Goal: Book appointment/travel/reservation

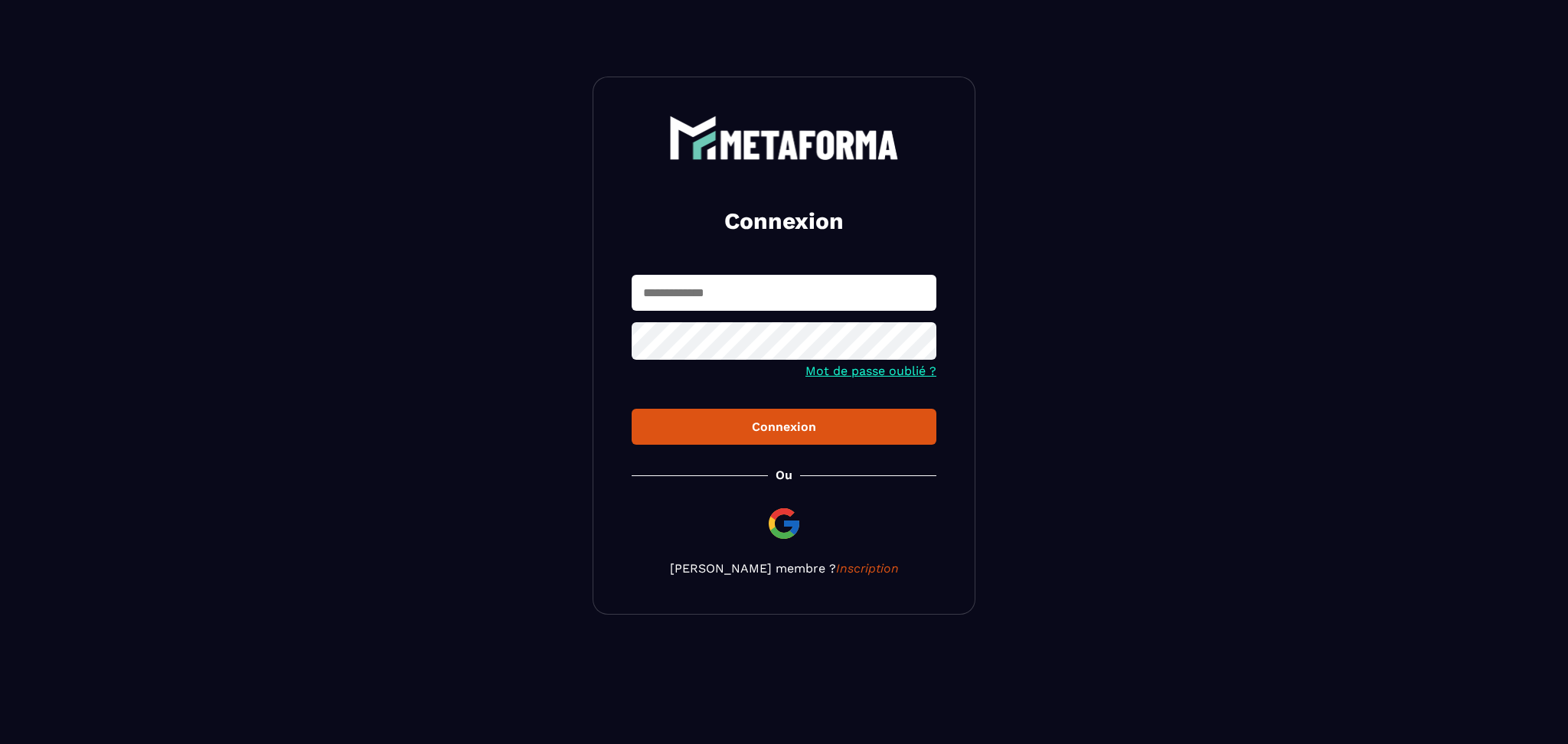
type input "**********"
click at [762, 420] on button "Connexion" at bounding box center [784, 427] width 305 height 36
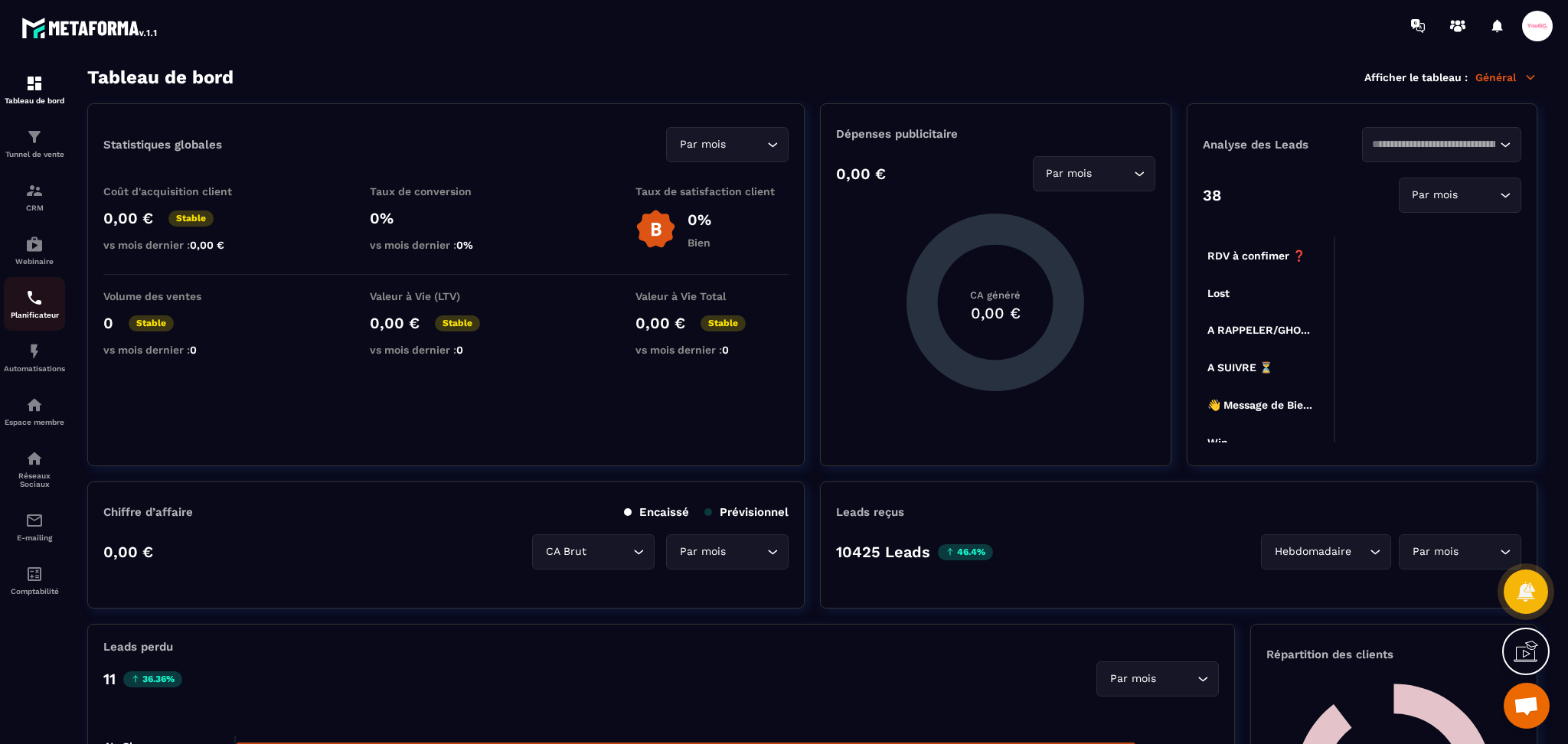
click at [37, 307] on img at bounding box center [34, 298] width 19 height 19
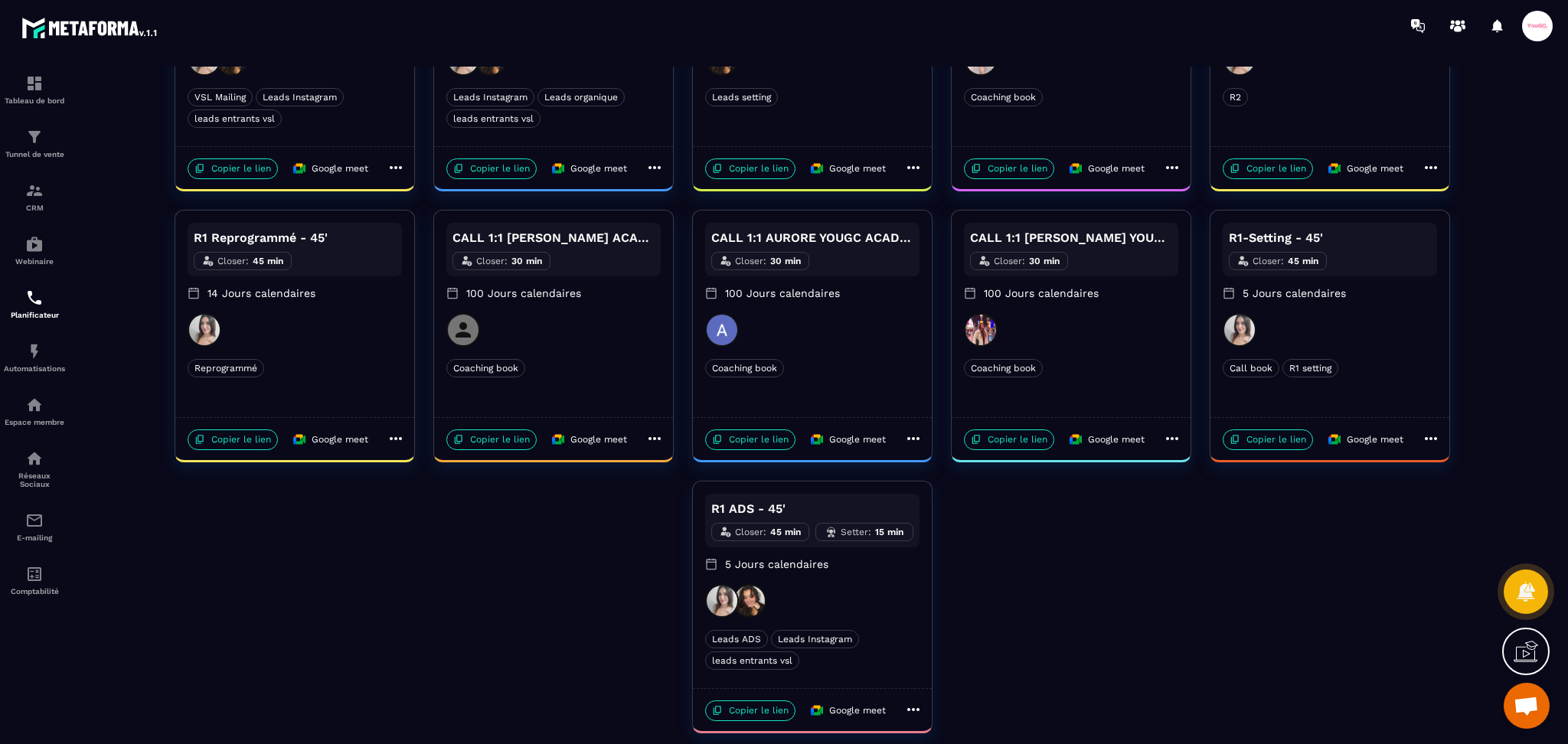
scroll to position [229, 0]
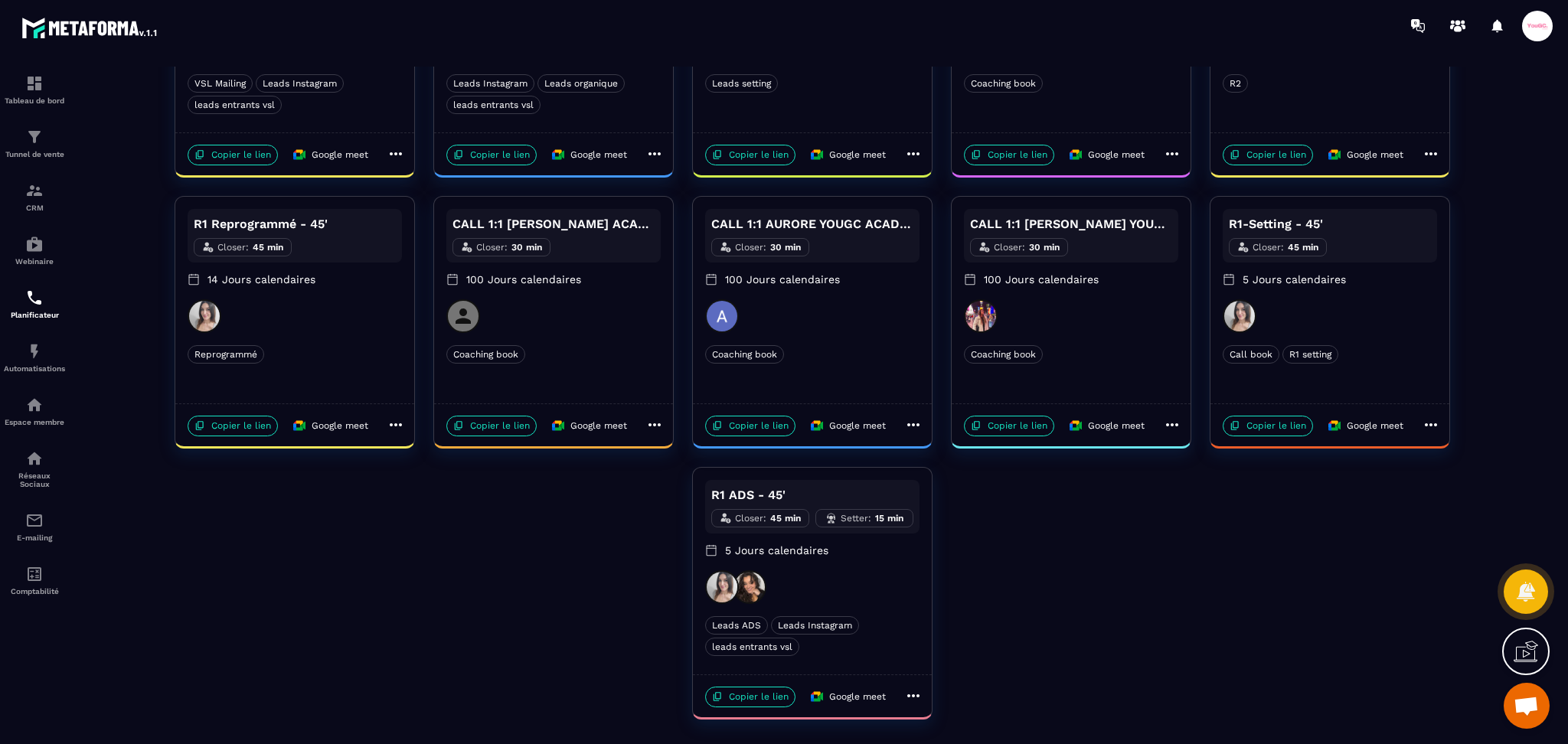
click at [917, 698] on icon at bounding box center [913, 696] width 19 height 19
click at [961, 650] on span "Modifier" at bounding box center [967, 655] width 56 height 16
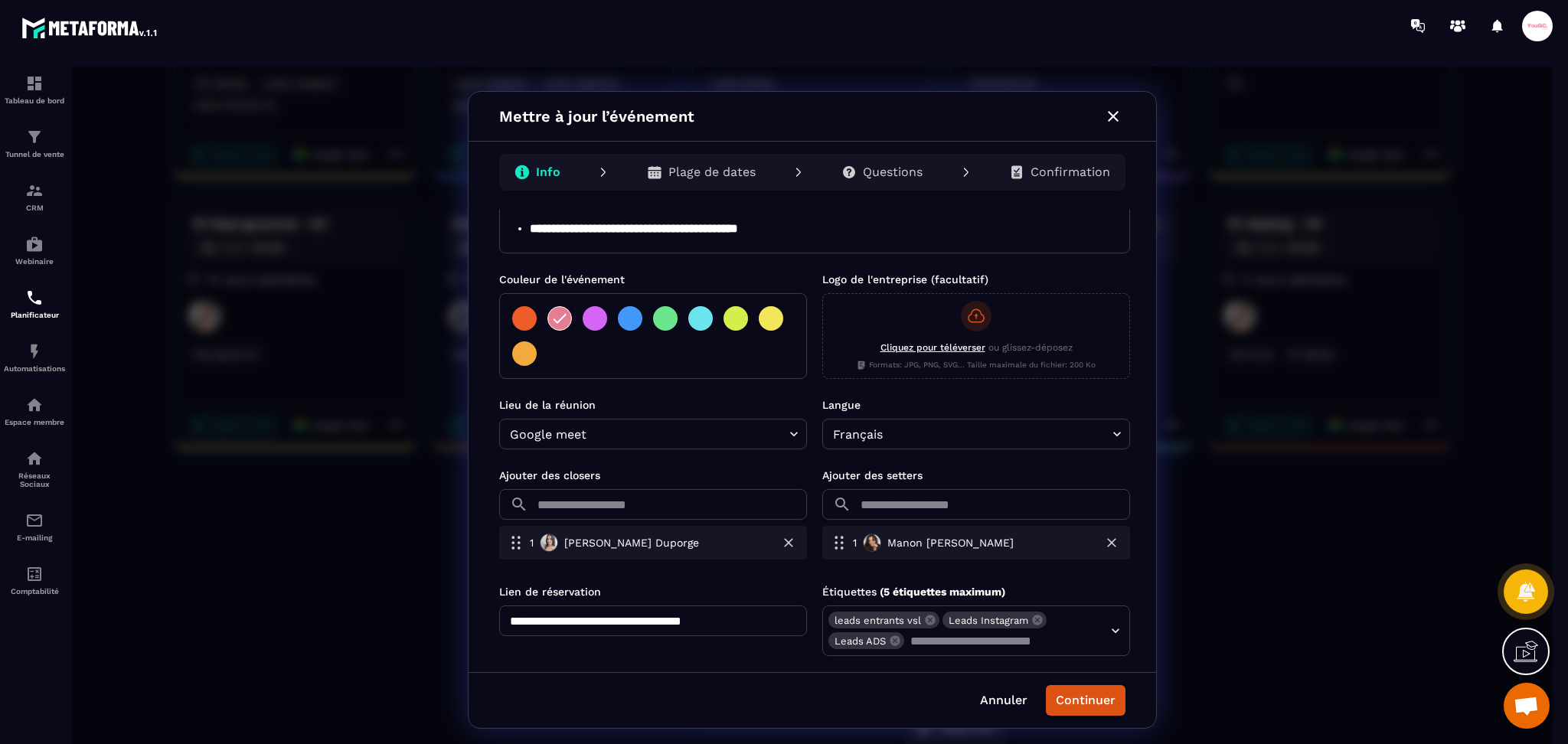
scroll to position [271, 0]
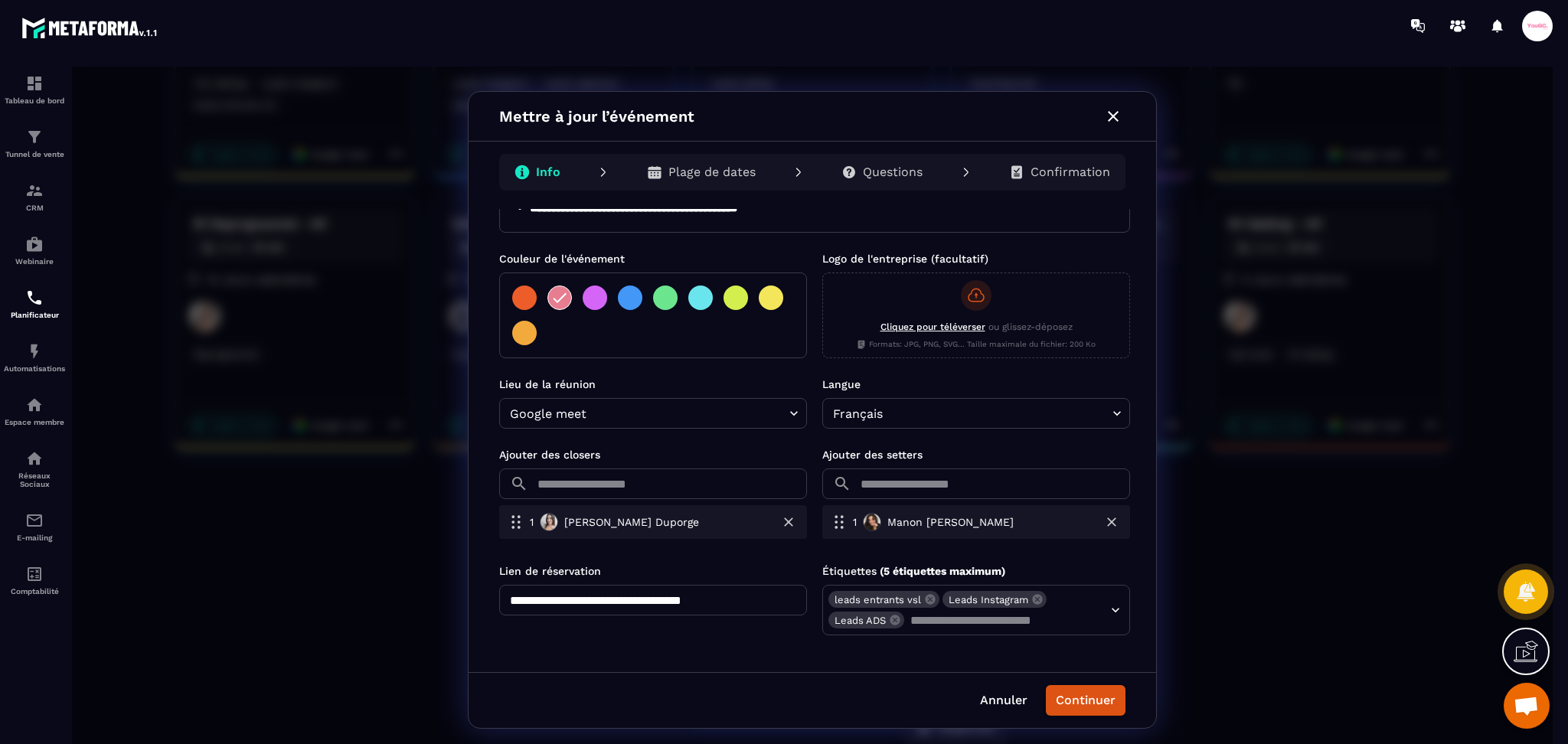
click at [609, 495] on input "text" at bounding box center [670, 484] width 273 height 30
click at [1203, 443] on div at bounding box center [812, 410] width 1481 height 687
click at [593, 493] on input "*****" at bounding box center [670, 484] width 273 height 30
drag, startPoint x: 593, startPoint y: 493, endPoint x: 545, endPoint y: 497, distance: 48.2
click at [545, 497] on div at bounding box center [812, 410] width 1481 height 687
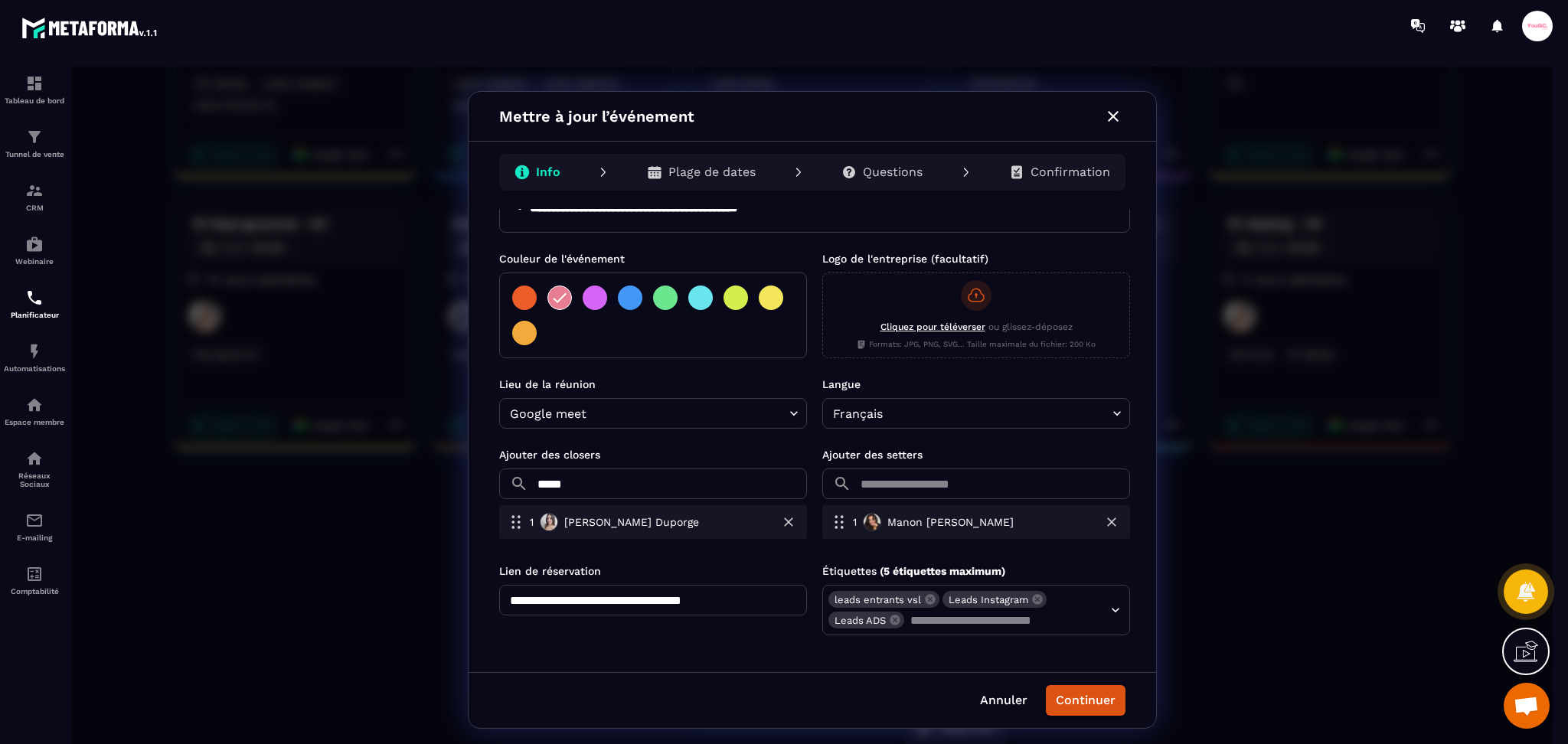
click at [580, 485] on input "*****" at bounding box center [670, 484] width 273 height 30
click at [580, 485] on div at bounding box center [812, 410] width 1481 height 687
click at [580, 485] on input "*****" at bounding box center [670, 484] width 273 height 30
type input "*"
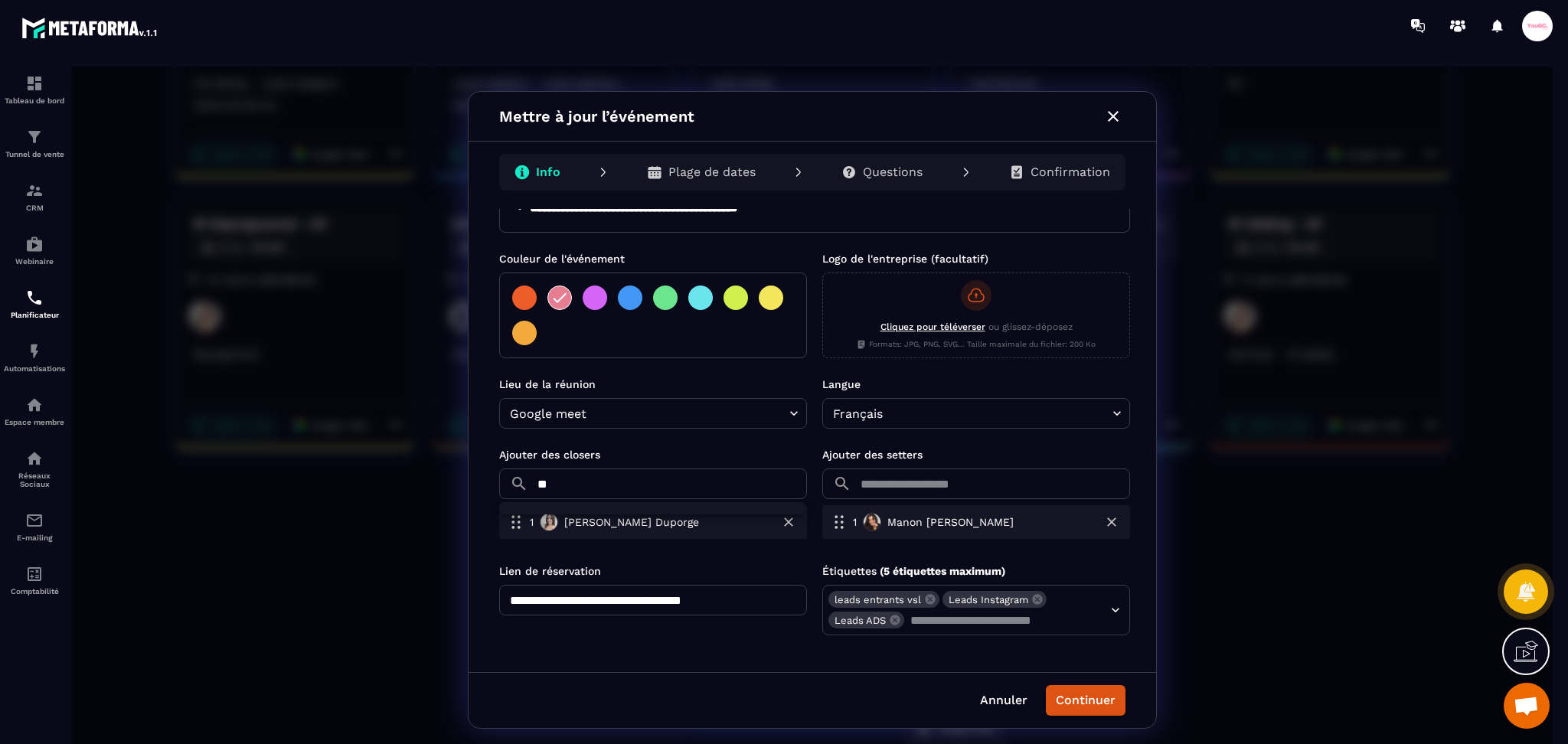
type input "*"
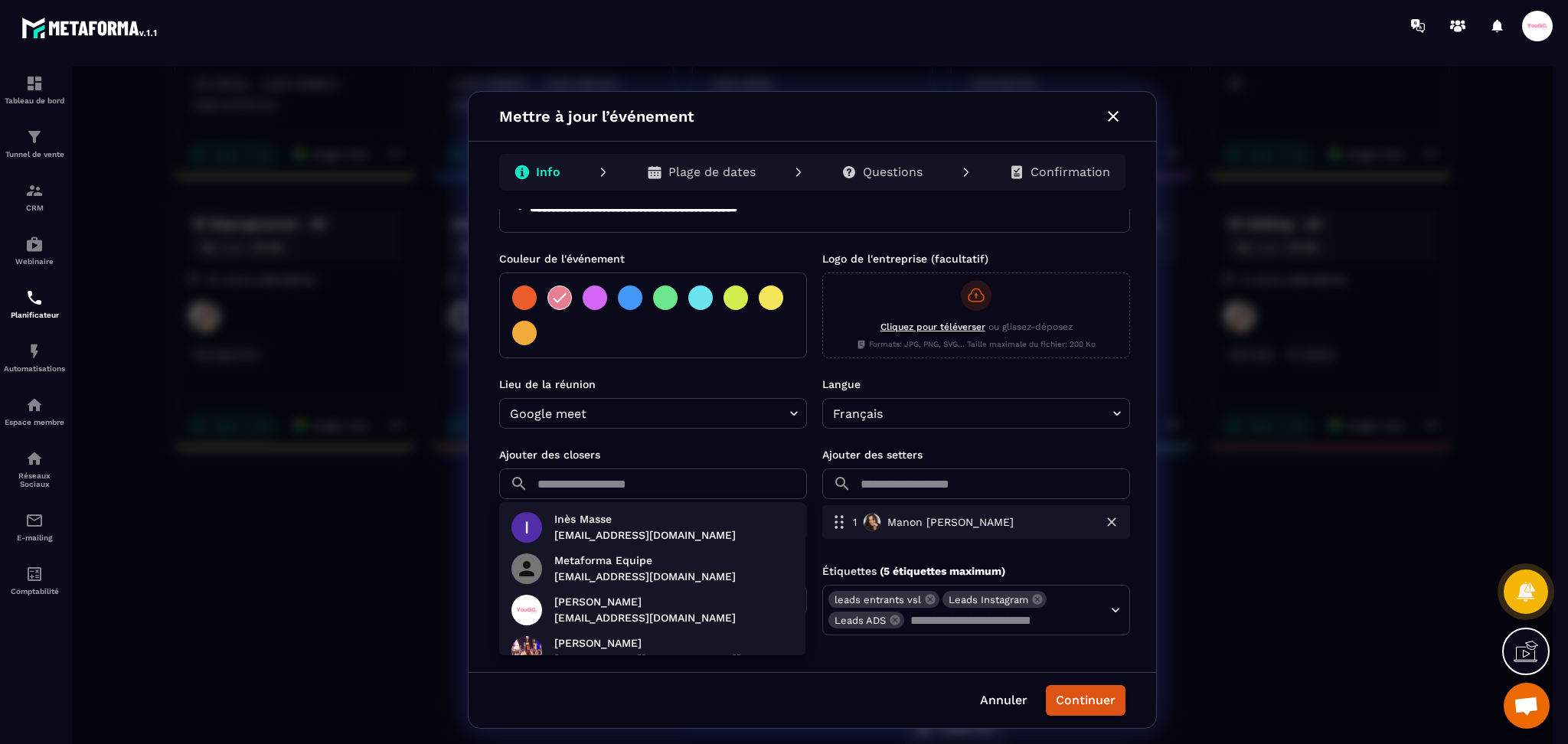
click at [190, 113] on div at bounding box center [812, 410] width 1481 height 687
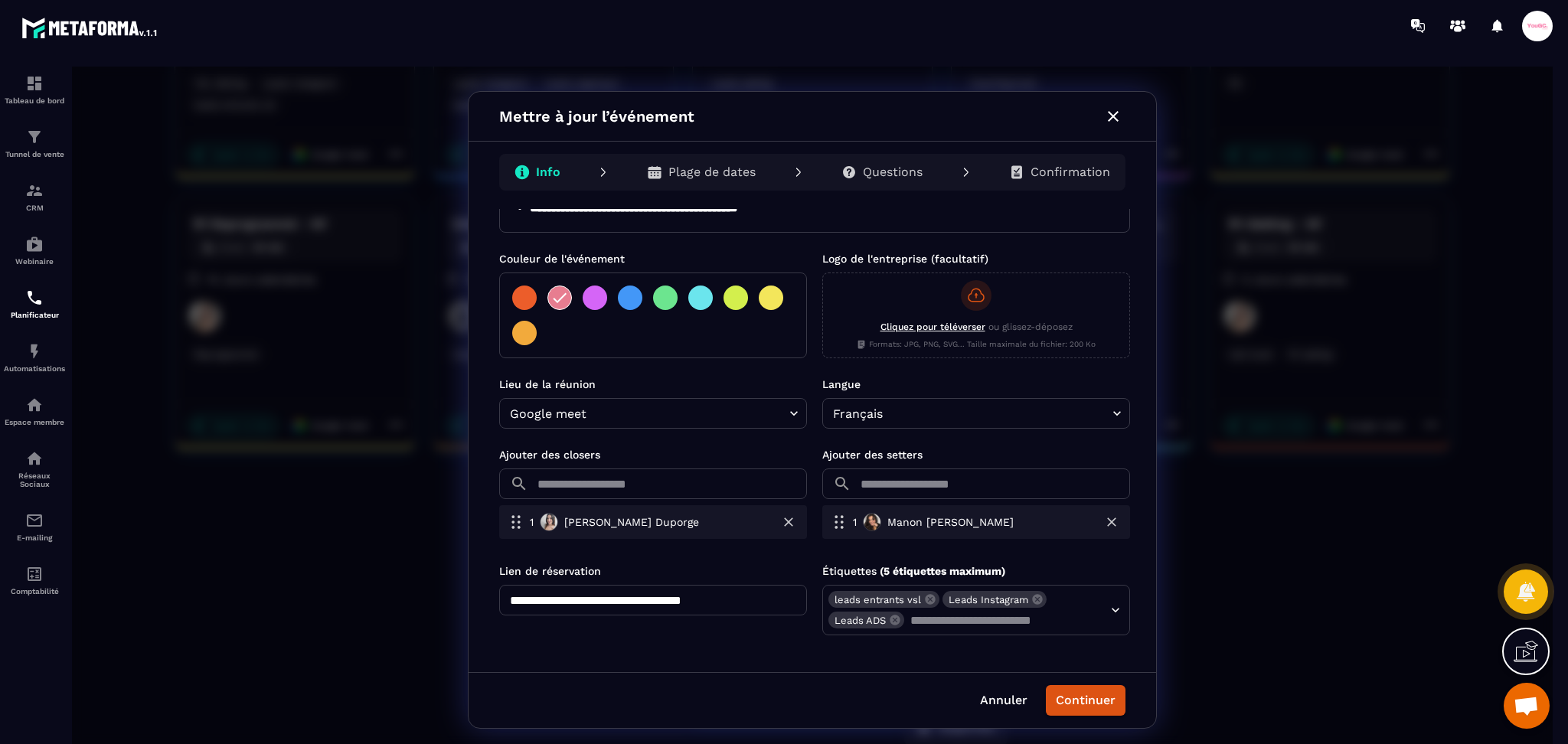
click at [1275, 355] on div "**********" at bounding box center [812, 410] width 1481 height 687
click at [591, 481] on input "text" at bounding box center [670, 484] width 273 height 30
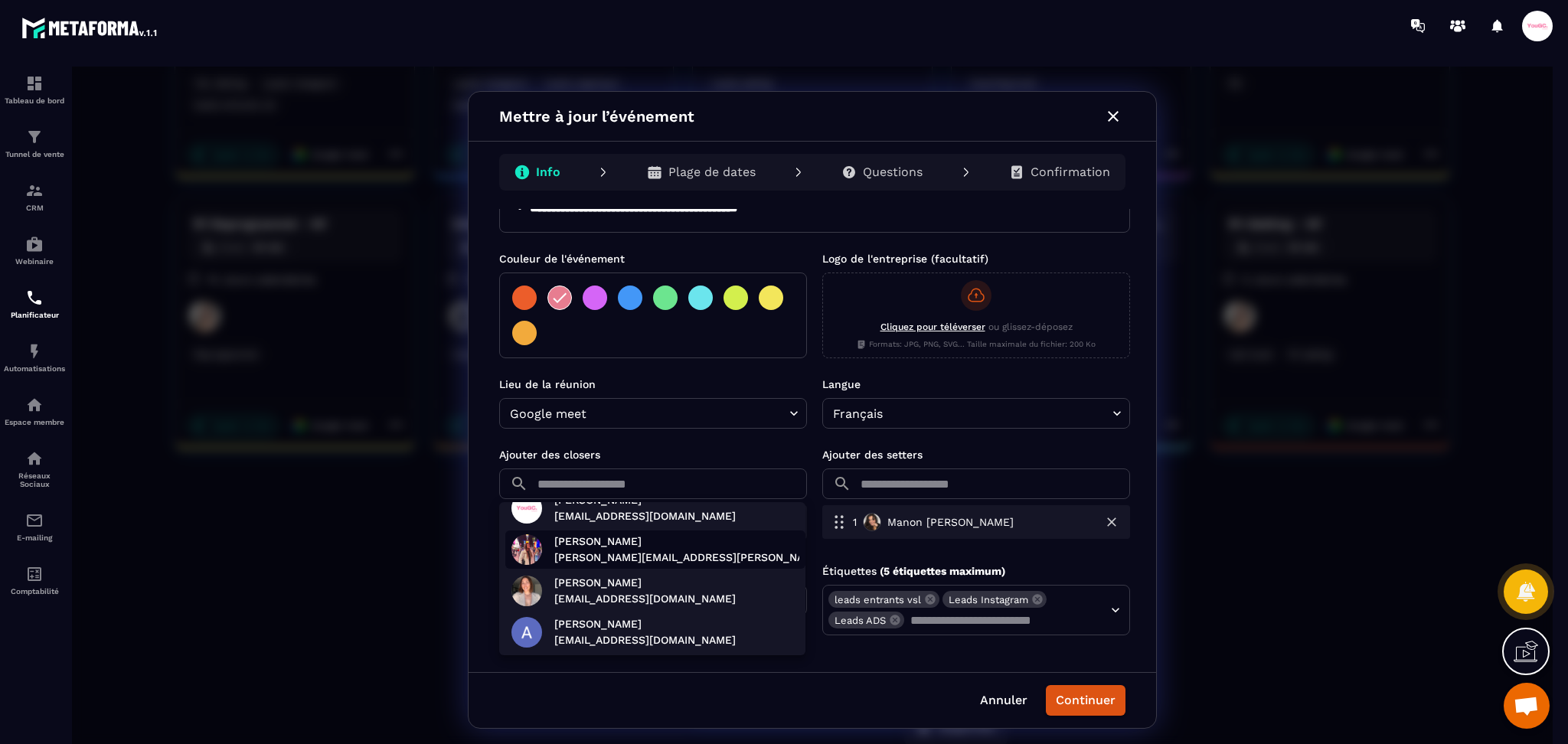
scroll to position [186, 0]
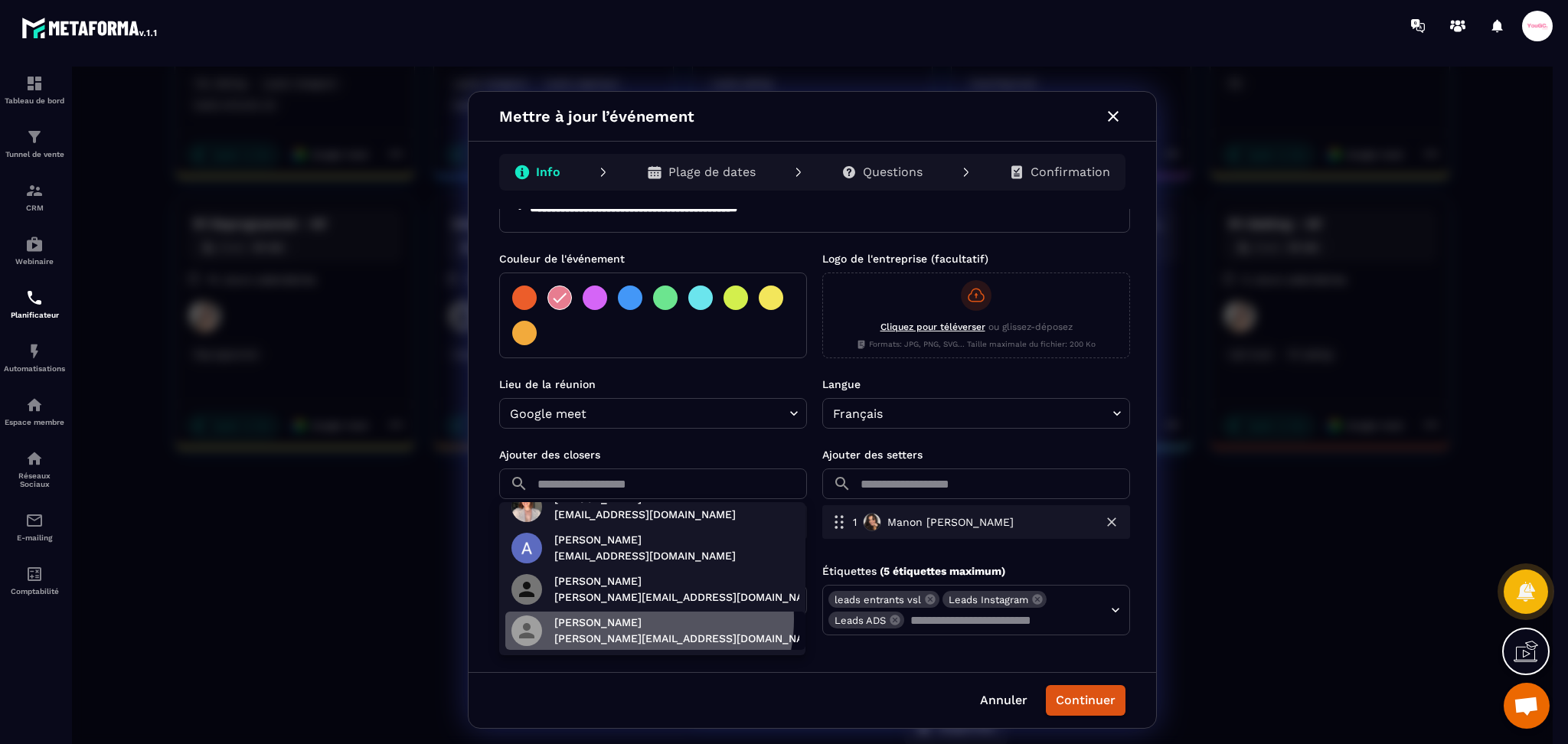
click at [628, 620] on p "Margot Endt" at bounding box center [689, 623] width 268 height 16
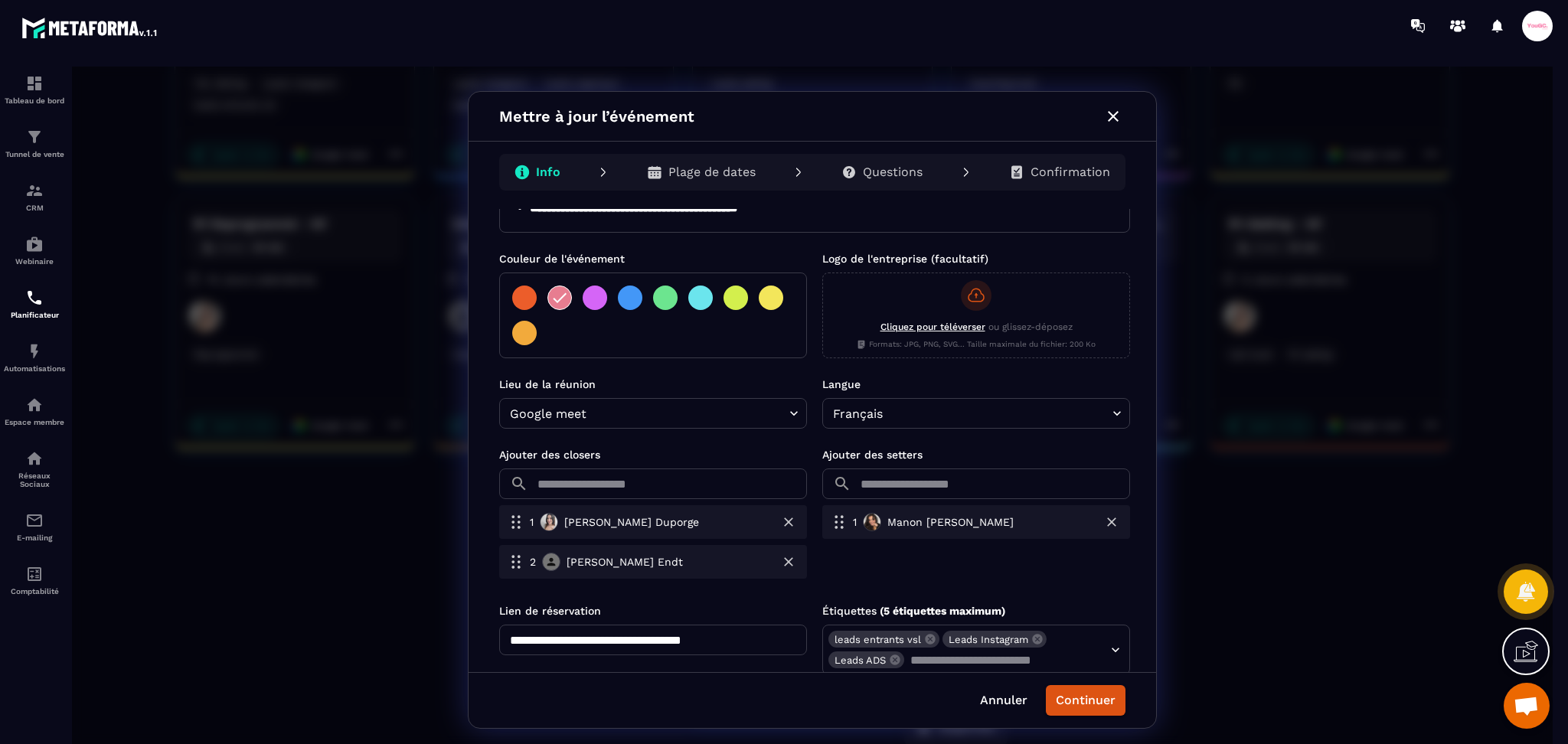
scroll to position [145, 0]
click at [600, 485] on input "text" at bounding box center [670, 484] width 273 height 30
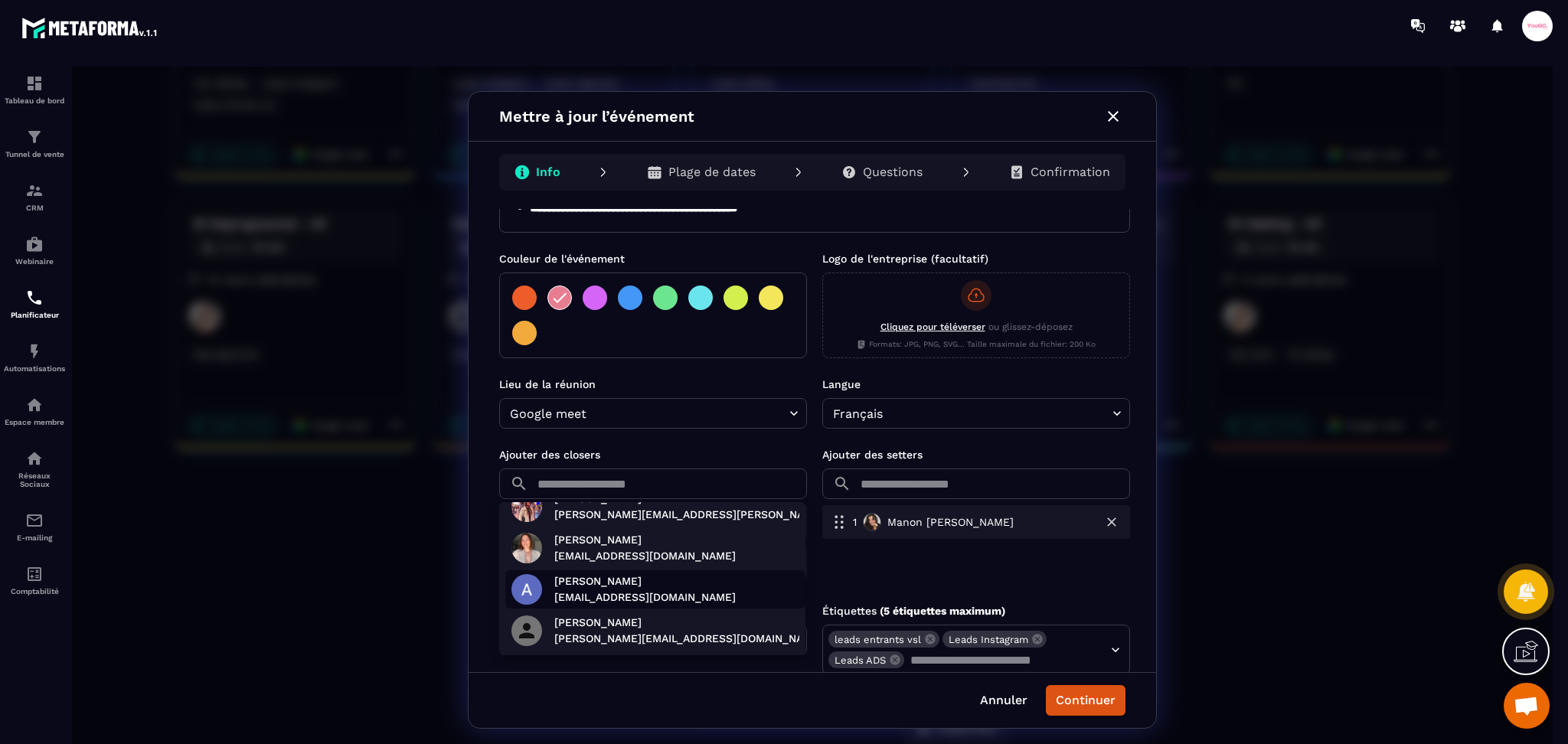
scroll to position [0, 0]
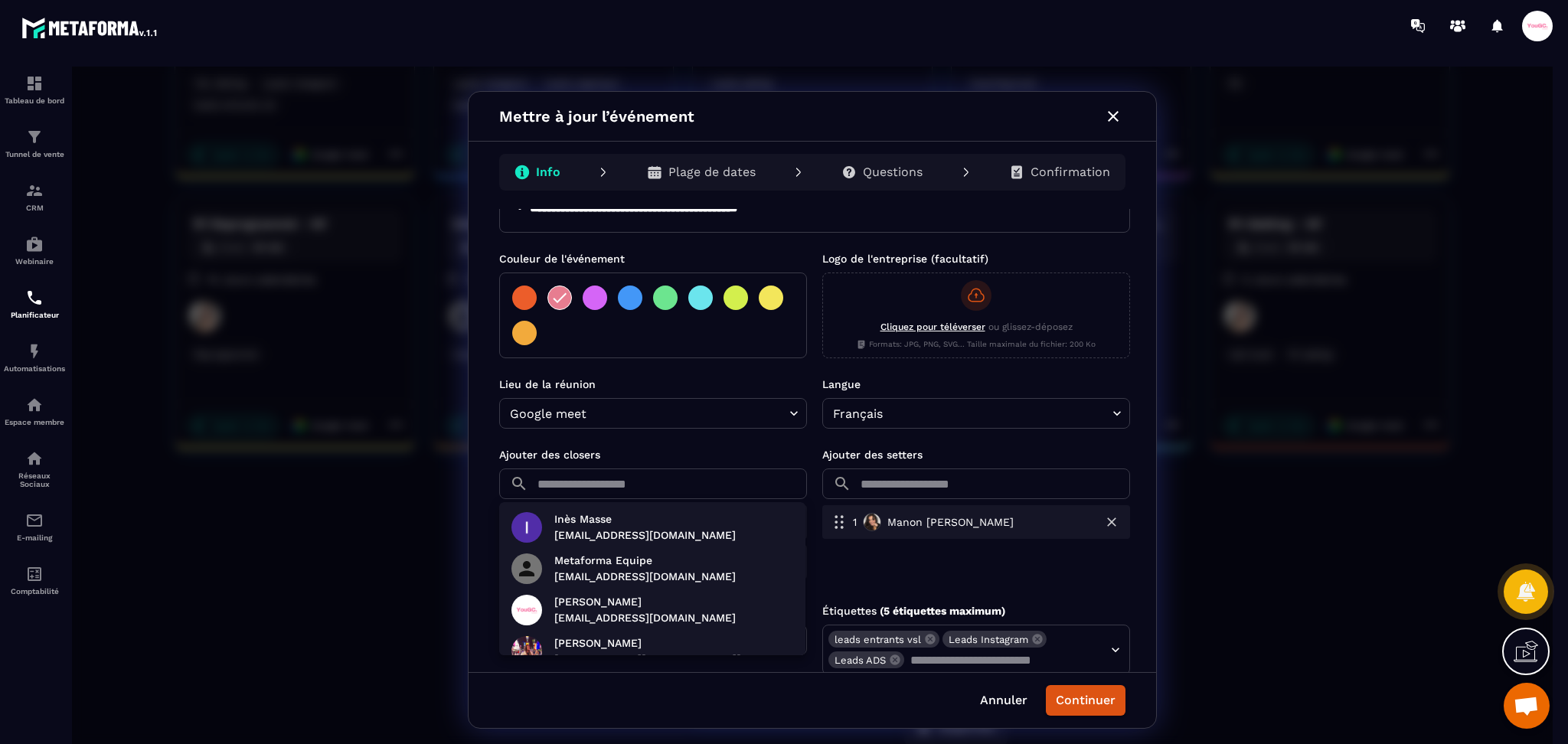
click at [618, 455] on div at bounding box center [812, 410] width 1481 height 687
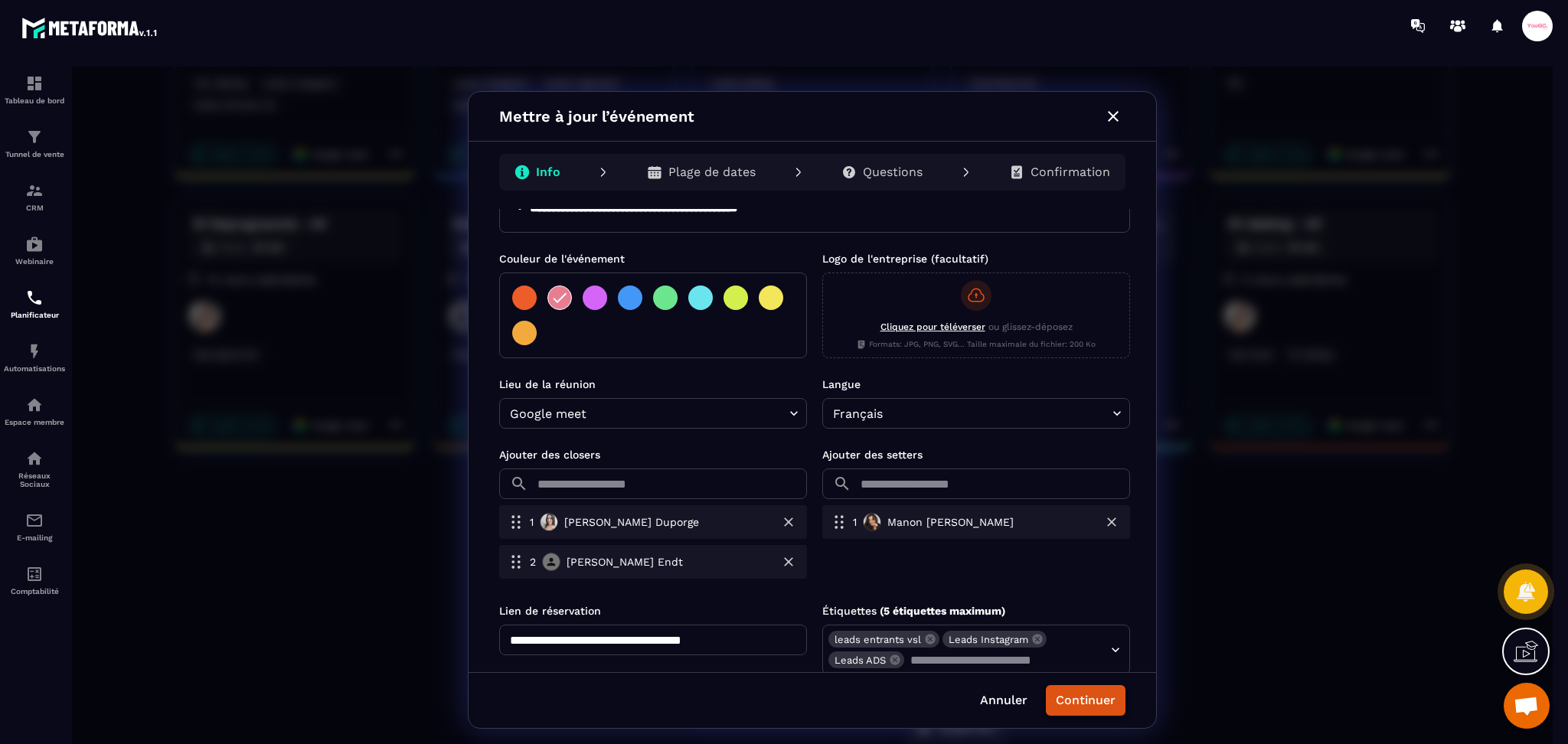
click at [1084, 705] on button "Continuer" at bounding box center [1086, 700] width 80 height 30
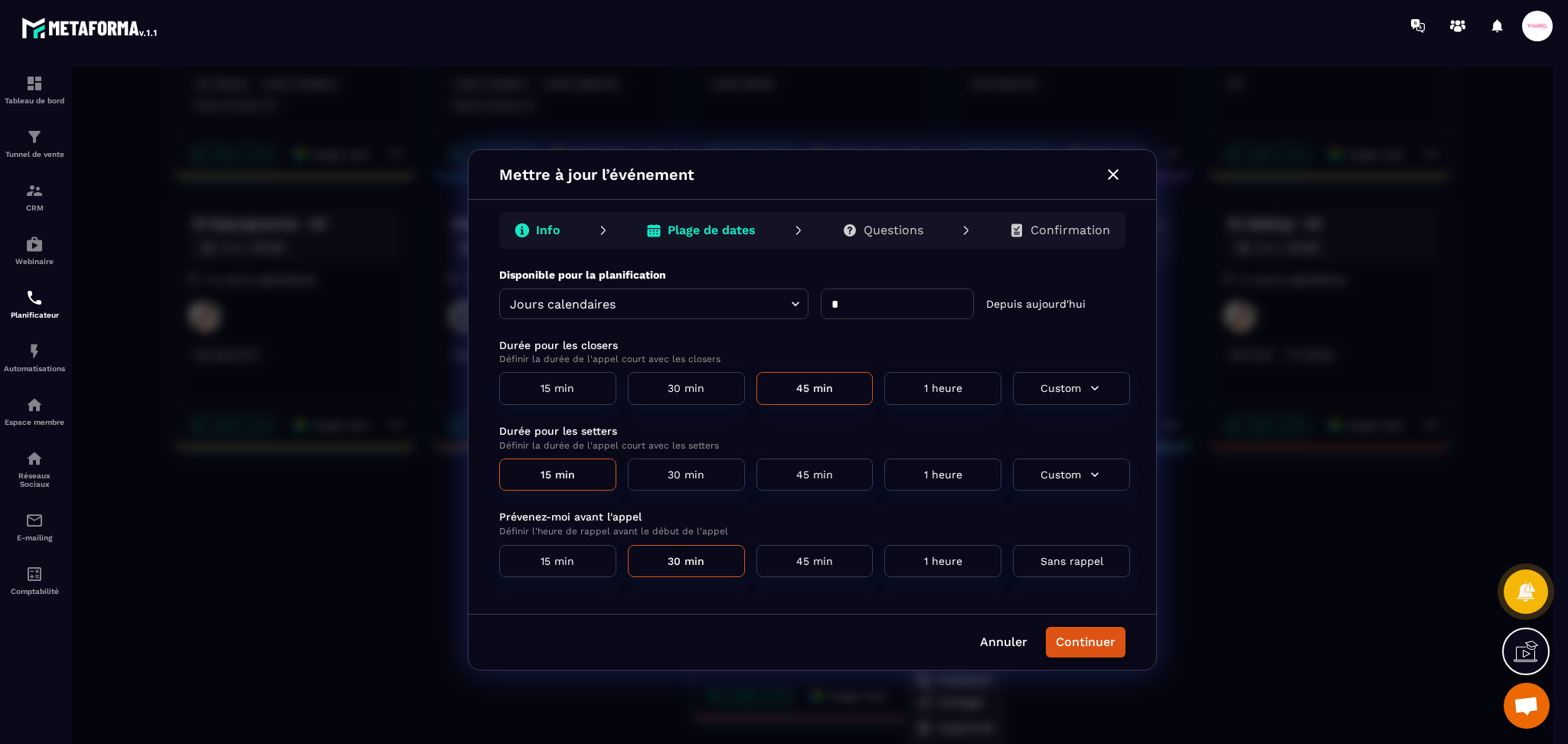
click at [1103, 638] on button "Continuer" at bounding box center [1086, 642] width 80 height 30
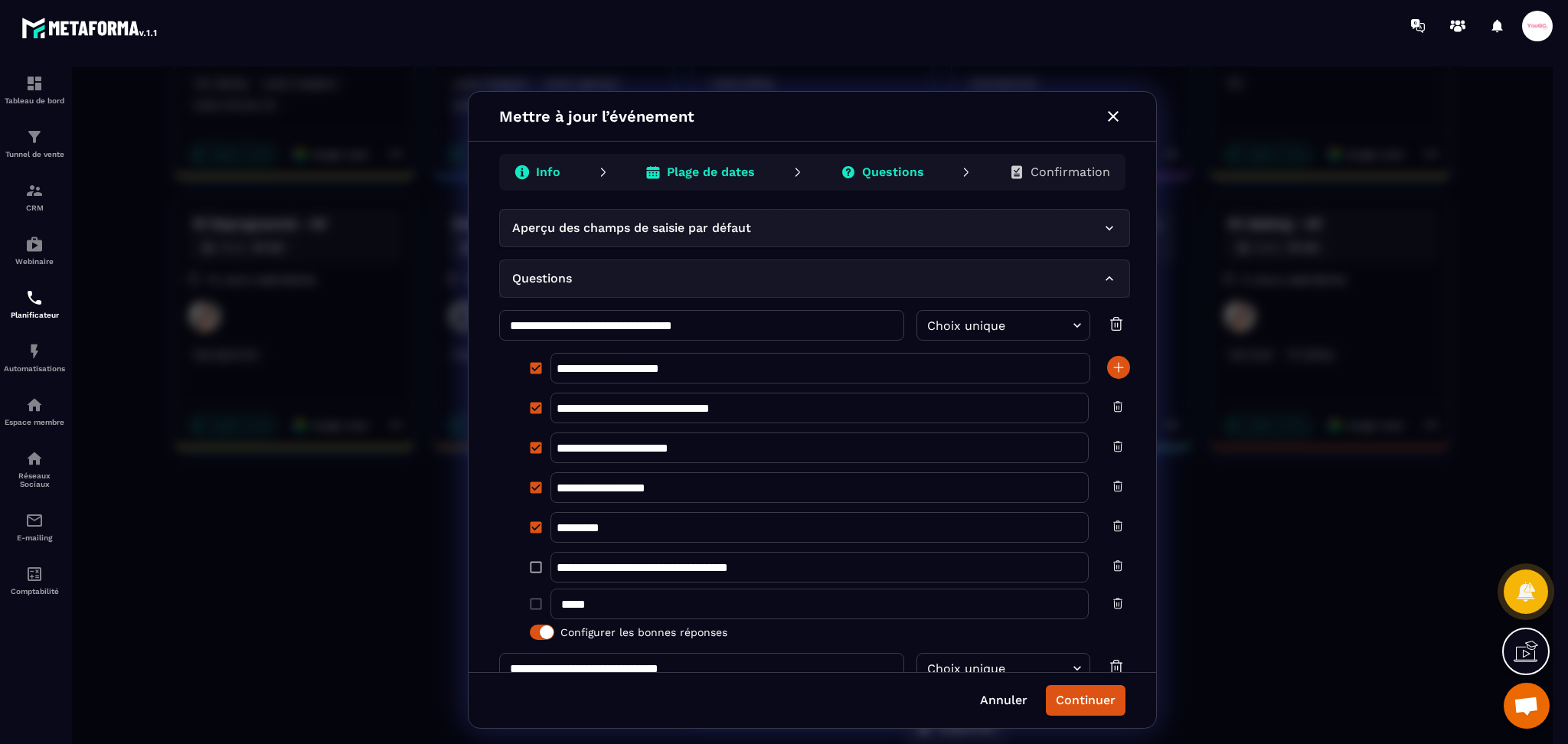
click at [905, 169] on p "Questions" at bounding box center [893, 172] width 62 height 15
click at [903, 166] on p "Questions" at bounding box center [893, 172] width 62 height 15
click at [741, 176] on p "Plage de dates" at bounding box center [710, 172] width 88 height 15
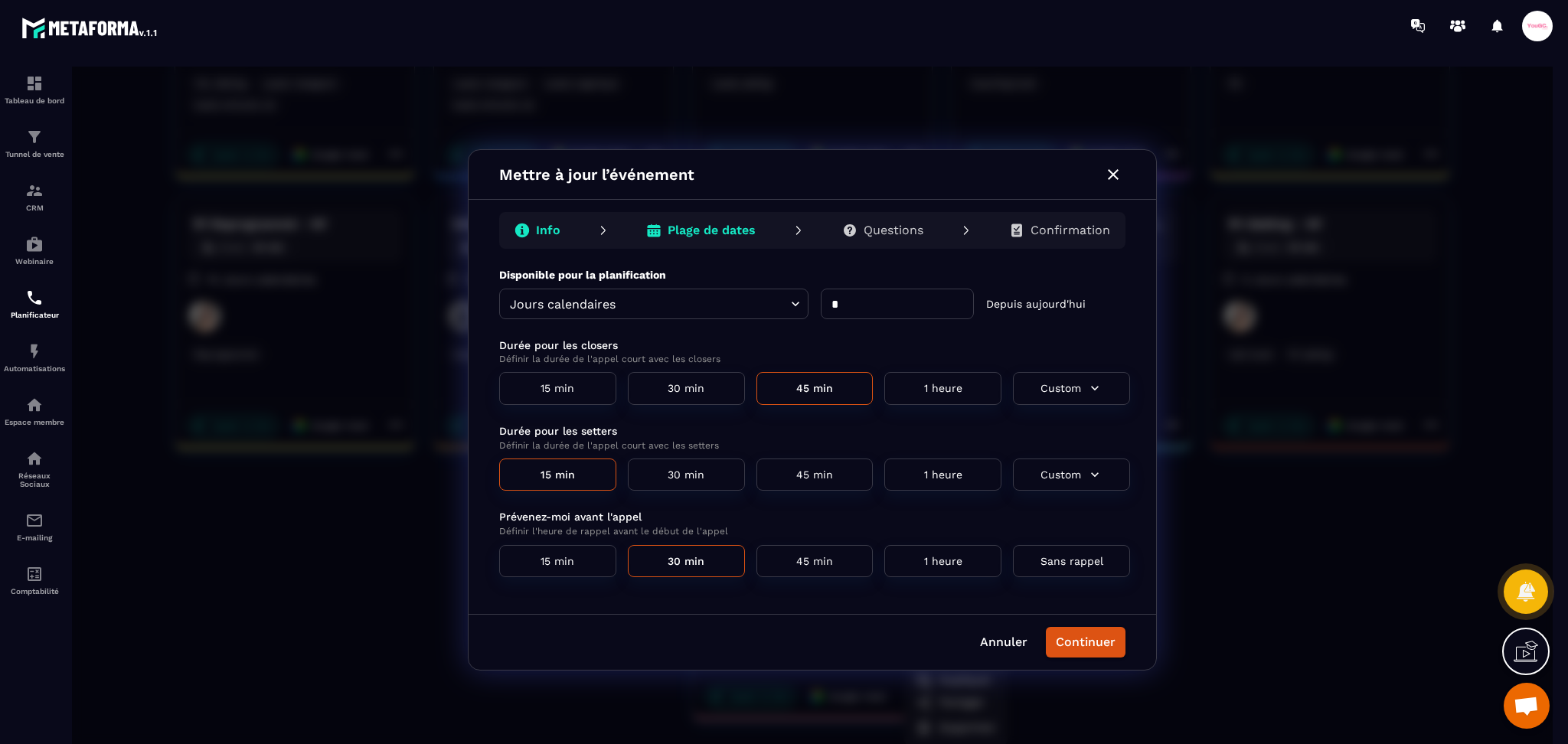
click at [892, 296] on input "*" at bounding box center [897, 304] width 153 height 30
type input "*"
click at [1085, 644] on button "Continuer" at bounding box center [1086, 642] width 80 height 30
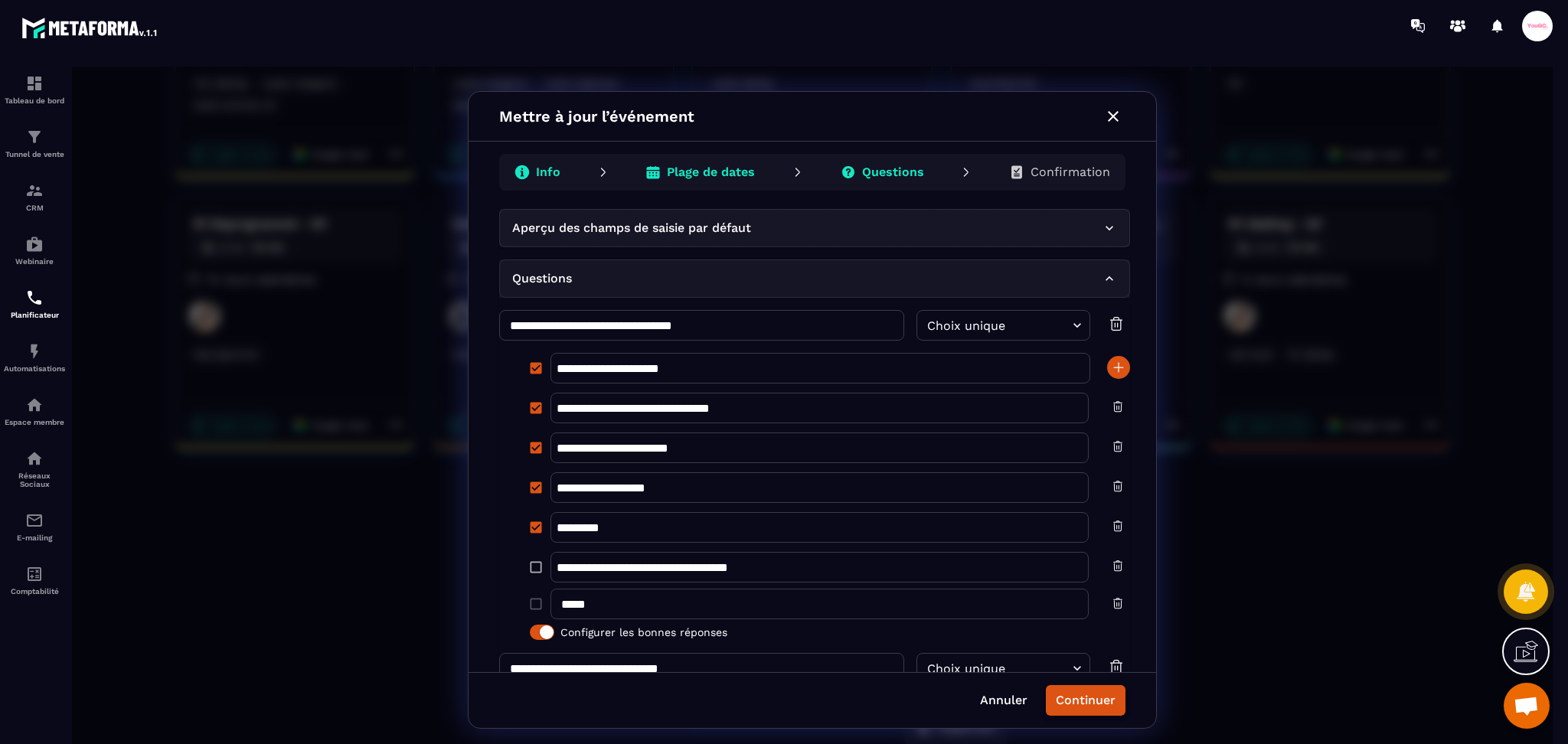
click at [1088, 692] on button "Continuer" at bounding box center [1086, 700] width 80 height 30
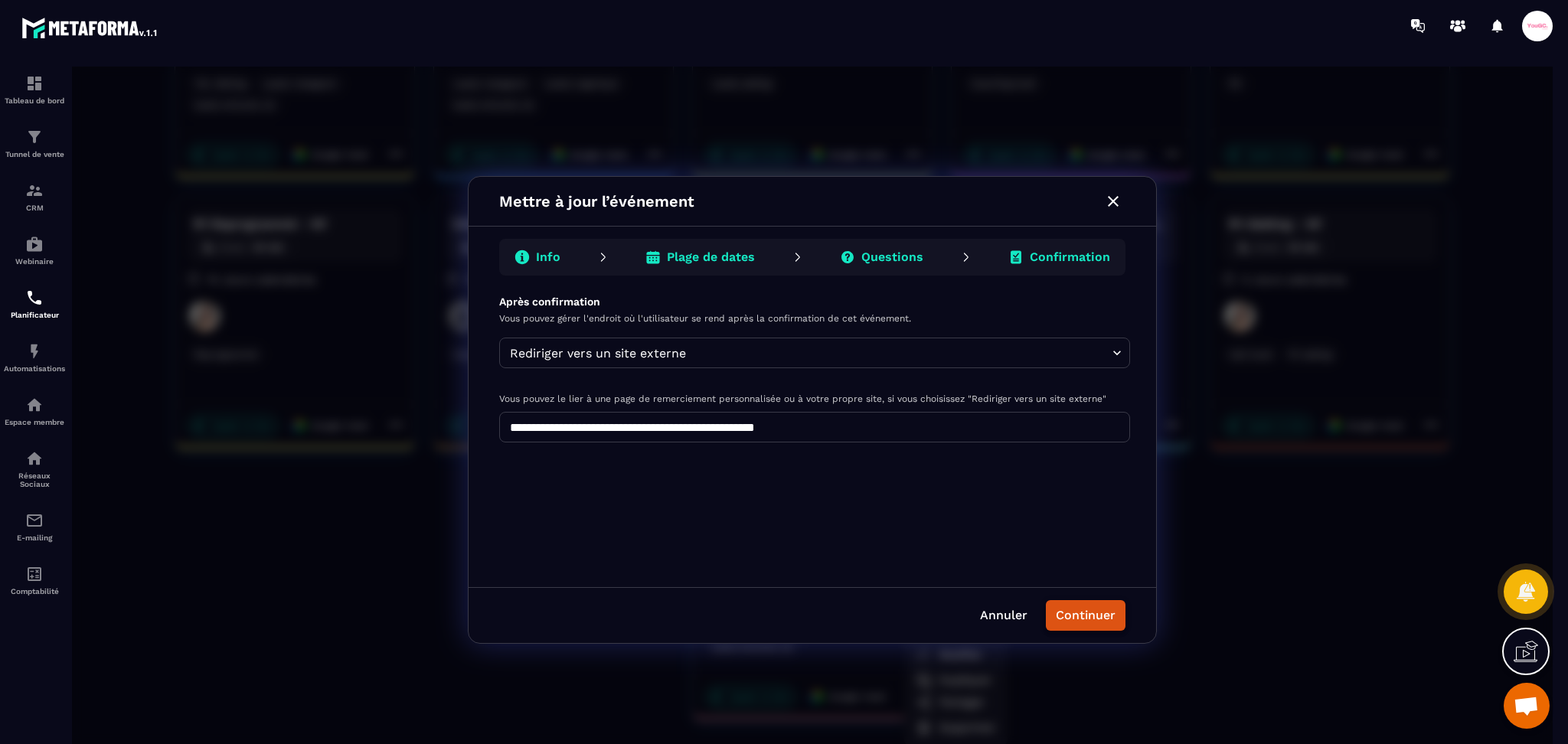
click at [1084, 617] on button "Continuer" at bounding box center [1086, 615] width 80 height 30
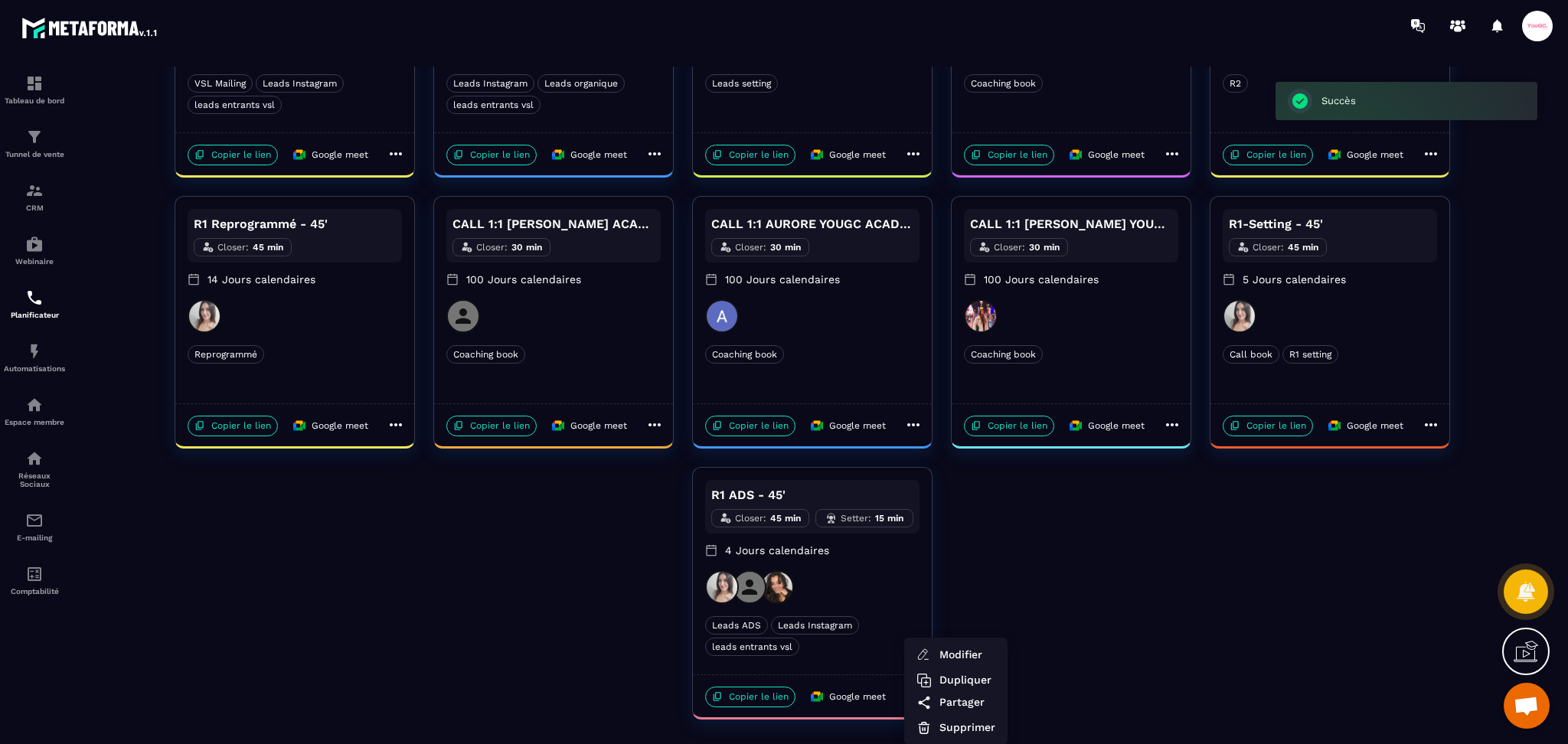
click at [628, 605] on div at bounding box center [812, 410] width 1481 height 687
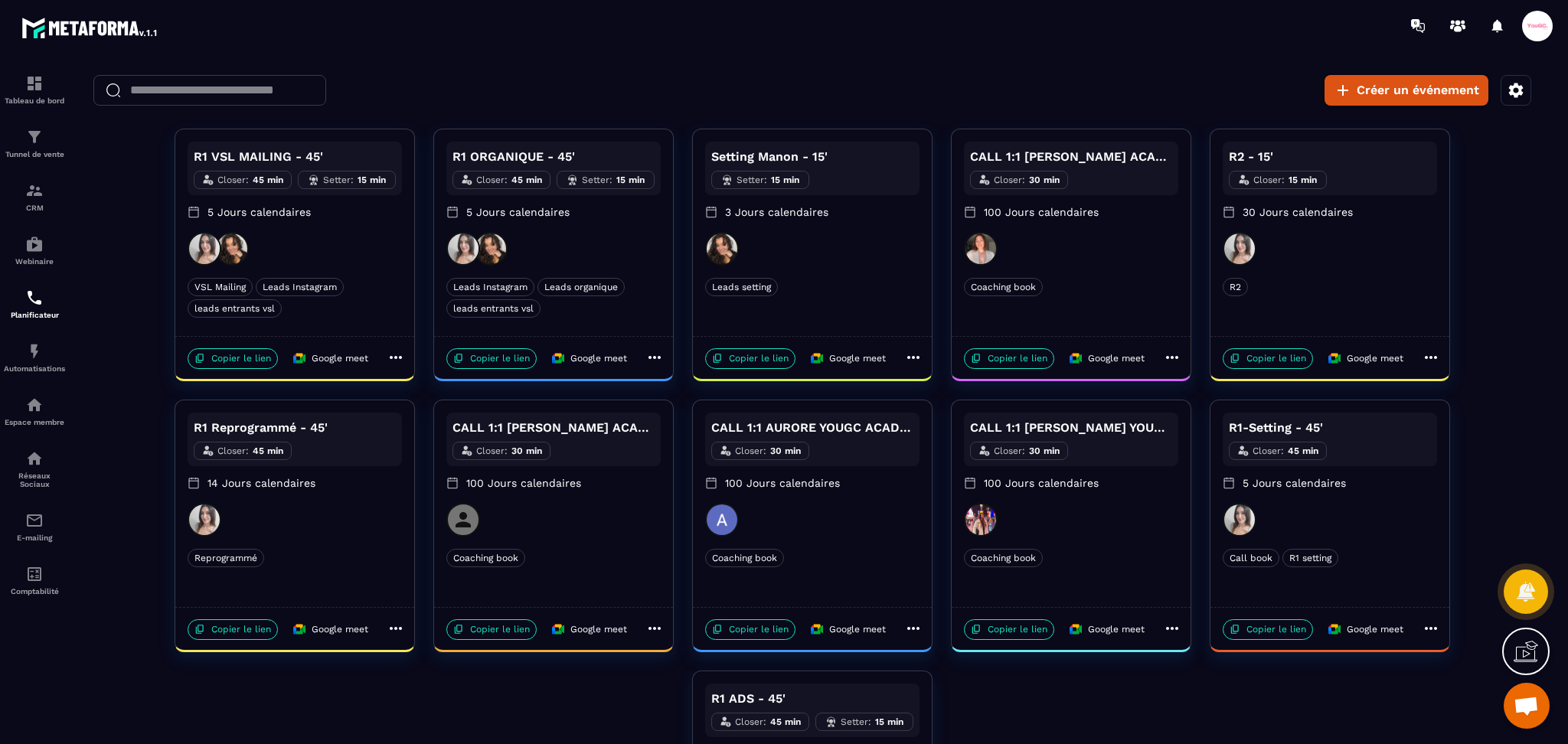
scroll to position [128, 0]
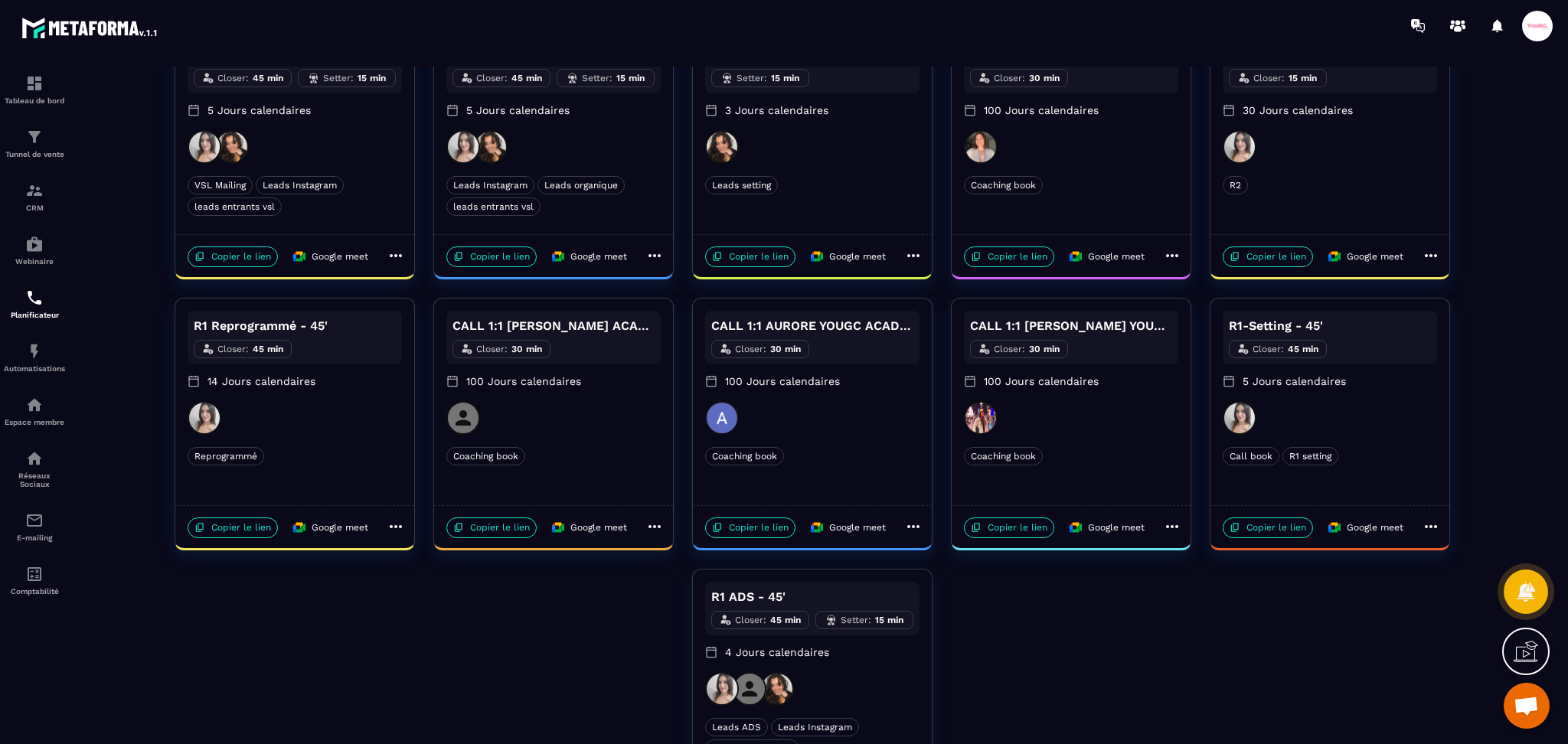
click at [404, 527] on icon at bounding box center [396, 526] width 19 height 19
click at [1147, 668] on div at bounding box center [812, 410] width 1481 height 687
click at [1433, 533] on icon at bounding box center [1430, 526] width 19 height 19
click at [1461, 547] on li "Modifier" at bounding box center [1473, 556] width 91 height 22
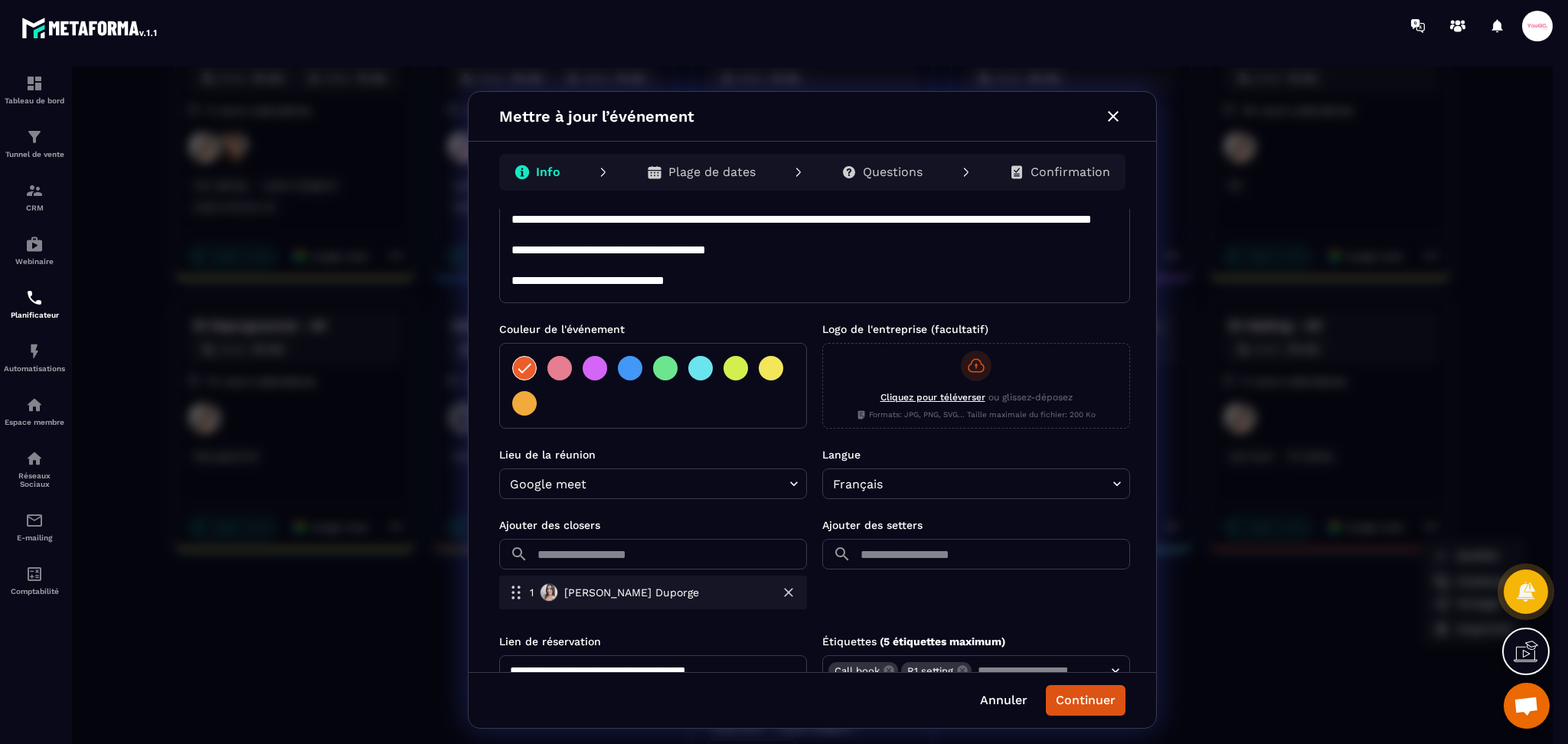
scroll to position [0, 0]
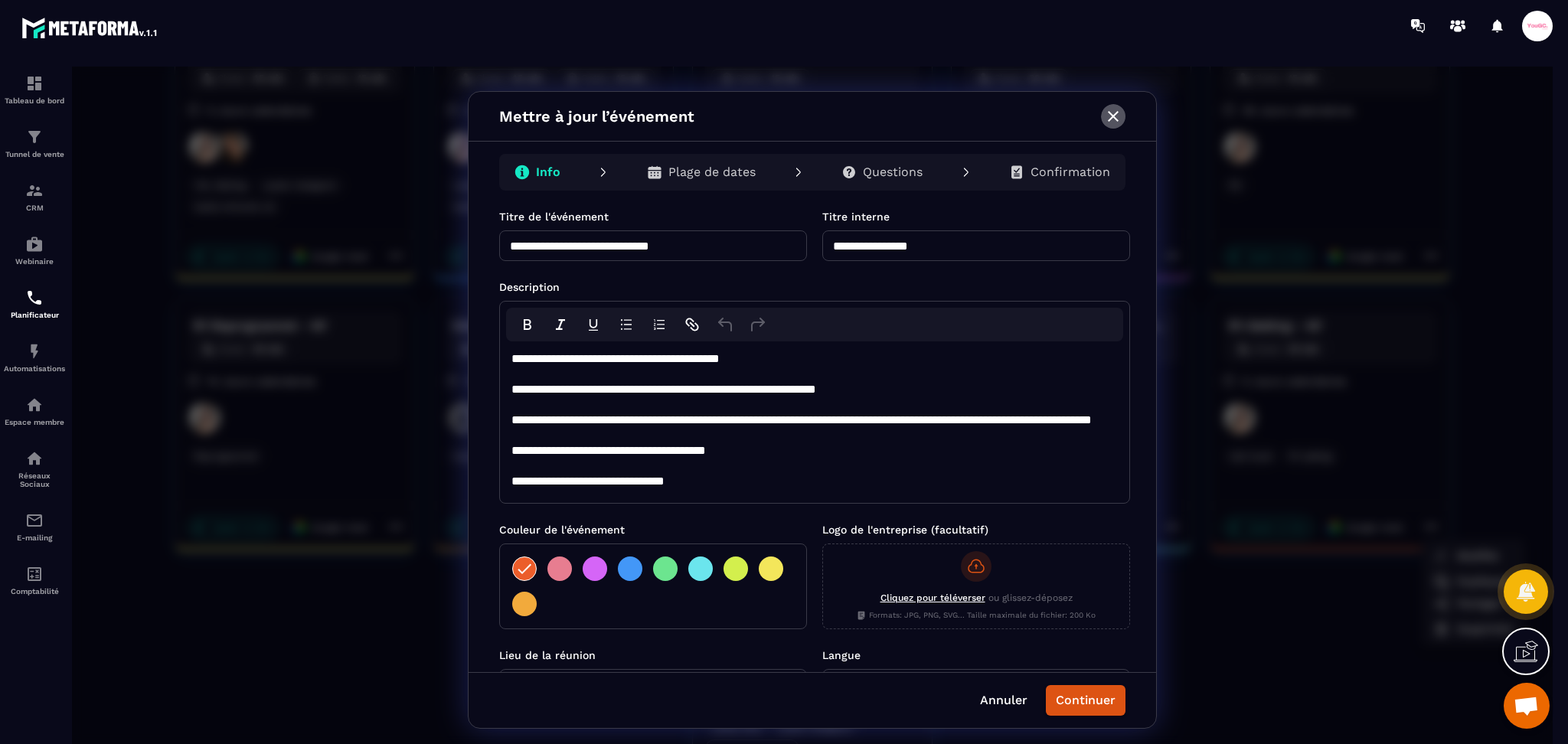
click at [1112, 124] on icon "button" at bounding box center [1113, 116] width 19 height 19
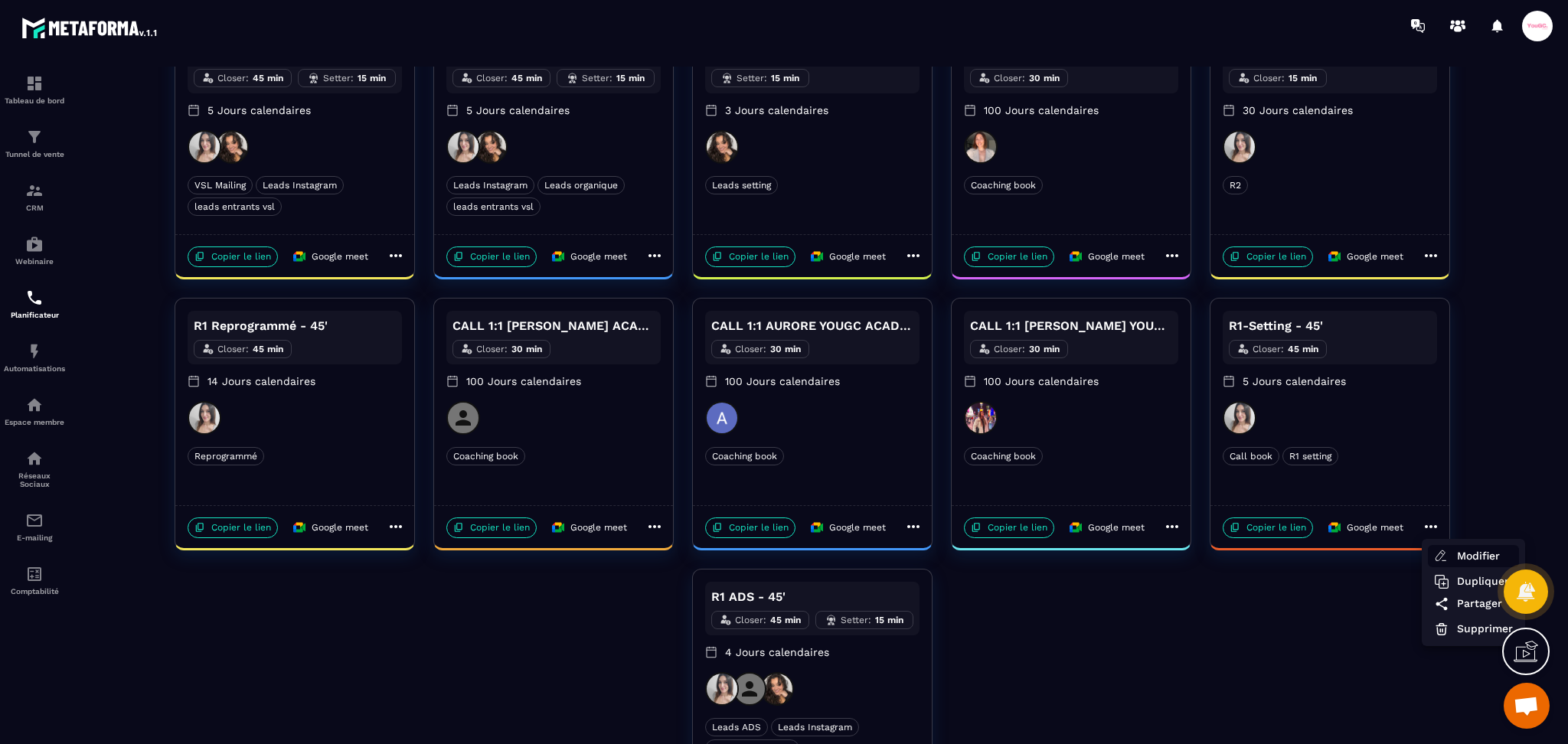
click at [1472, 562] on span "Modifier" at bounding box center [1484, 556] width 56 height 16
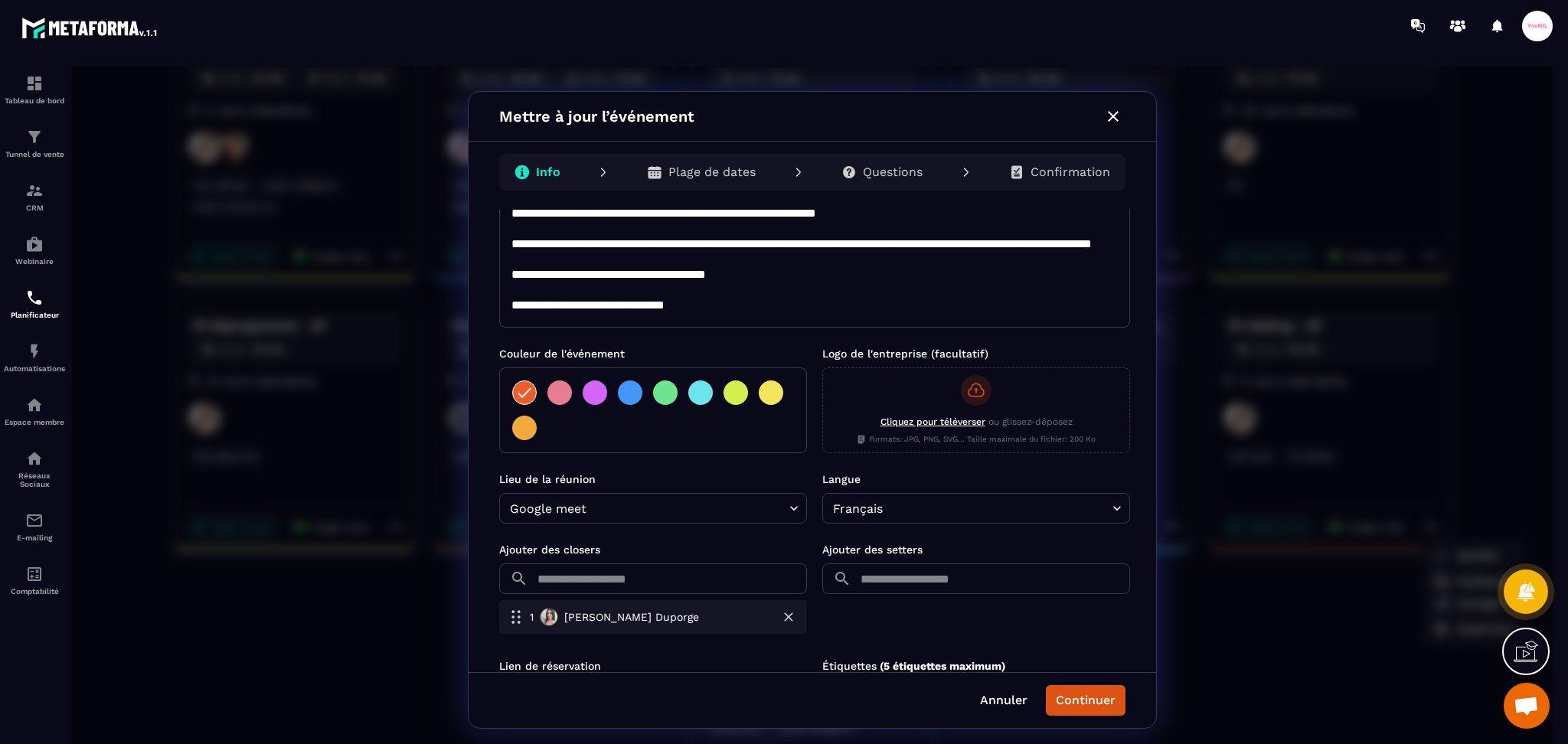
scroll to position [251, 0]
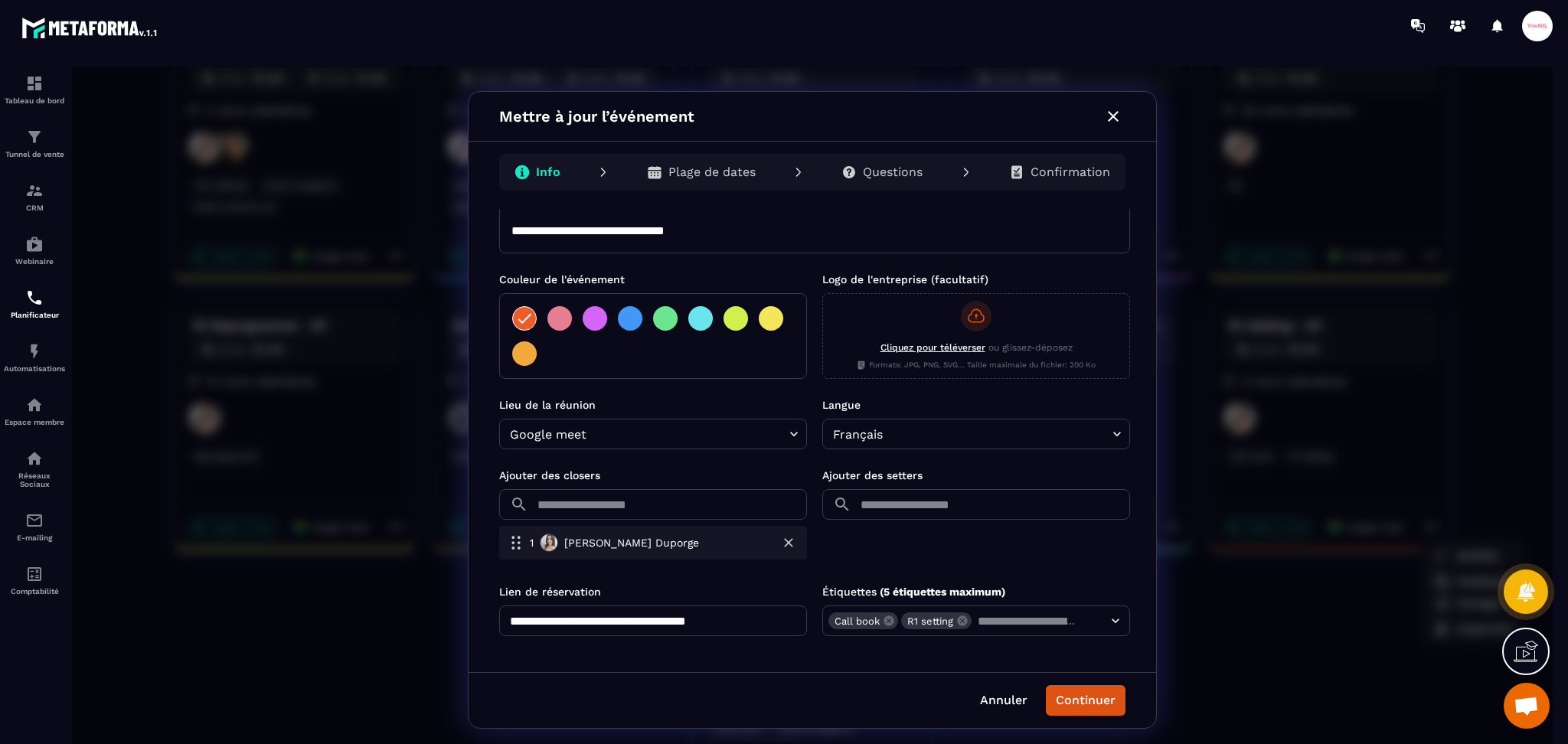
click at [598, 508] on input "text" at bounding box center [670, 504] width 273 height 30
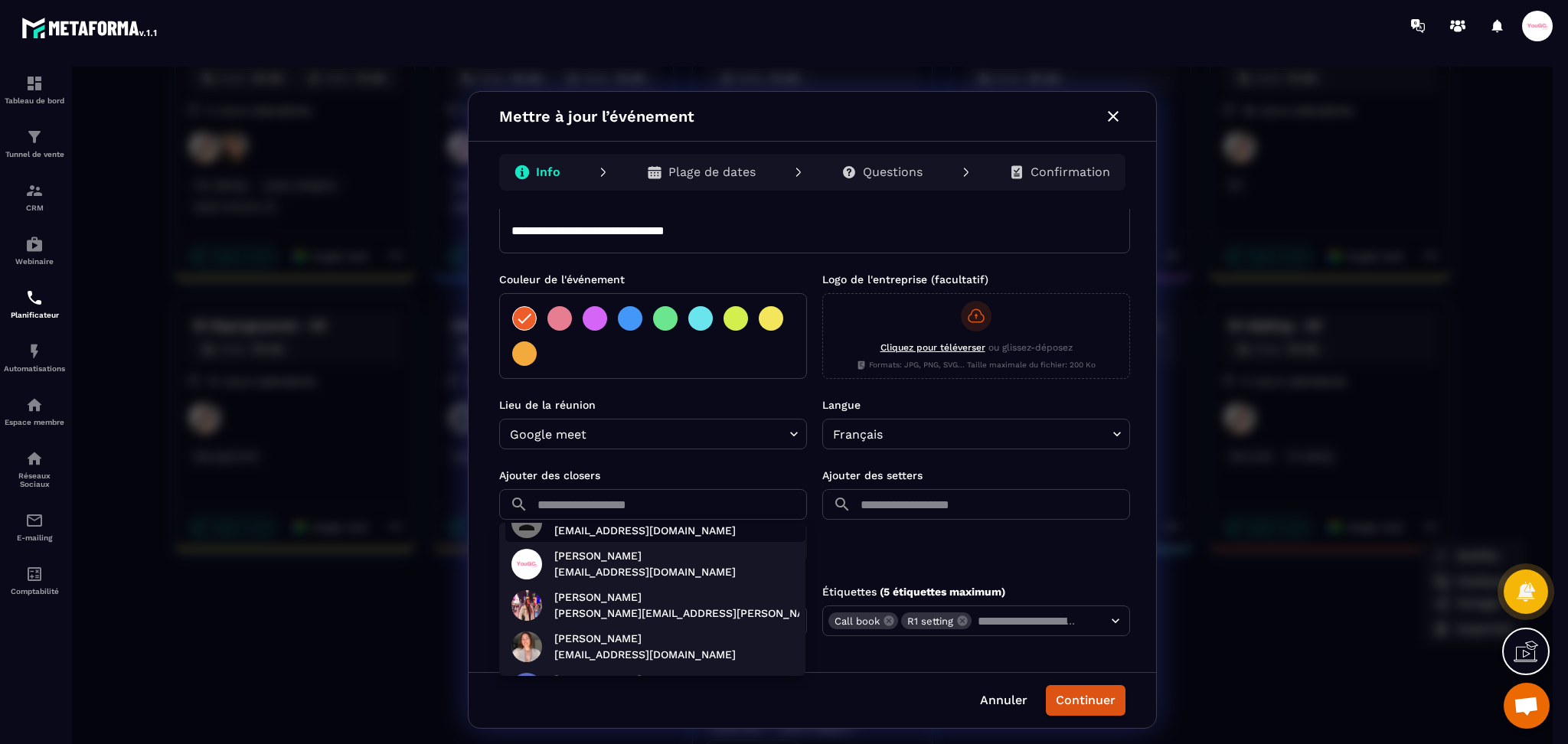
scroll to position [186, 0]
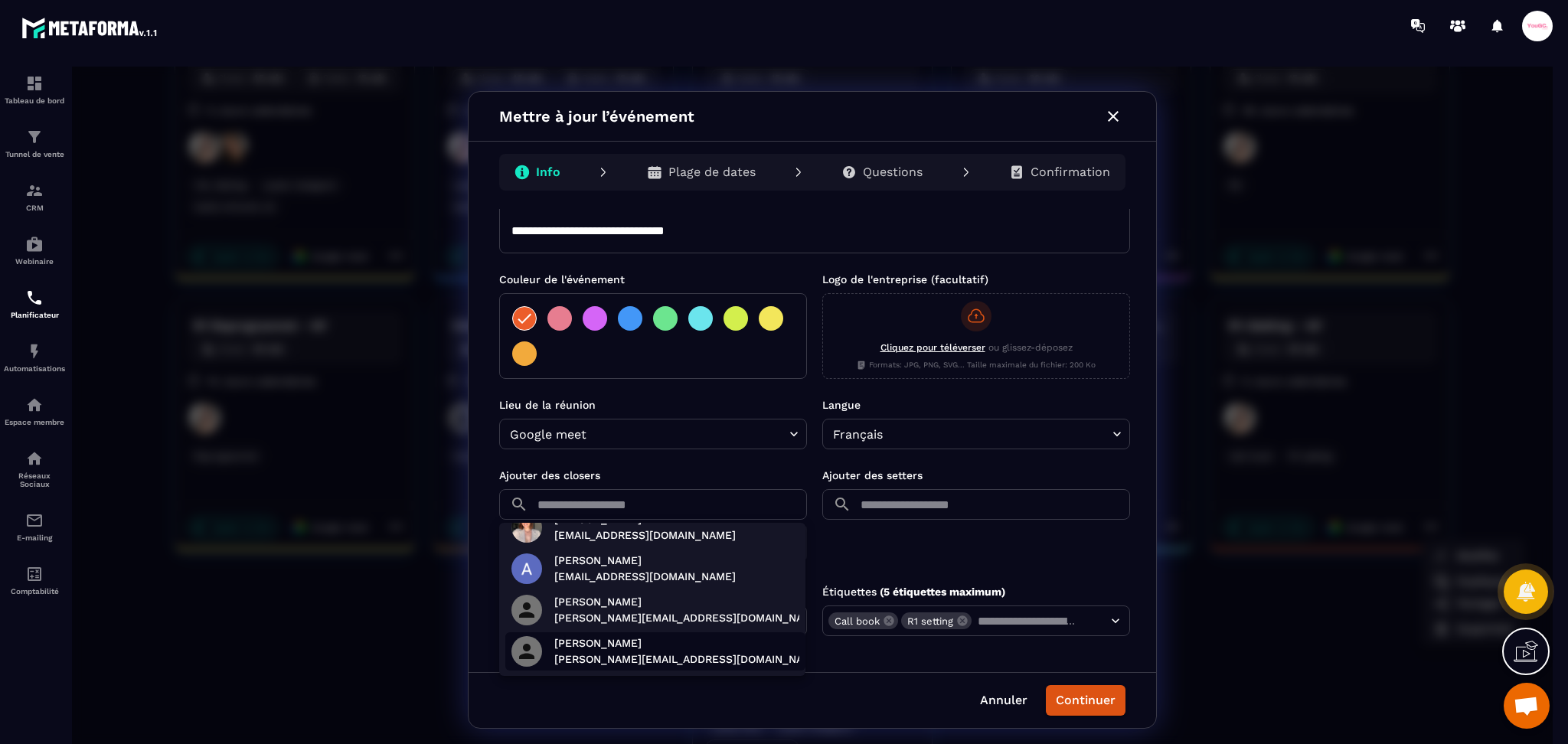
click at [610, 643] on p "Margot Endt" at bounding box center [689, 644] width 268 height 16
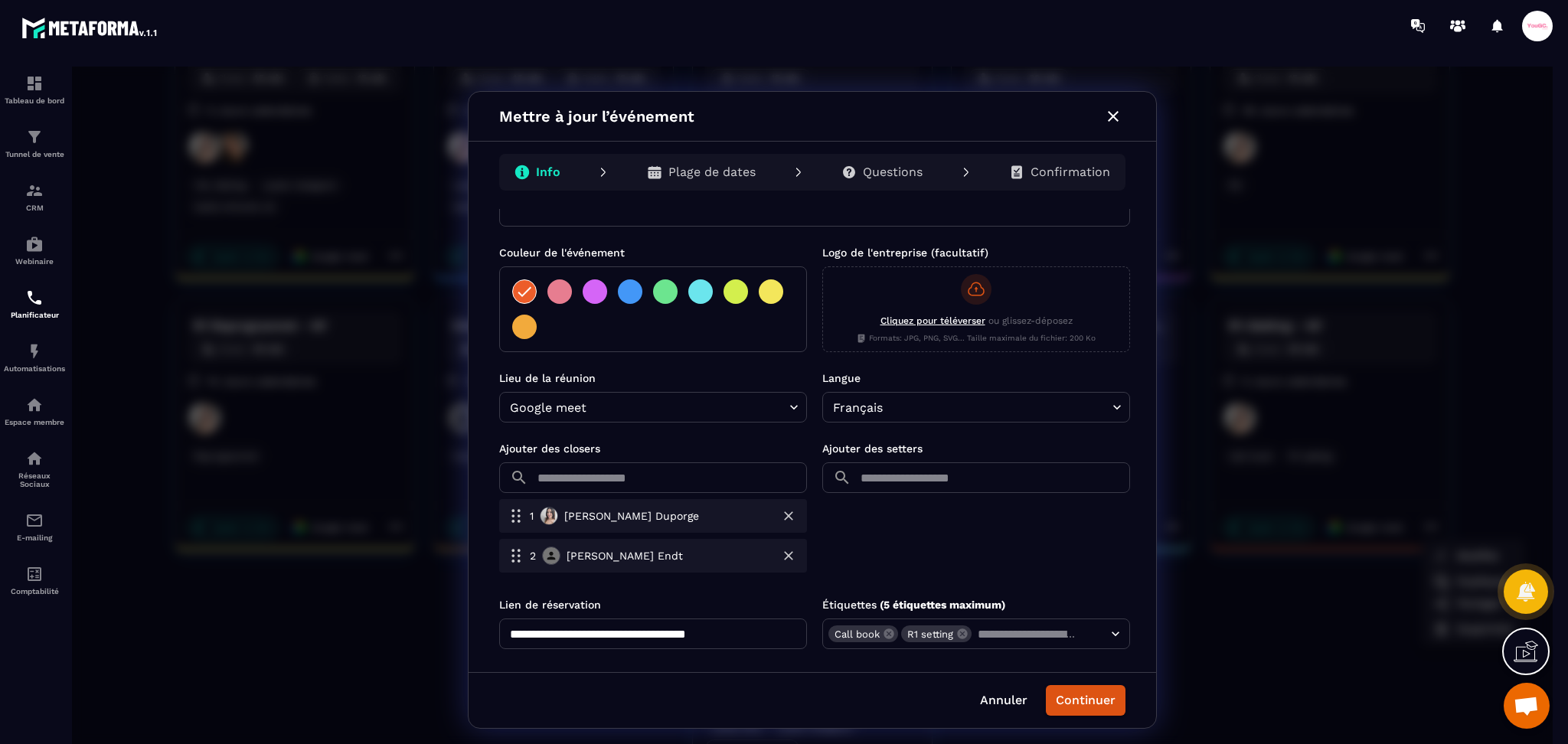
scroll to position [290, 0]
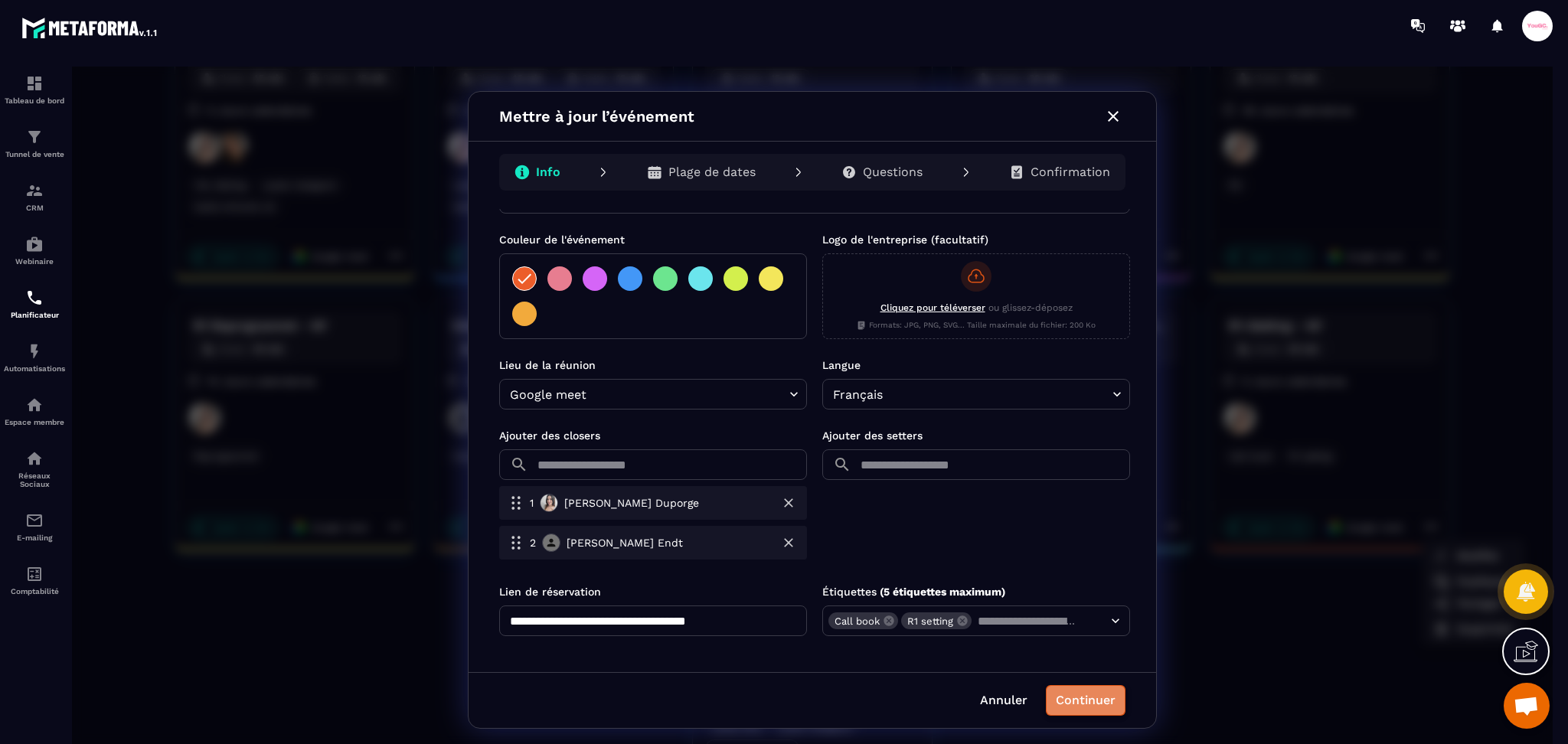
click at [1092, 699] on button "Continuer" at bounding box center [1086, 700] width 80 height 30
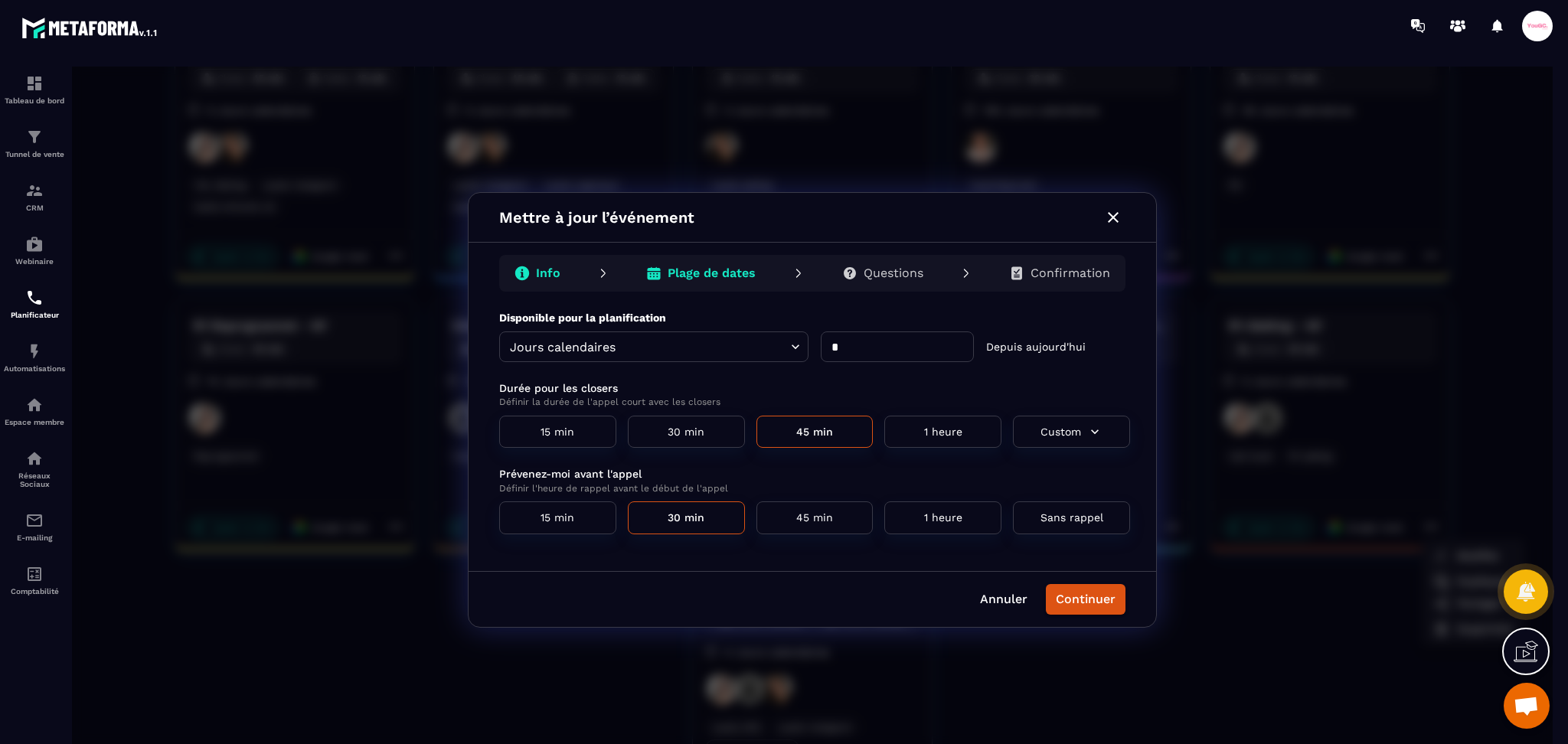
scroll to position [0, 0]
click at [1079, 600] on button "Continuer" at bounding box center [1086, 599] width 80 height 30
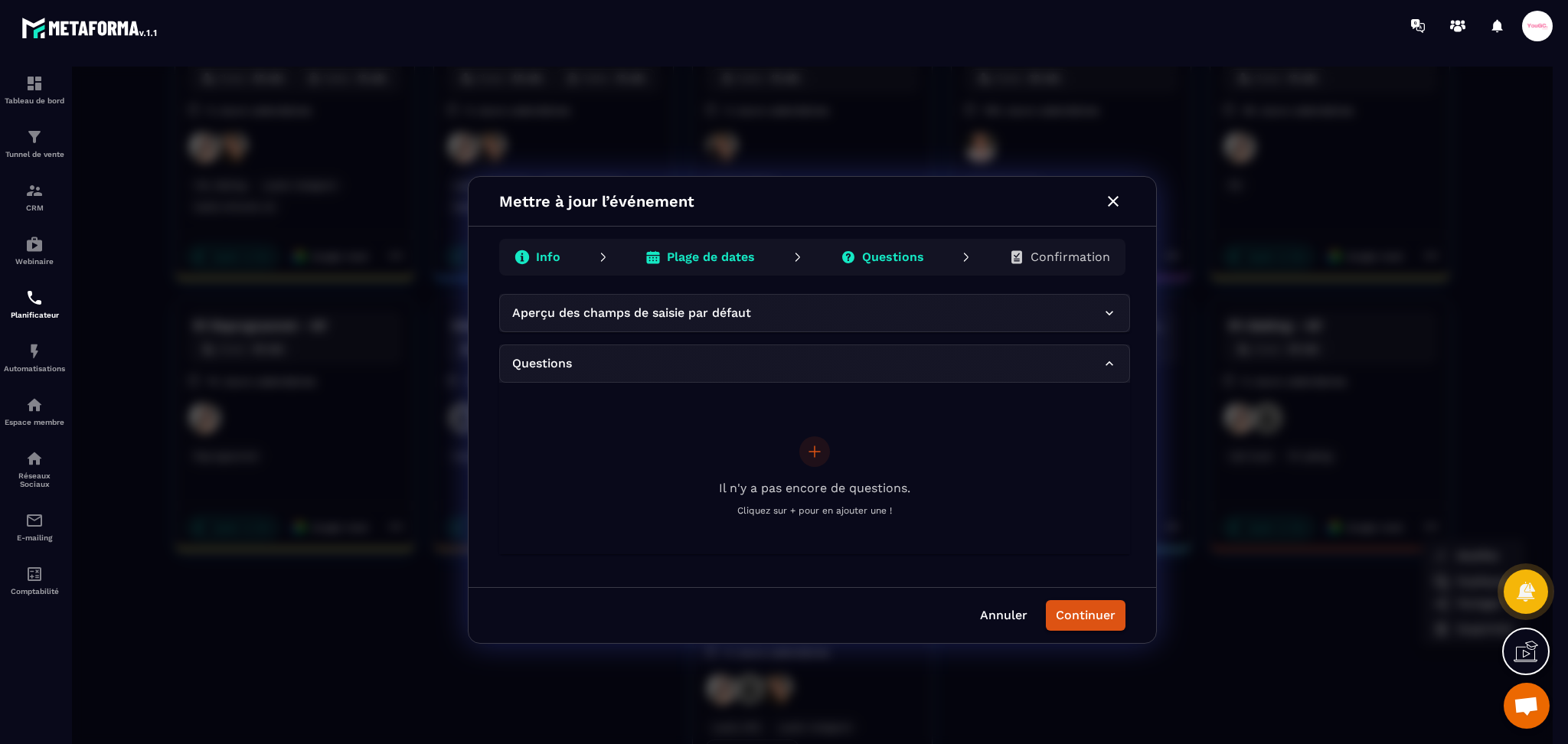
click at [740, 252] on p "Plage de dates" at bounding box center [710, 257] width 88 height 15
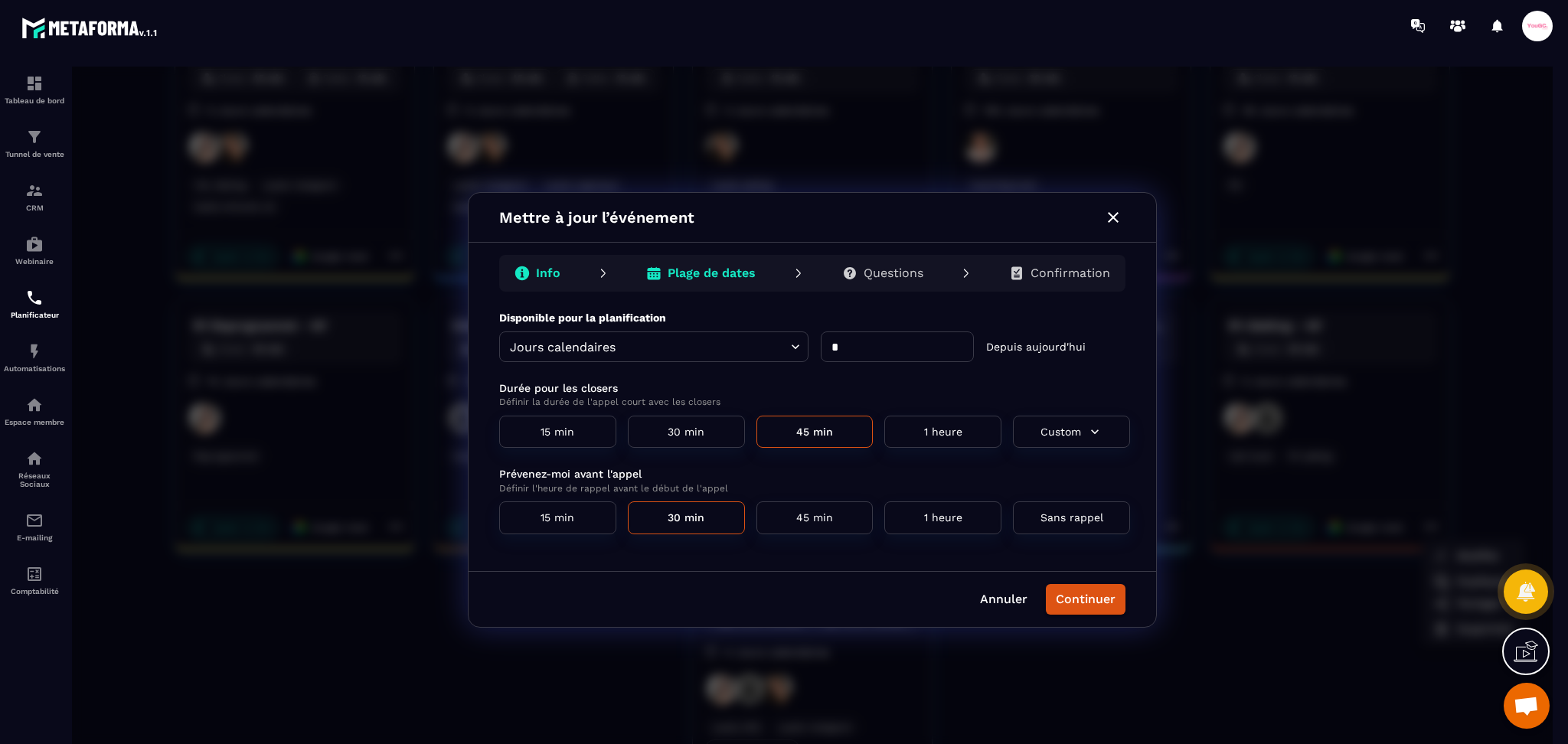
click at [890, 353] on input "*" at bounding box center [897, 347] width 153 height 30
type input "*"
click at [1069, 610] on button "Continuer" at bounding box center [1086, 599] width 80 height 30
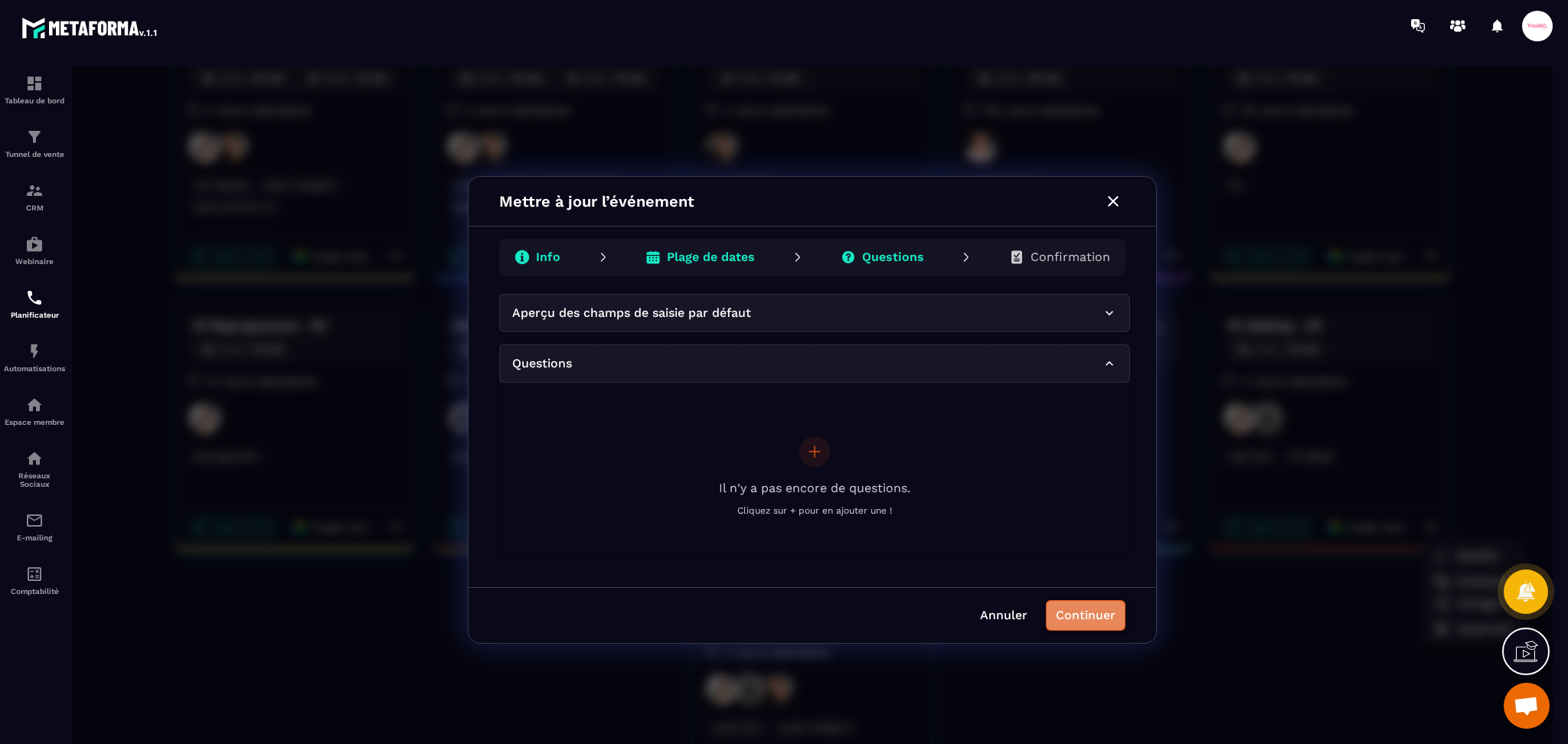
click at [1069, 610] on button "Continuer" at bounding box center [1086, 615] width 80 height 30
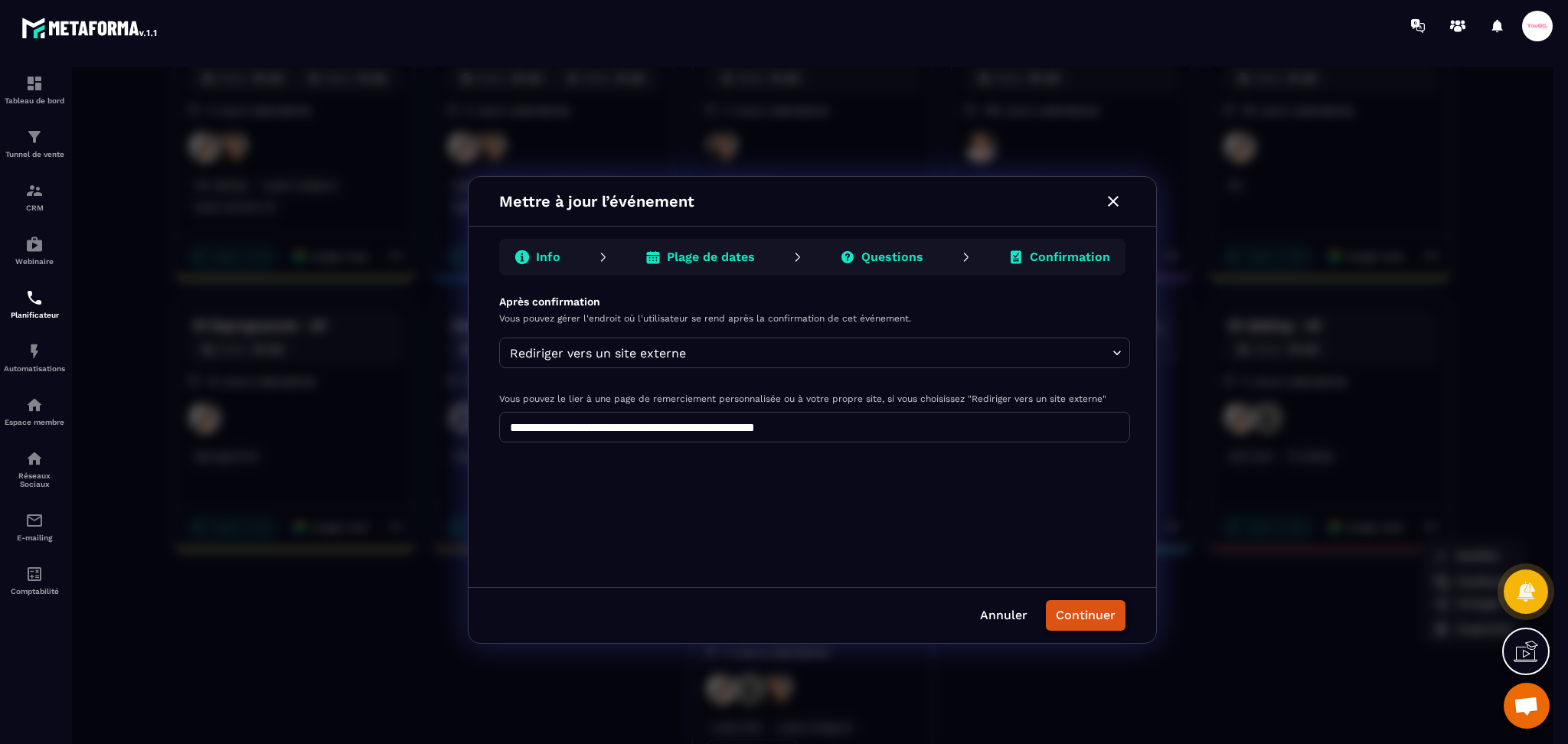
click at [1063, 614] on button "Continuer" at bounding box center [1086, 615] width 80 height 30
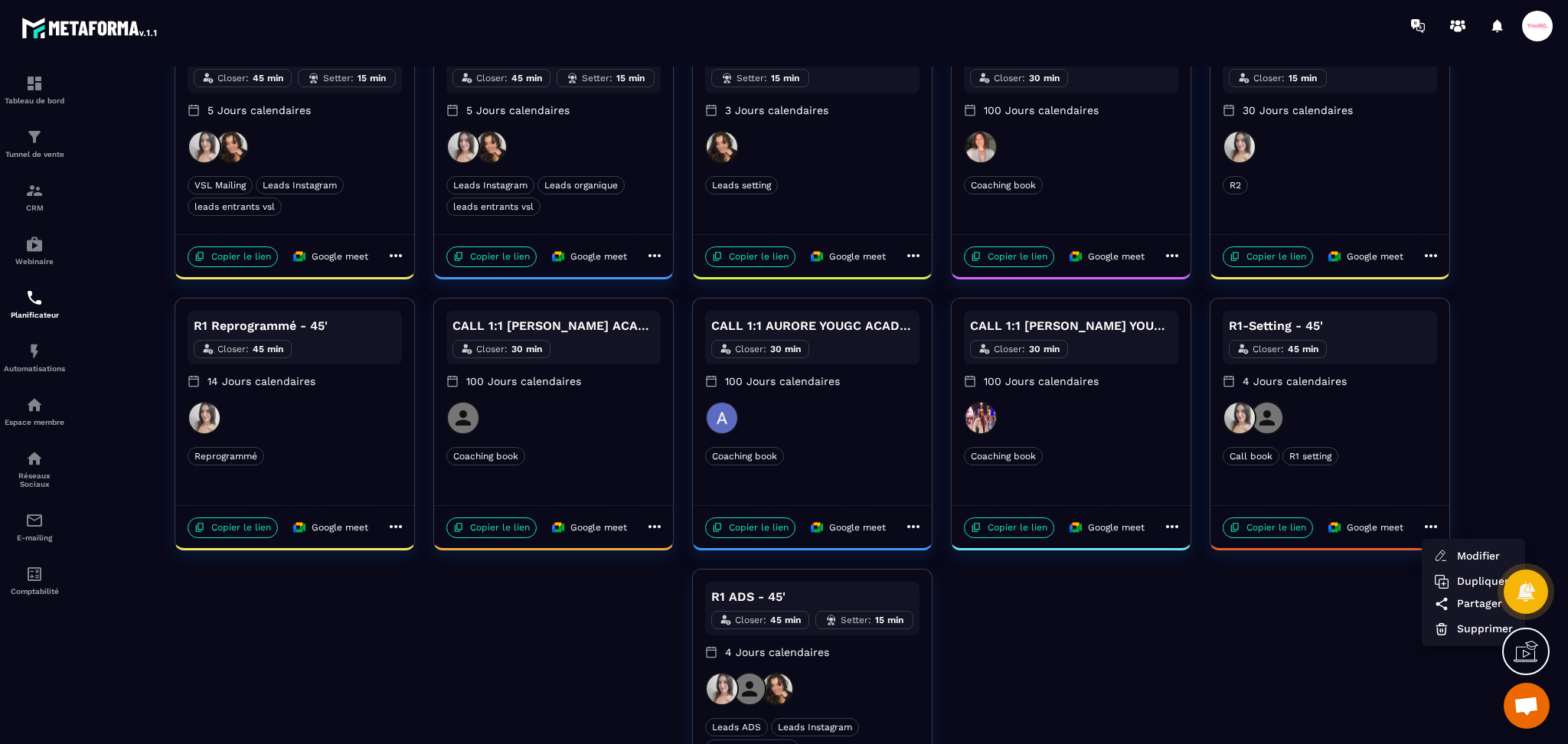
click at [398, 528] on div at bounding box center [812, 410] width 1481 height 687
click at [394, 528] on icon at bounding box center [396, 526] width 19 height 19
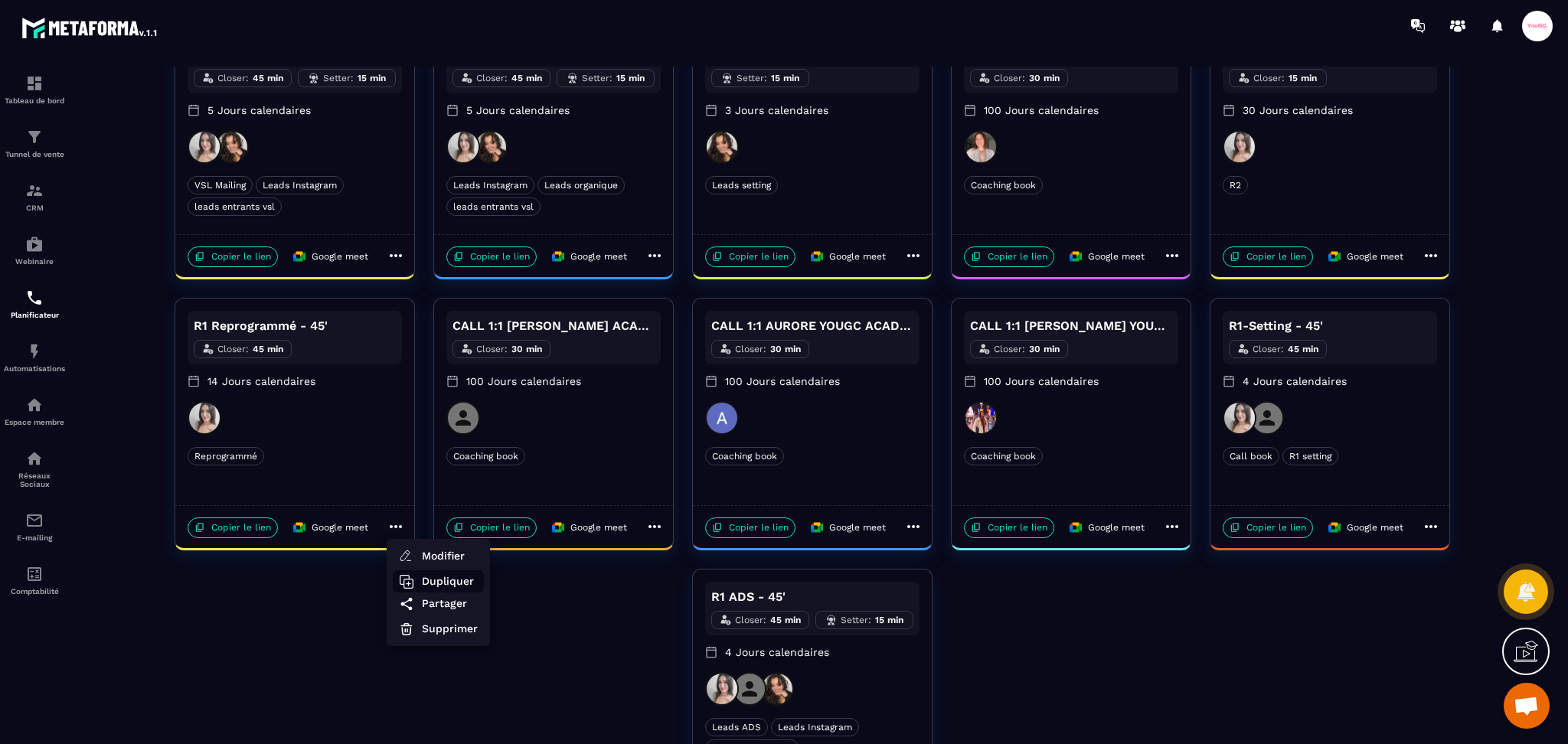
click at [431, 586] on span "Dupliquer" at bounding box center [450, 581] width 56 height 16
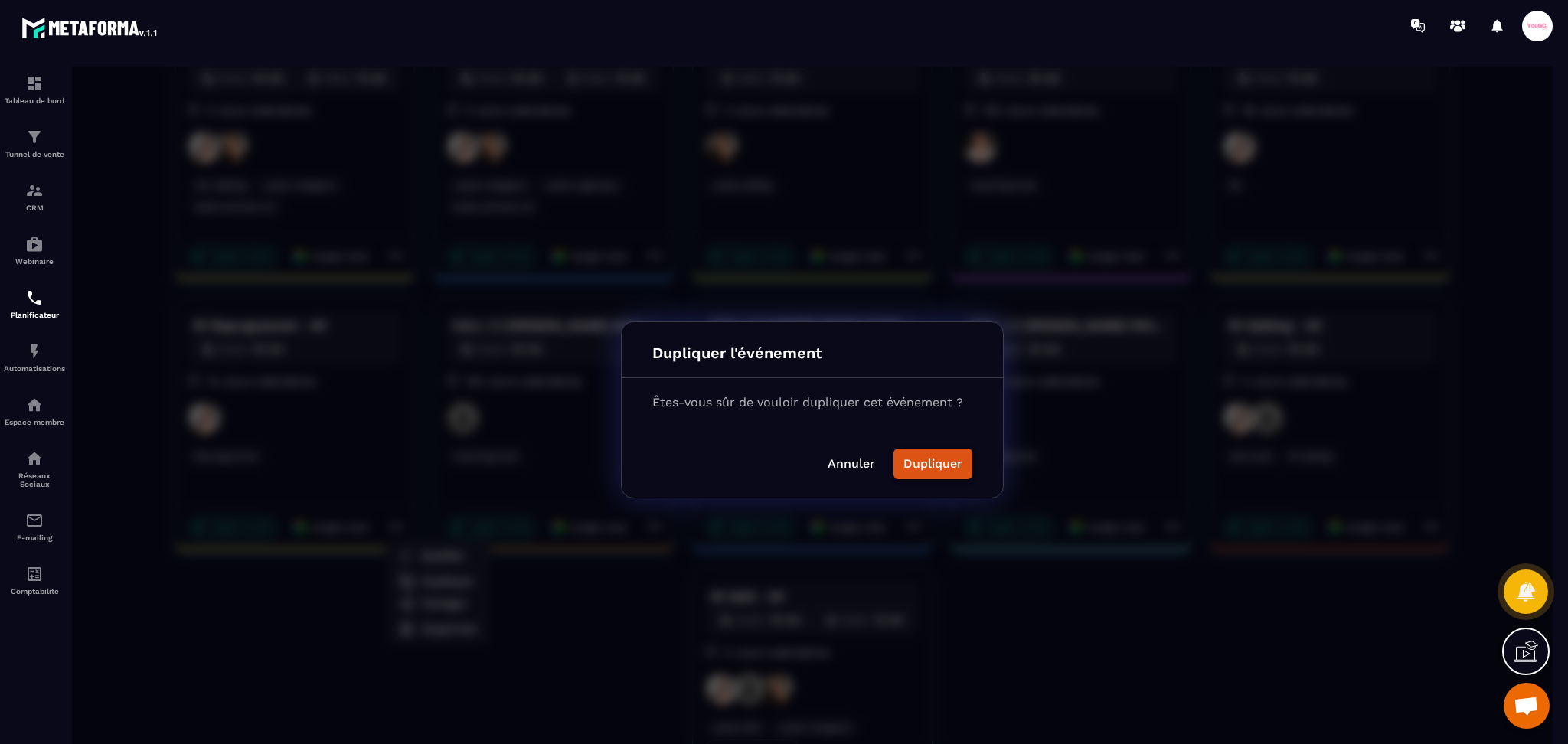
click at [929, 461] on button "Dupliquer" at bounding box center [932, 464] width 79 height 30
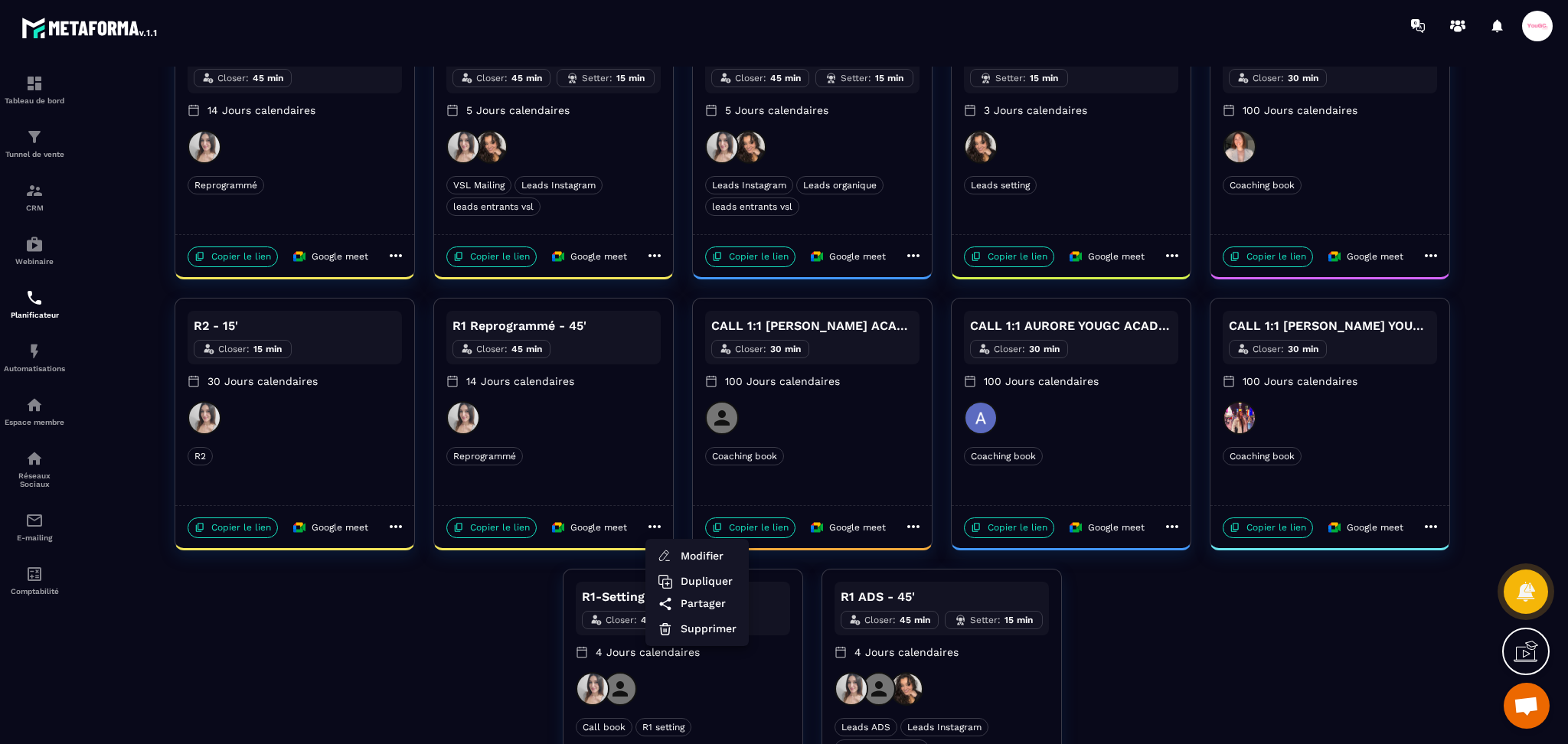
click at [1487, 321] on div at bounding box center [812, 410] width 1481 height 687
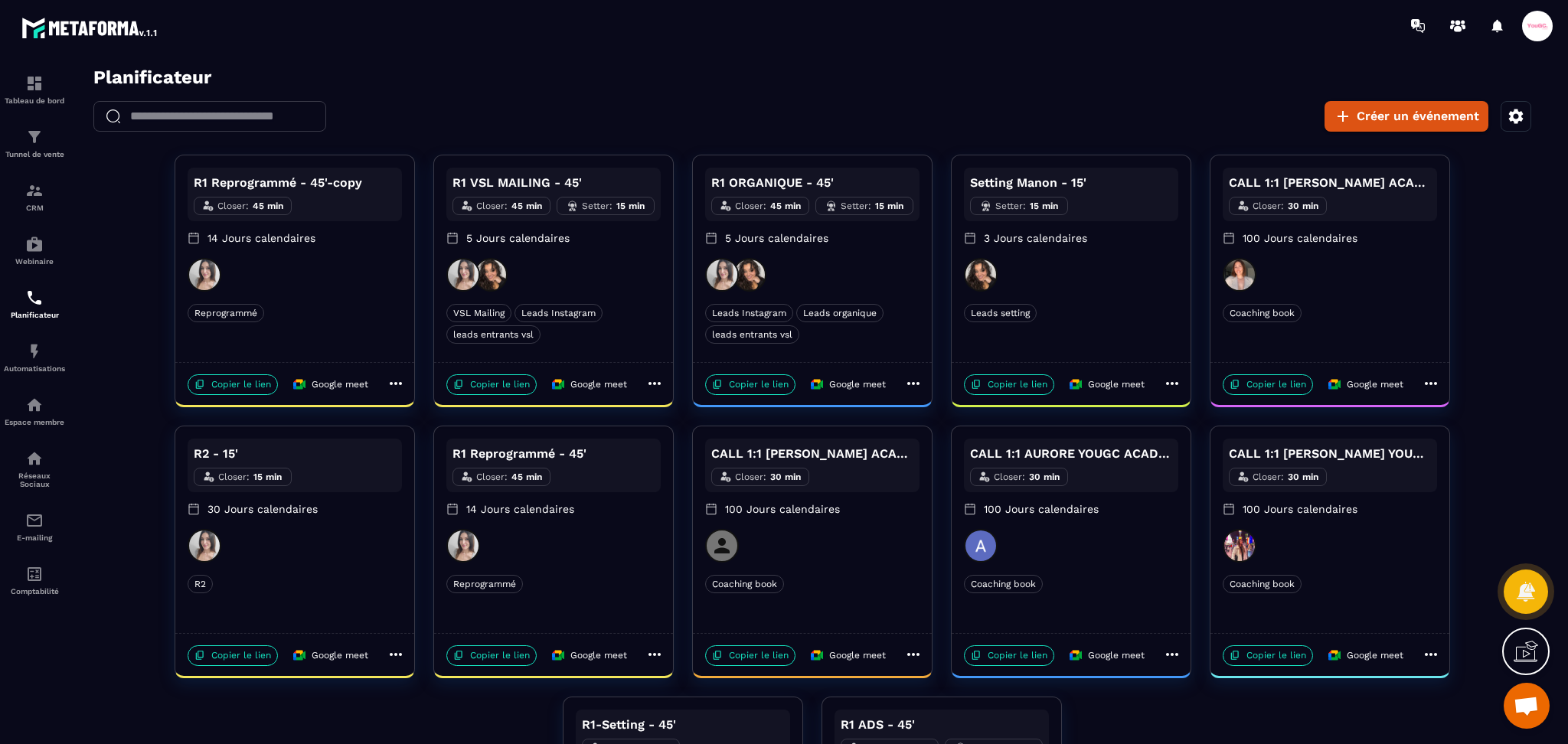
click at [394, 385] on icon at bounding box center [396, 383] width 19 height 19
click at [437, 414] on span "Modifier" at bounding box center [450, 414] width 56 height 16
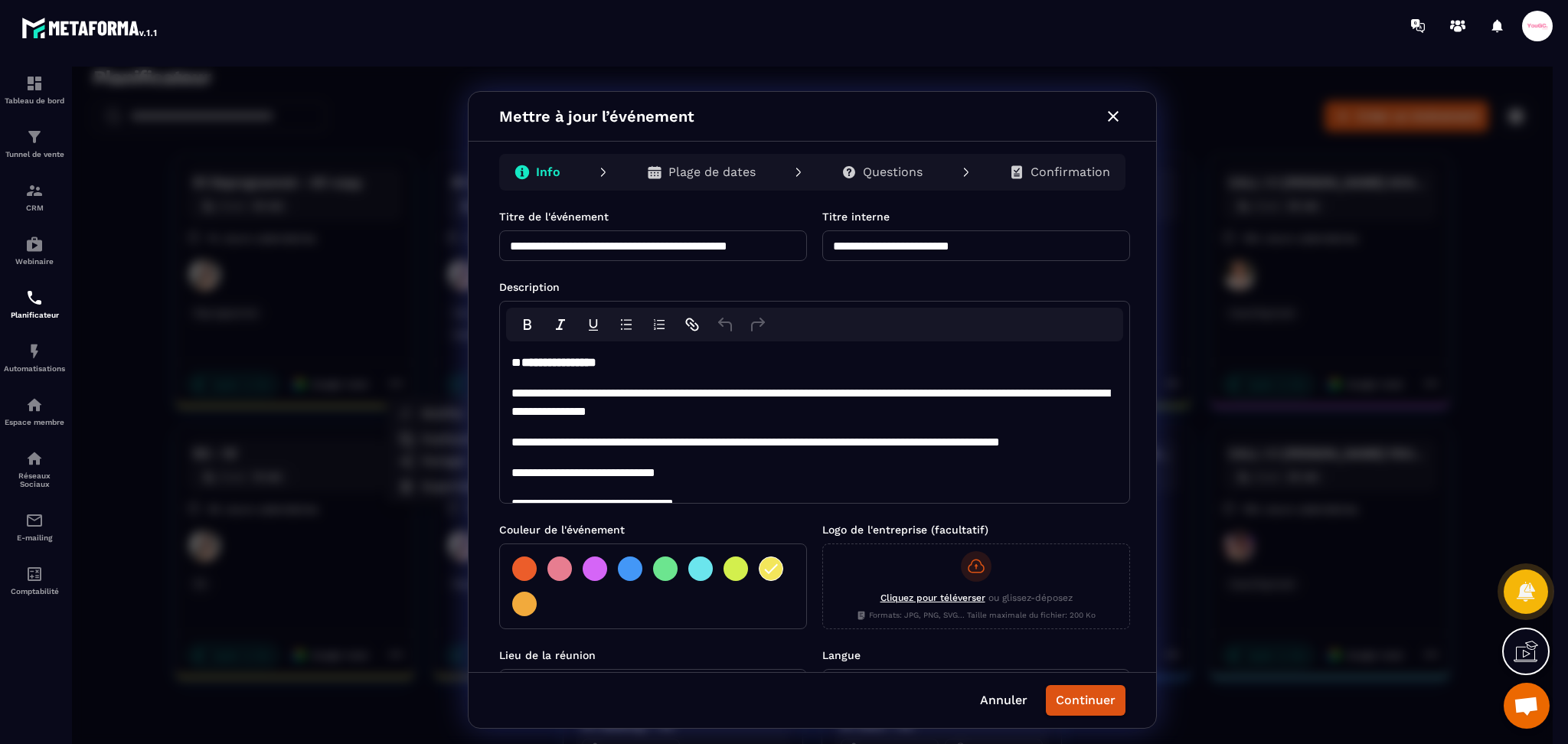
click at [1010, 254] on input "**********" at bounding box center [976, 245] width 308 height 30
type input "**********"
click at [705, 240] on input "**********" at bounding box center [653, 245] width 308 height 30
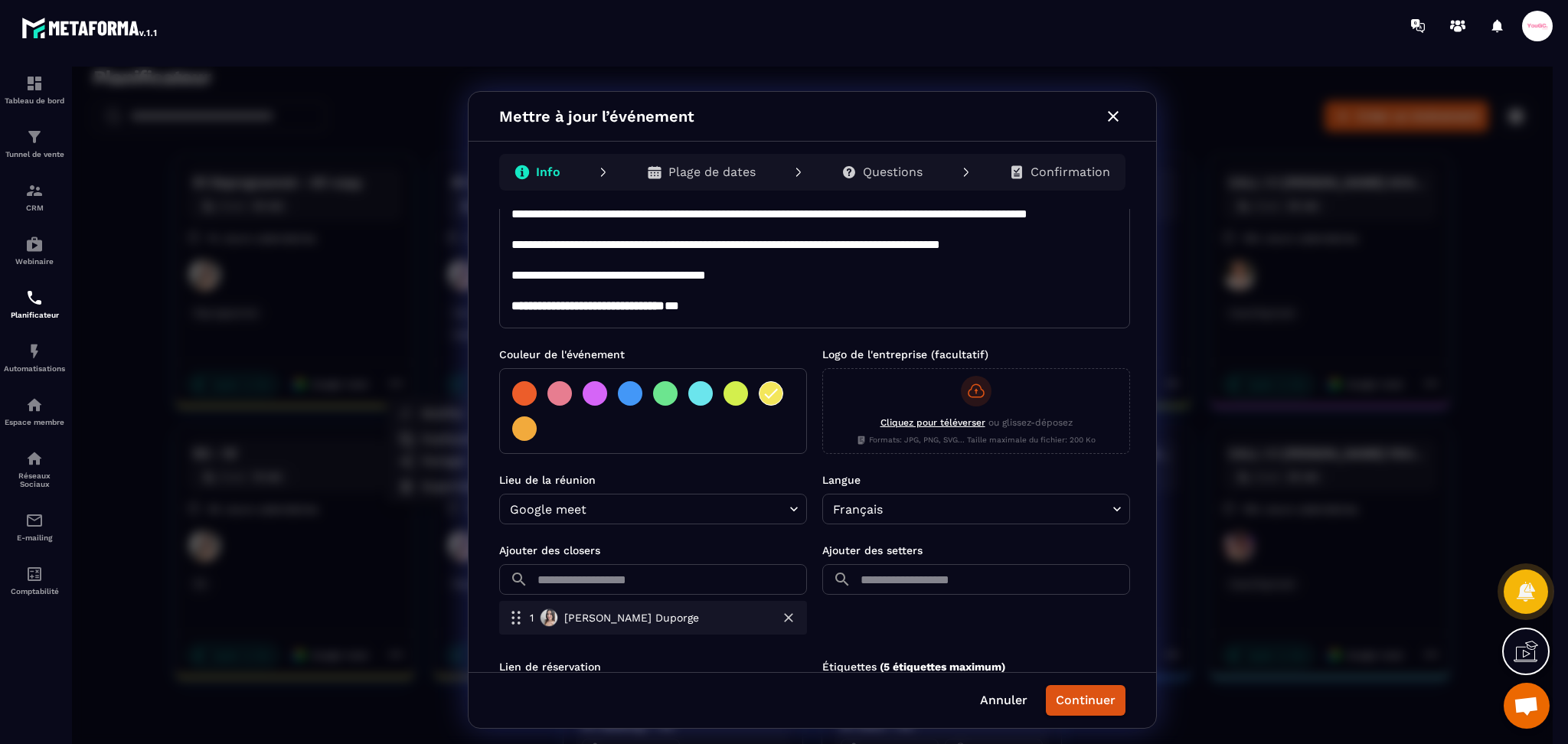
scroll to position [251, 0]
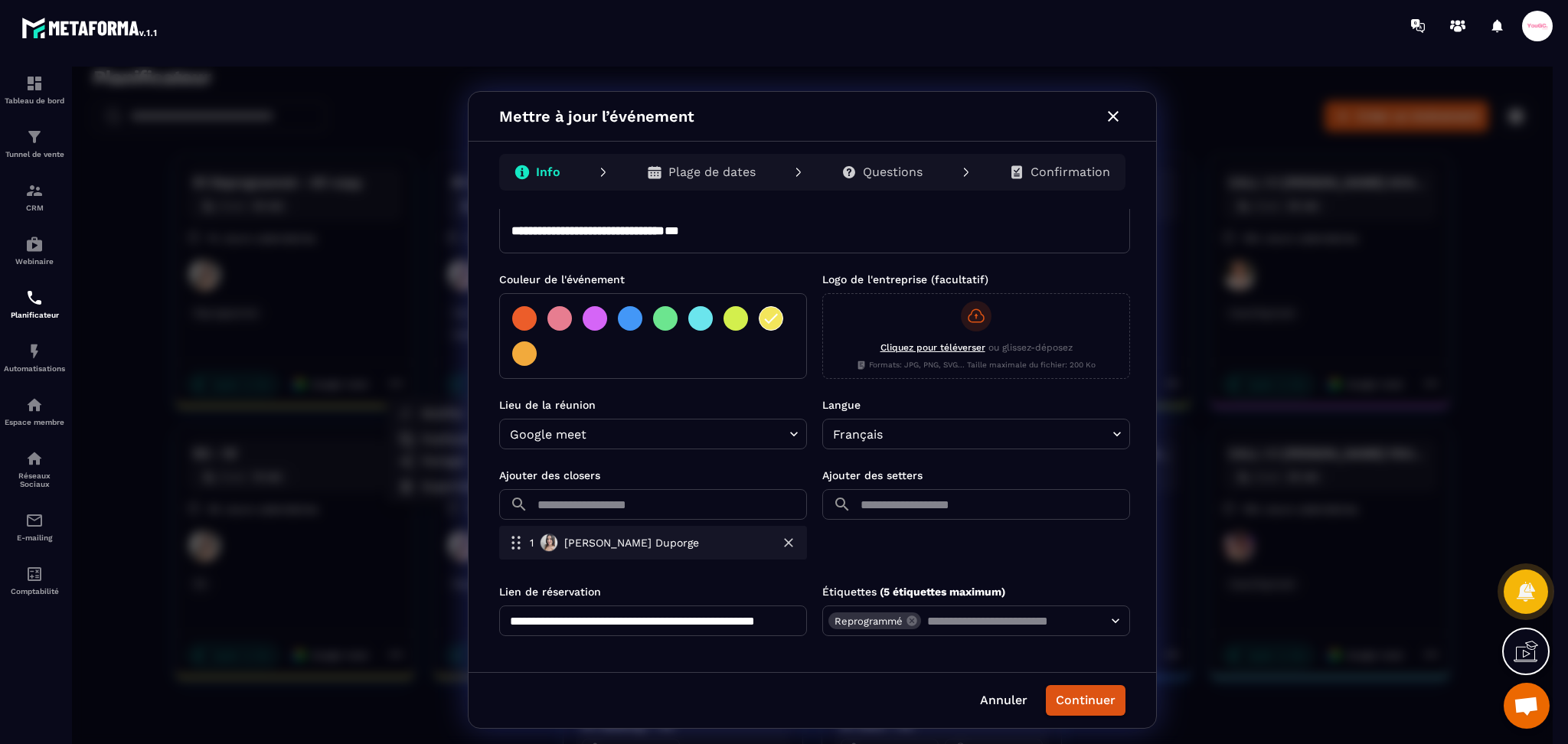
click at [784, 545] on icon "button" at bounding box center [788, 543] width 9 height 9
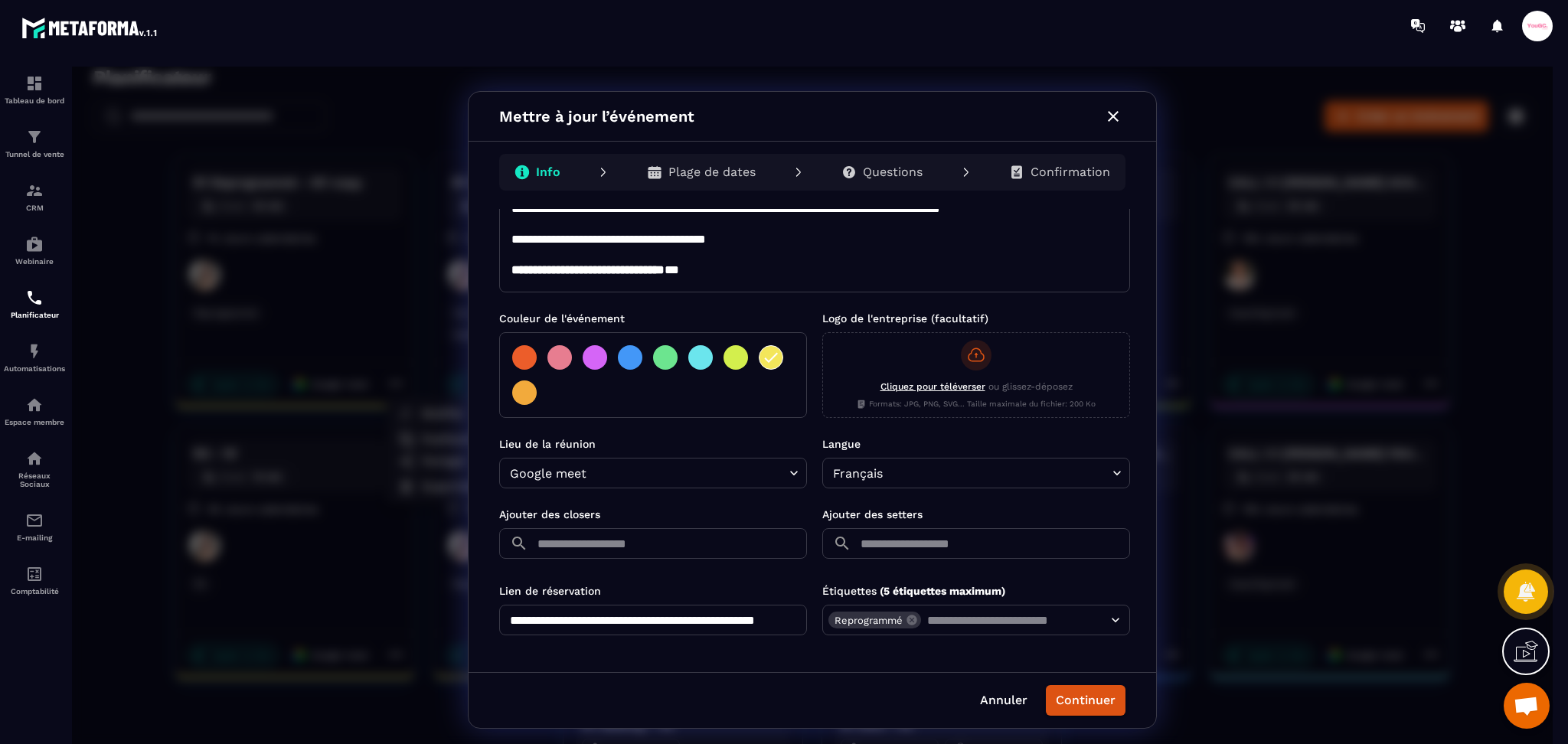
scroll to position [211, 0]
type input "**********"
click at [604, 539] on input "text" at bounding box center [670, 544] width 273 height 30
type input "*"
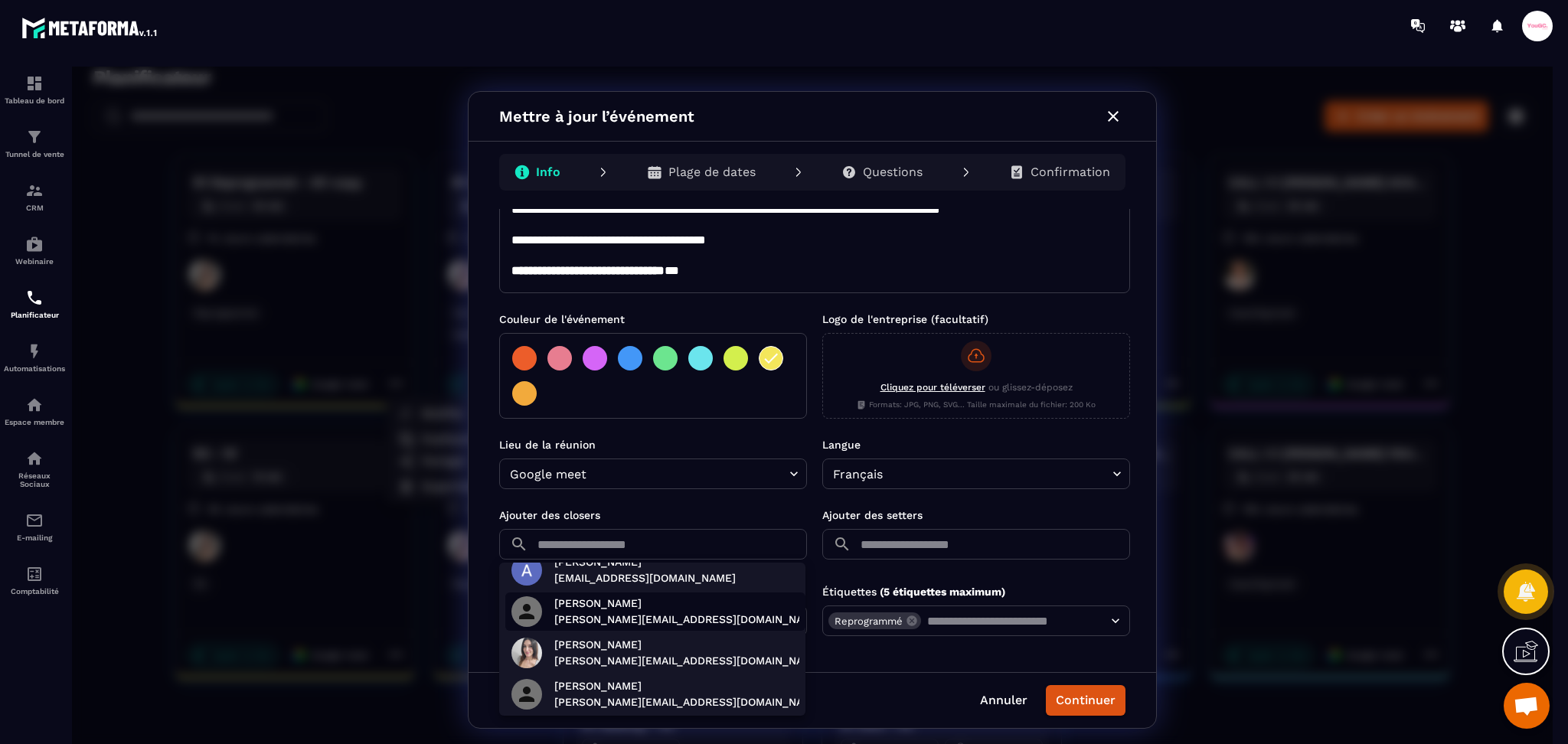
scroll to position [228, 0]
click at [642, 681] on p "Margot Endt" at bounding box center [689, 684] width 268 height 16
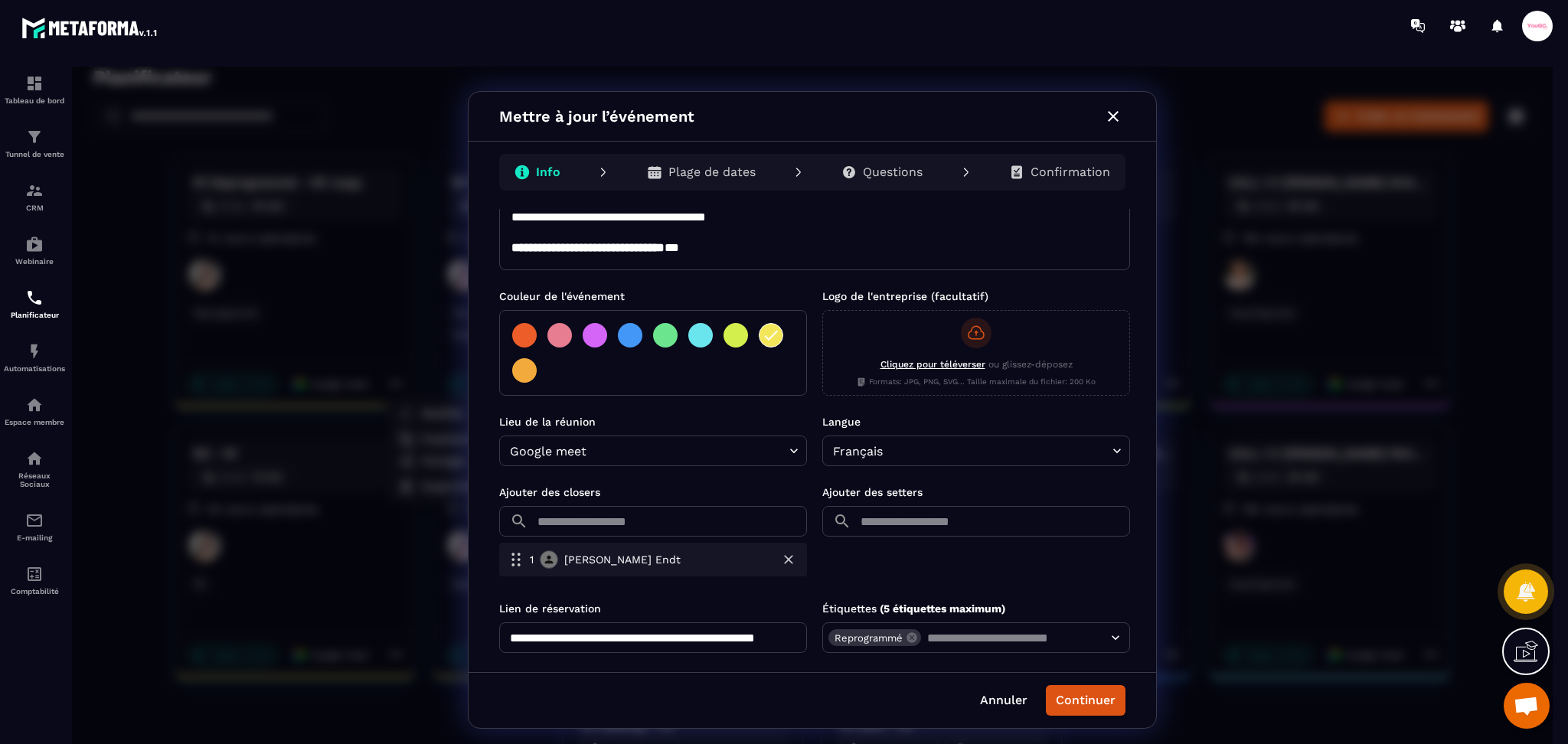
scroll to position [251, 0]
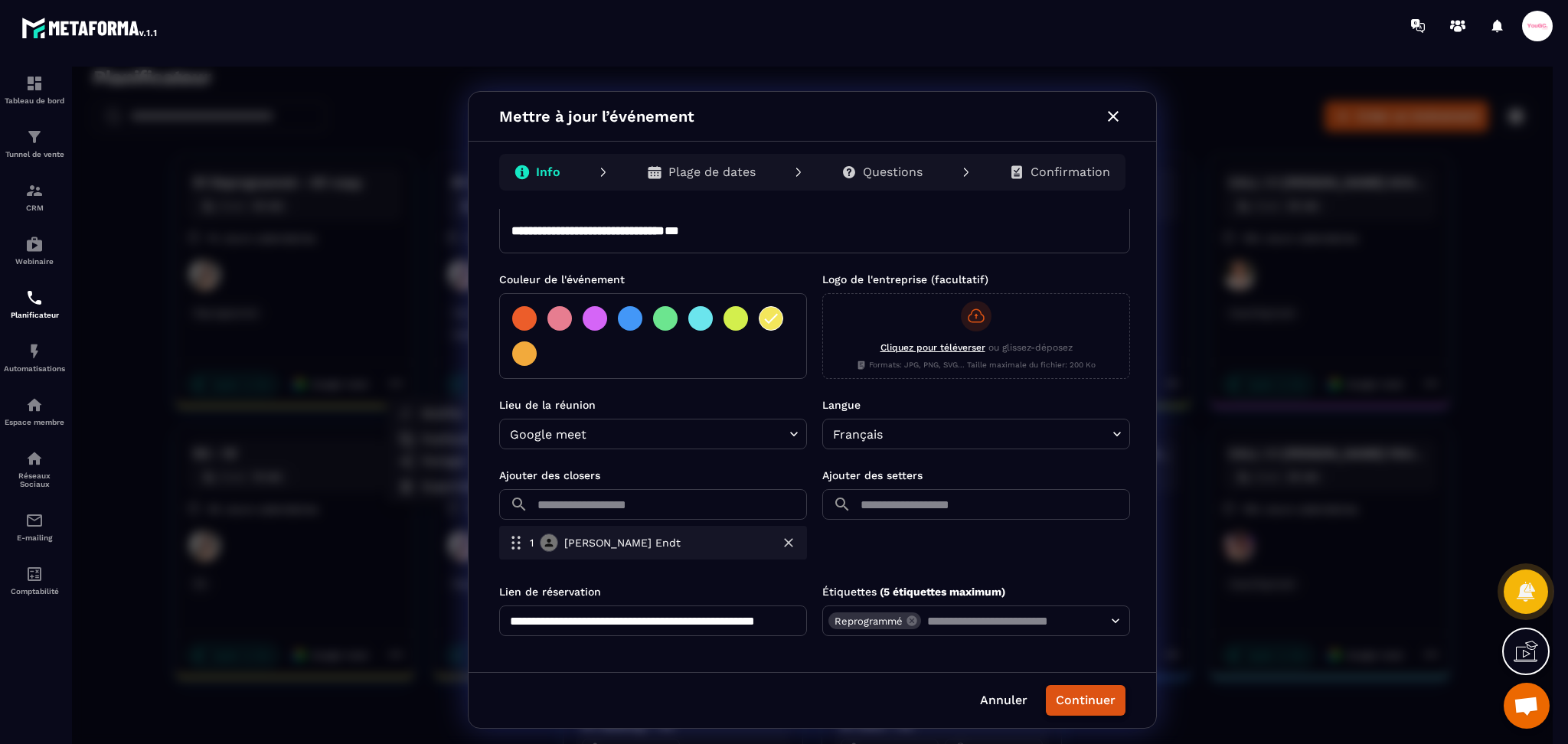
click at [1097, 709] on button "Continuer" at bounding box center [1086, 700] width 80 height 30
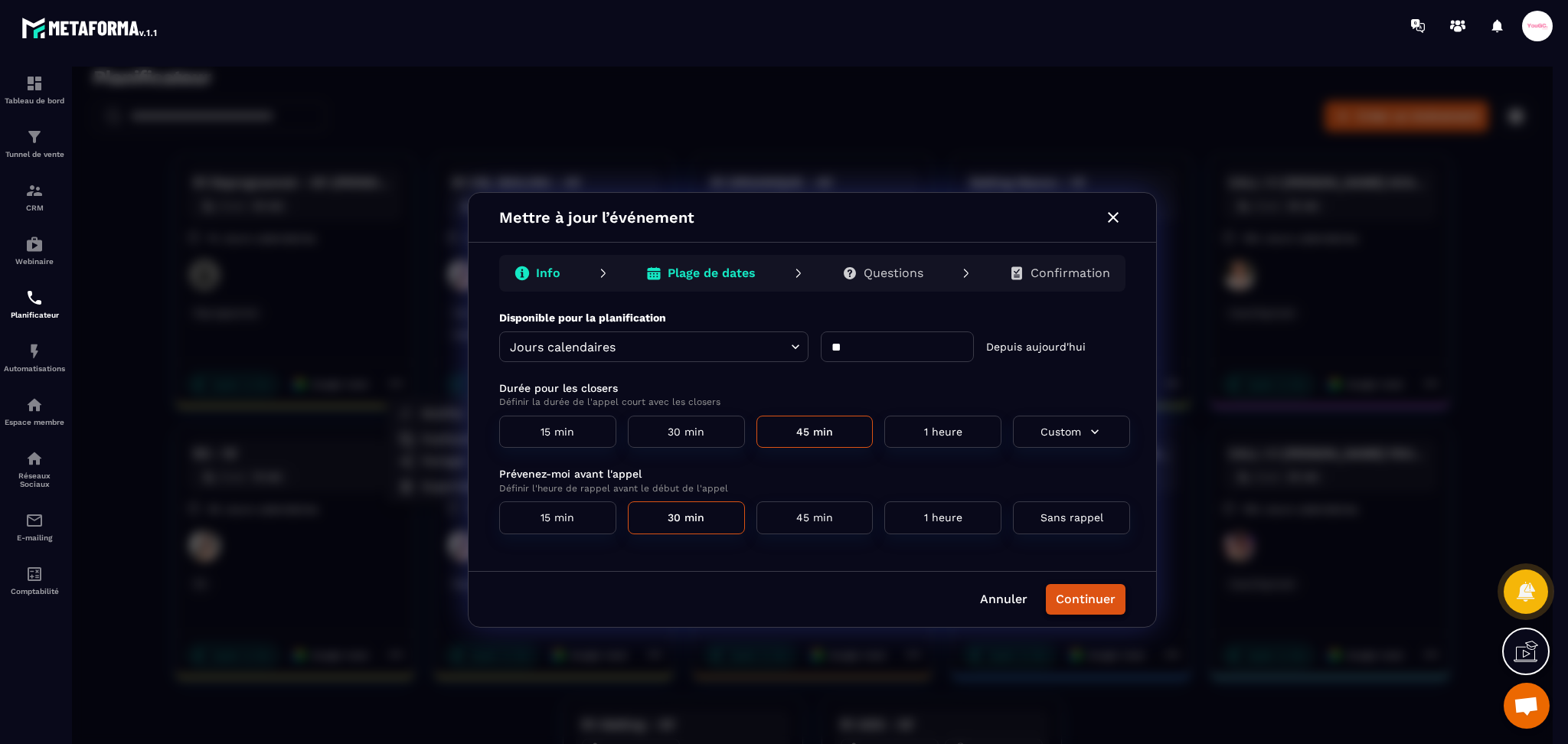
click at [1084, 598] on button "Continuer" at bounding box center [1086, 599] width 80 height 30
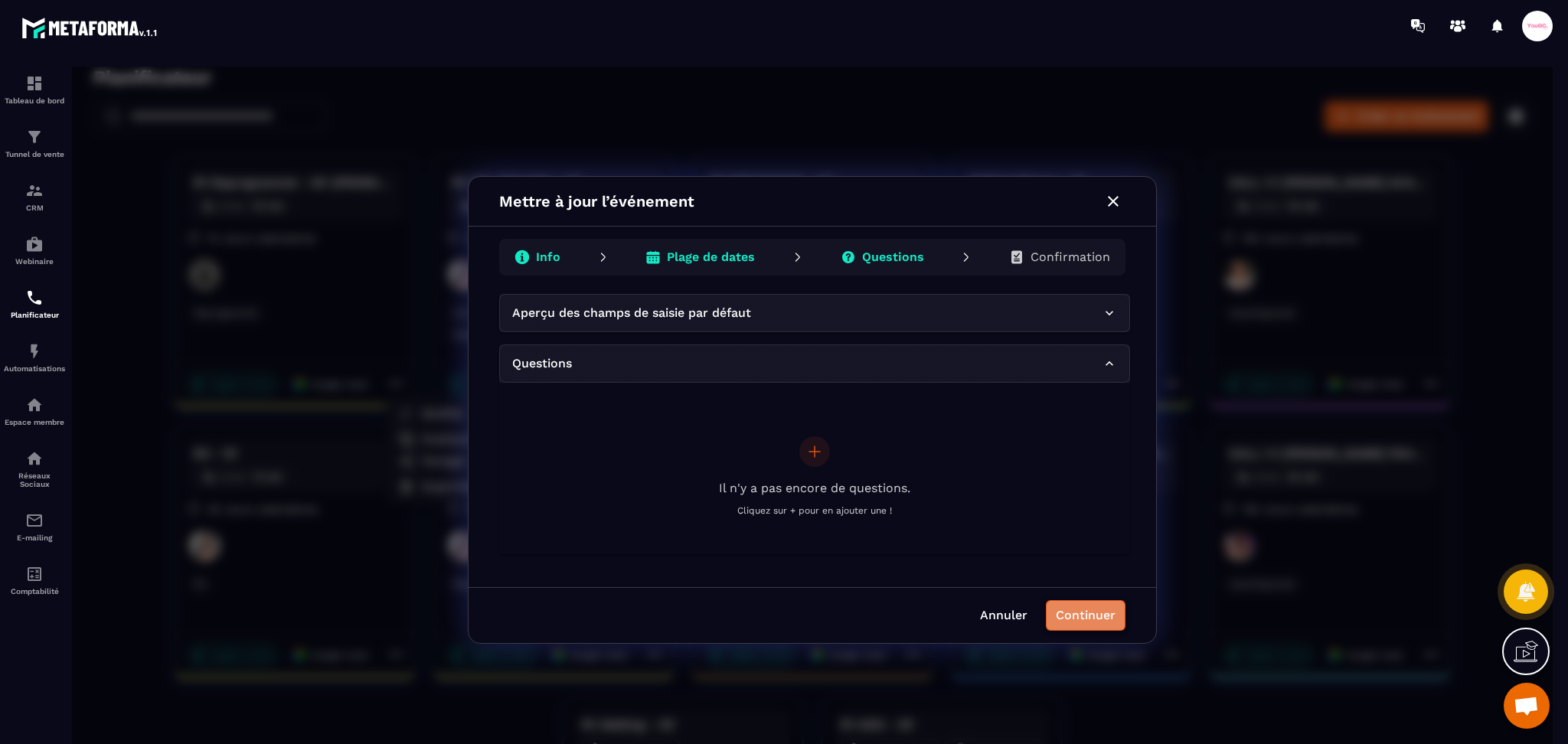
click at [1088, 615] on button "Continuer" at bounding box center [1086, 615] width 80 height 30
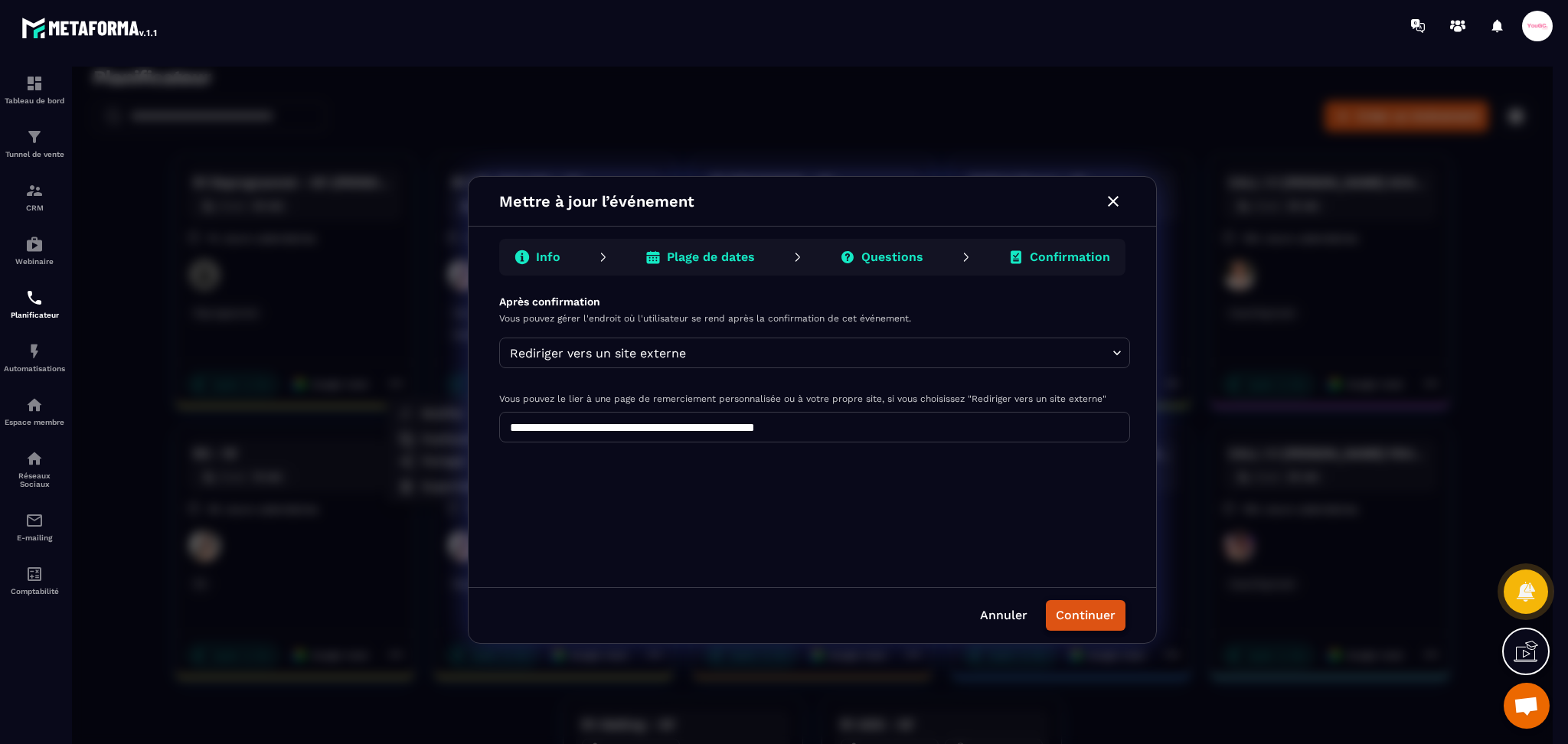
click at [1091, 612] on button "Continuer" at bounding box center [1086, 615] width 80 height 30
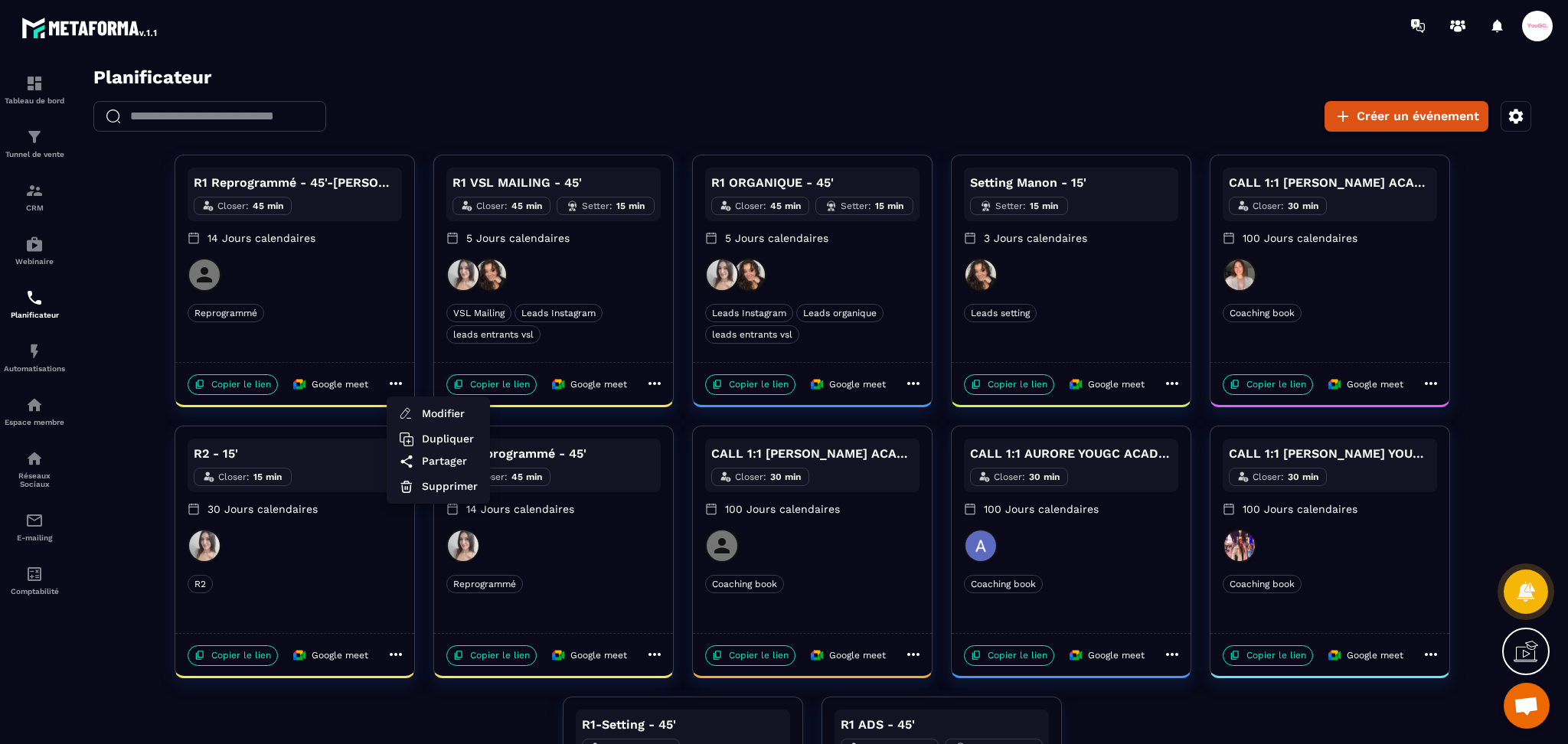
click at [1484, 324] on div at bounding box center [812, 410] width 1481 height 687
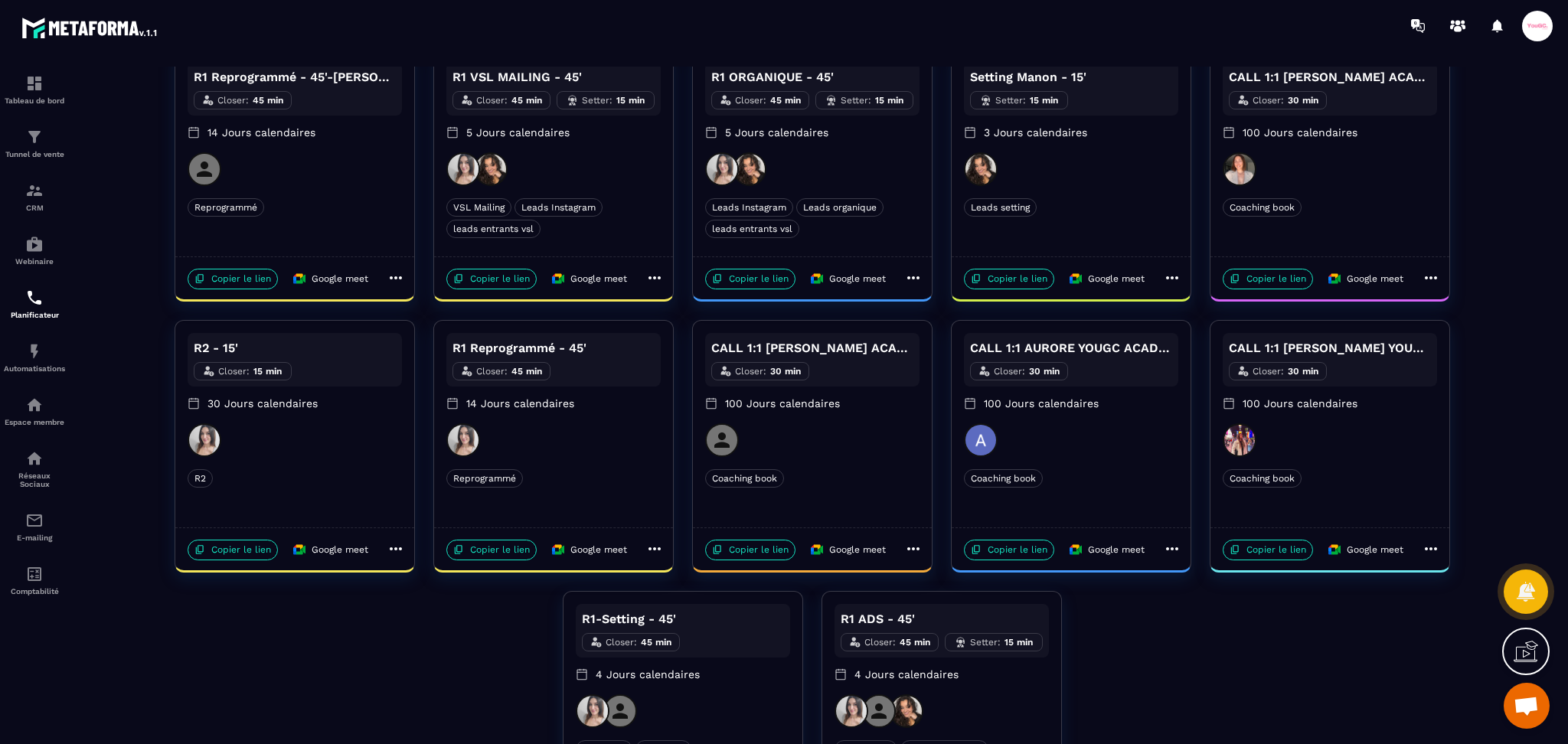
scroll to position [229, 0]
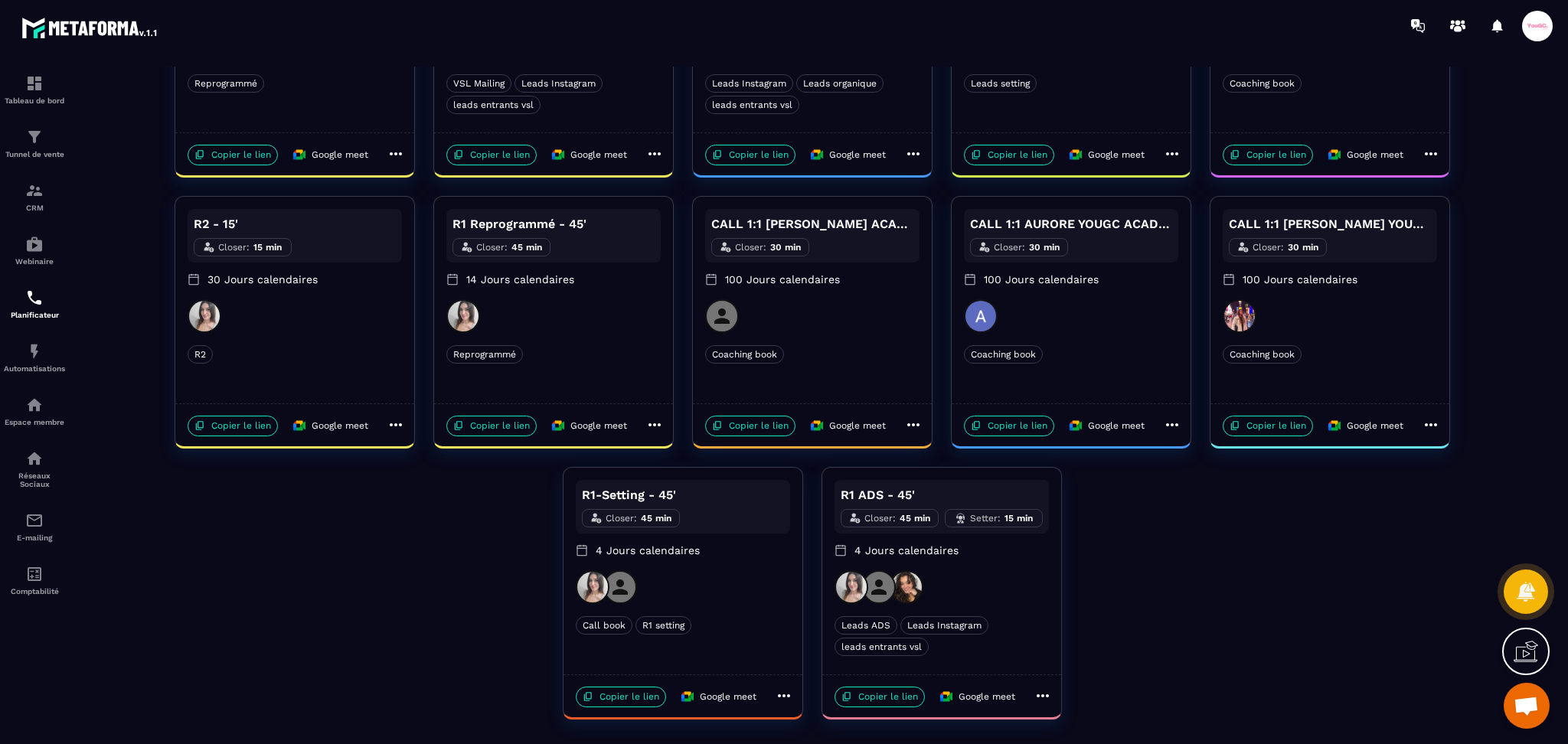
click at [651, 420] on icon at bounding box center [654, 425] width 19 height 19
click at [715, 454] on span "Modifier" at bounding box center [708, 454] width 56 height 16
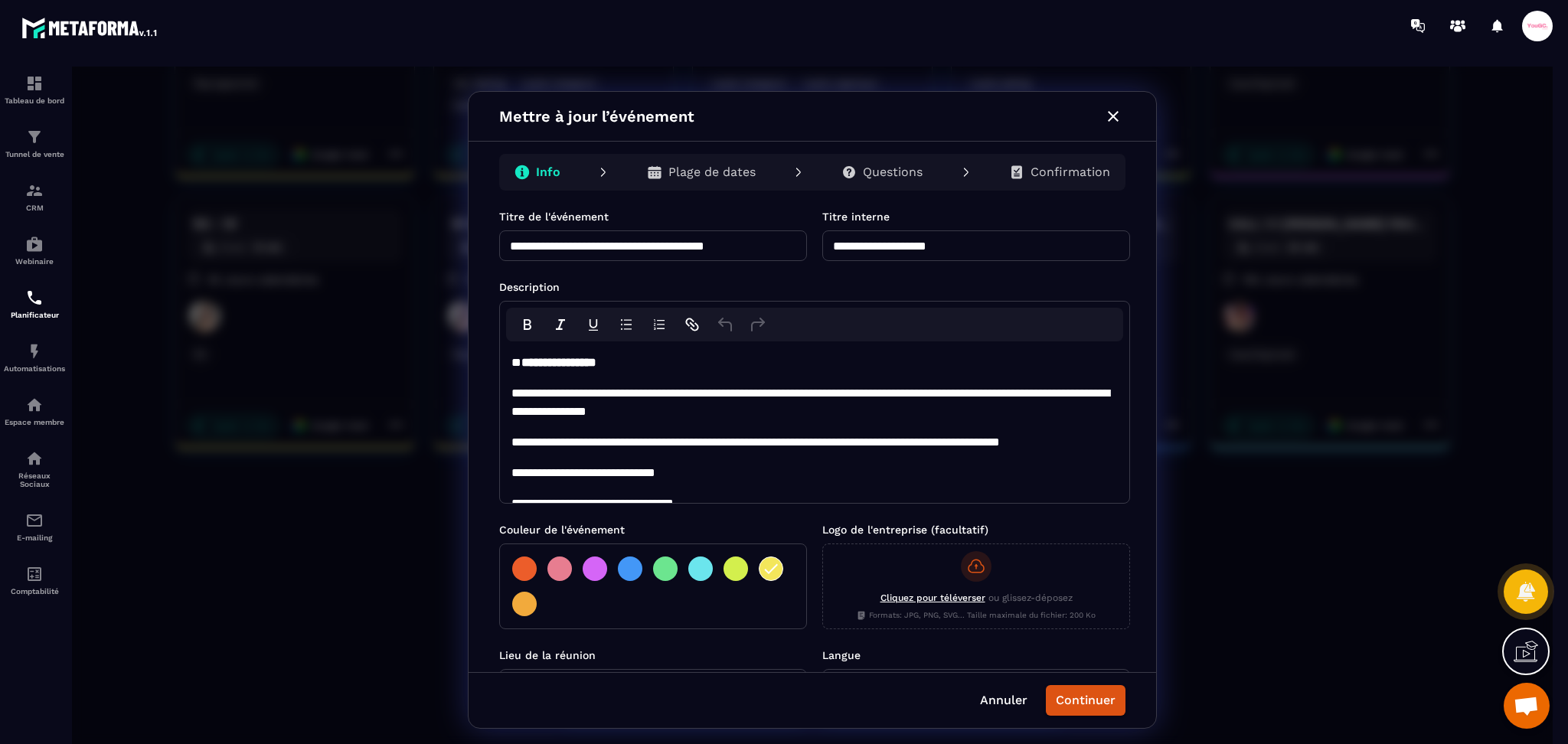
drag, startPoint x: 824, startPoint y: 240, endPoint x: 908, endPoint y: 223, distance: 85.7
click at [824, 240] on input "**********" at bounding box center [976, 245] width 308 height 30
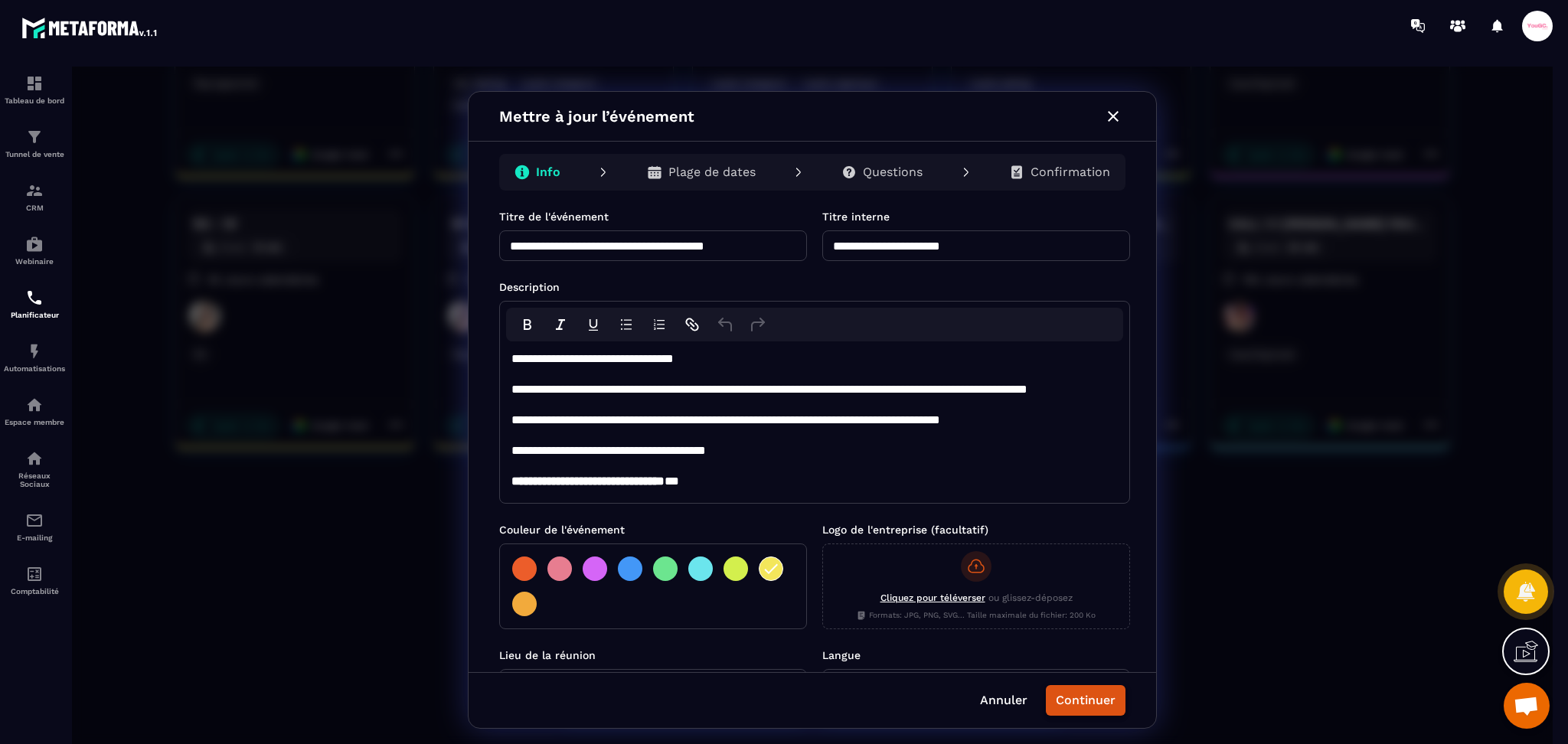
type input "**********"
click at [1096, 709] on button "Continuer" at bounding box center [1086, 700] width 80 height 30
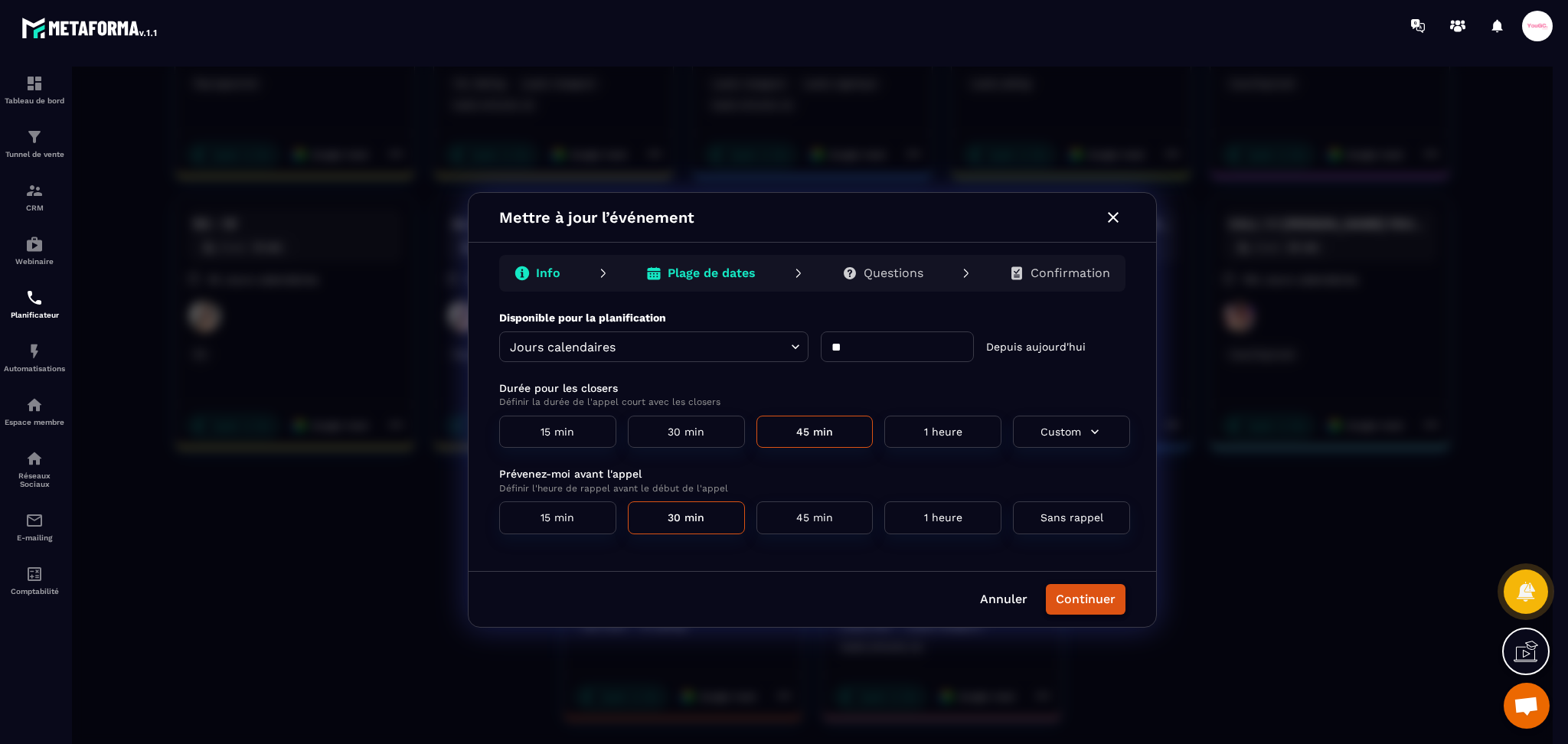
click at [1084, 588] on button "Continuer" at bounding box center [1086, 599] width 80 height 30
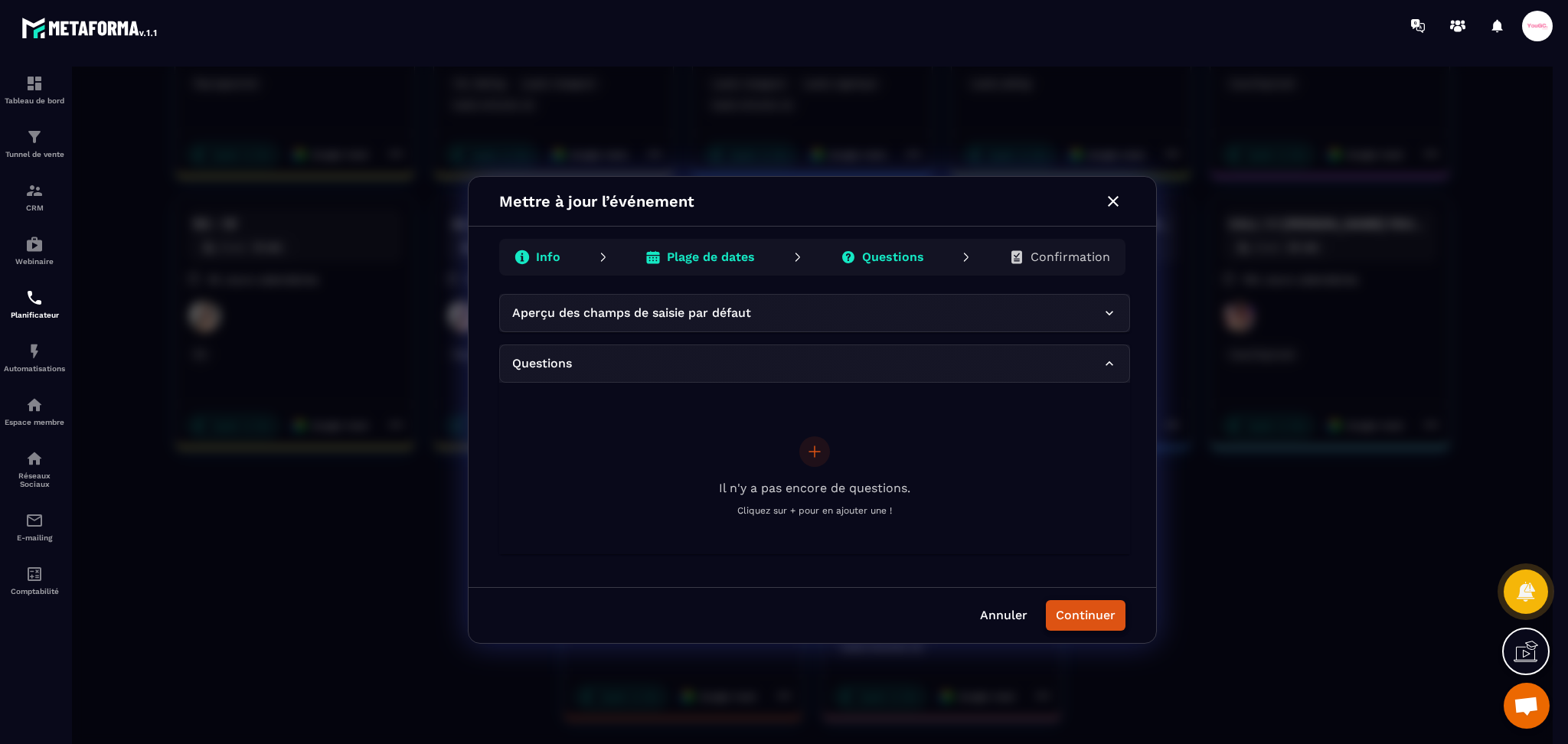
click at [1089, 611] on button "Continuer" at bounding box center [1086, 615] width 80 height 30
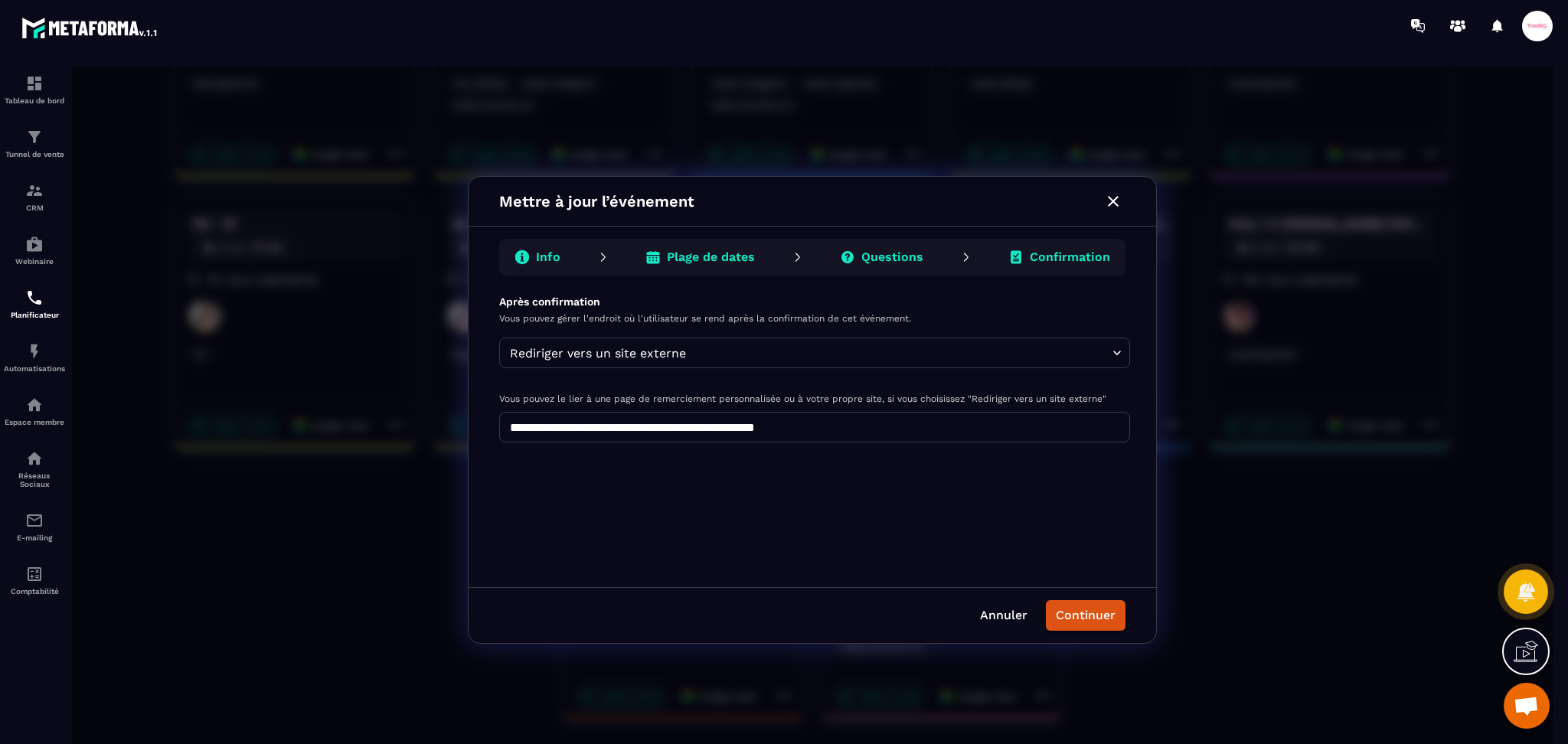
click at [1088, 612] on button "Continuer" at bounding box center [1086, 615] width 80 height 30
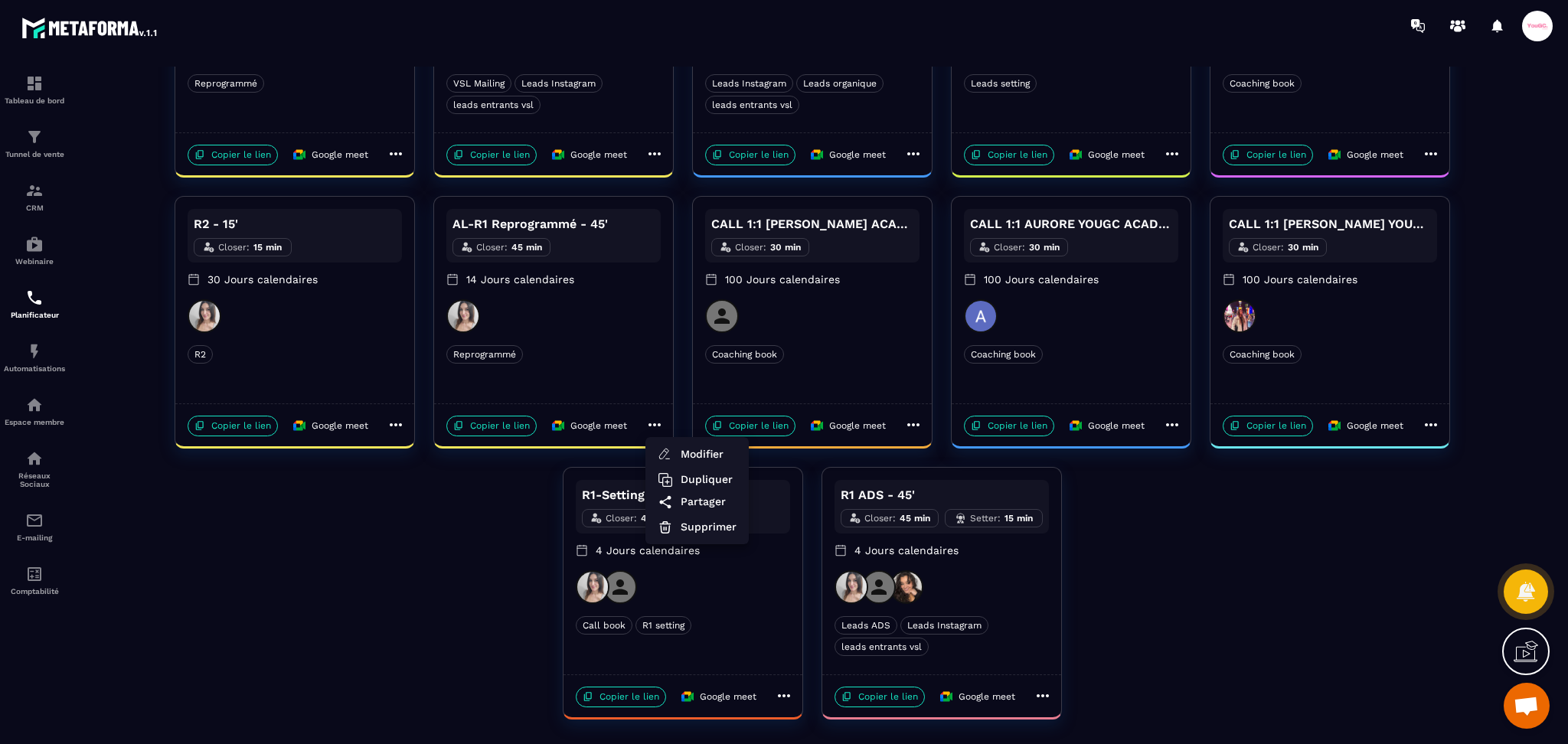
click at [418, 568] on div at bounding box center [812, 410] width 1481 height 687
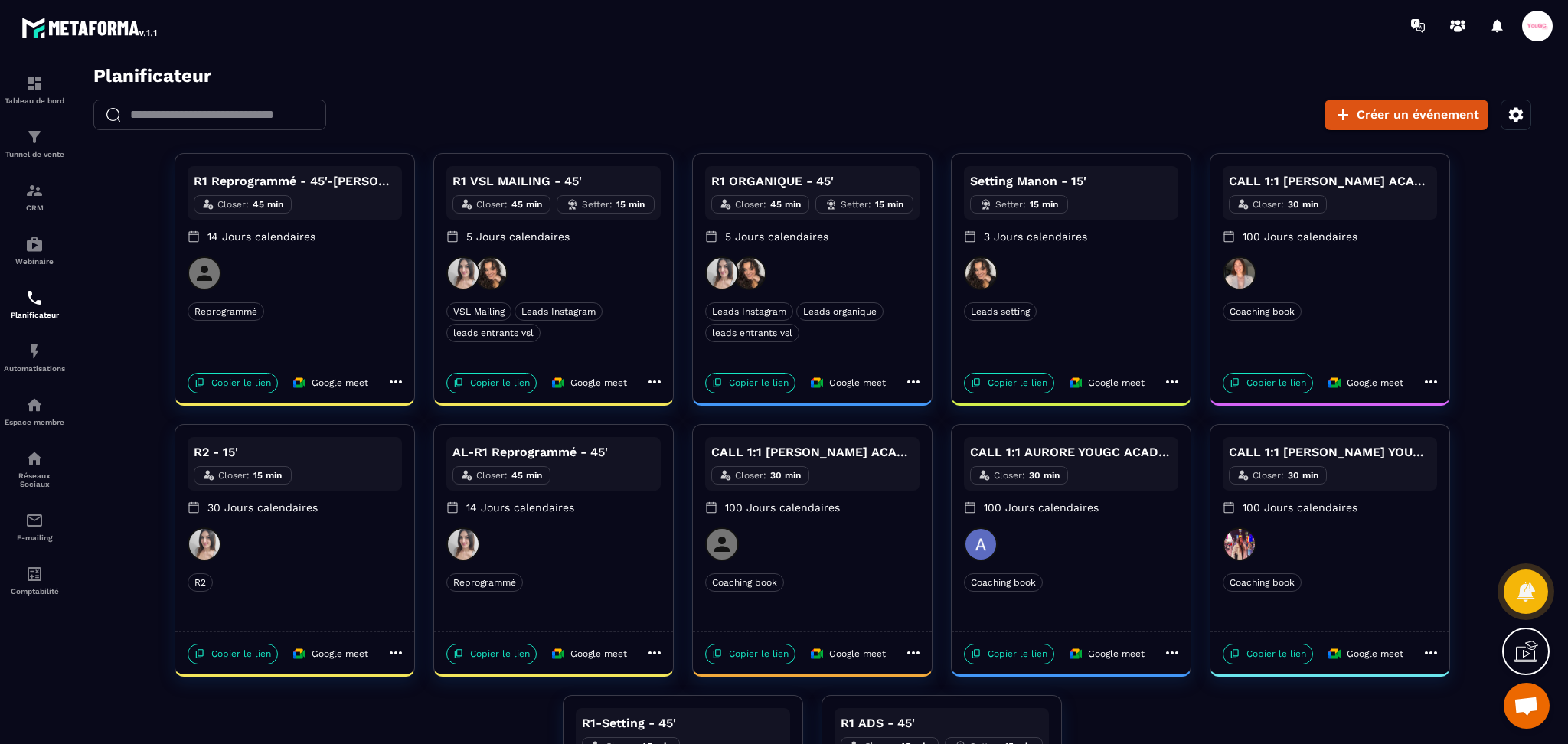
scroll to position [0, 0]
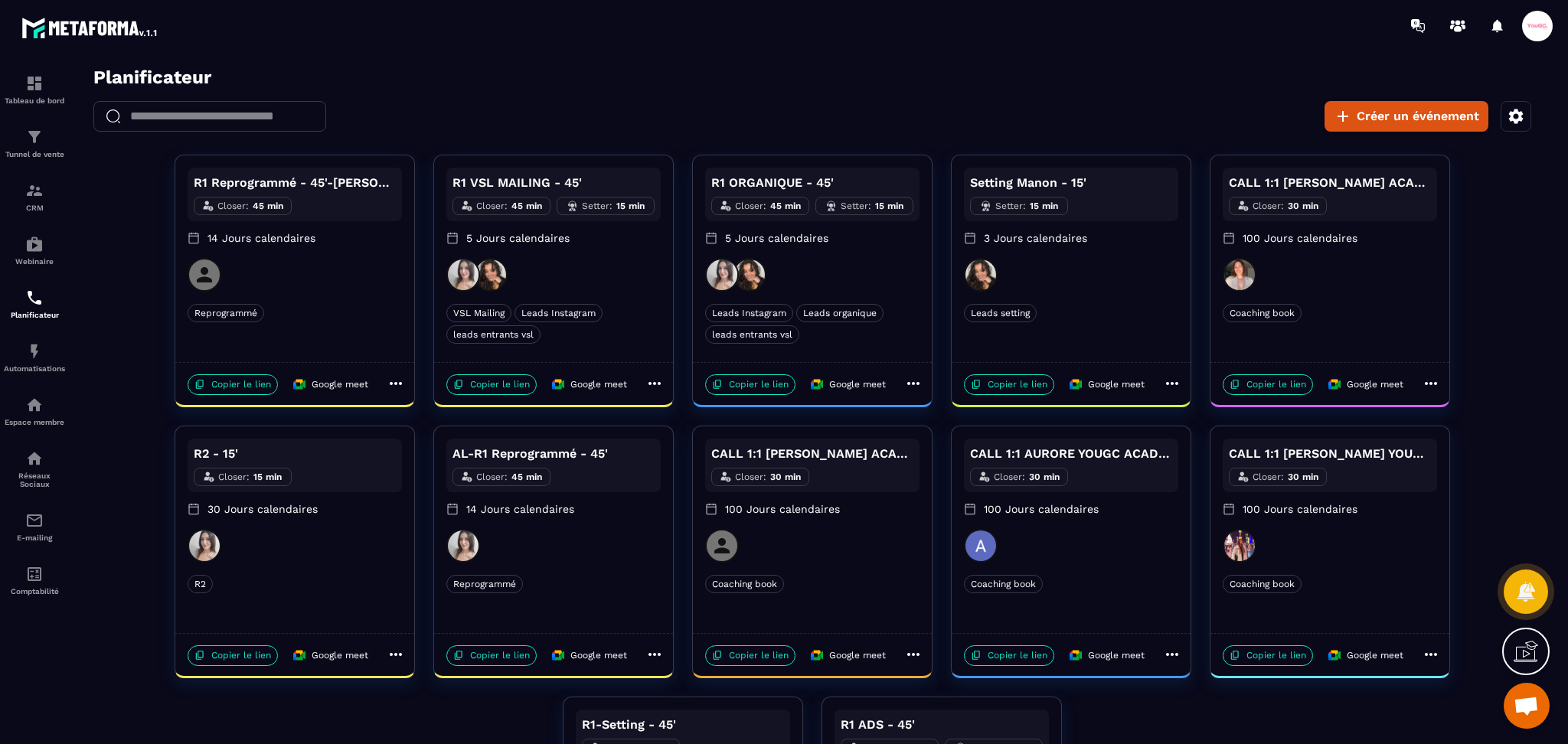
click at [660, 383] on icon at bounding box center [654, 383] width 19 height 19
click at [686, 406] on span "Modifier" at bounding box center [708, 414] width 56 height 16
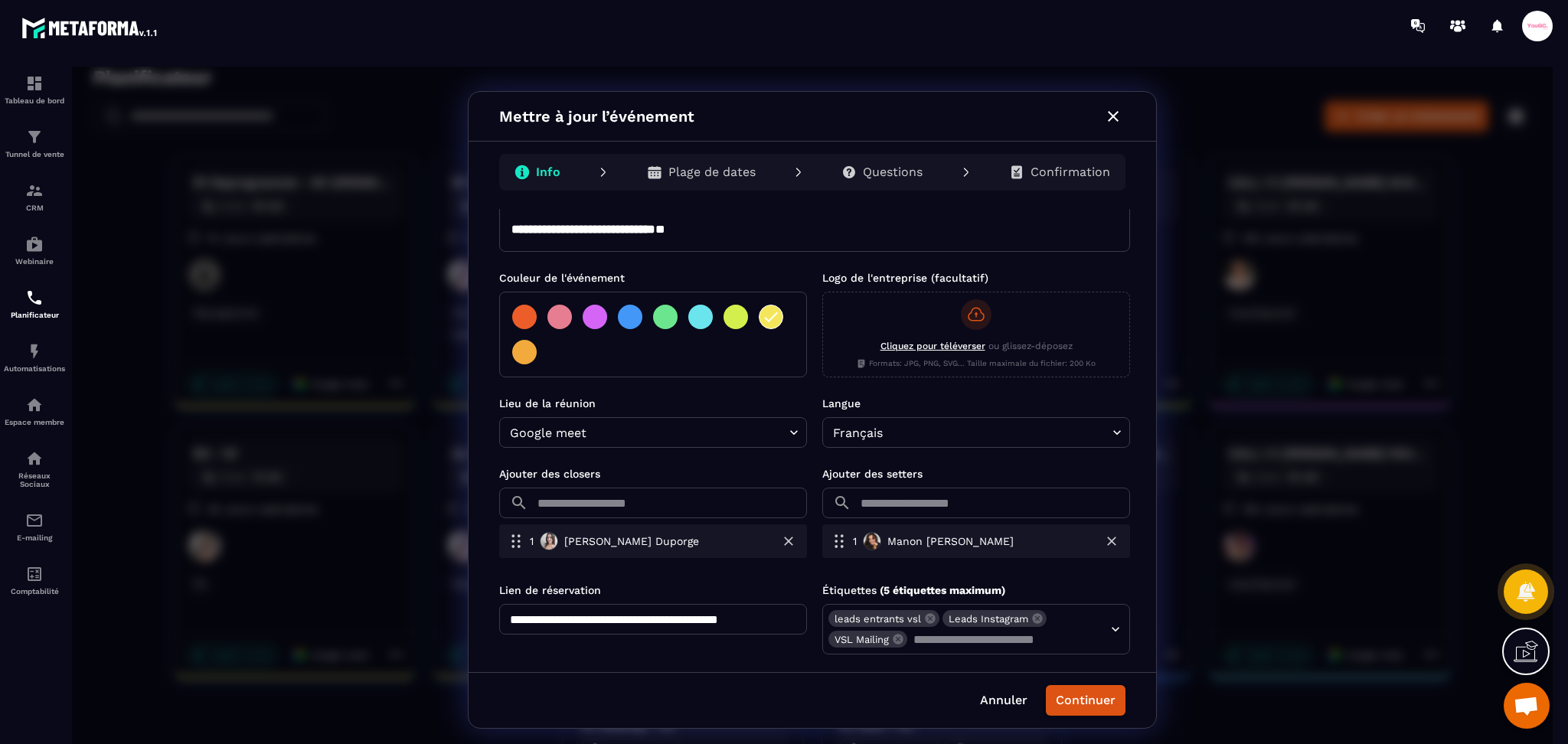
scroll to position [271, 0]
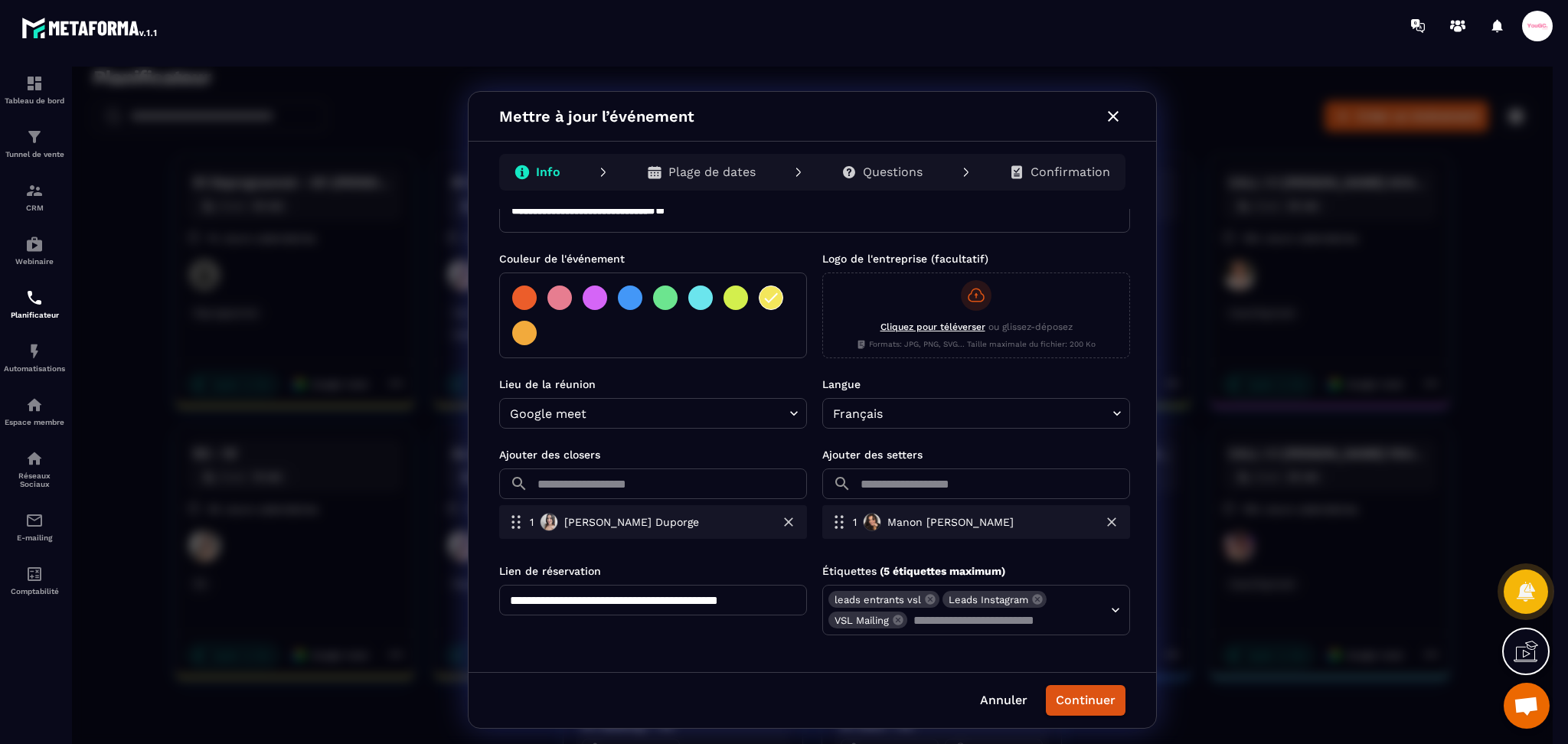
click at [653, 489] on input "text" at bounding box center [670, 484] width 273 height 30
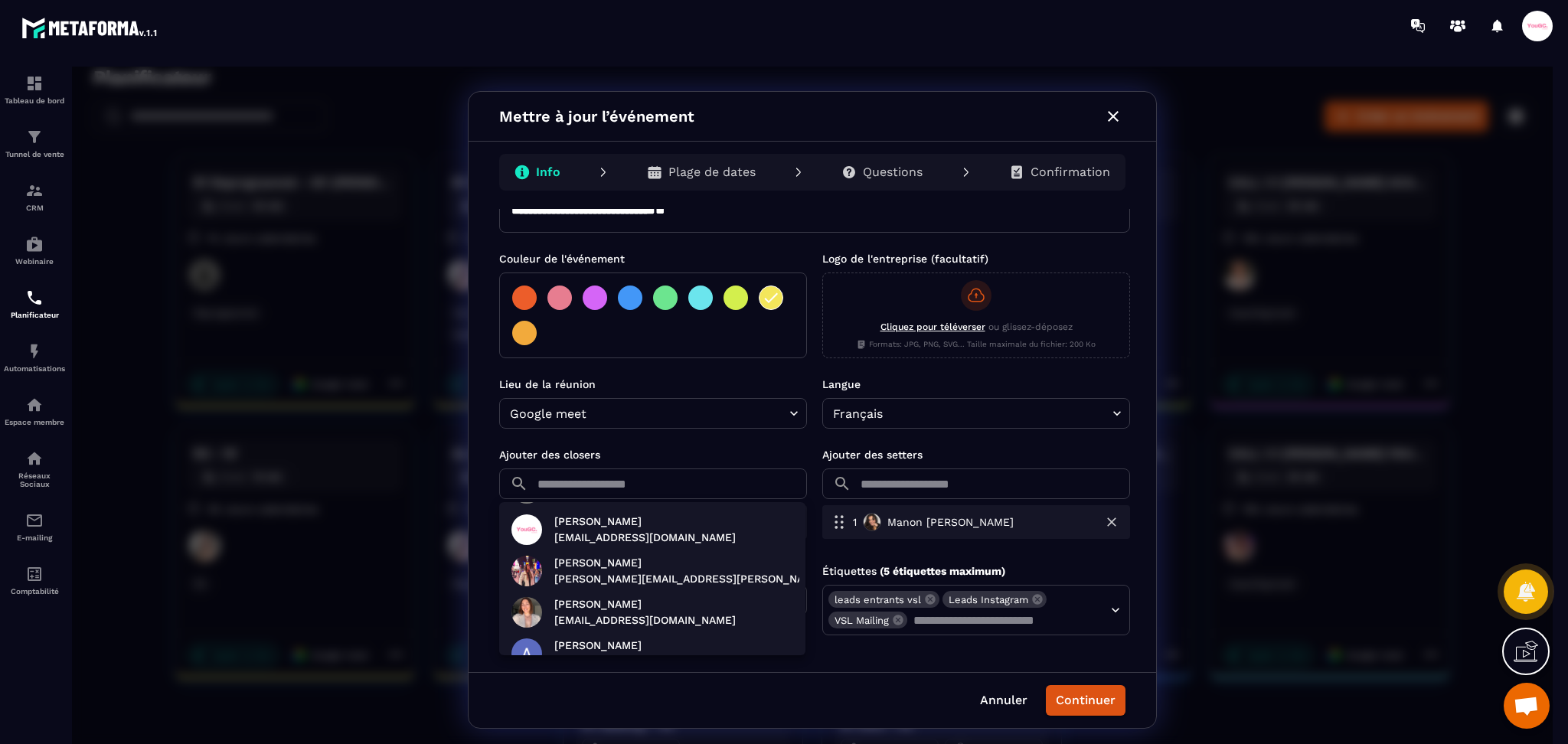
scroll to position [186, 0]
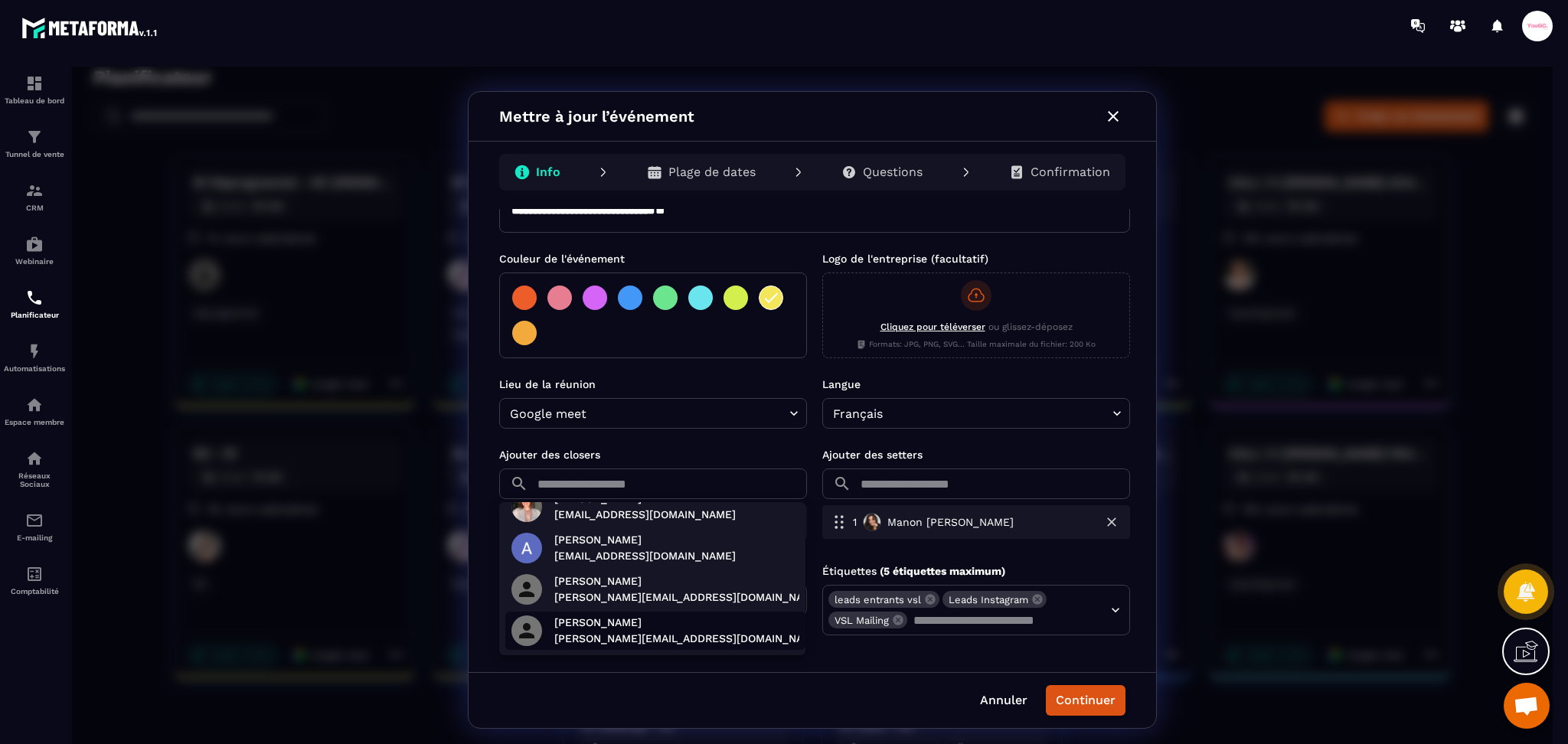
click at [632, 637] on p "margot@yougcacademy.com" at bounding box center [689, 639] width 268 height 16
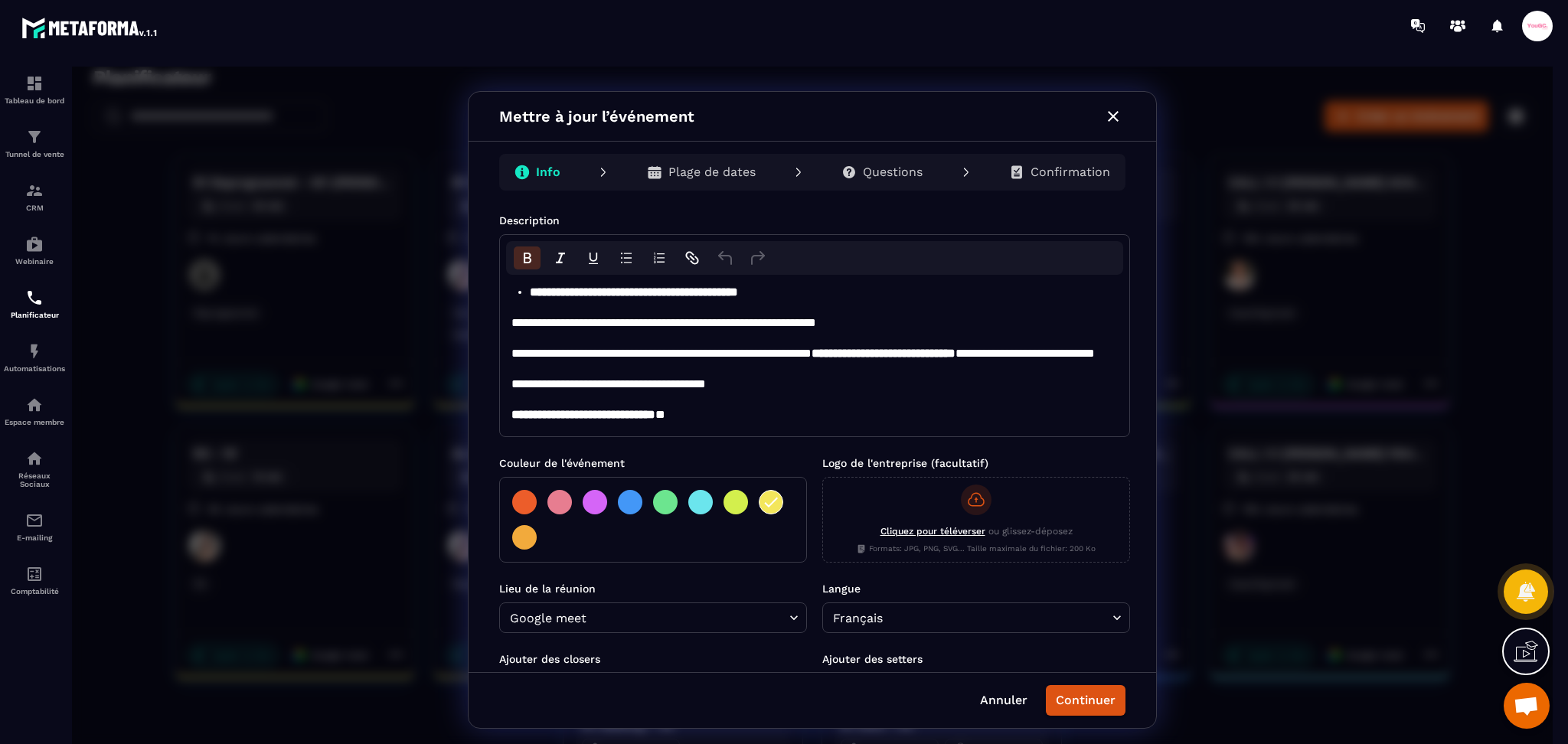
scroll to position [102, 0]
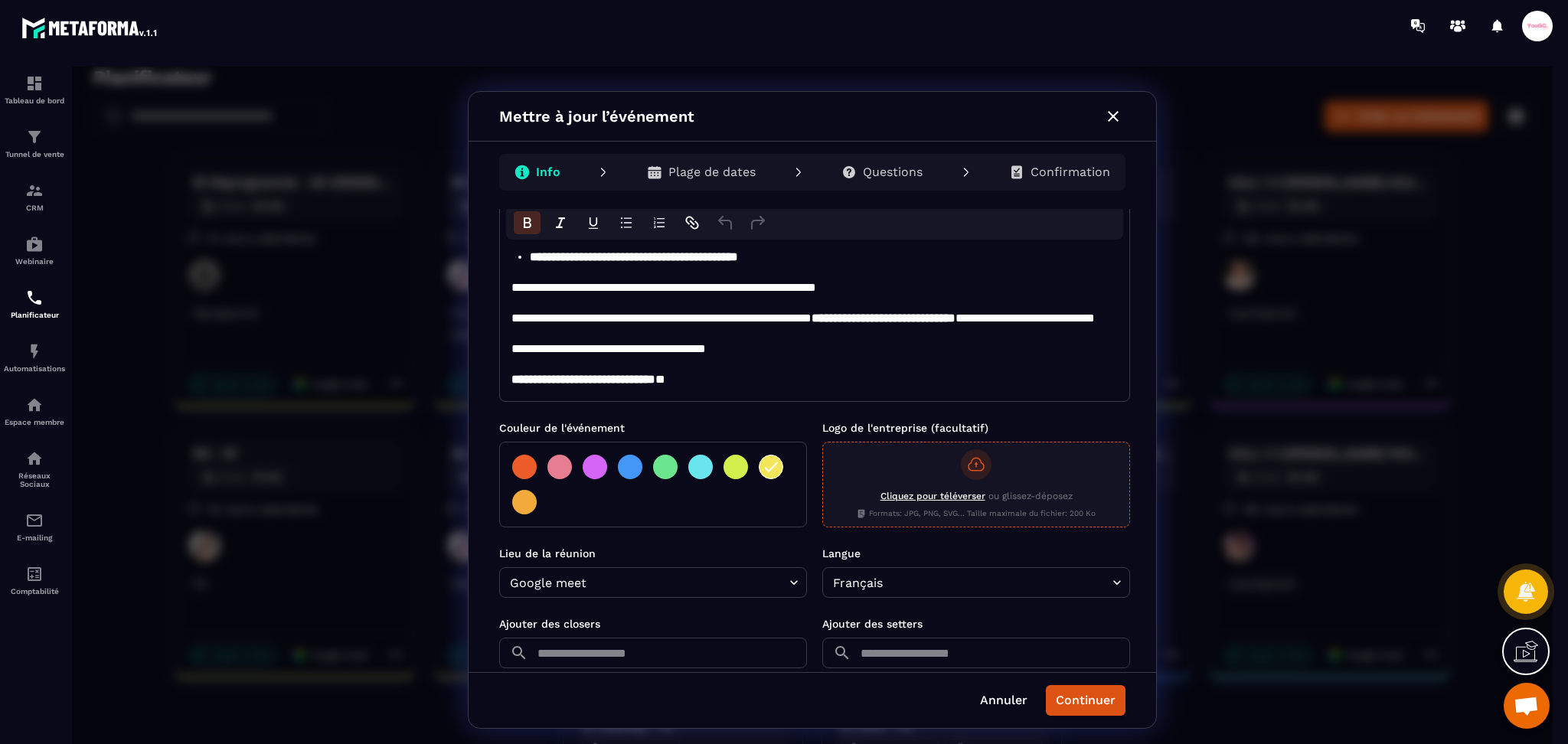
click at [967, 468] on icon at bounding box center [976, 464] width 19 height 19
click at [72, 67] on input "Cliquez pour téléverser ou glissez-déposez Formats: JPG, PNG, SVG... Taille max…" at bounding box center [72, 67] width 0 height 0
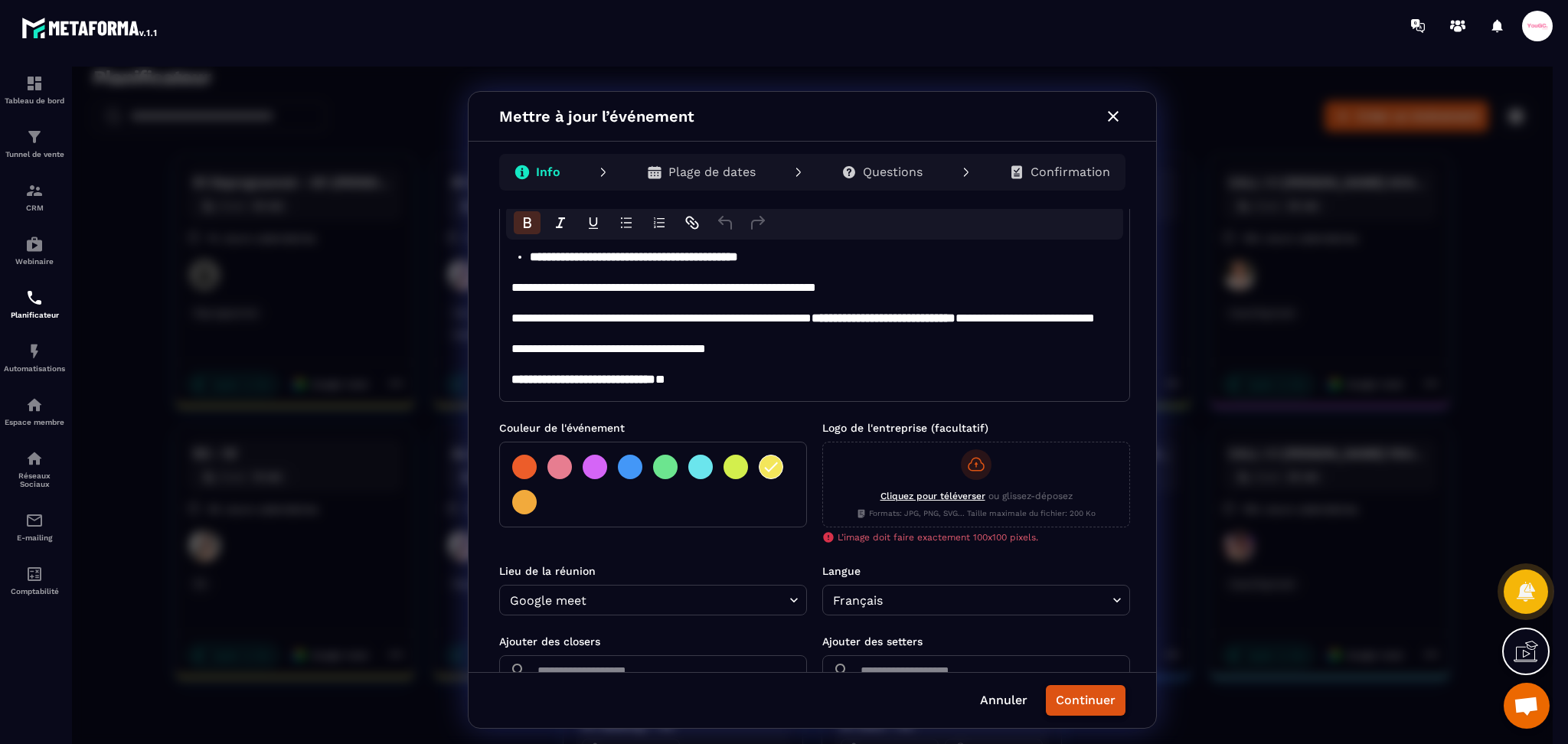
click at [1110, 699] on button "Continuer" at bounding box center [1086, 700] width 80 height 30
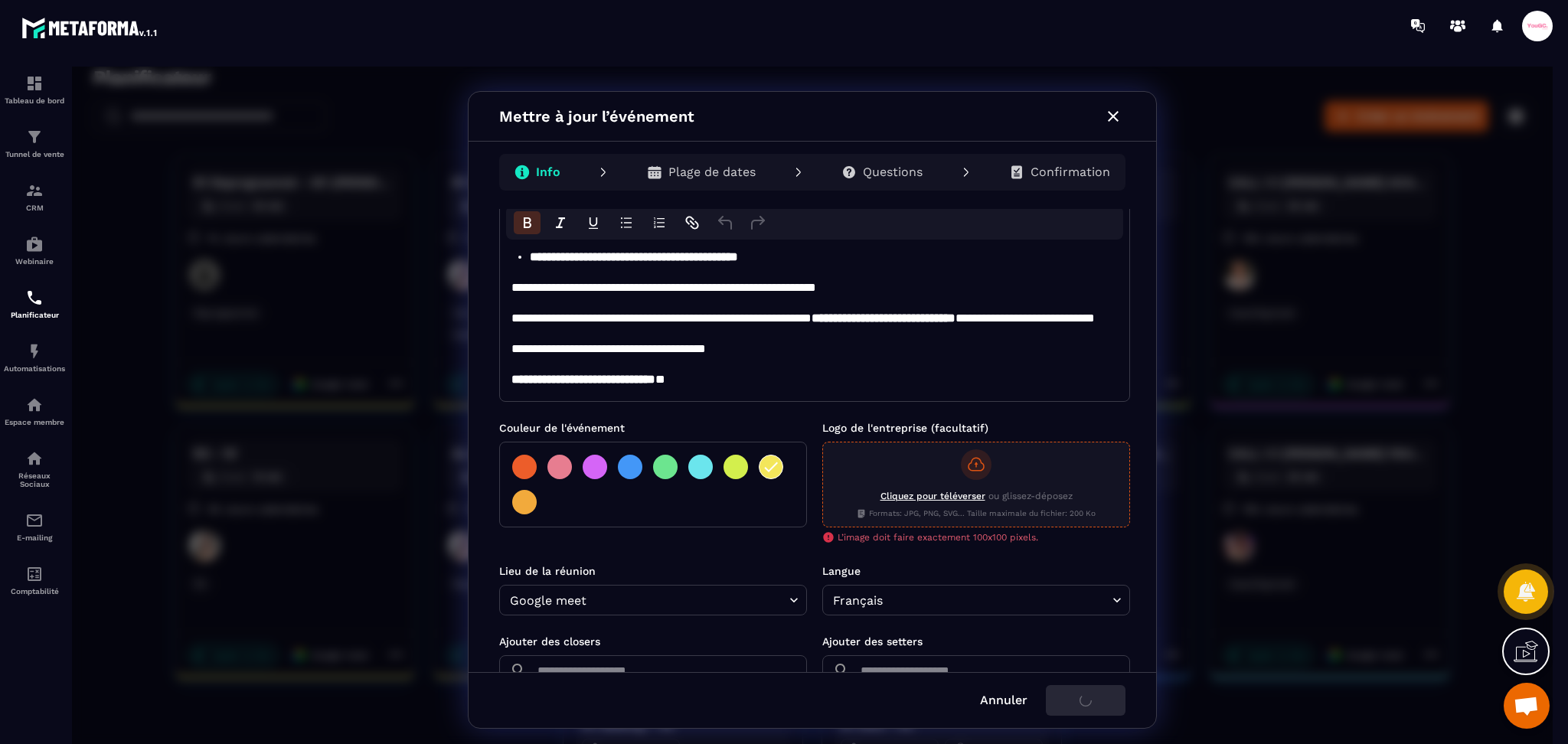
scroll to position [0, 0]
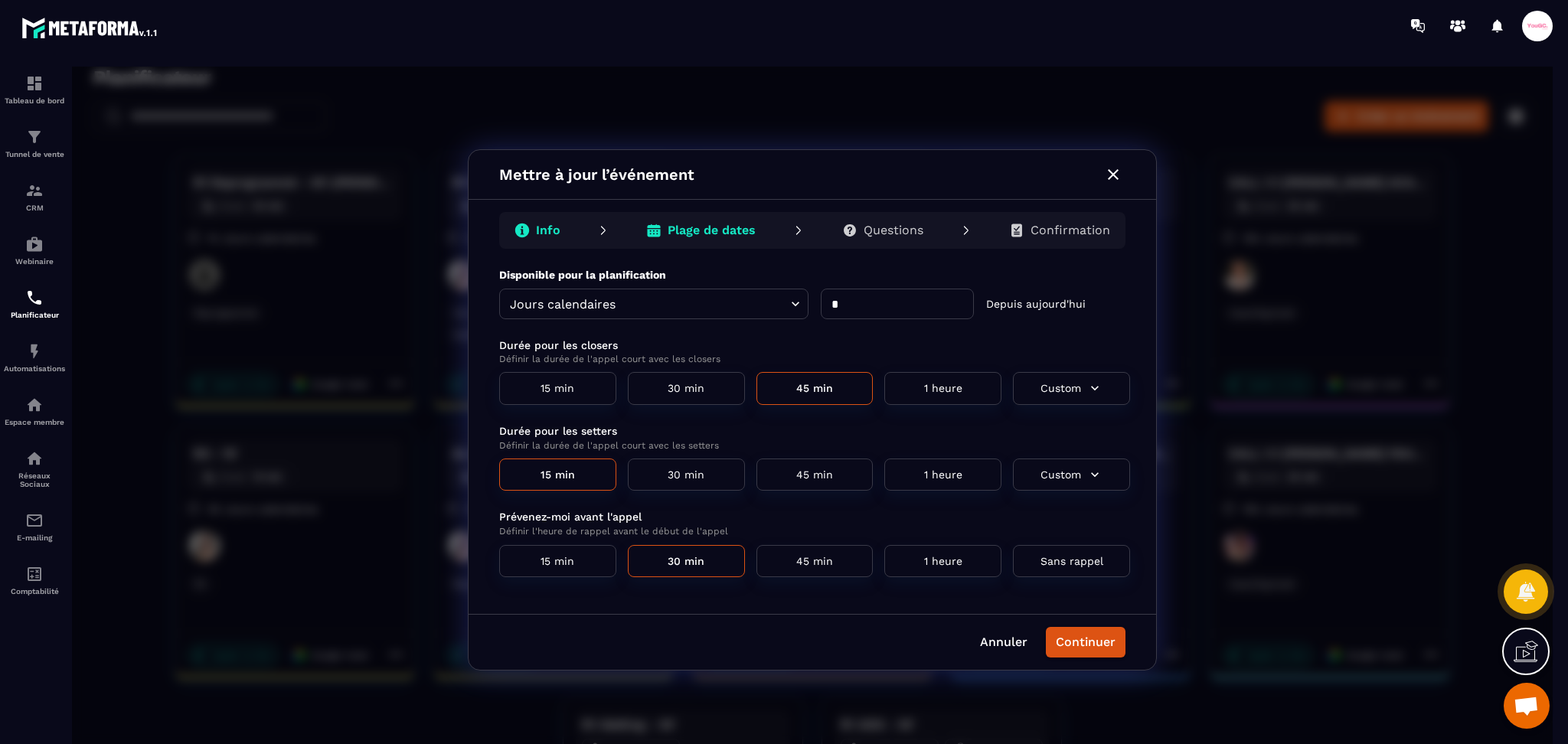
click at [911, 309] on input "*" at bounding box center [897, 304] width 153 height 30
type input "*"
click at [1105, 646] on button "Continuer" at bounding box center [1086, 642] width 80 height 30
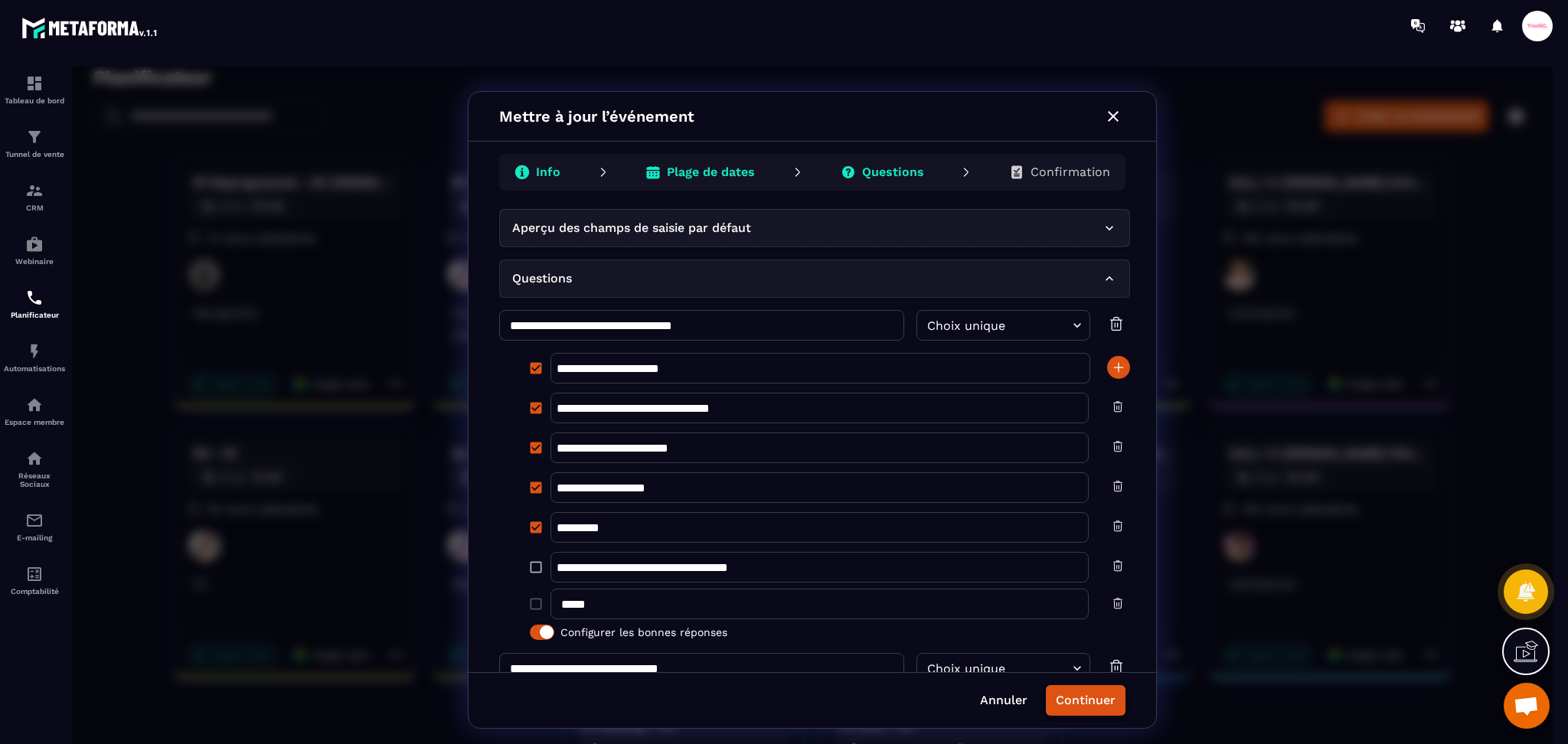
click at [1112, 700] on button "Continuer" at bounding box center [1086, 700] width 80 height 30
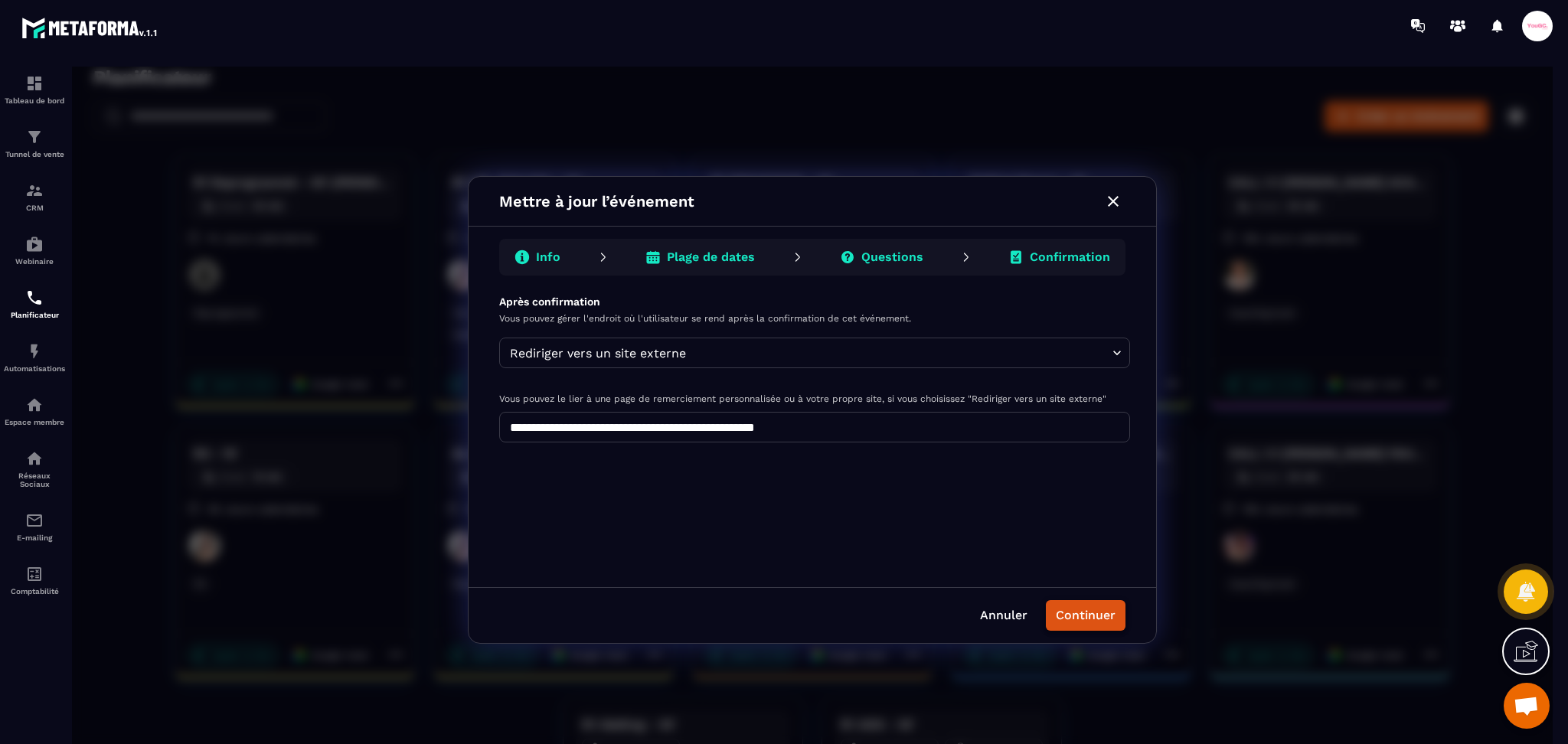
click at [1074, 610] on button "Continuer" at bounding box center [1086, 615] width 80 height 30
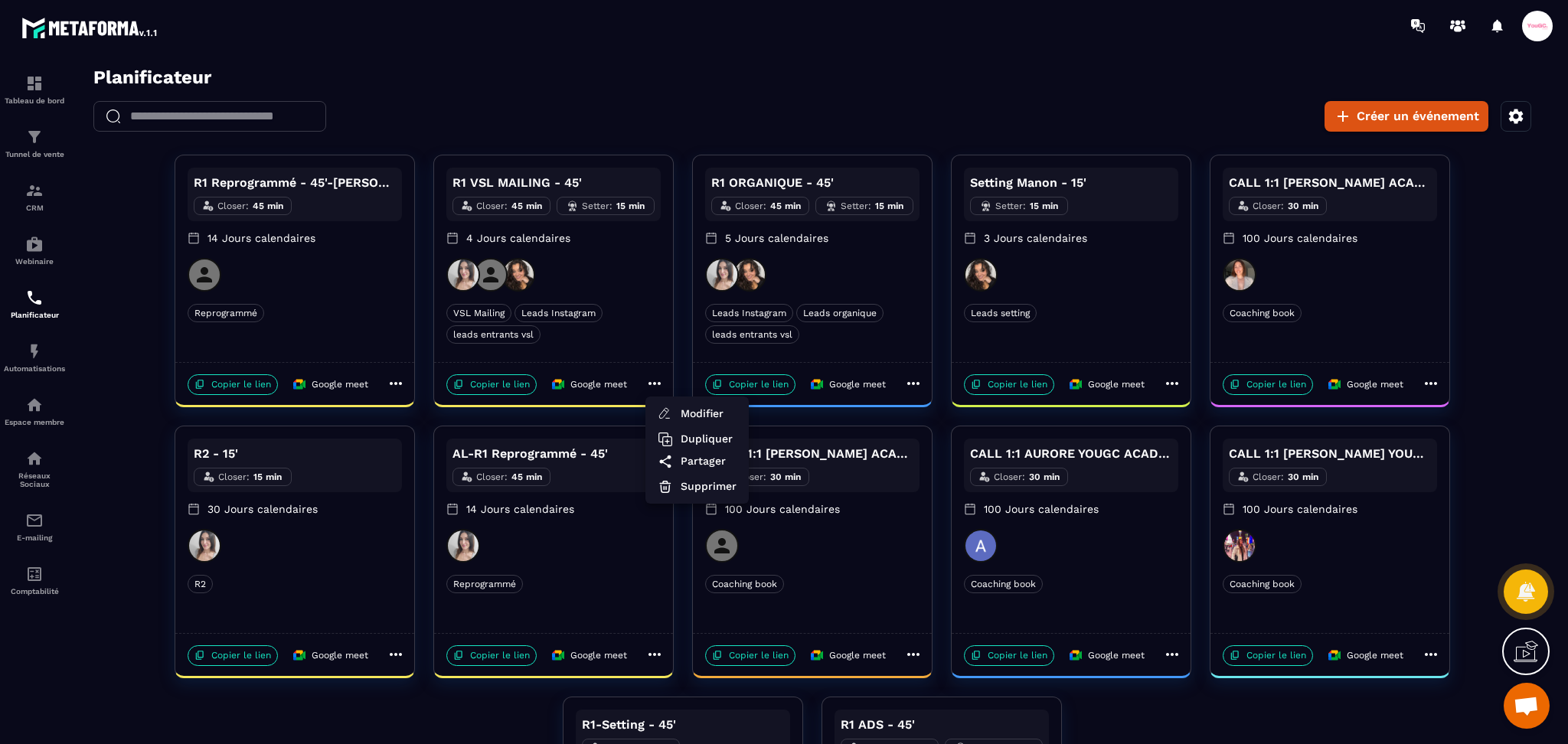
click at [916, 386] on div at bounding box center [812, 410] width 1481 height 687
click at [912, 378] on icon at bounding box center [913, 383] width 19 height 19
click at [949, 414] on span "Modifier" at bounding box center [967, 414] width 56 height 16
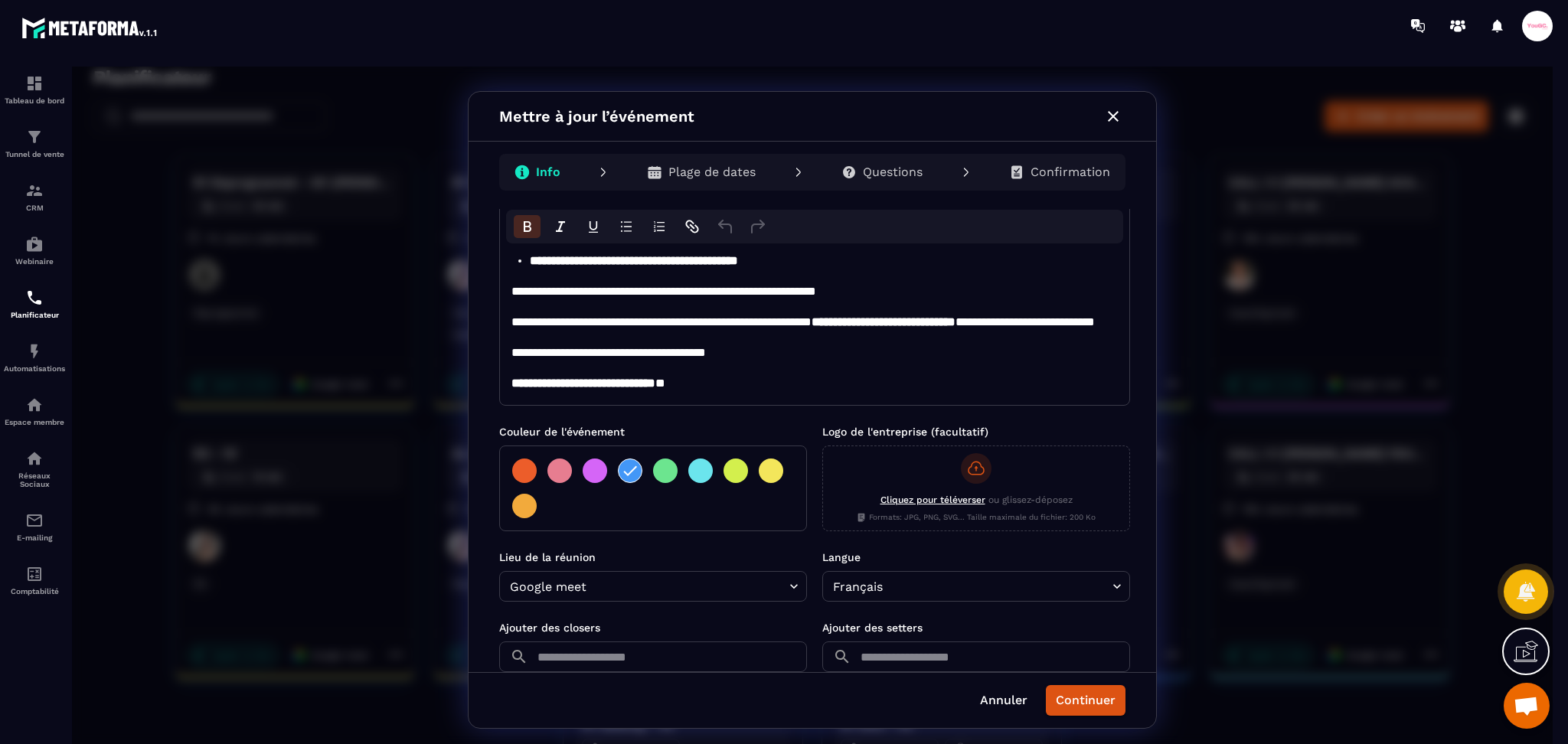
scroll to position [271, 0]
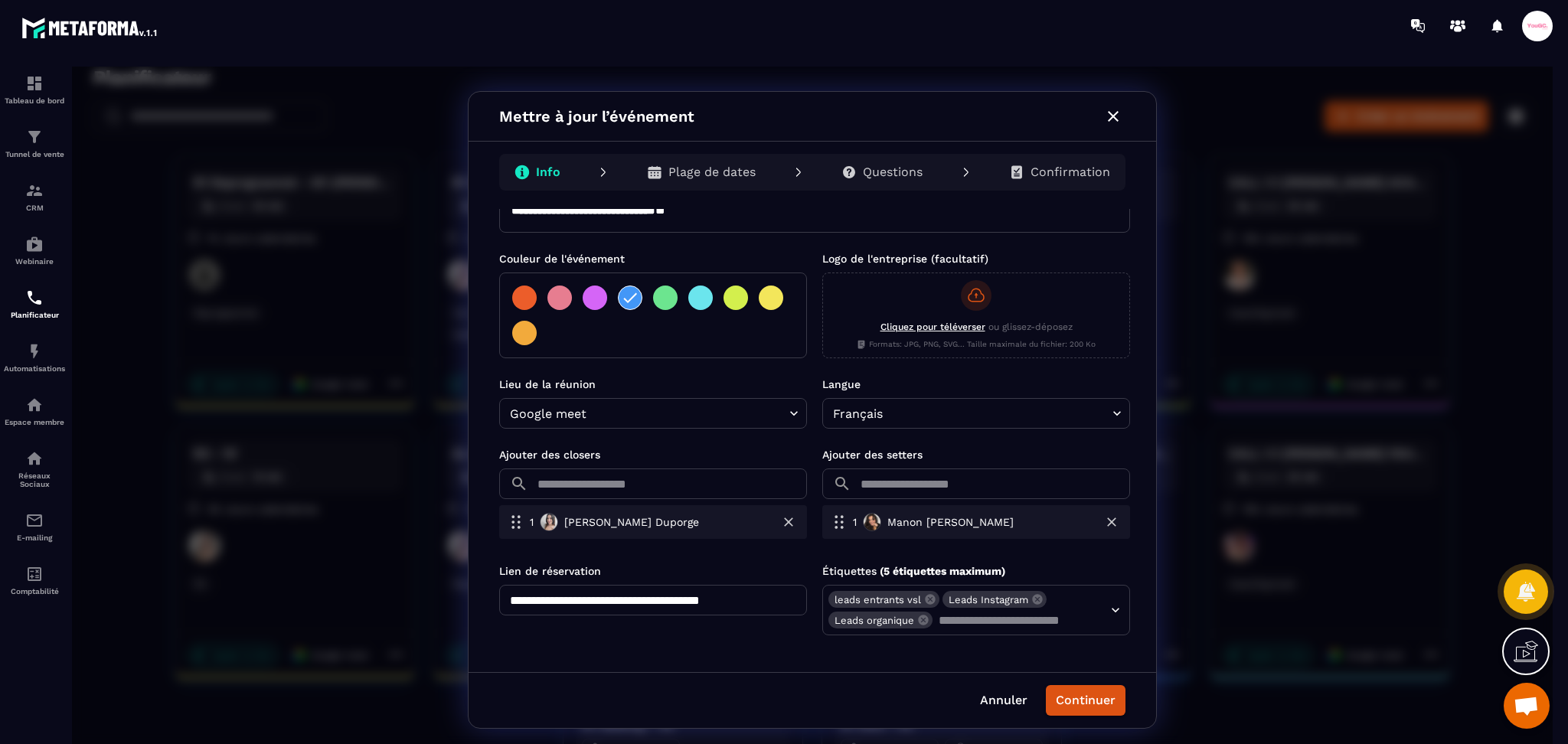
click at [647, 491] on input "text" at bounding box center [670, 484] width 273 height 30
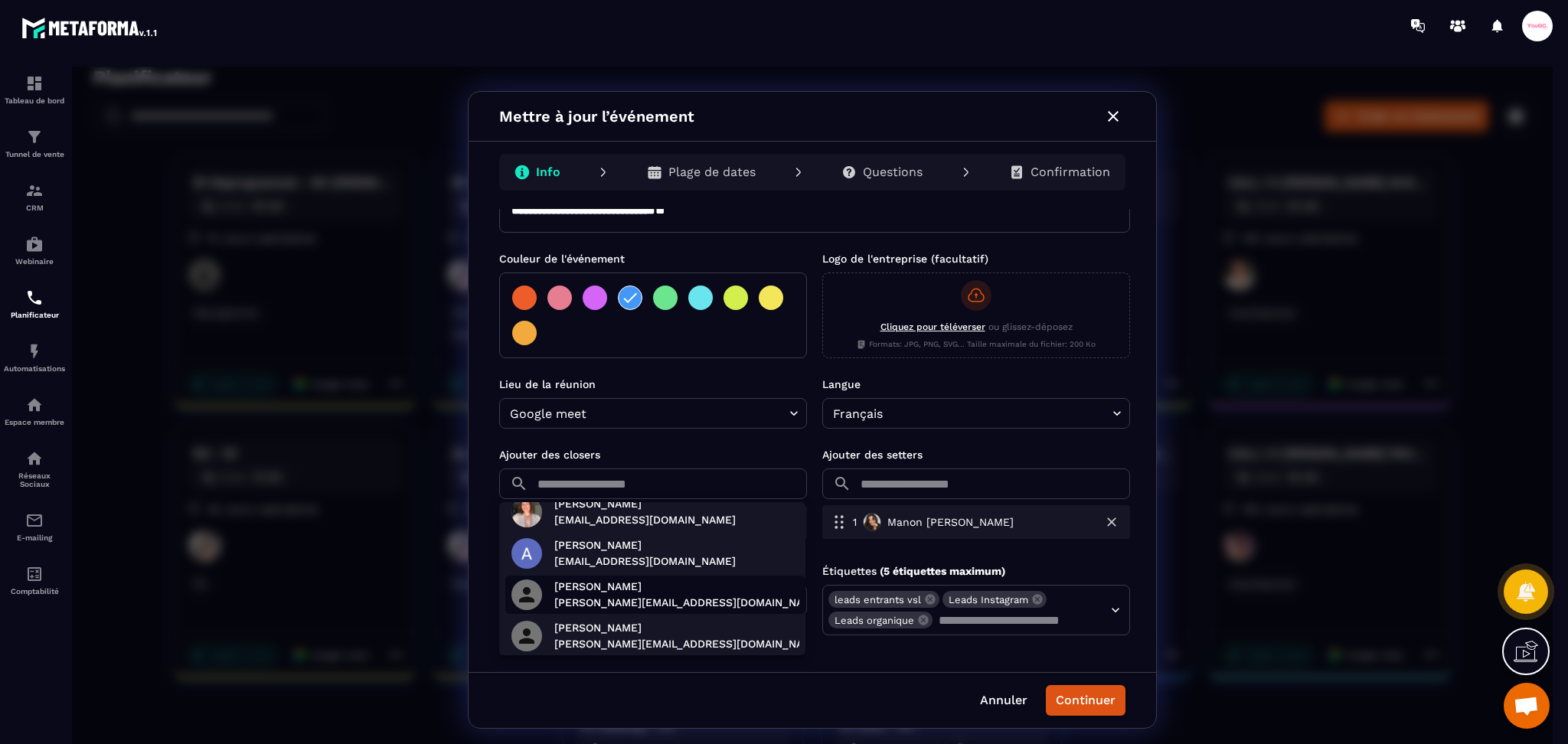
scroll to position [186, 0]
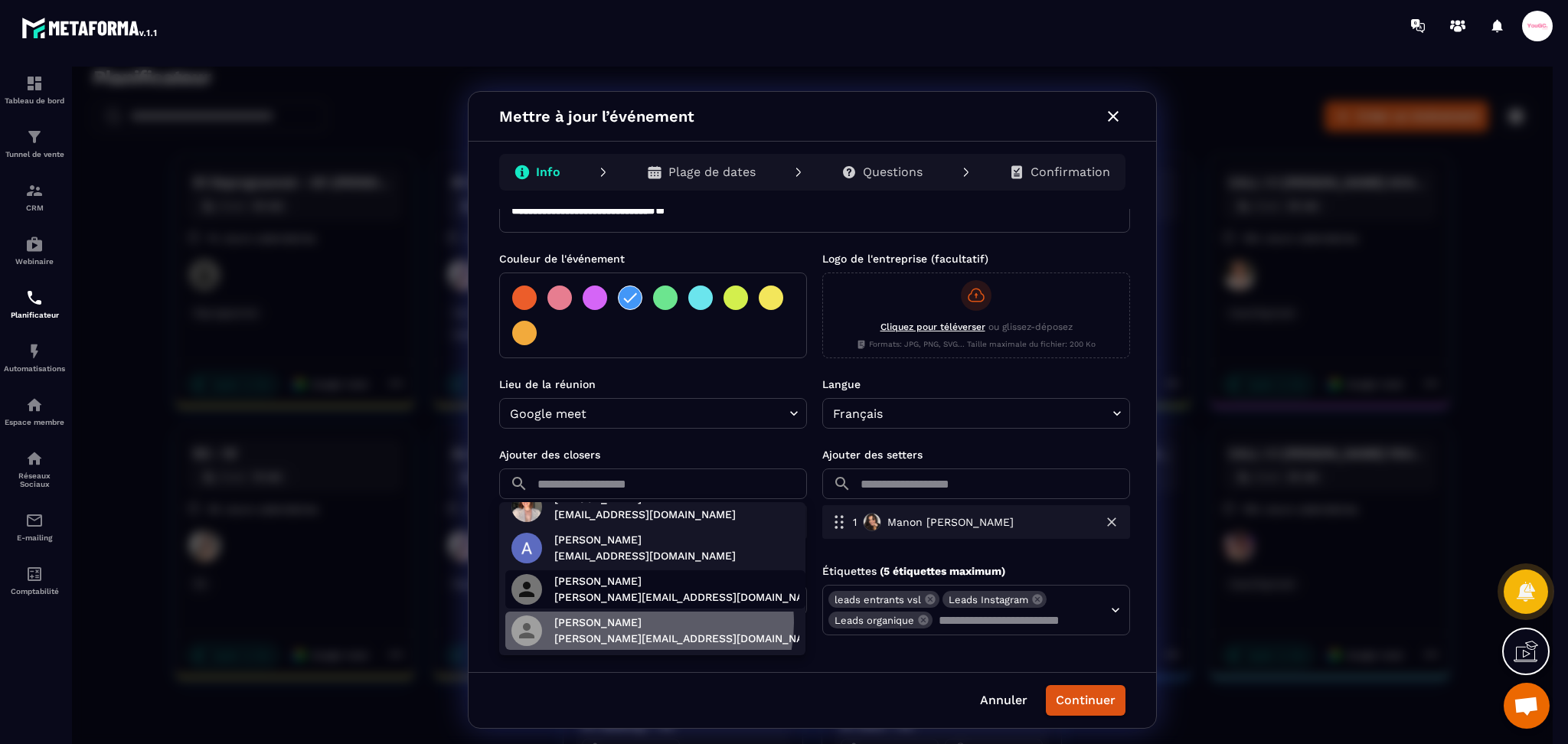
drag, startPoint x: 644, startPoint y: 622, endPoint x: 661, endPoint y: 615, distance: 18.4
click at [644, 625] on p "Margot Endt" at bounding box center [689, 623] width 268 height 16
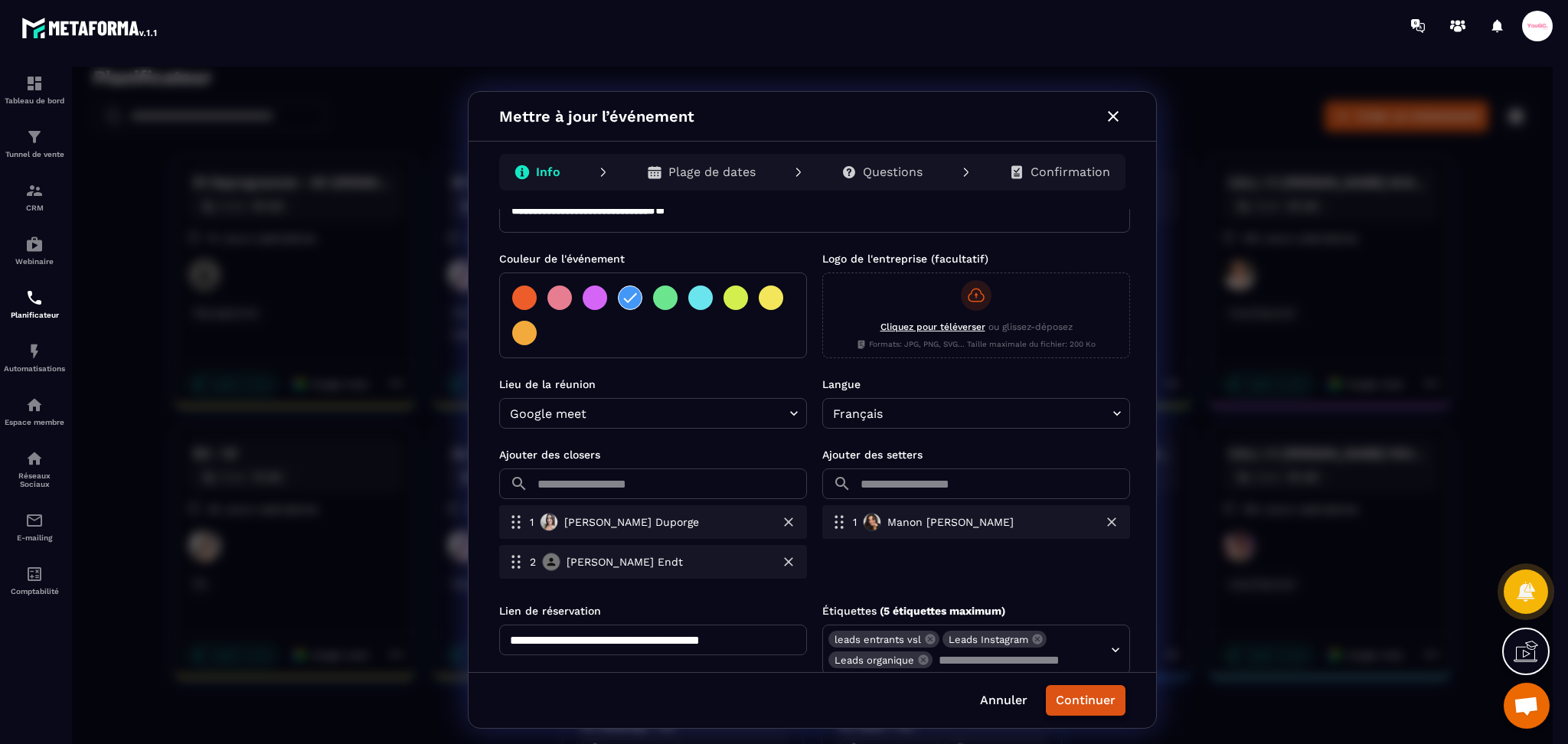
click at [1087, 696] on button "Continuer" at bounding box center [1086, 700] width 80 height 30
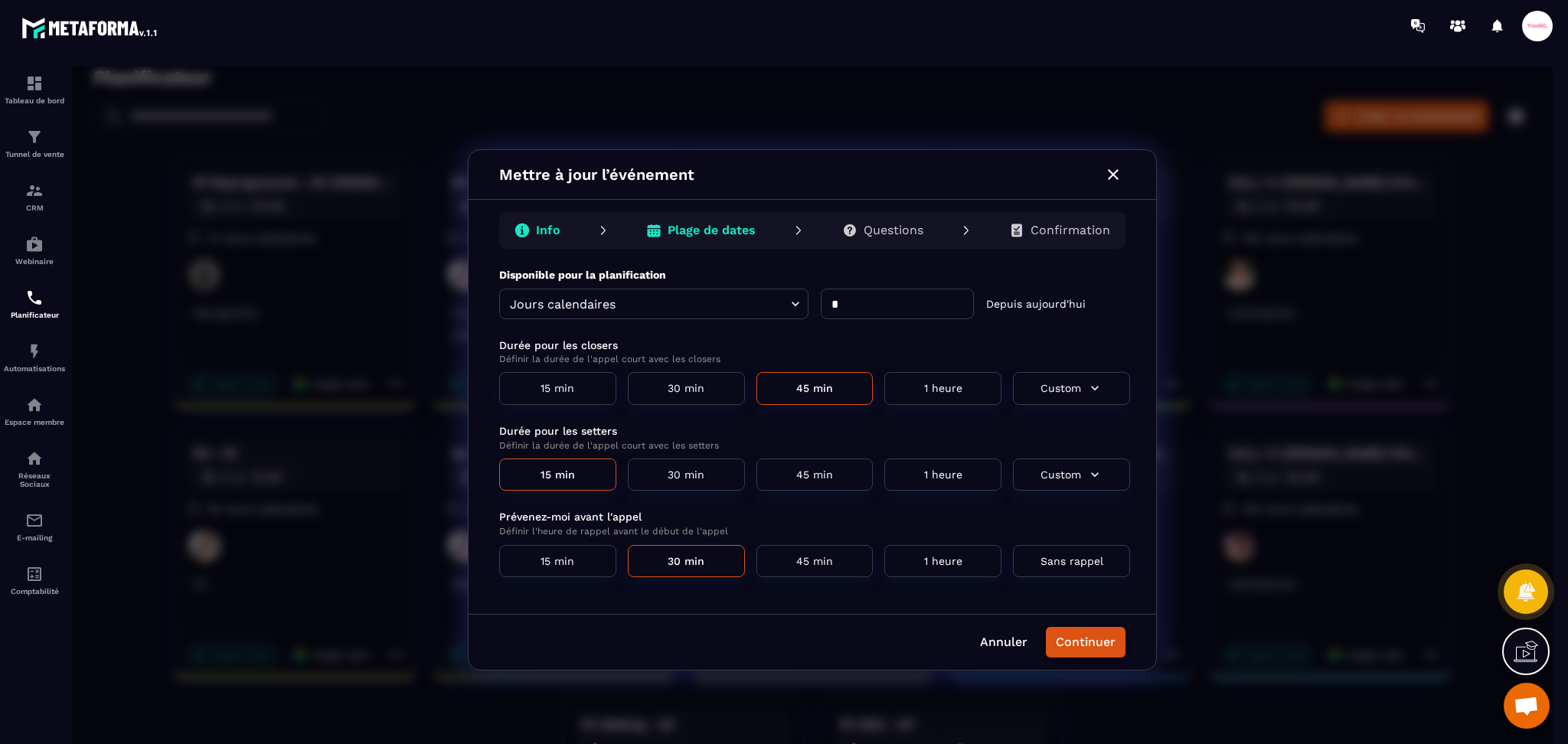
click at [1068, 637] on button "Continuer" at bounding box center [1086, 642] width 80 height 30
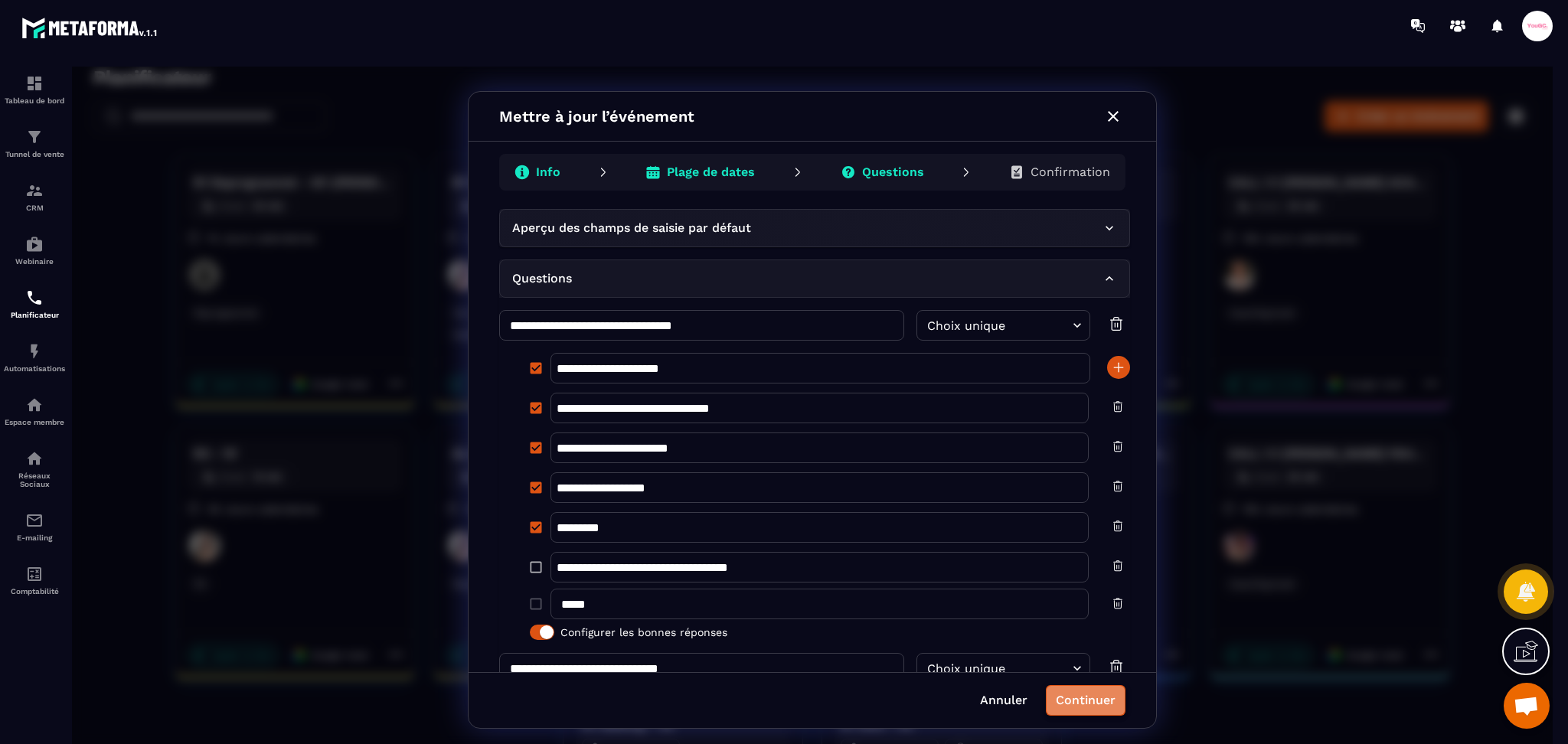
click at [1102, 695] on button "Continuer" at bounding box center [1086, 700] width 80 height 30
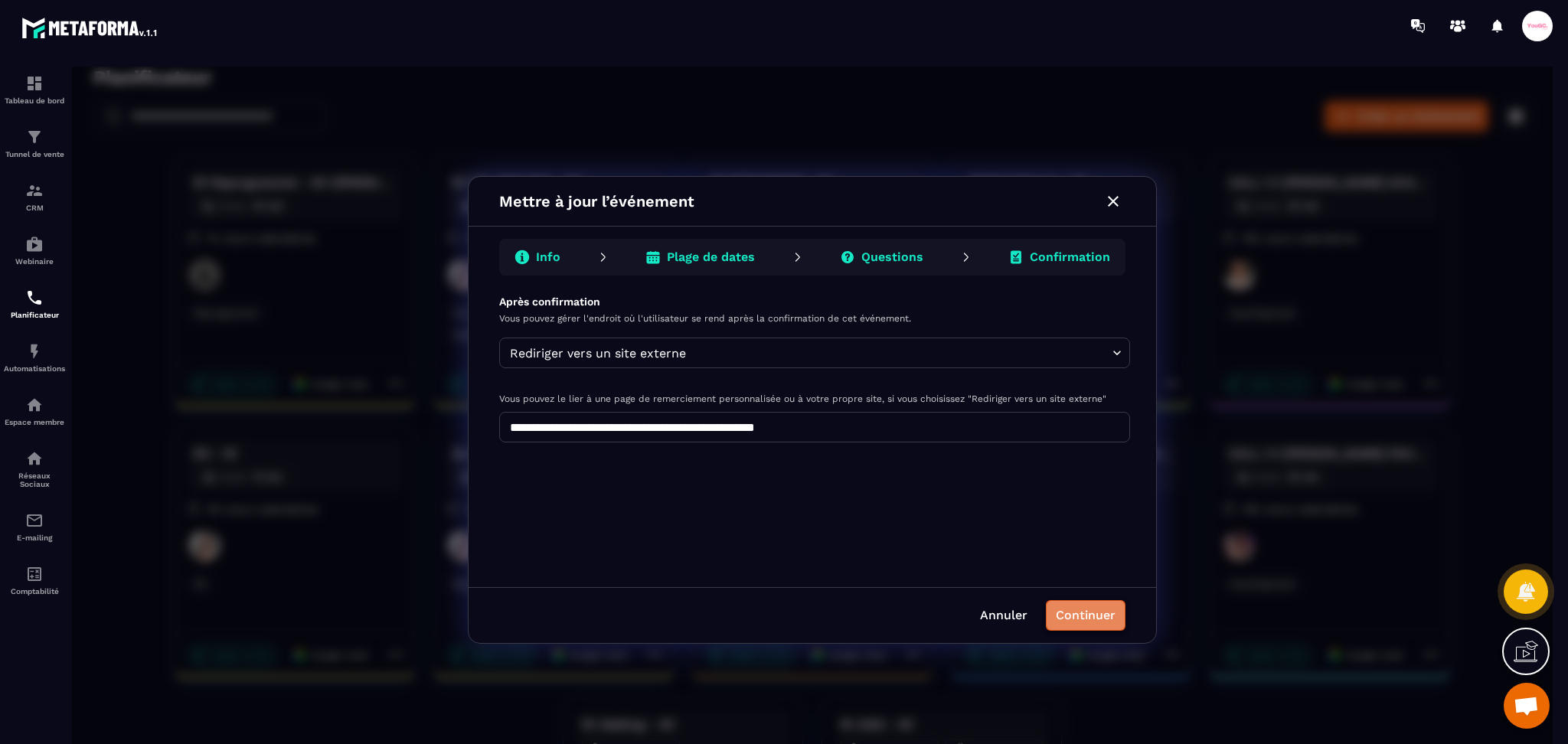
click at [1093, 627] on button "Continuer" at bounding box center [1086, 615] width 80 height 30
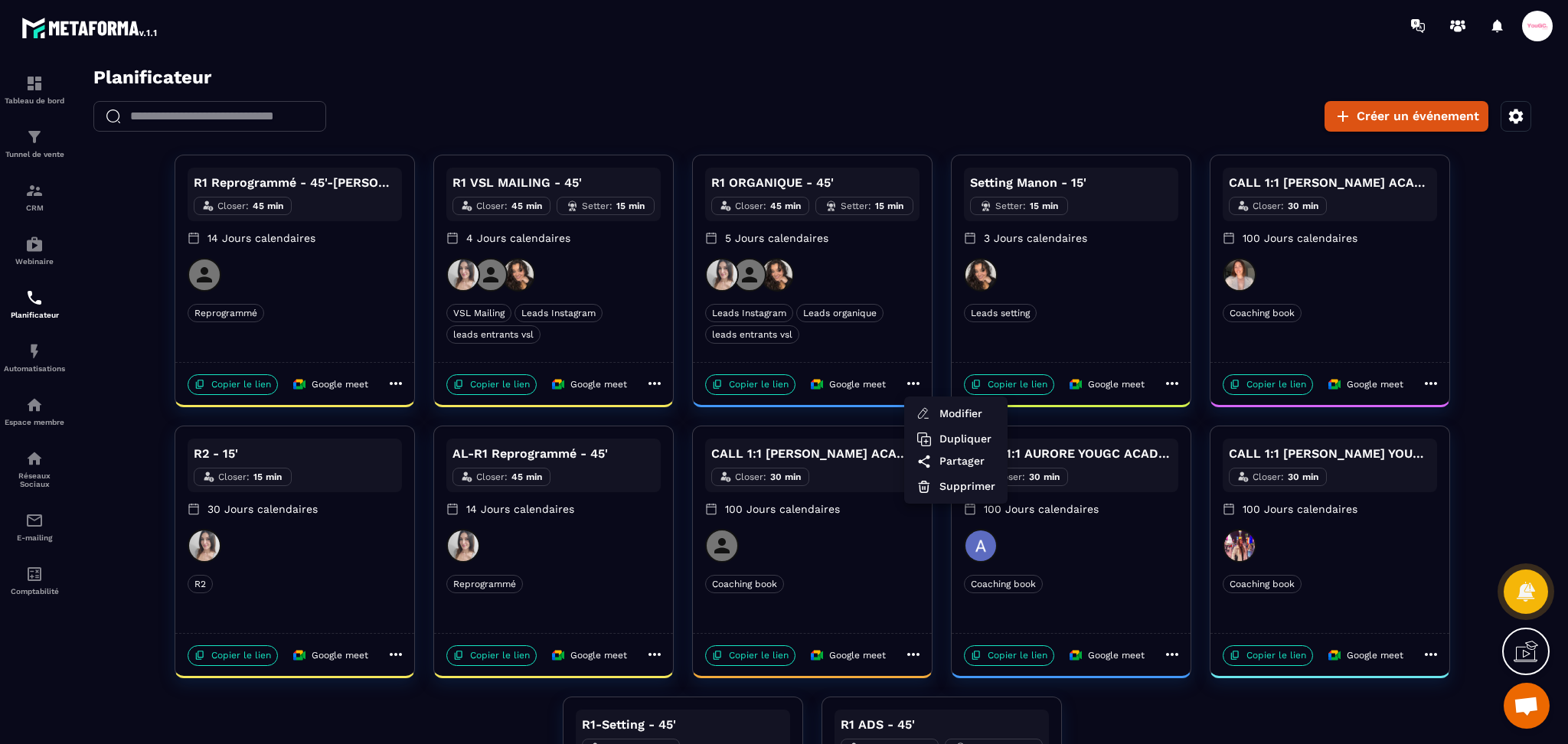
click at [398, 652] on div at bounding box center [812, 410] width 1481 height 687
click at [394, 651] on icon at bounding box center [396, 654] width 19 height 19
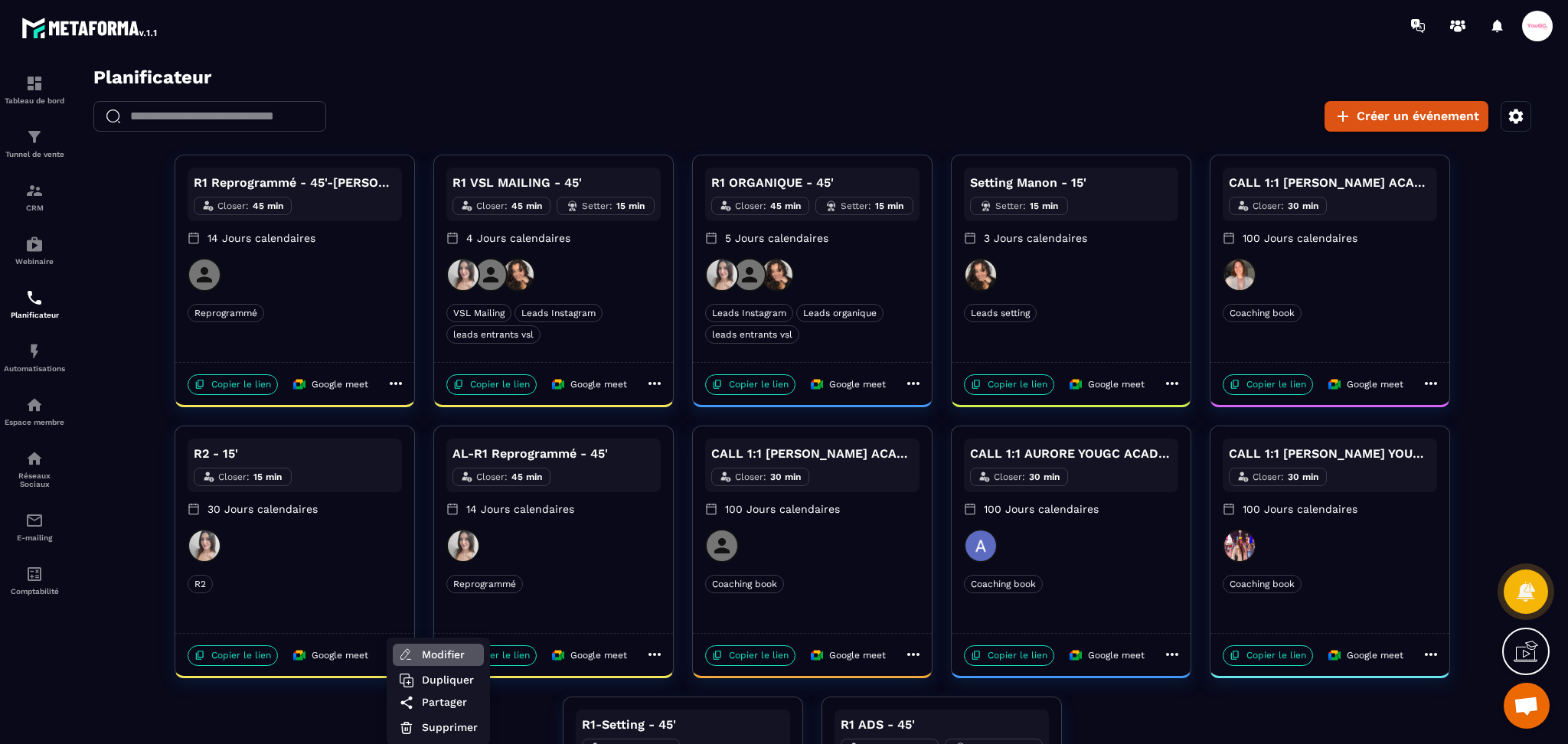
click at [422, 652] on span "Modifier" at bounding box center [450, 655] width 56 height 16
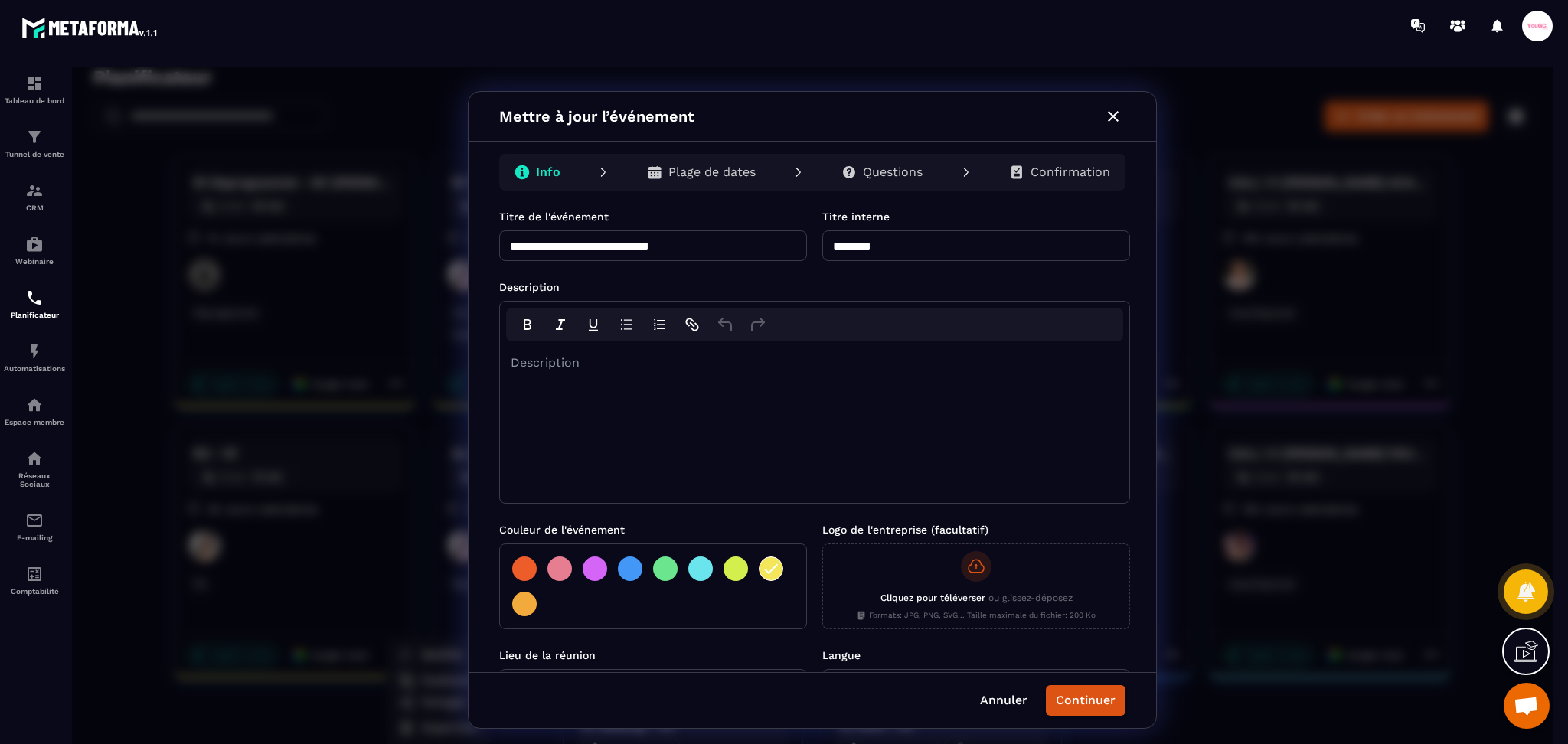
click at [822, 245] on input "********" at bounding box center [976, 245] width 308 height 30
type input "**********"
click at [1069, 704] on button "Continuer" at bounding box center [1086, 700] width 80 height 30
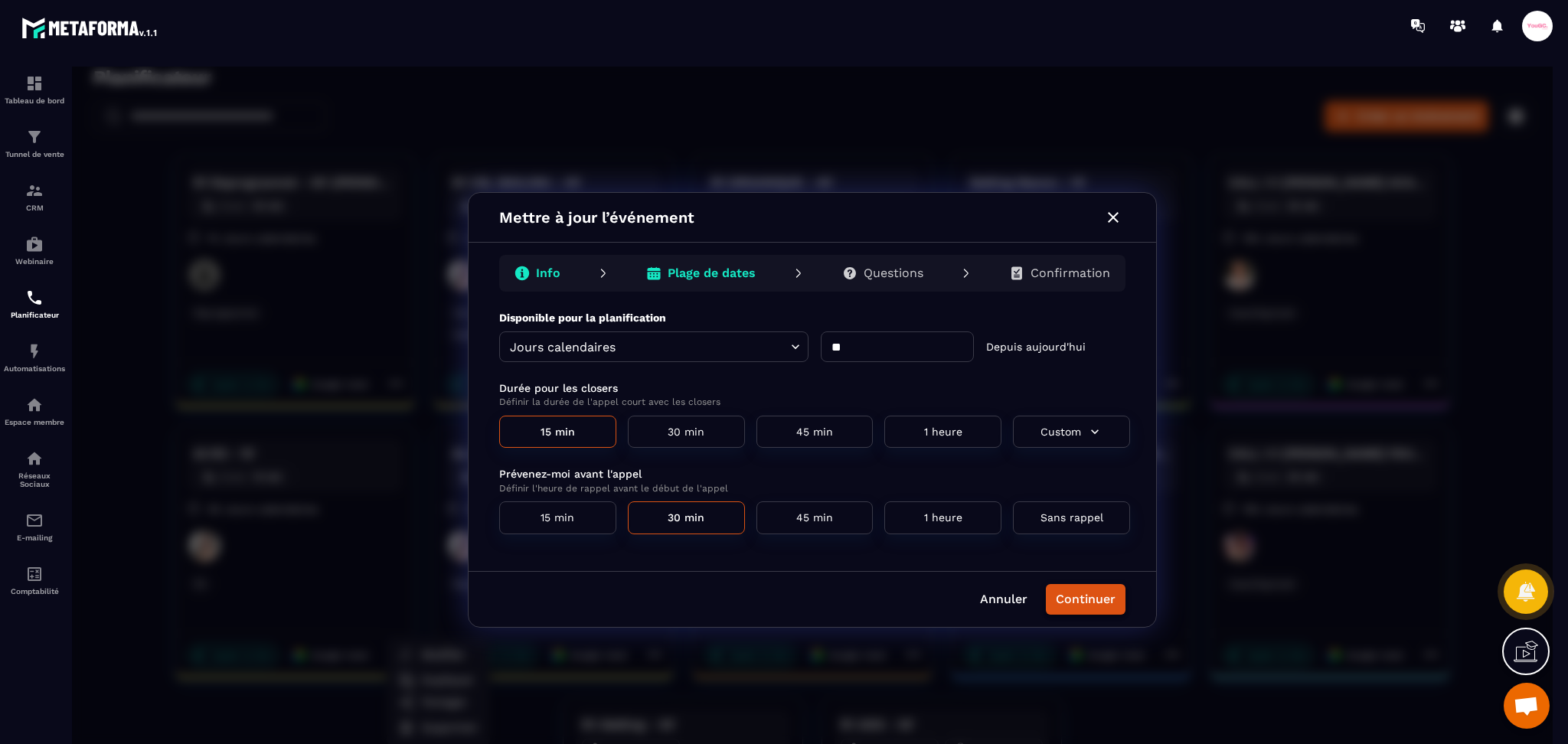
click at [1111, 599] on button "Continuer" at bounding box center [1086, 599] width 80 height 30
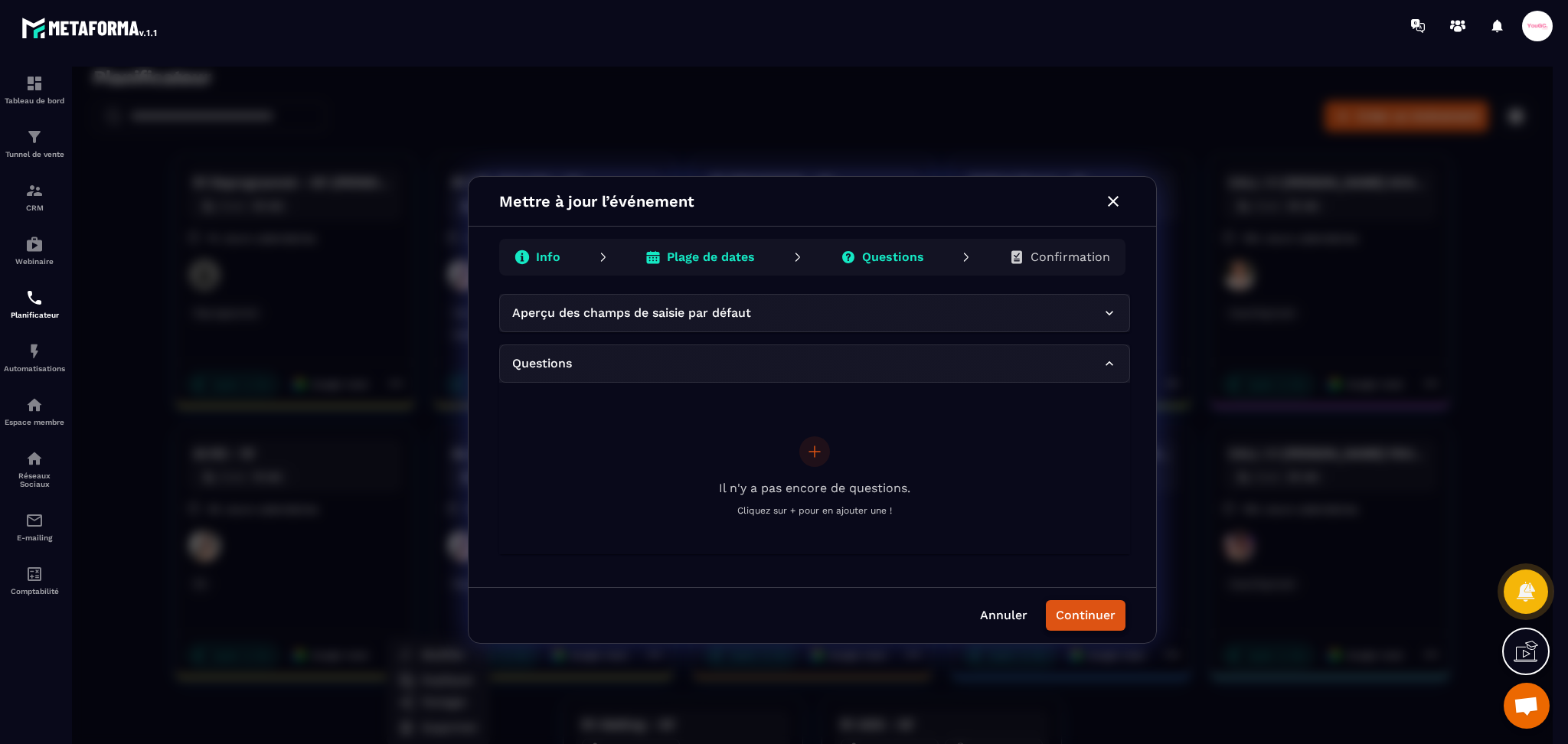
click at [1112, 608] on button "Continuer" at bounding box center [1086, 615] width 80 height 30
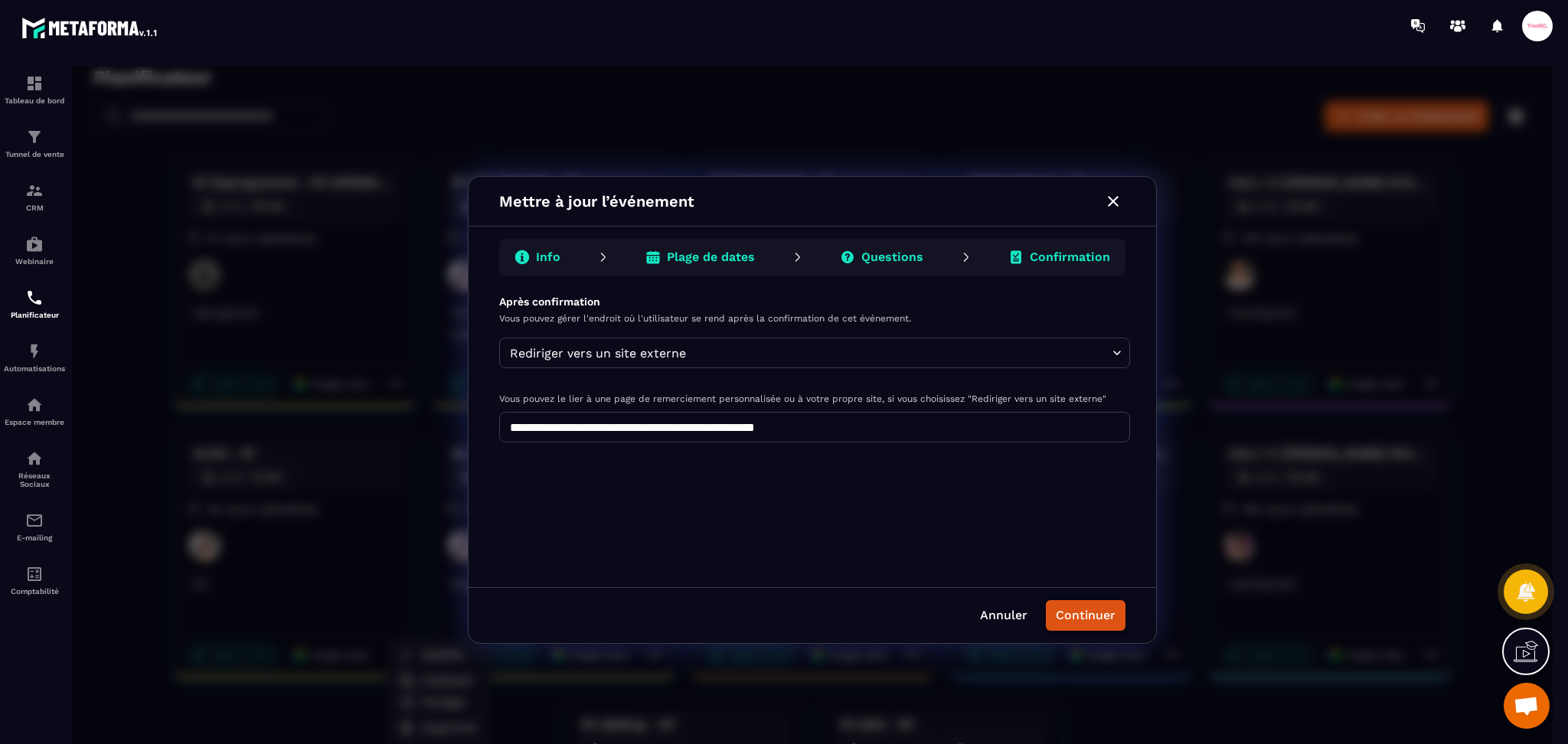
click at [1092, 625] on button "Continuer" at bounding box center [1086, 615] width 80 height 30
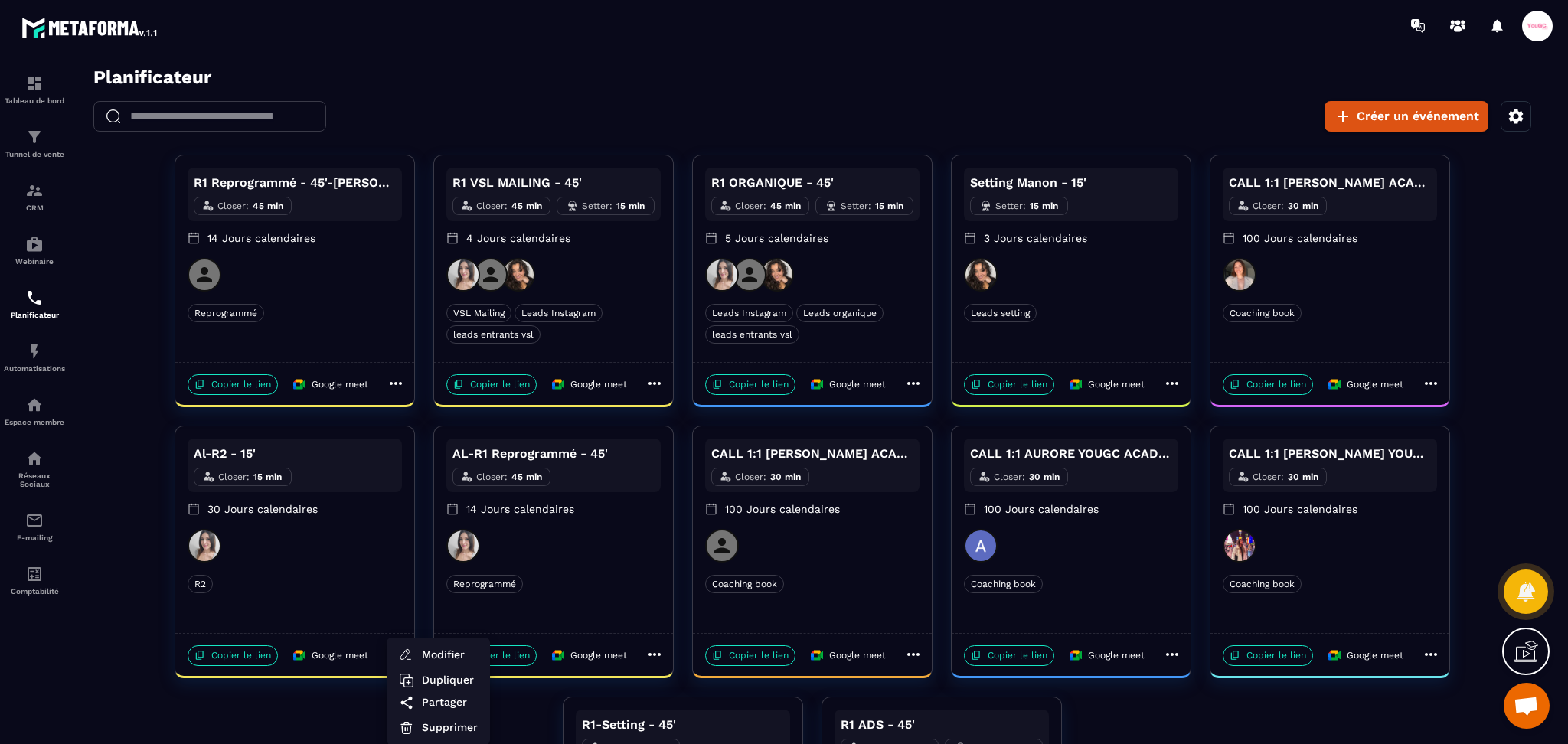
click at [396, 383] on div at bounding box center [812, 410] width 1481 height 687
click at [396, 383] on icon at bounding box center [396, 383] width 12 height 3
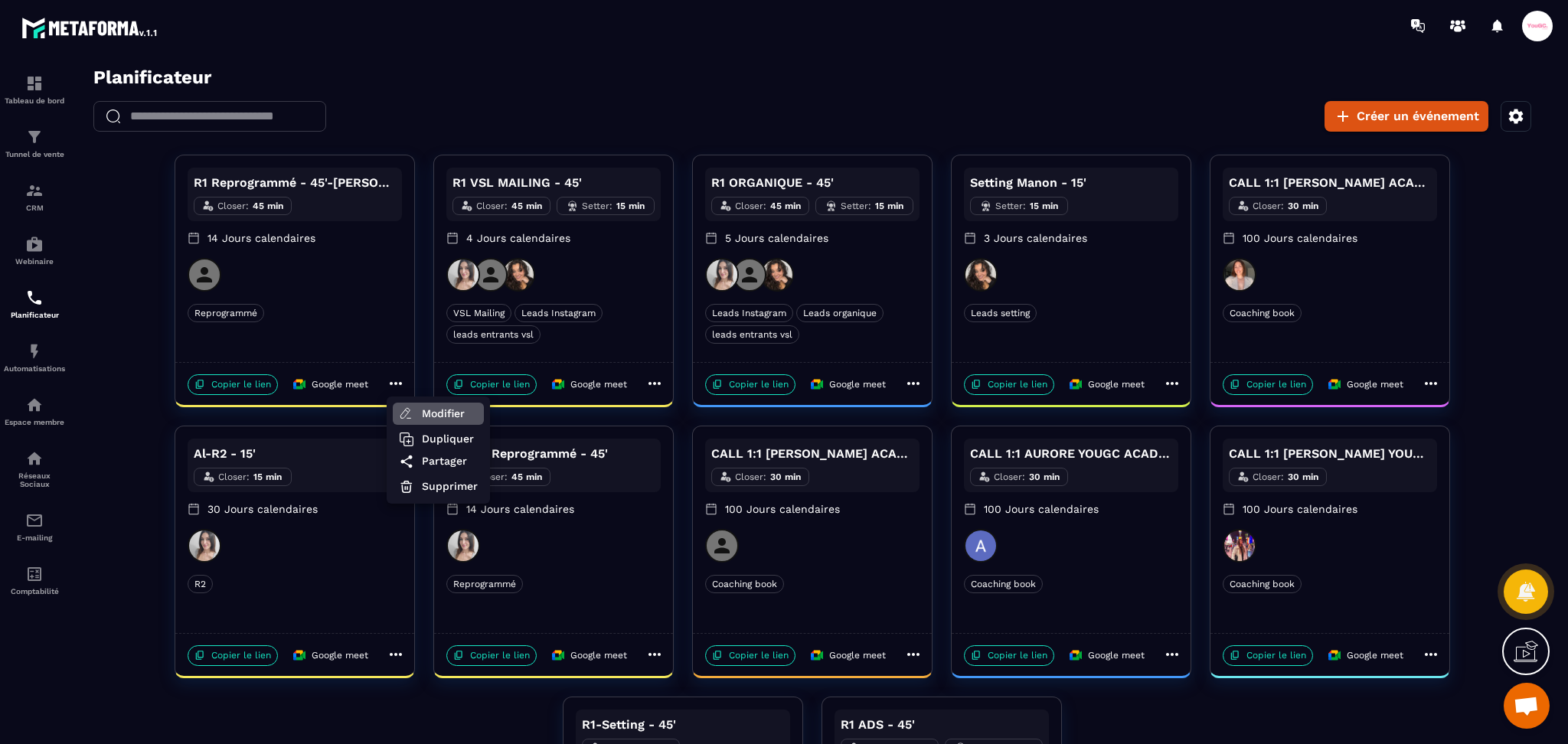
drag, startPoint x: 439, startPoint y: 416, endPoint x: 434, endPoint y: 409, distance: 8.6
click at [434, 409] on span "Modifier" at bounding box center [450, 414] width 56 height 16
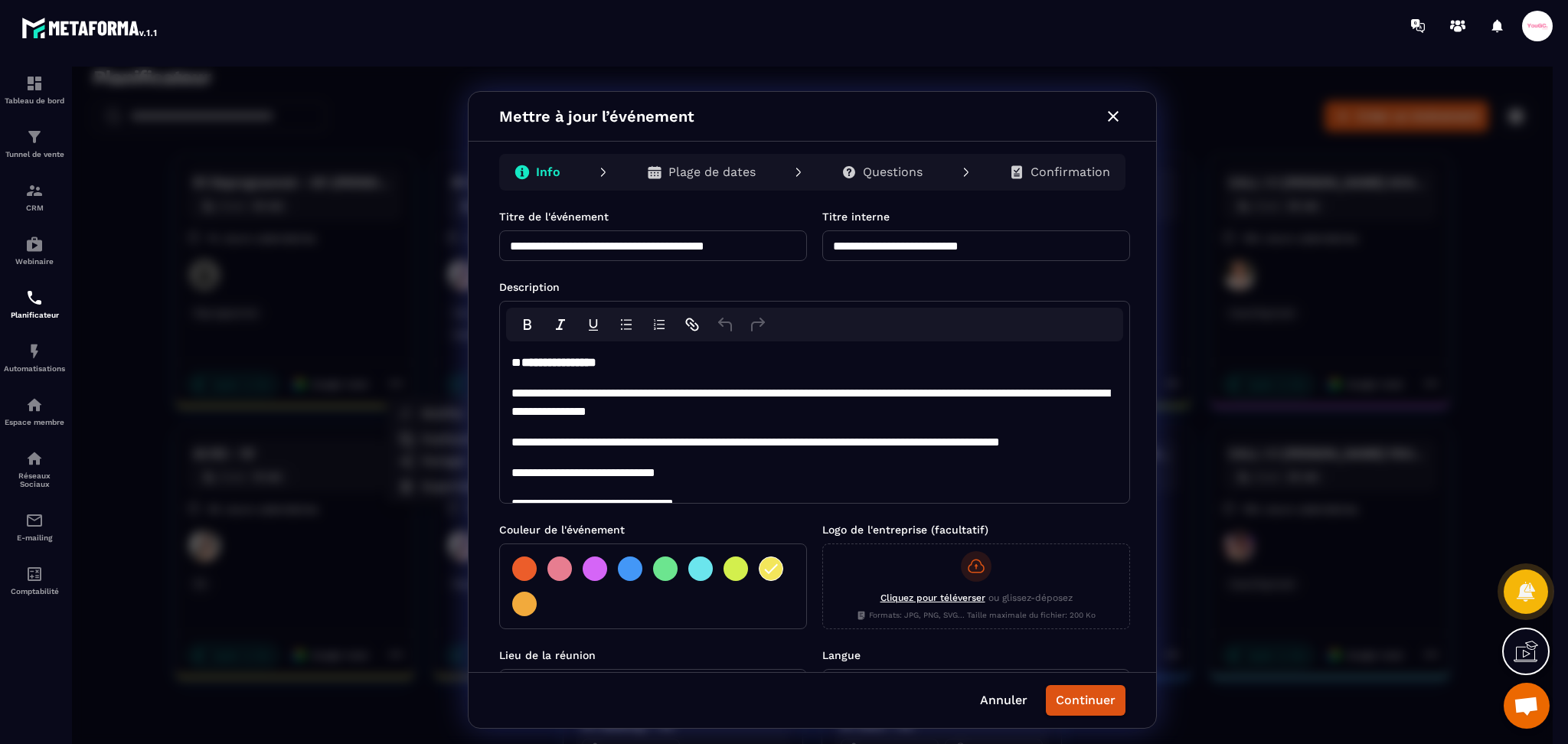
click at [1035, 240] on input "**********" at bounding box center [976, 245] width 308 height 30
click at [827, 240] on input "**********" at bounding box center [976, 245] width 308 height 30
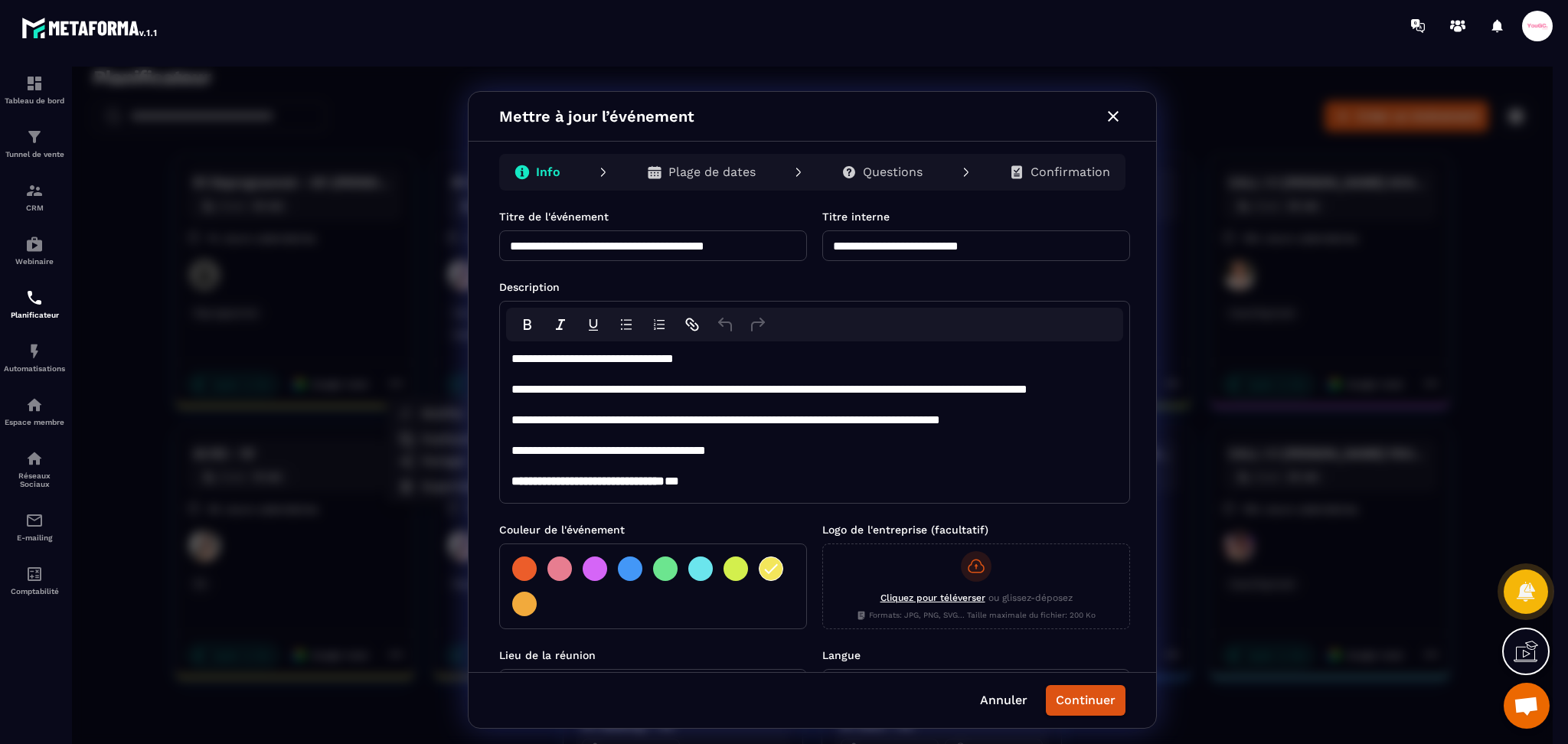
scroll to position [180, 0]
type input "**********"
click at [1084, 711] on button "Continuer" at bounding box center [1086, 700] width 80 height 30
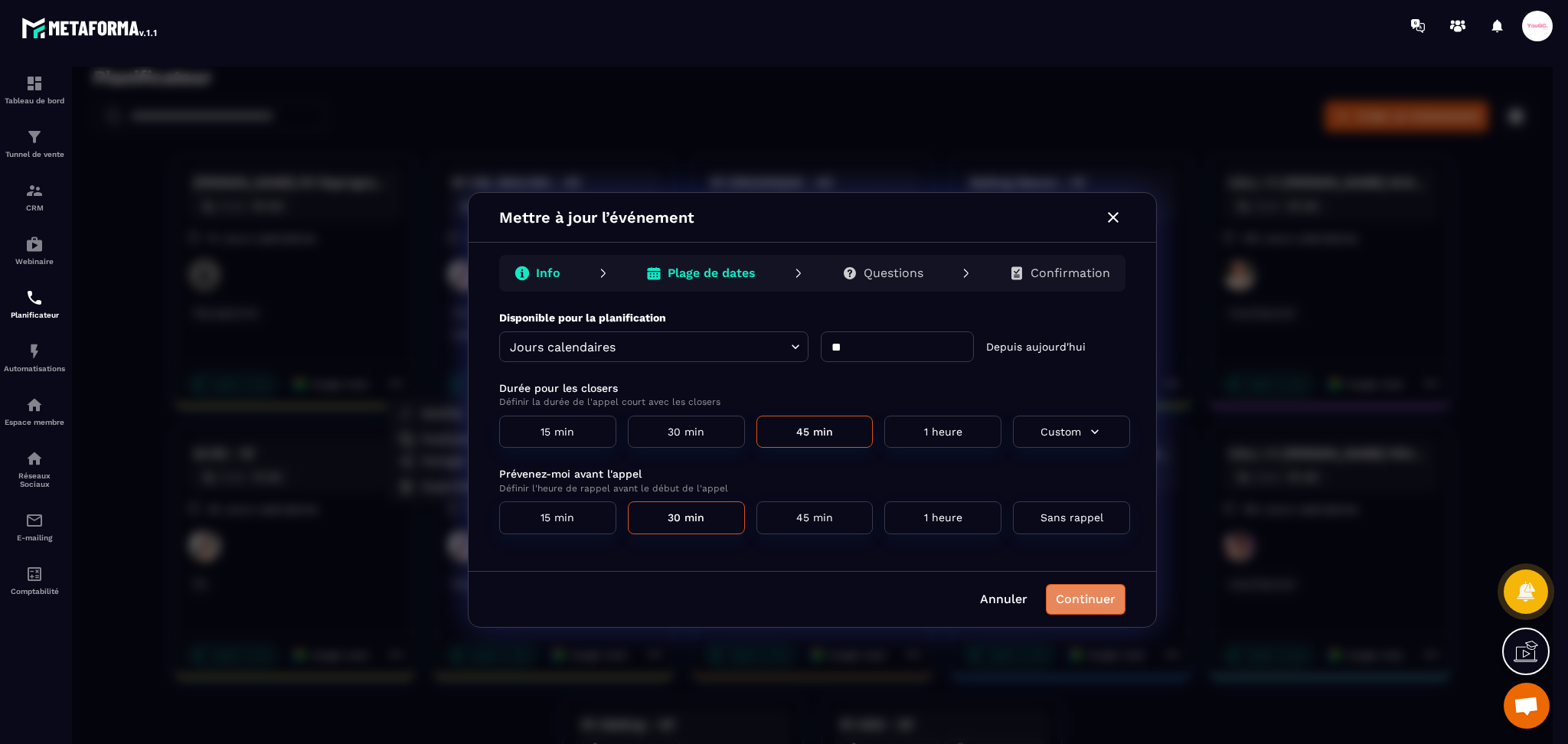
drag, startPoint x: 1086, startPoint y: 602, endPoint x: 1070, endPoint y: 599, distance: 16.3
click at [1087, 604] on button "Continuer" at bounding box center [1086, 599] width 80 height 30
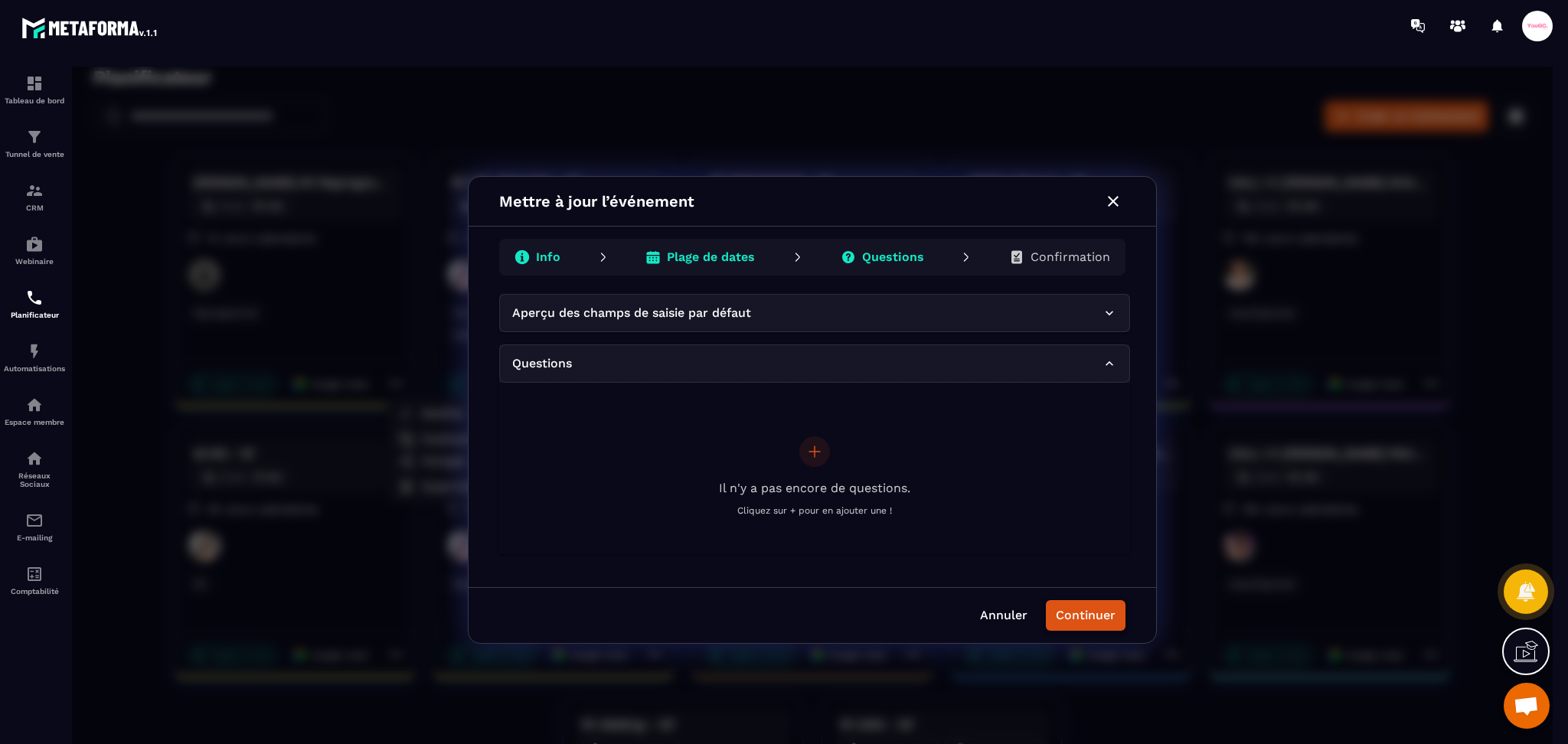
click at [1078, 603] on button "Continuer" at bounding box center [1086, 615] width 80 height 30
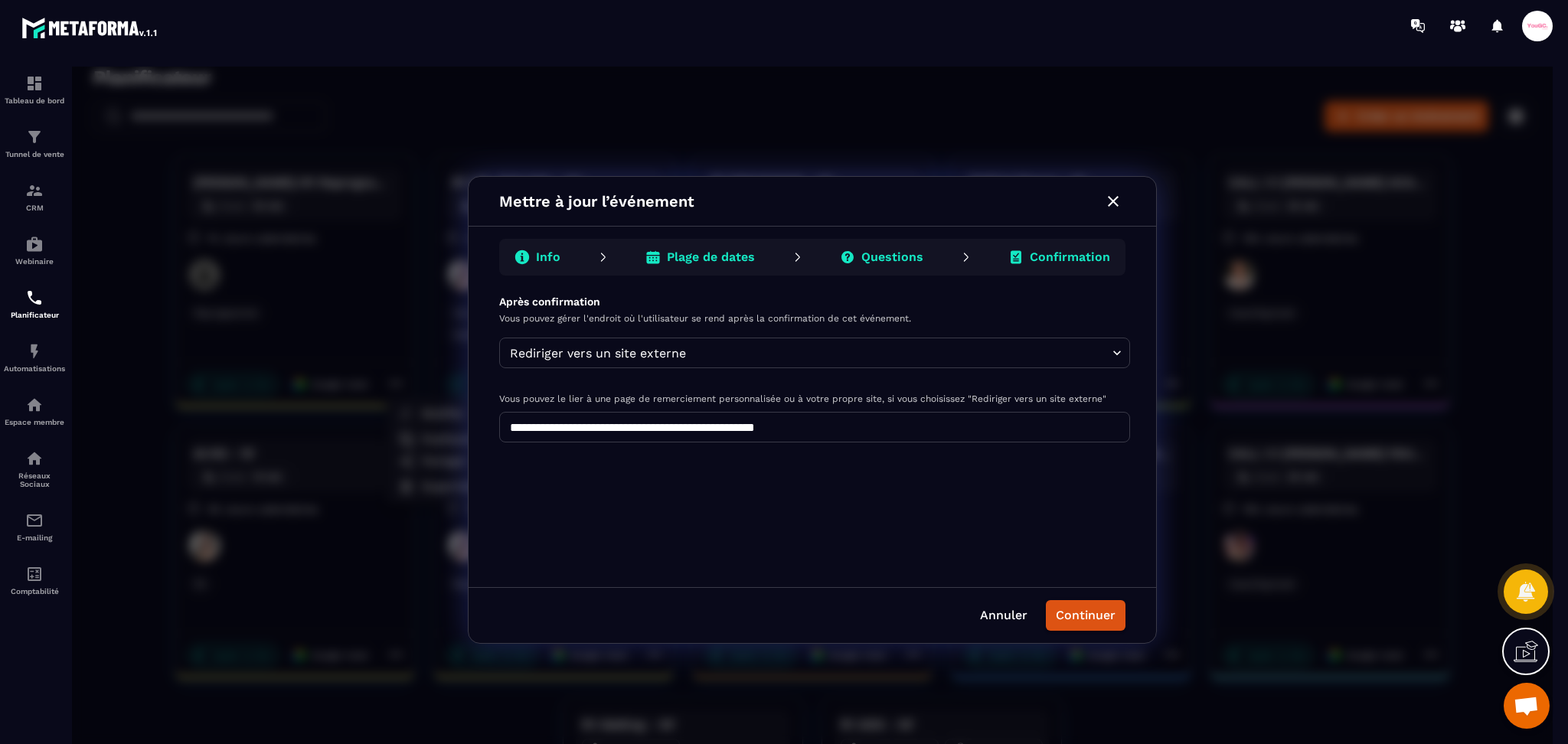
drag, startPoint x: 1088, startPoint y: 613, endPoint x: 1074, endPoint y: 610, distance: 14.3
click at [1084, 612] on button "Continuer" at bounding box center [1086, 615] width 80 height 30
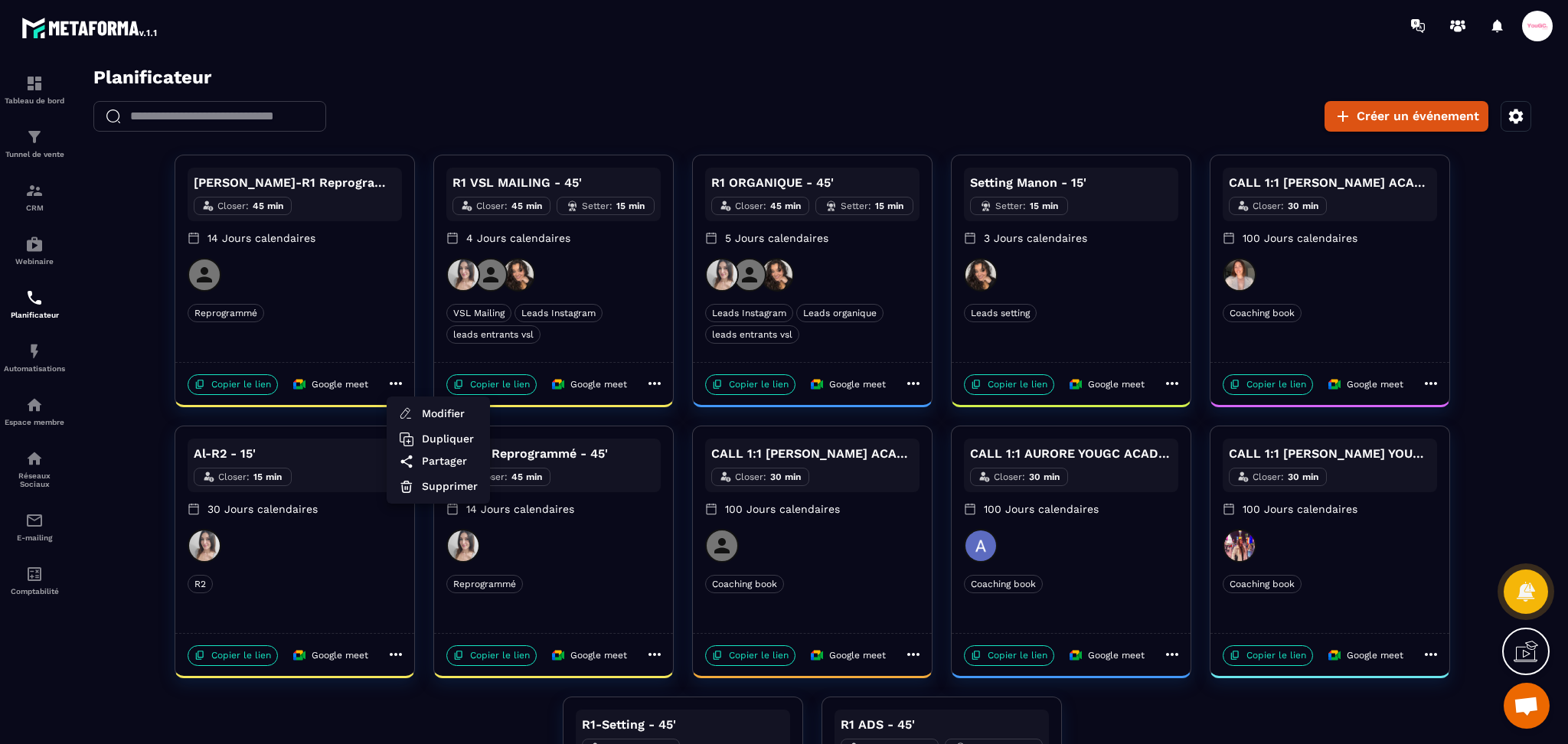
click at [1515, 329] on div at bounding box center [812, 410] width 1481 height 687
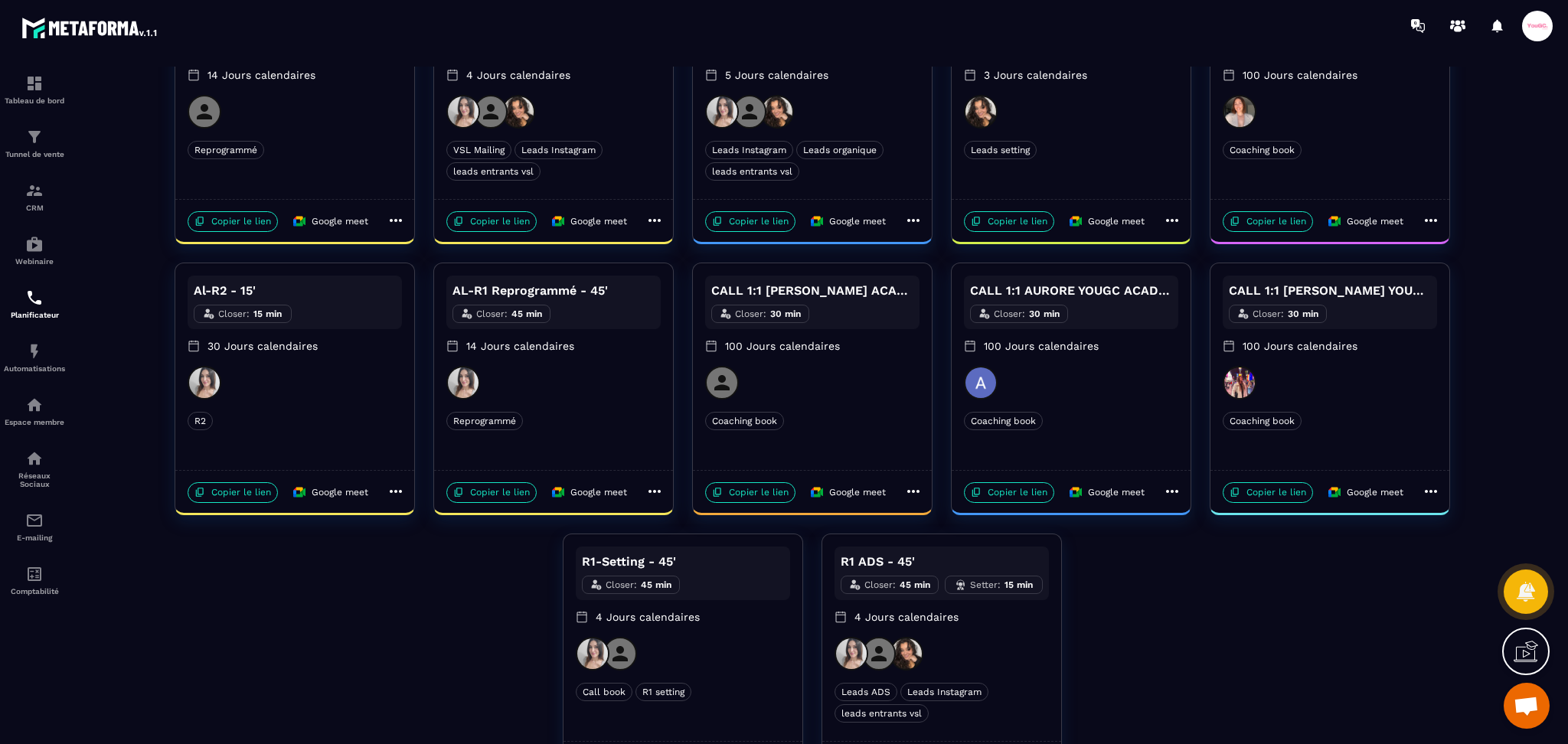
scroll to position [128, 0]
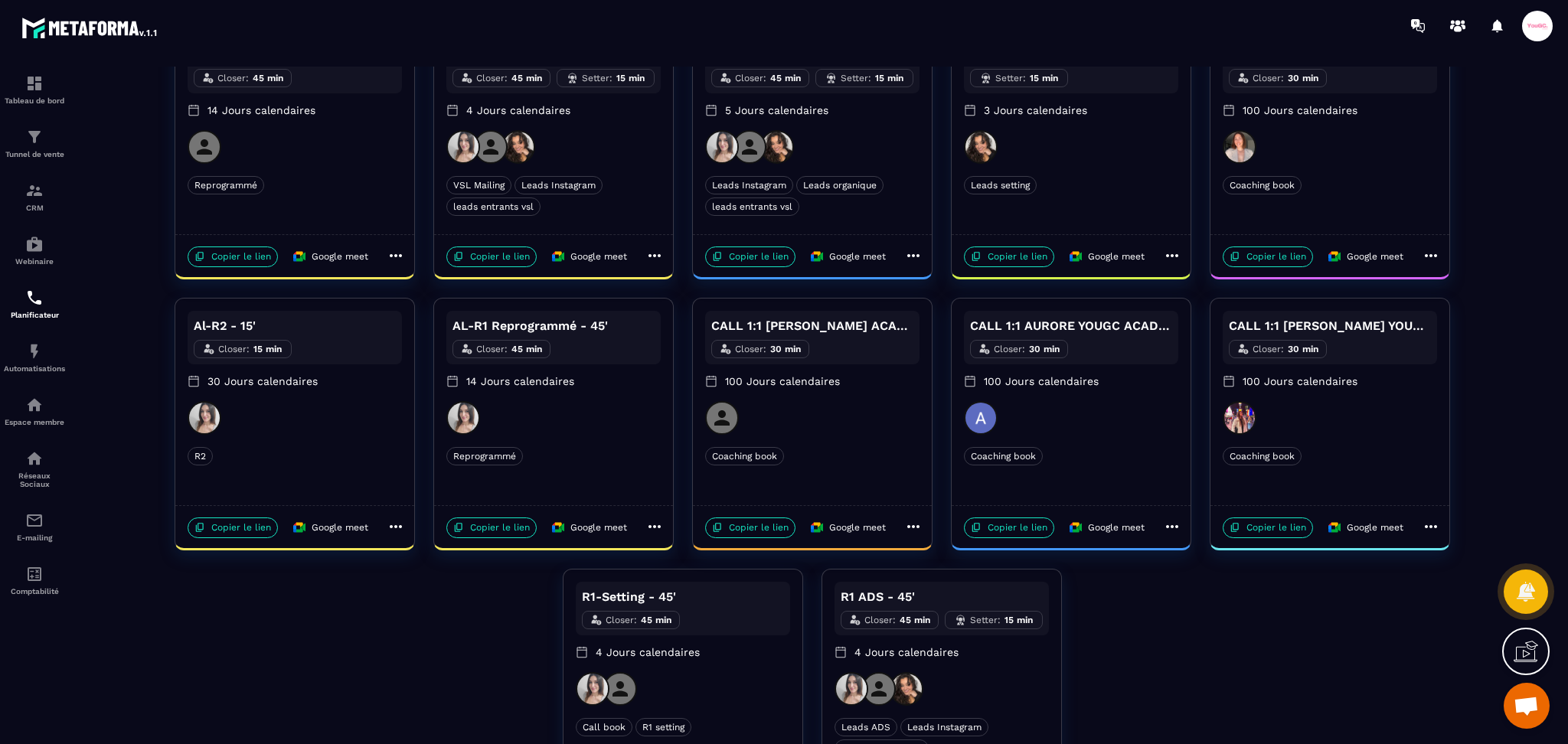
click at [395, 533] on icon at bounding box center [396, 526] width 19 height 19
click at [436, 575] on span "Dupliquer" at bounding box center [450, 581] width 56 height 16
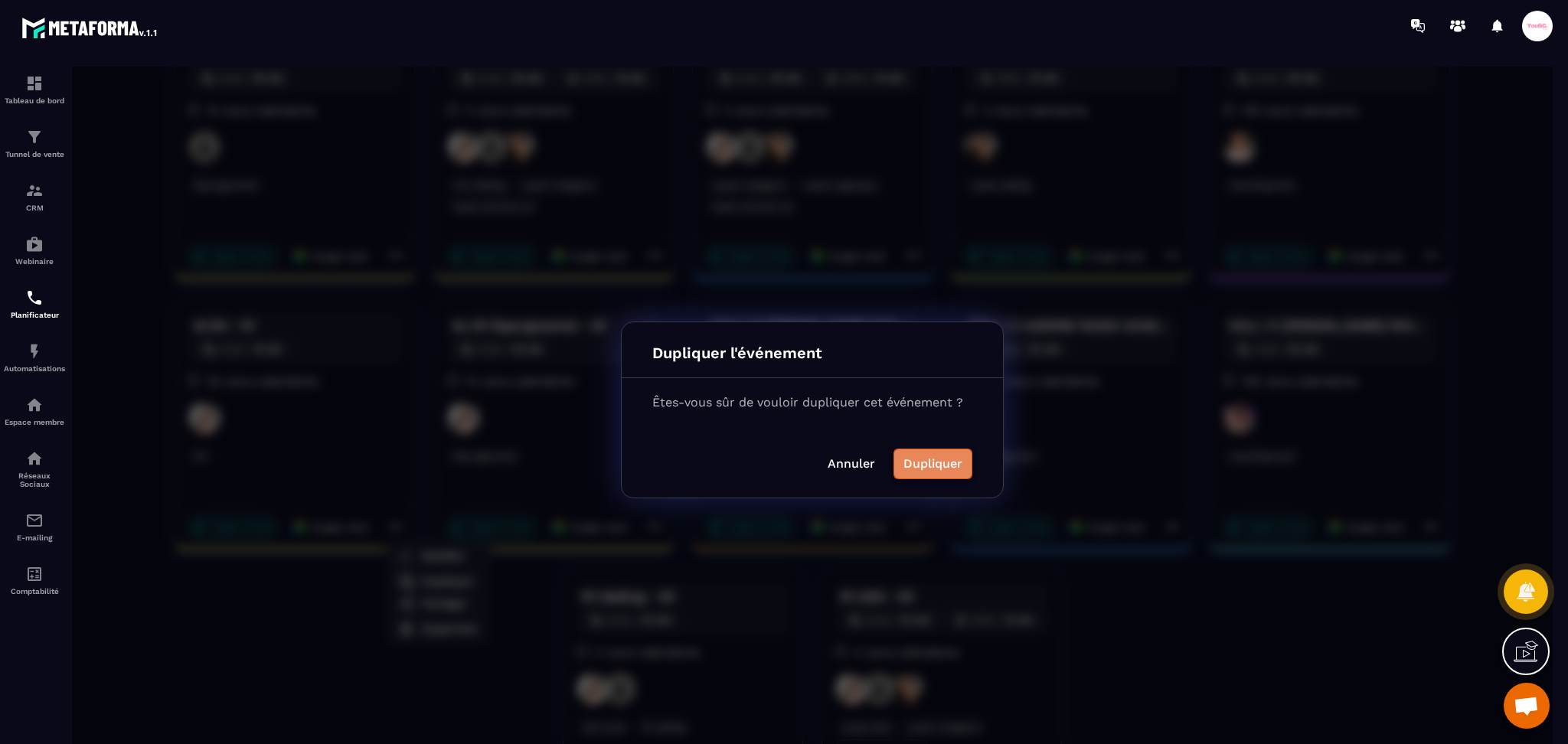
click at [963, 461] on button "Dupliquer" at bounding box center [932, 464] width 79 height 30
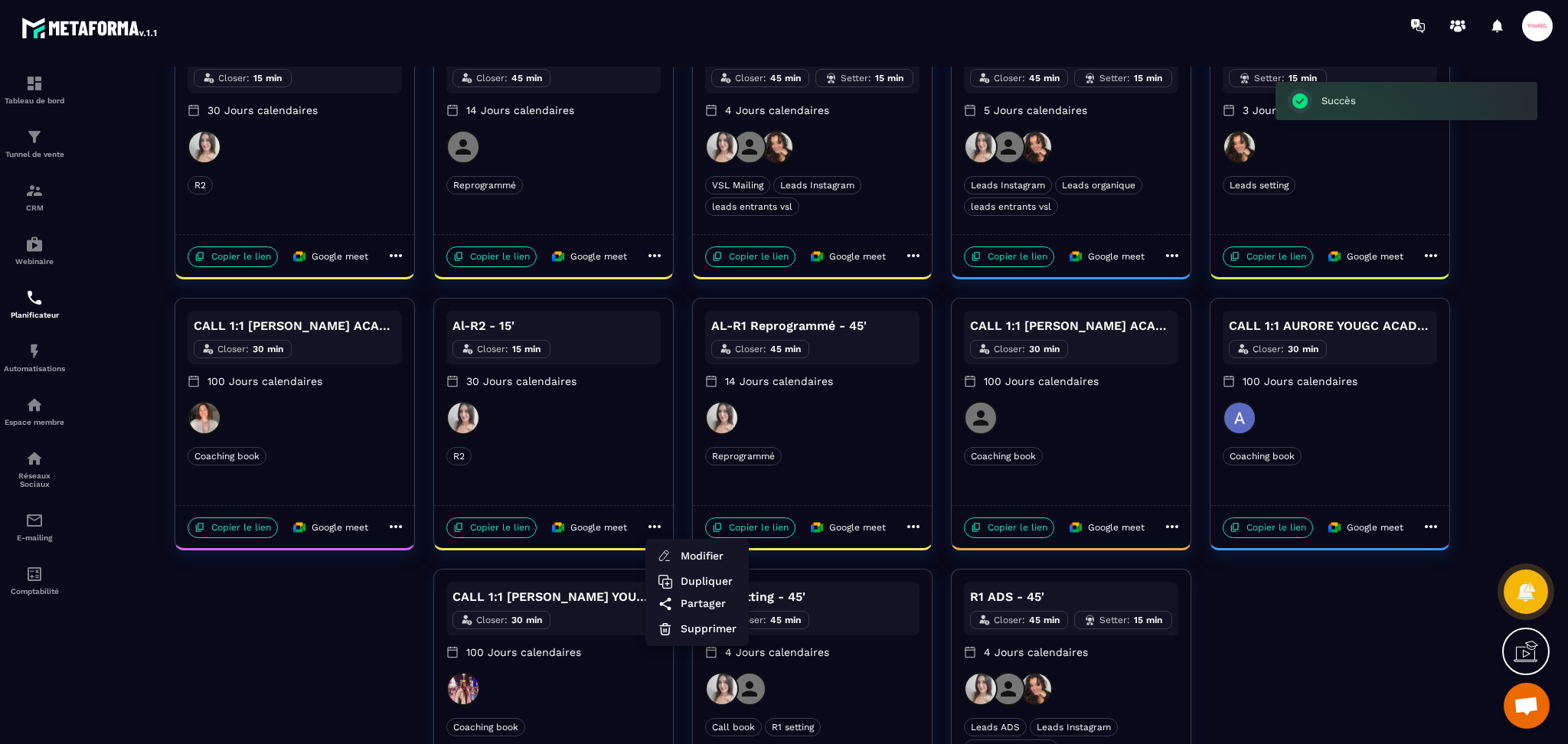
drag, startPoint x: 1407, startPoint y: 603, endPoint x: 1399, endPoint y: 597, distance: 10.0
click at [1409, 603] on div at bounding box center [812, 410] width 1481 height 687
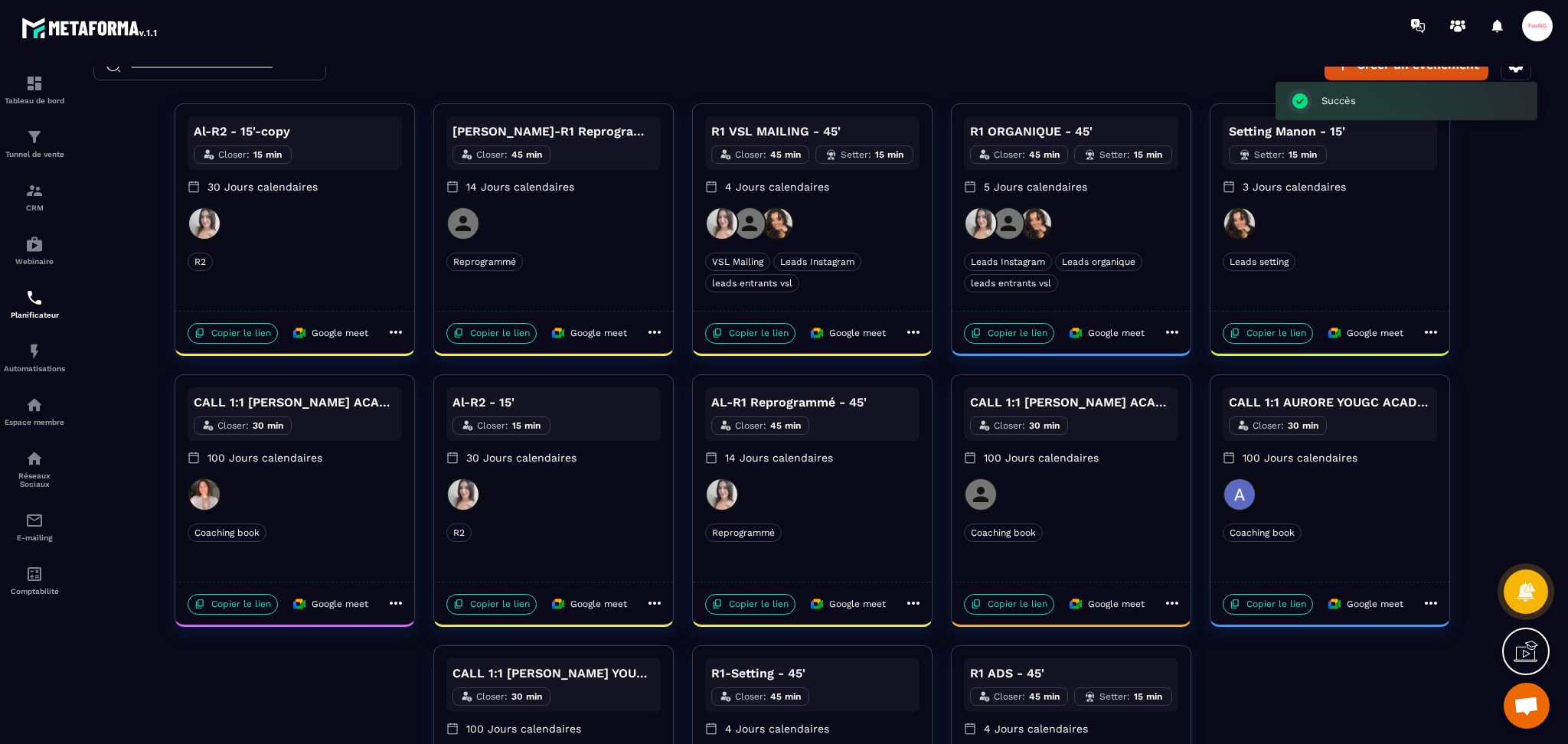
scroll to position [0, 0]
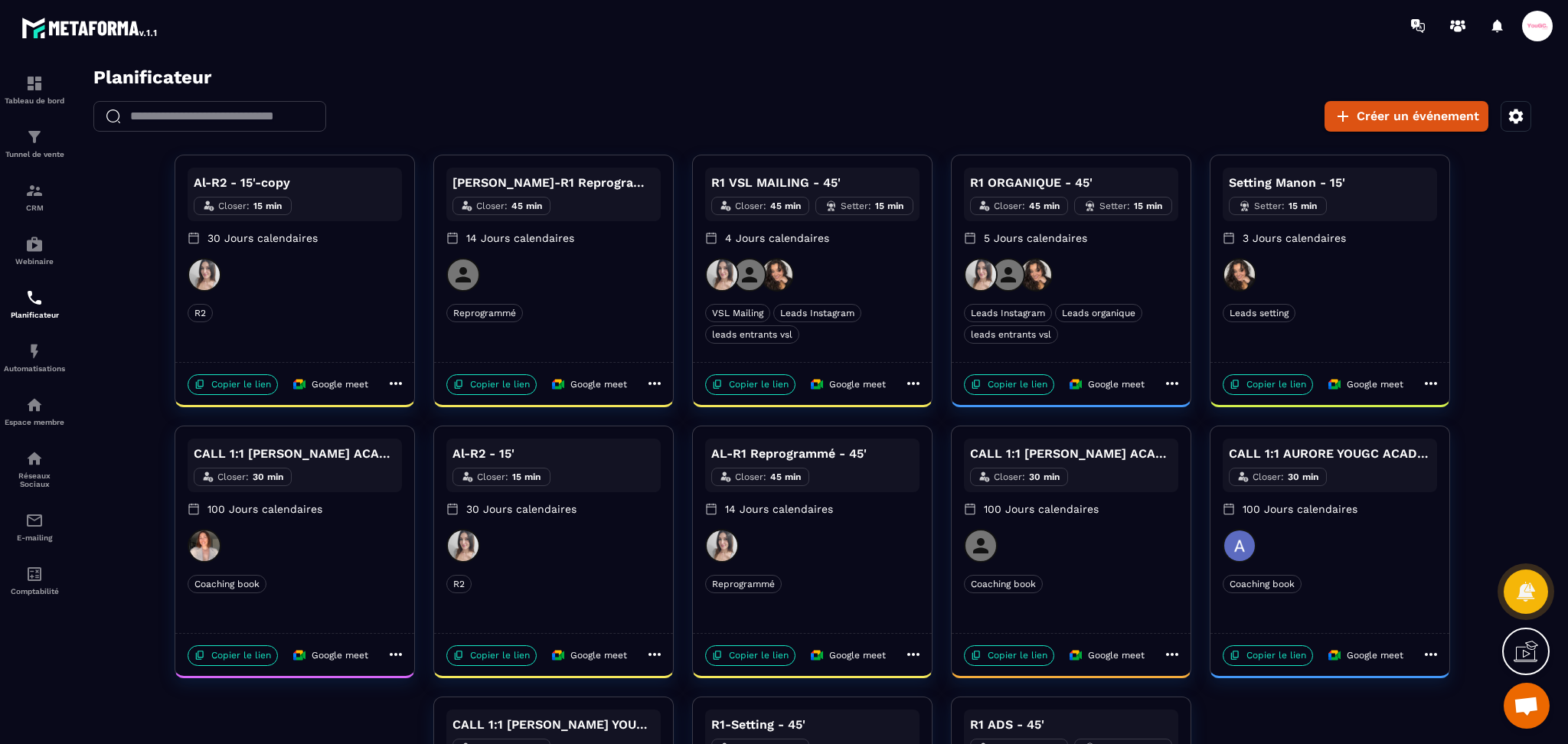
click at [392, 386] on icon at bounding box center [396, 383] width 19 height 19
click at [448, 413] on span "Modifier" at bounding box center [450, 414] width 56 height 16
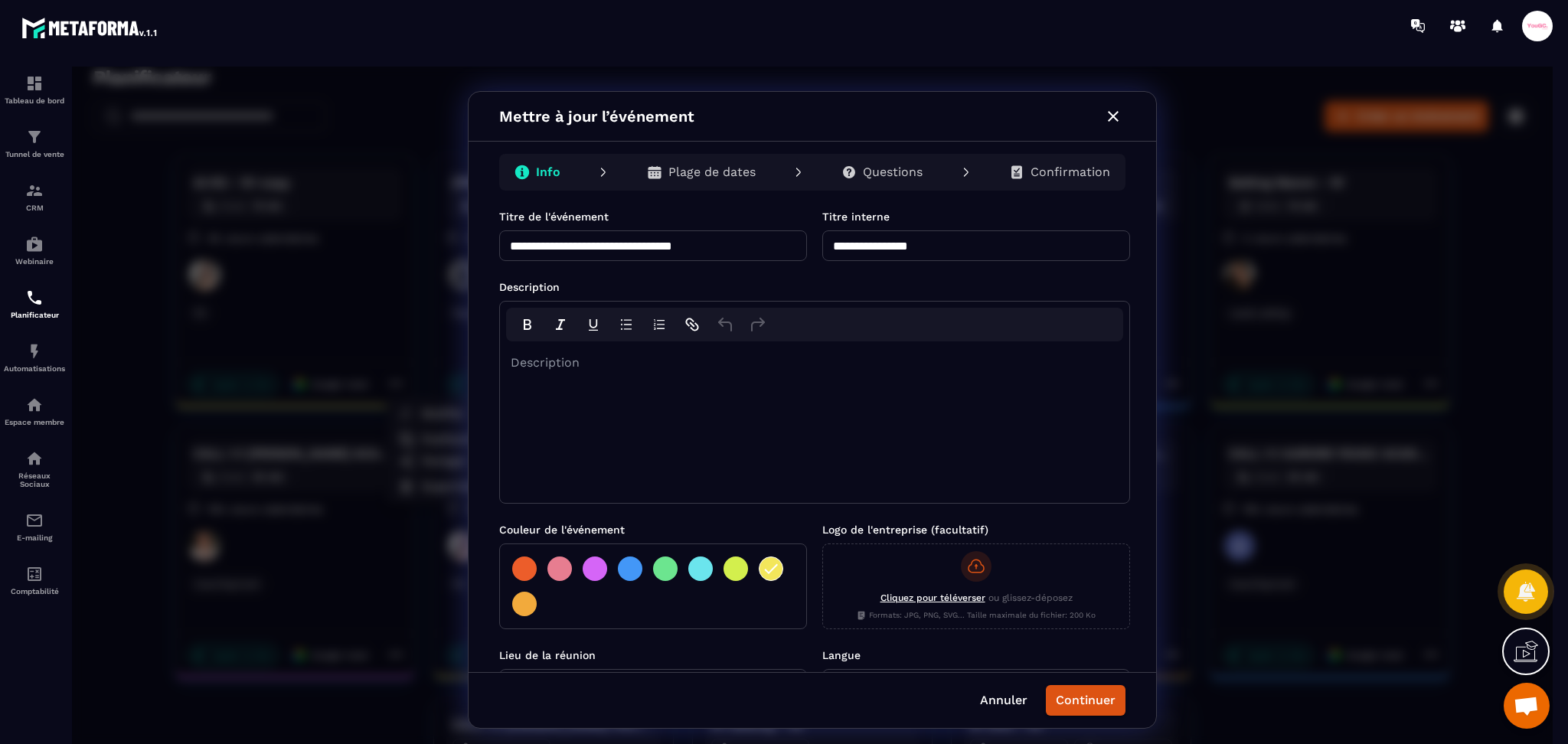
click at [748, 246] on input "**********" at bounding box center [653, 245] width 308 height 30
type input "**********"
click at [844, 247] on input "**********" at bounding box center [976, 245] width 308 height 30
click at [991, 252] on input "**********" at bounding box center [976, 245] width 308 height 30
type input "**********"
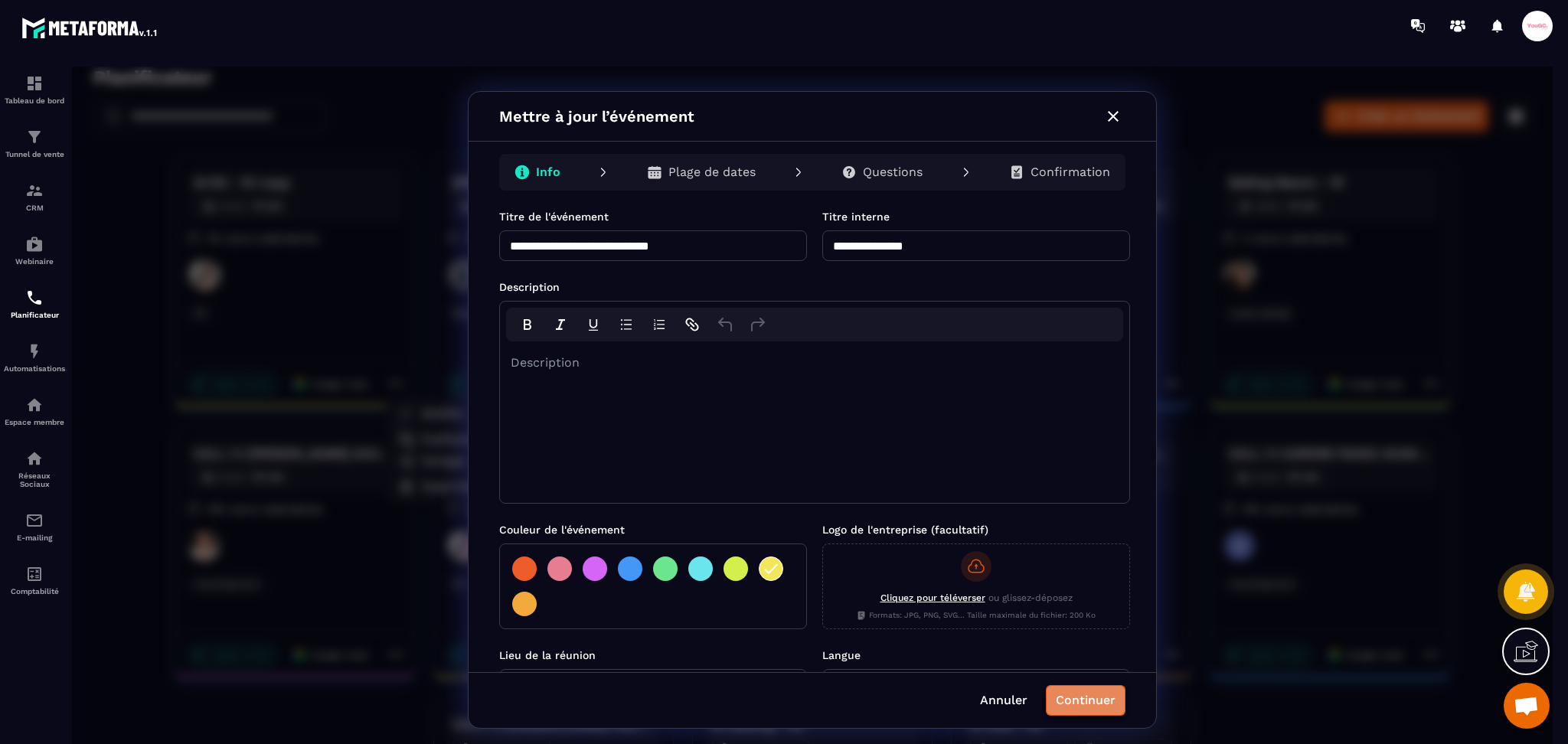
click at [1101, 708] on button "Continuer" at bounding box center [1086, 700] width 80 height 30
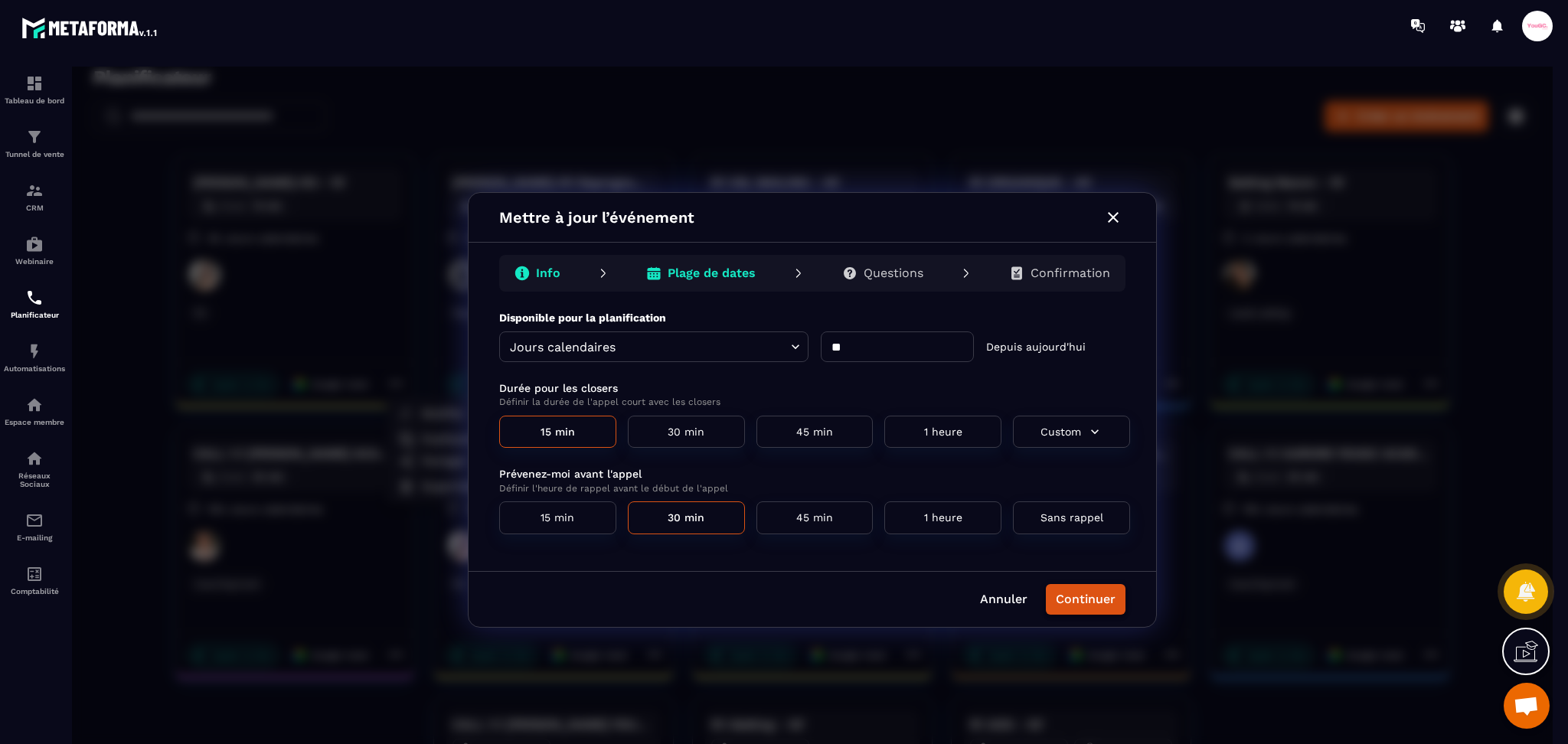
click at [1073, 598] on button "Continuer" at bounding box center [1086, 599] width 80 height 30
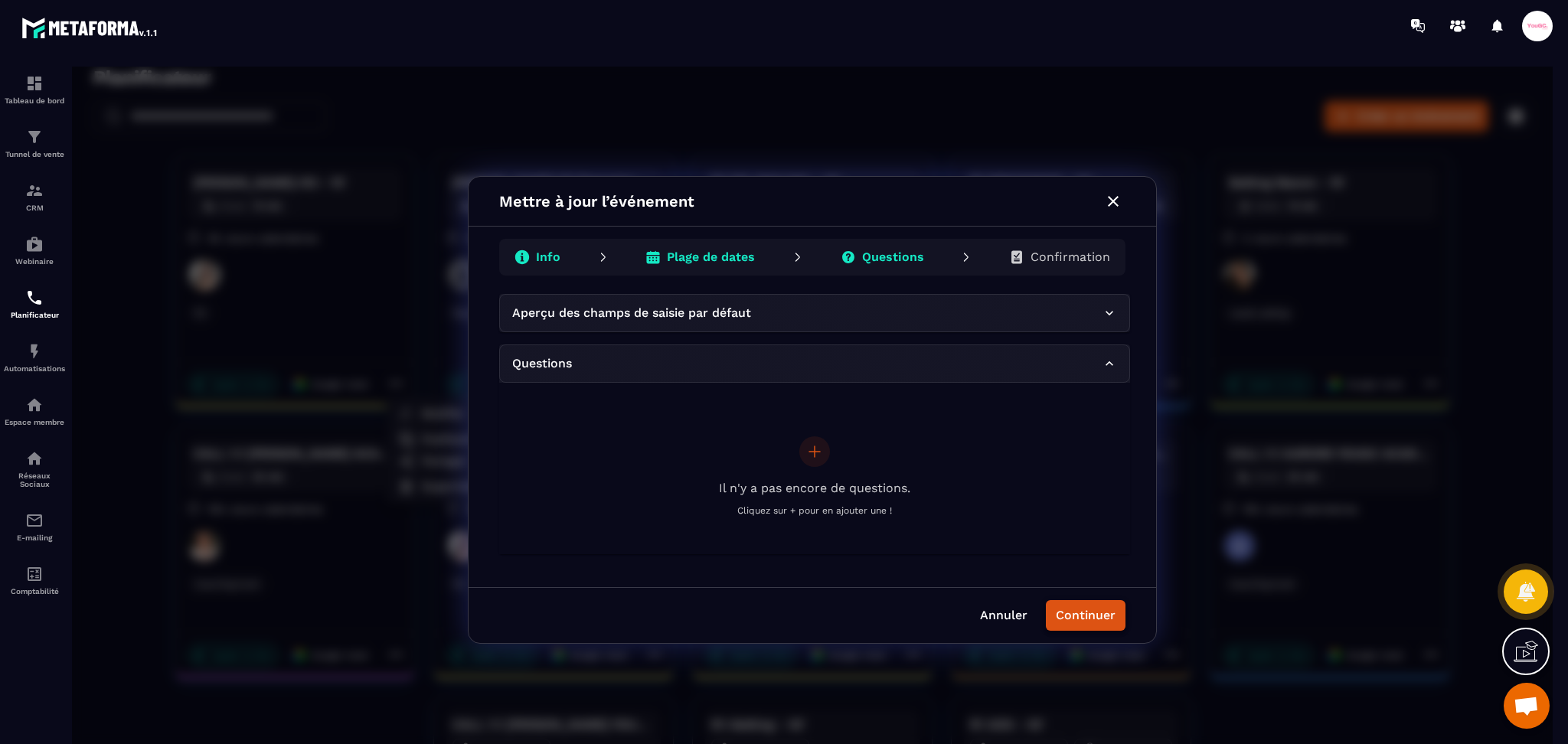
click at [1074, 615] on button "Continuer" at bounding box center [1086, 615] width 80 height 30
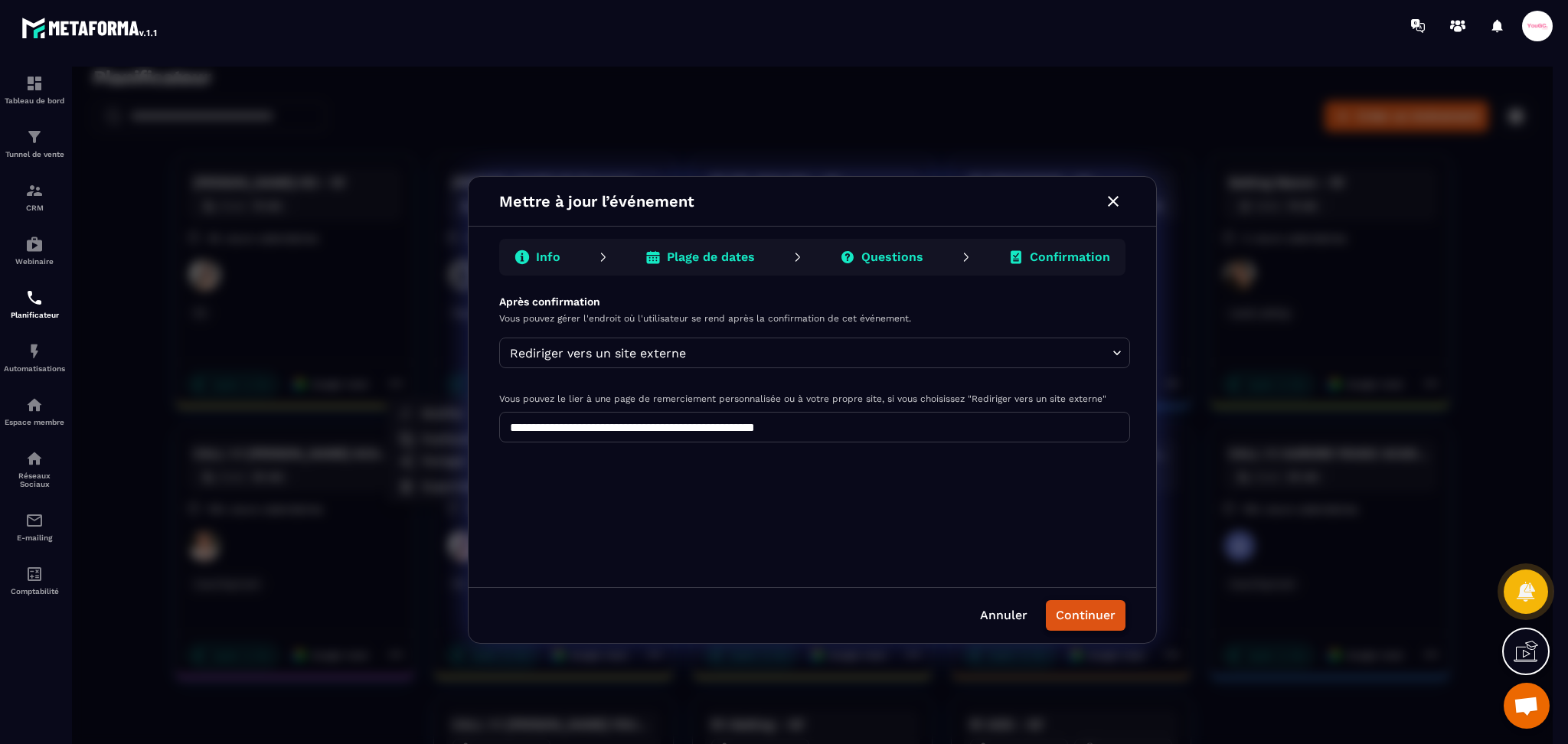
click at [1074, 615] on button "Continuer" at bounding box center [1086, 615] width 80 height 30
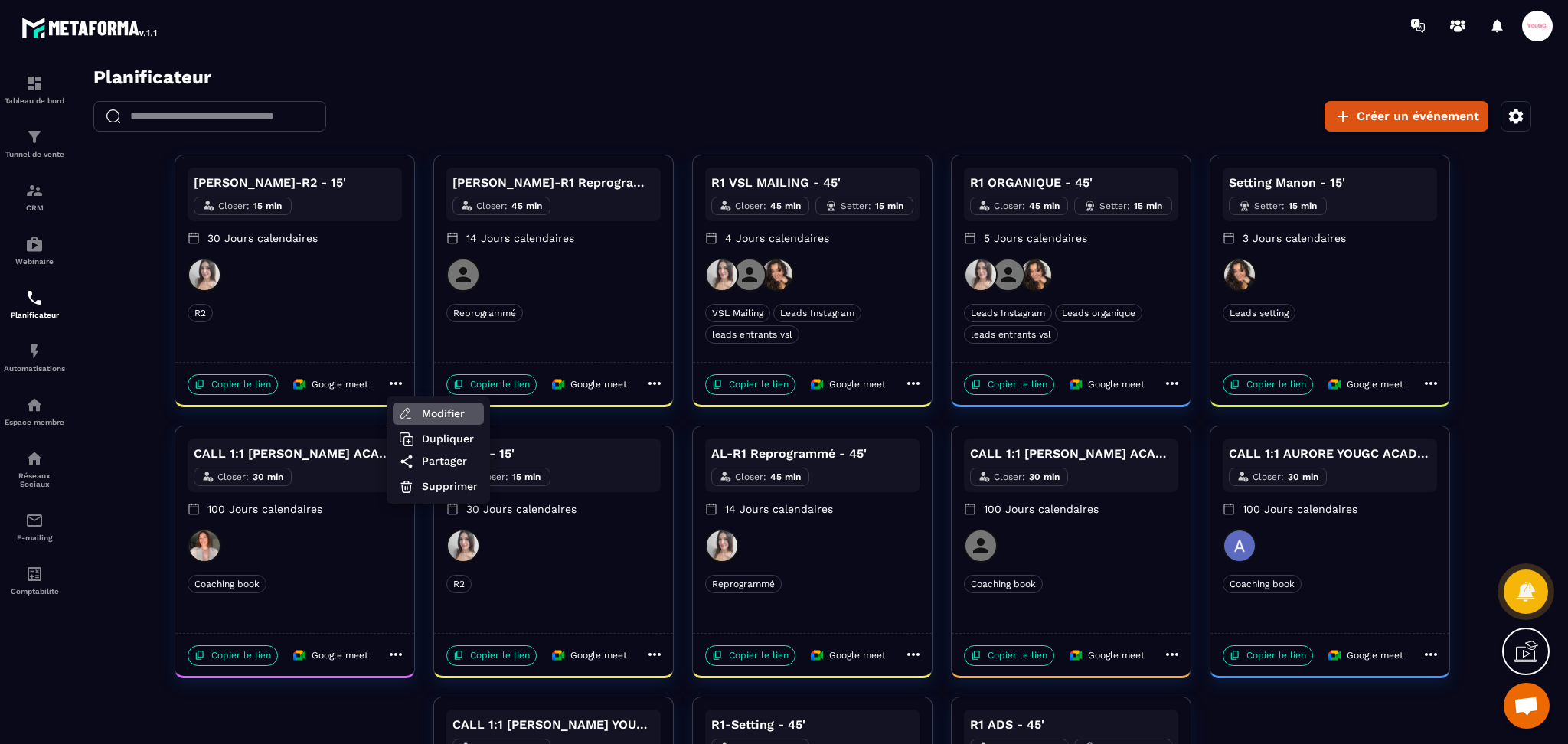
click at [437, 415] on span "Modifier" at bounding box center [450, 414] width 56 height 16
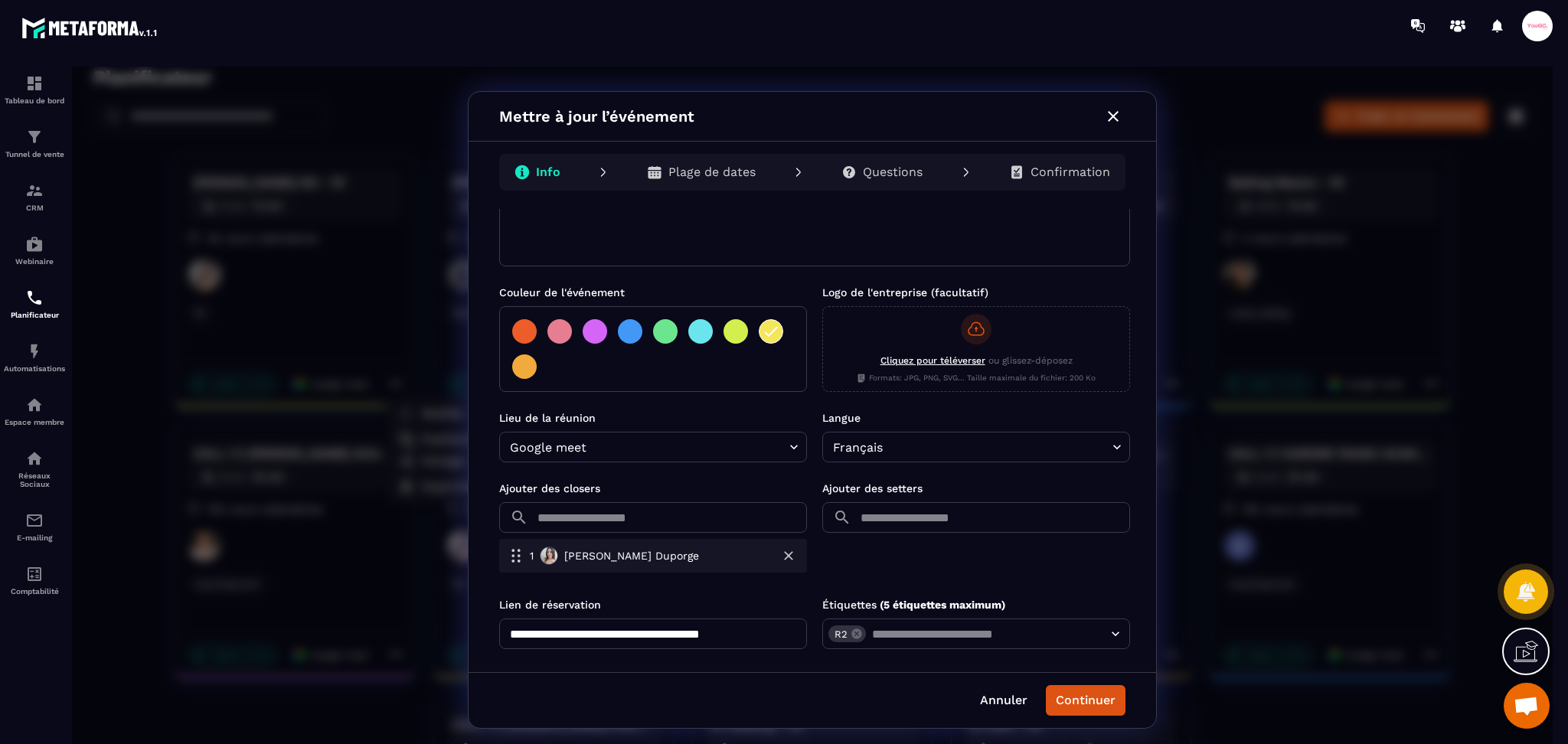
scroll to position [251, 0]
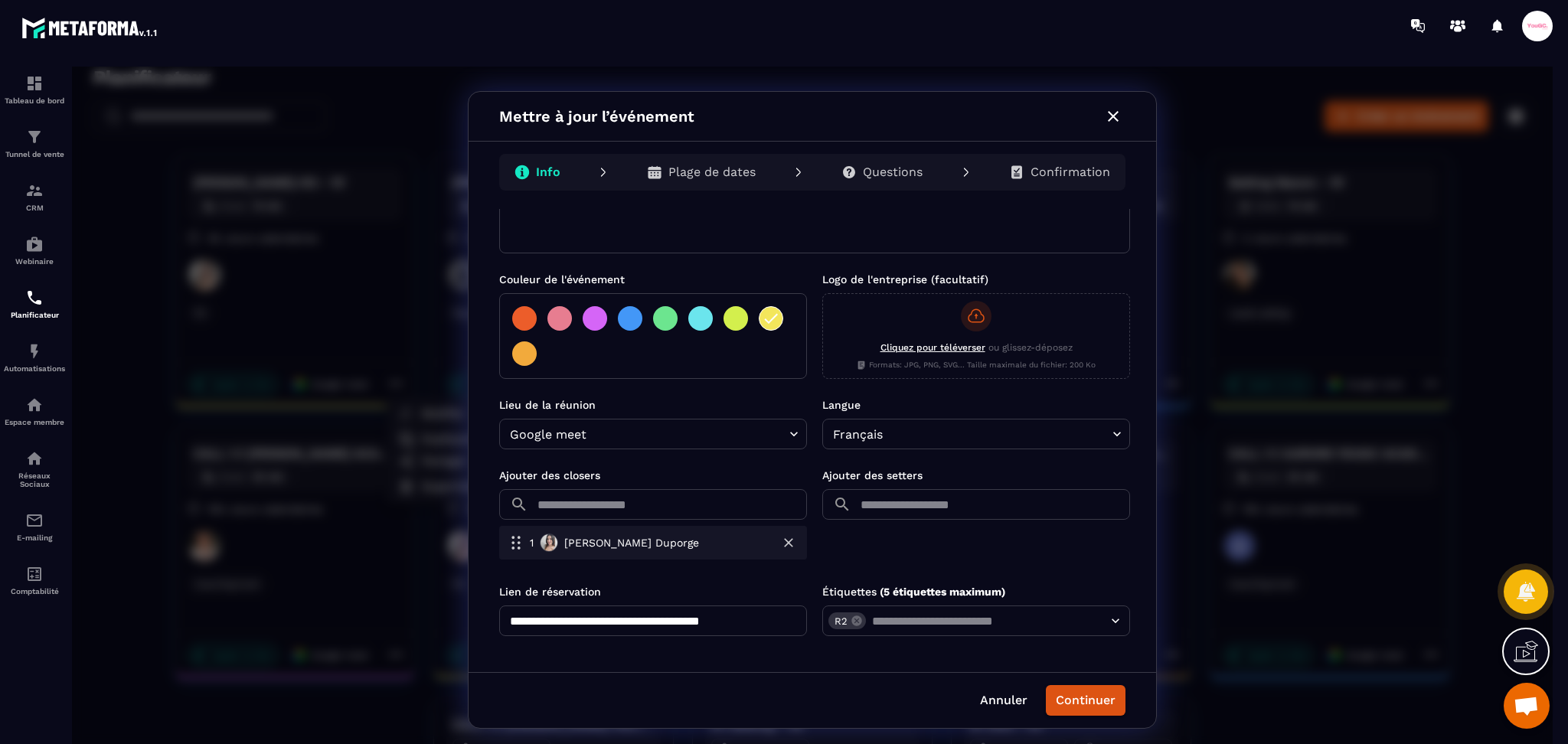
click at [790, 540] on icon "button" at bounding box center [788, 543] width 9 height 9
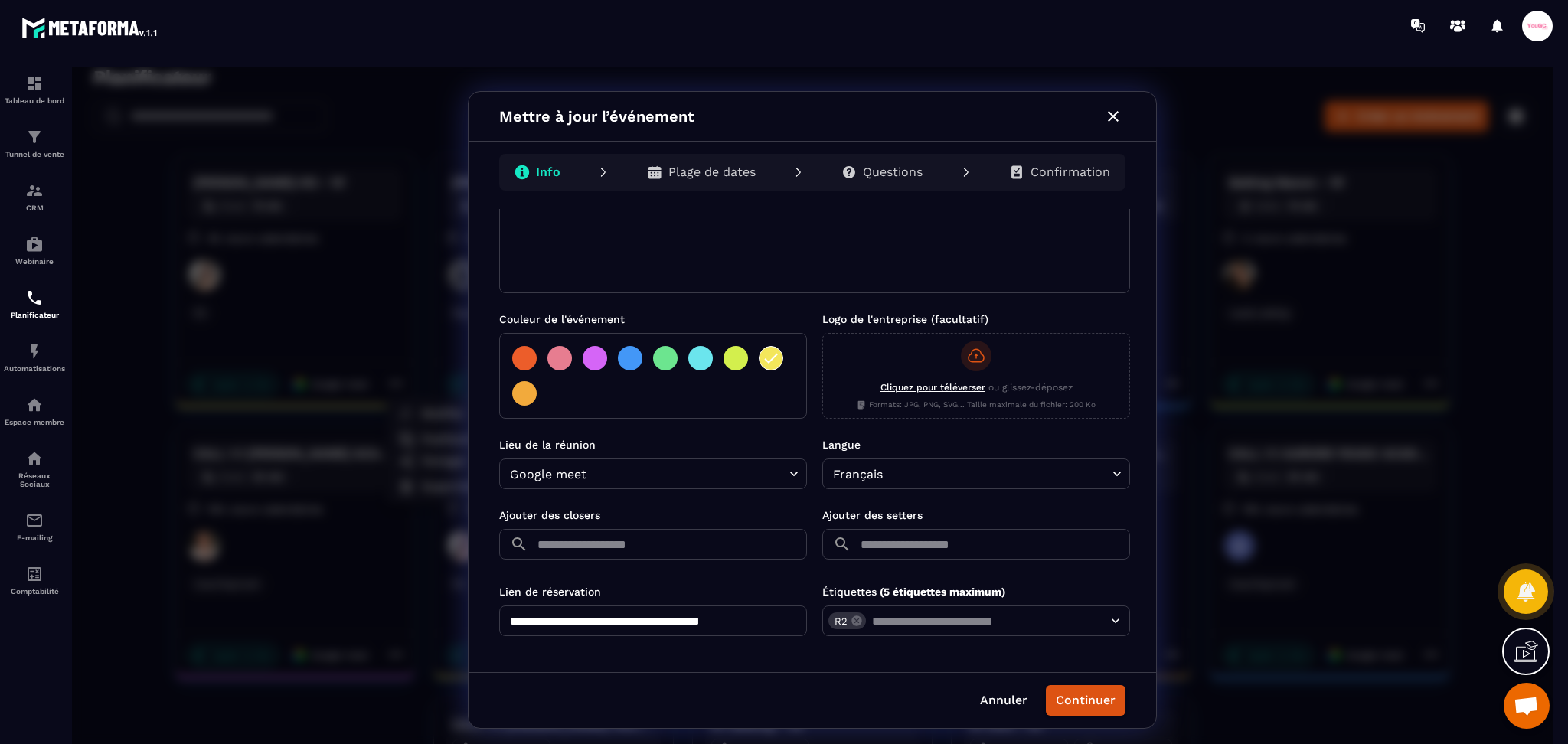
click at [567, 532] on input "text" at bounding box center [670, 544] width 273 height 30
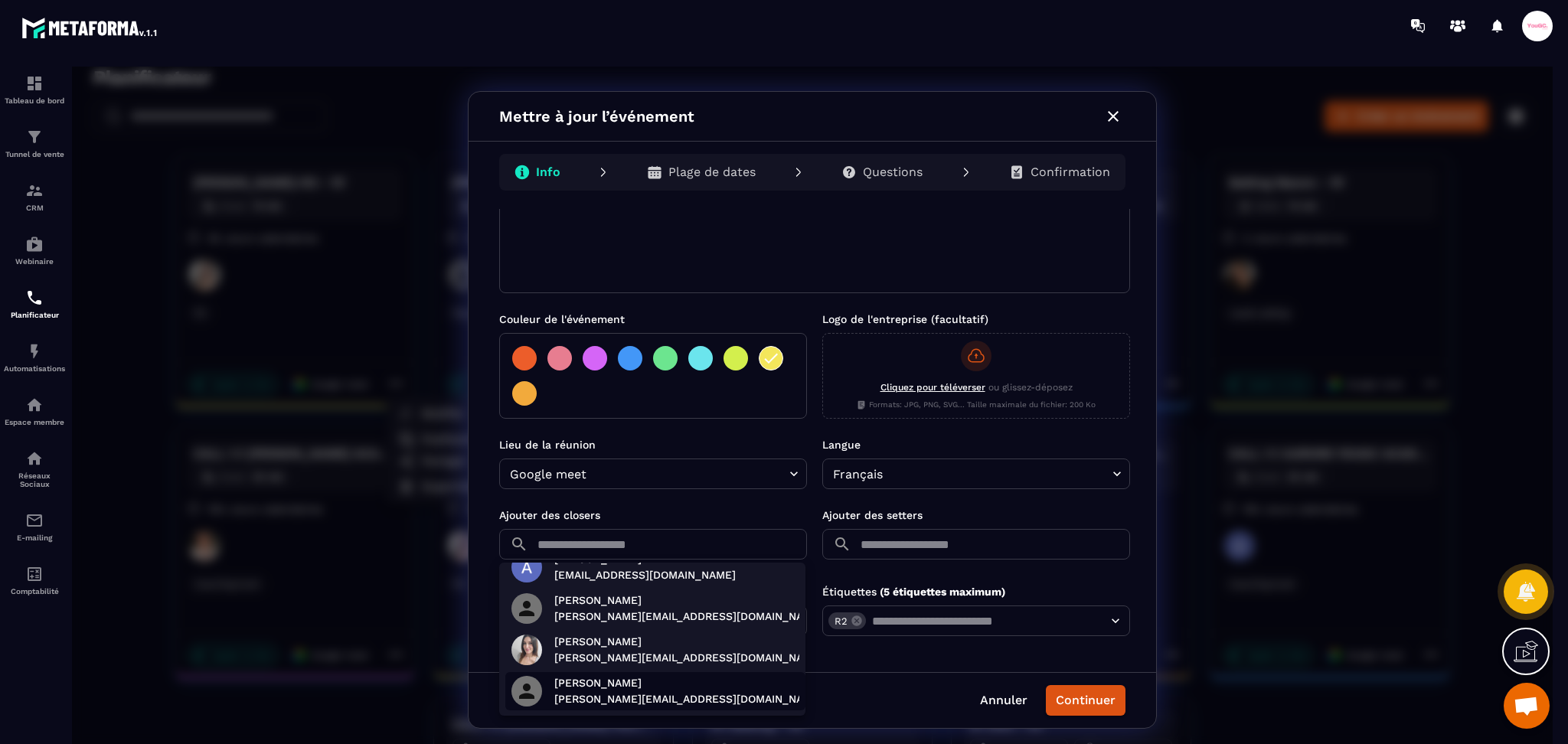
click at [603, 697] on p "margot@yougcacademy.com" at bounding box center [689, 700] width 268 height 16
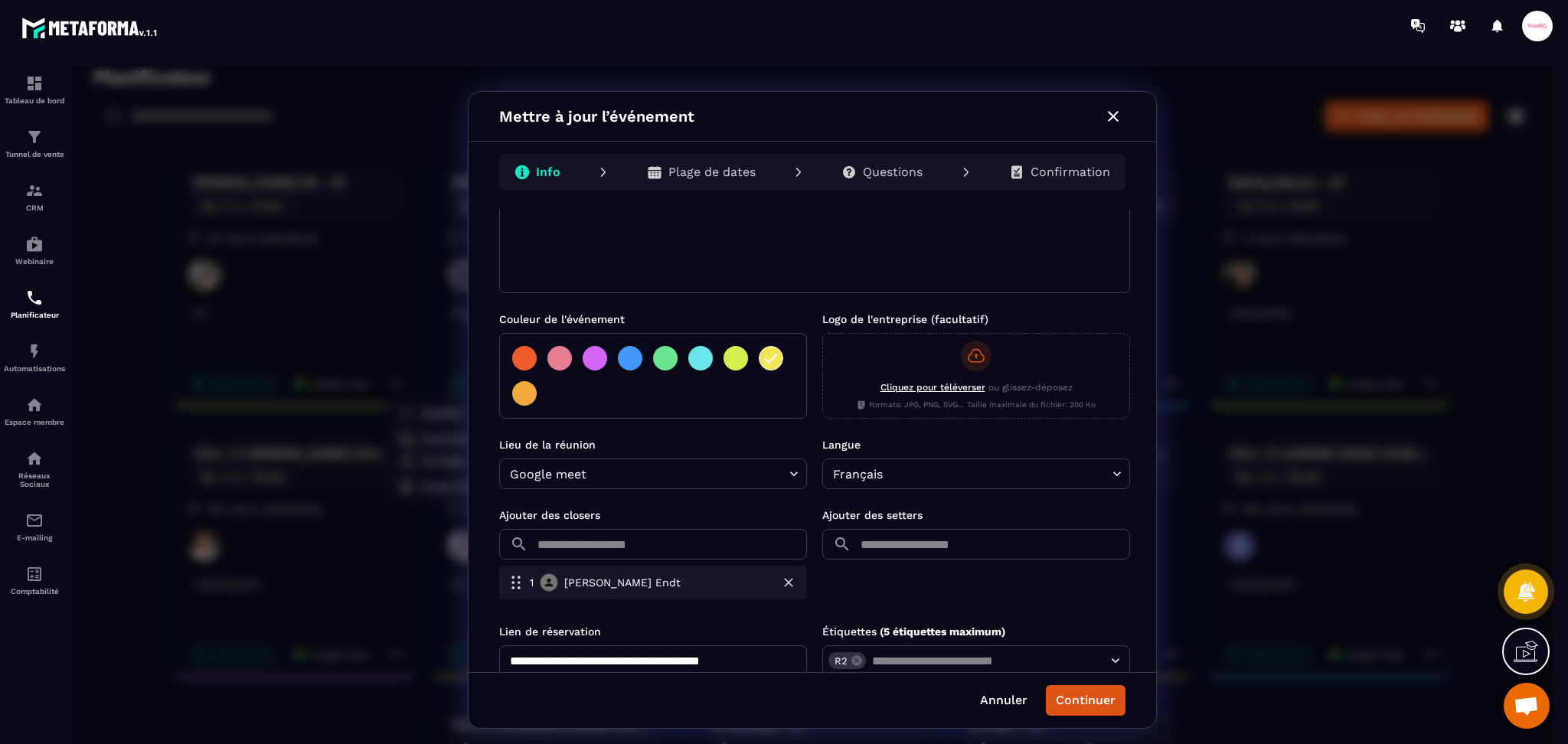
scroll to position [251, 0]
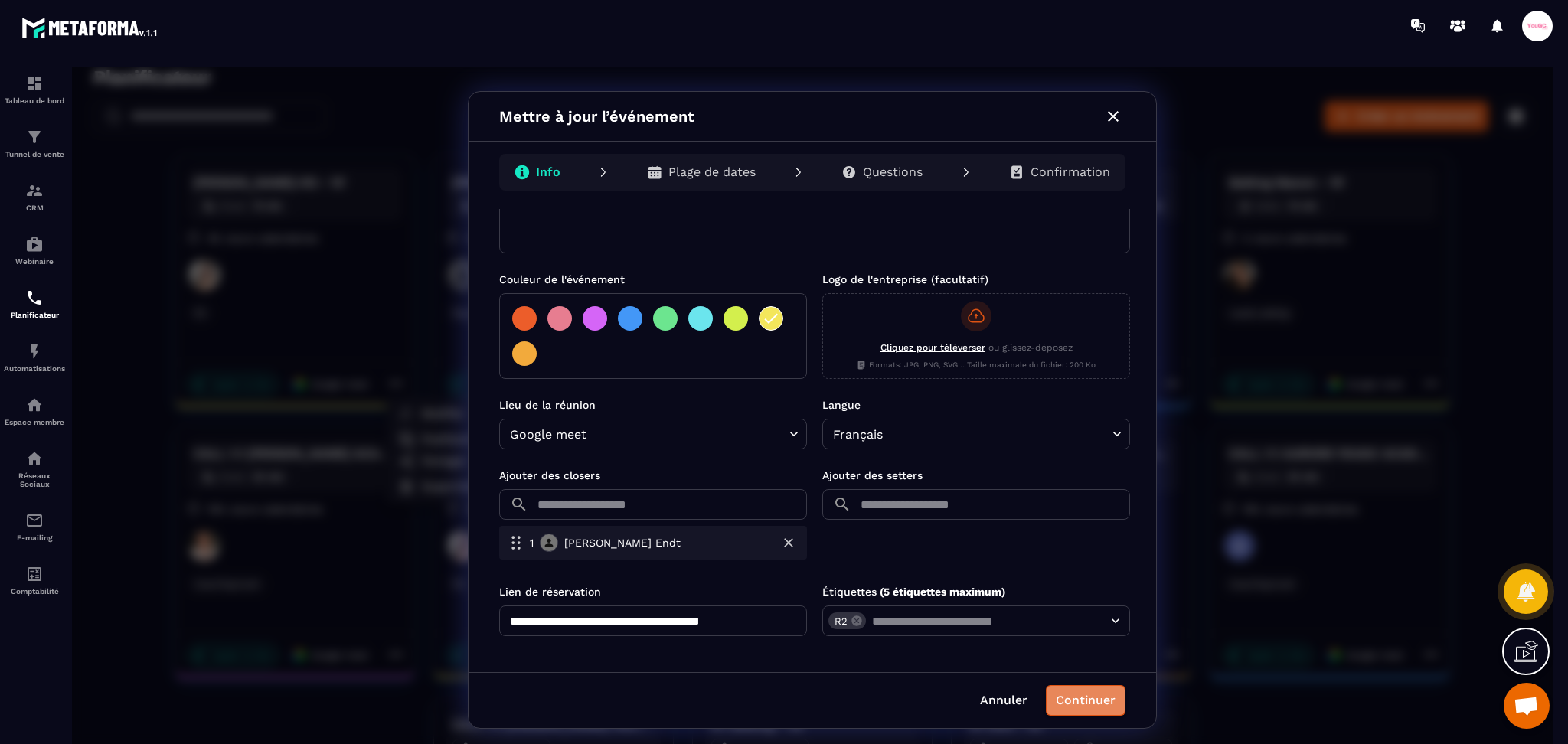
click at [1084, 693] on button "Continuer" at bounding box center [1086, 700] width 80 height 30
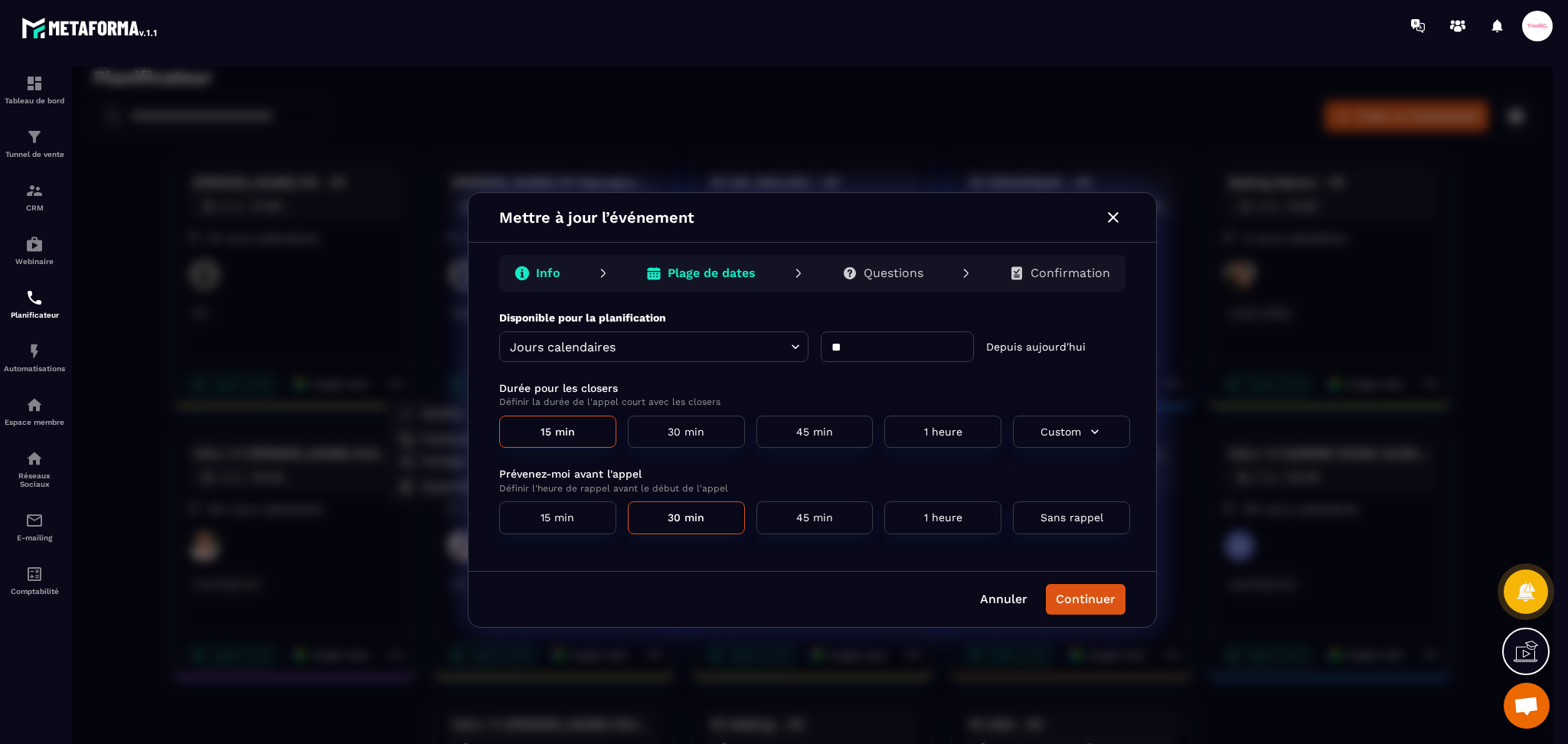
scroll to position [0, 0]
click at [1081, 604] on button "Continuer" at bounding box center [1086, 599] width 80 height 30
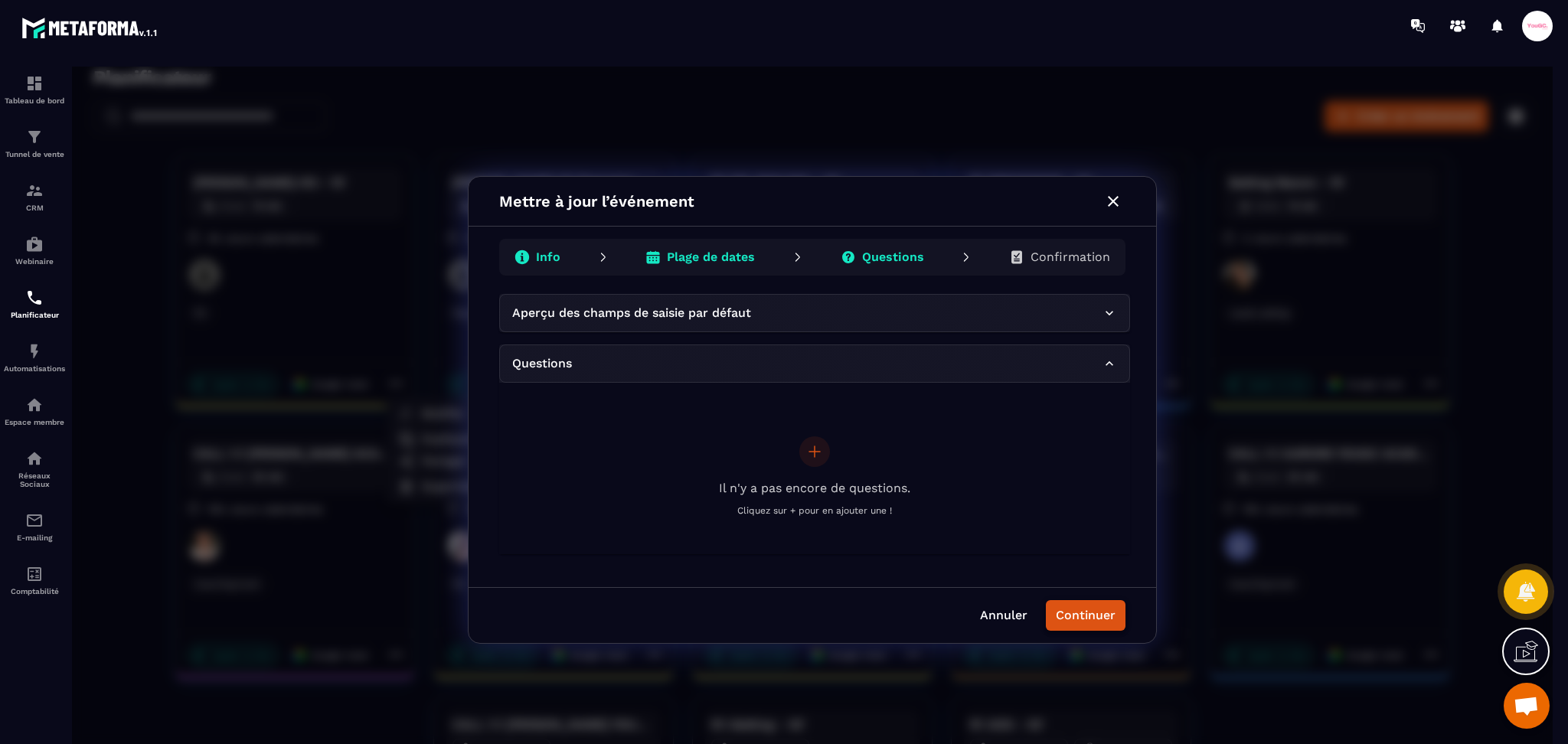
click at [1082, 627] on button "Continuer" at bounding box center [1086, 615] width 80 height 30
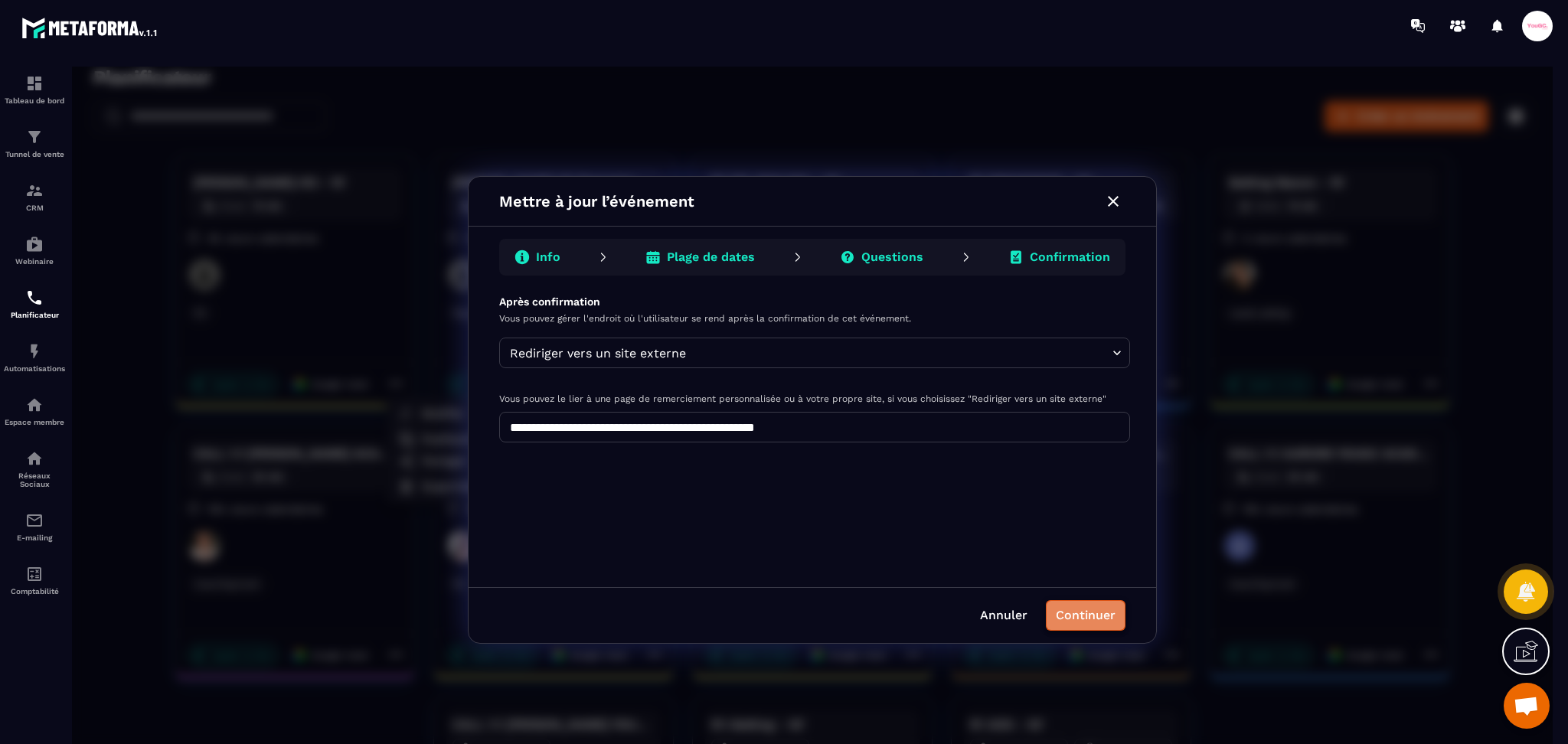
click at [1082, 627] on button "Continuer" at bounding box center [1086, 615] width 80 height 30
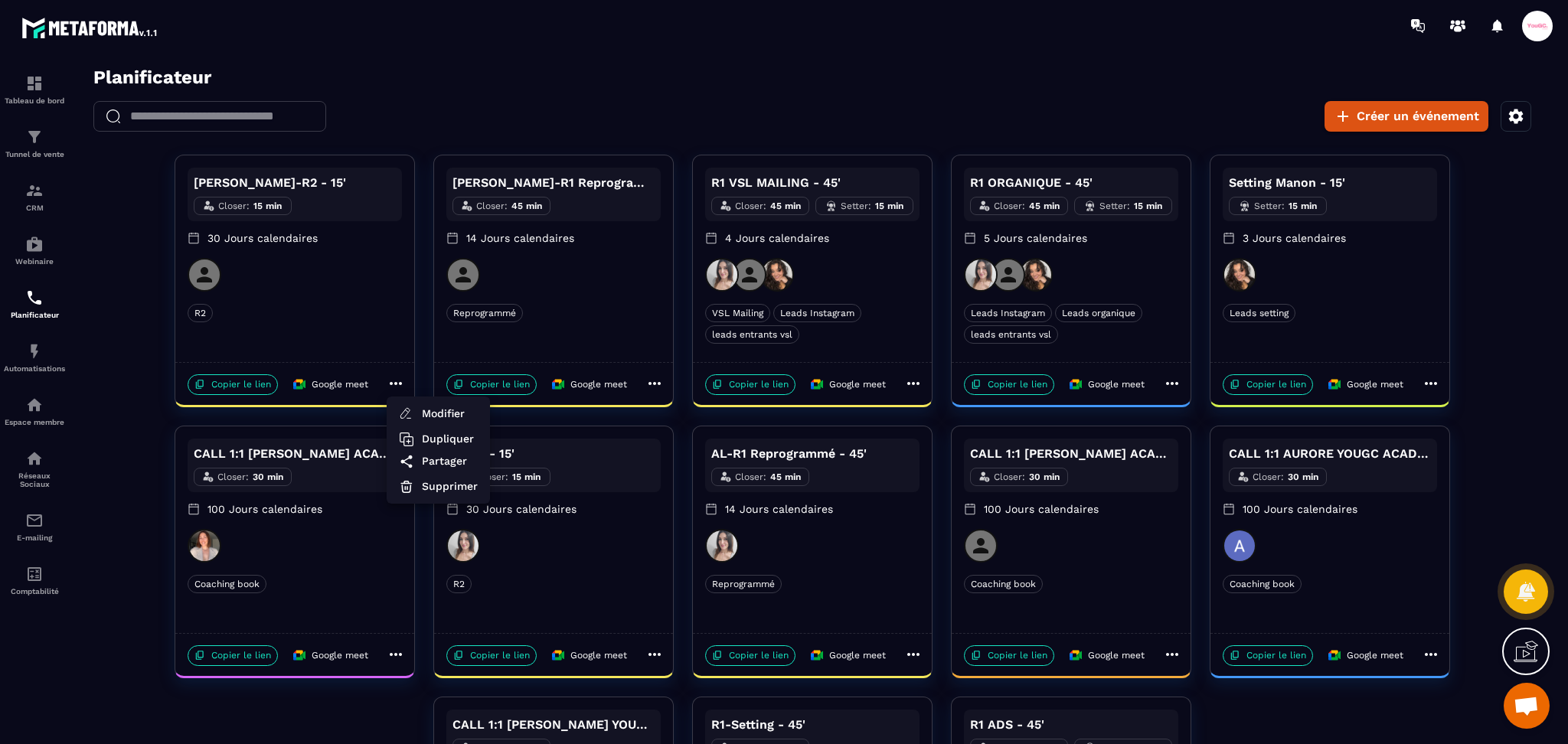
click at [908, 381] on div at bounding box center [812, 410] width 1481 height 687
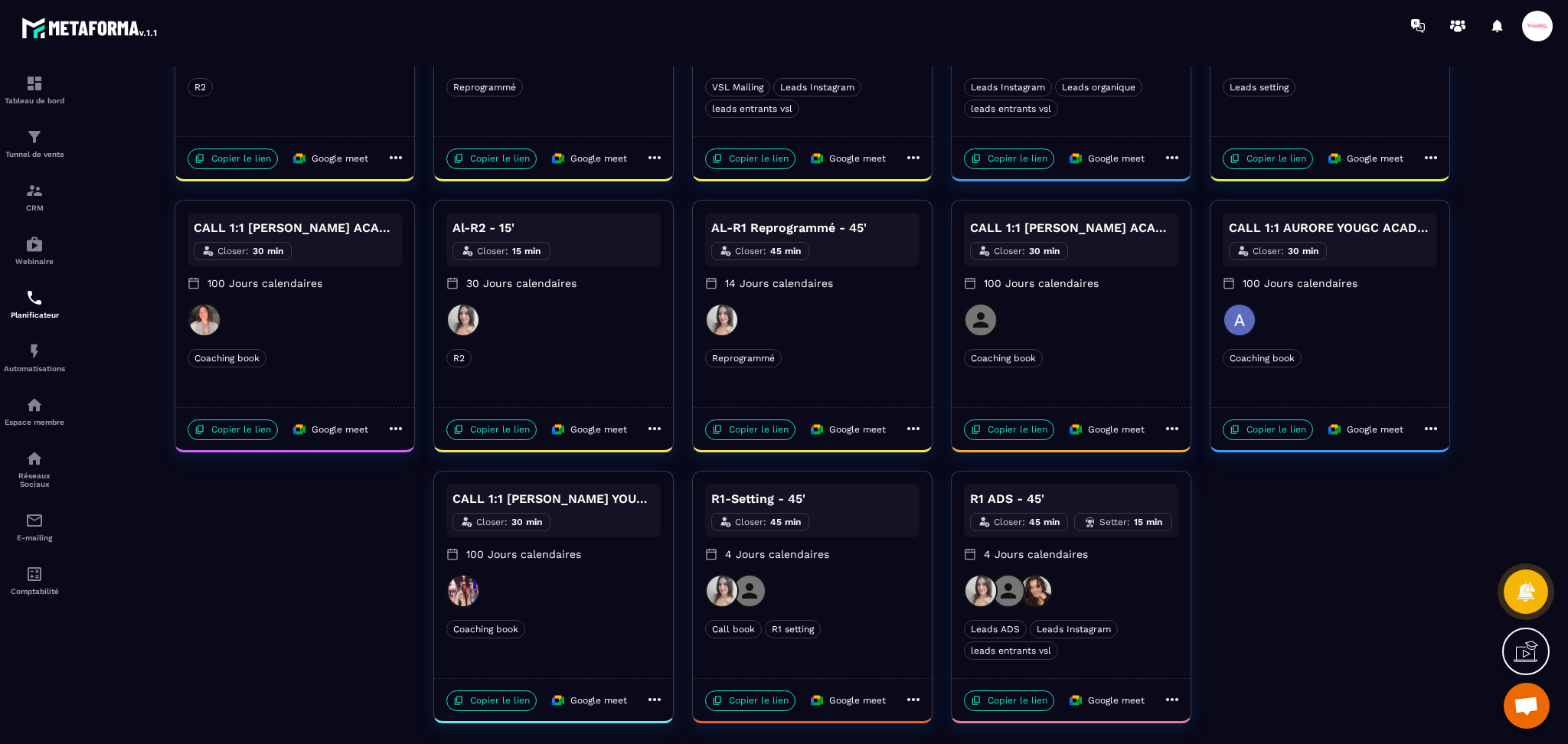
scroll to position [229, 0]
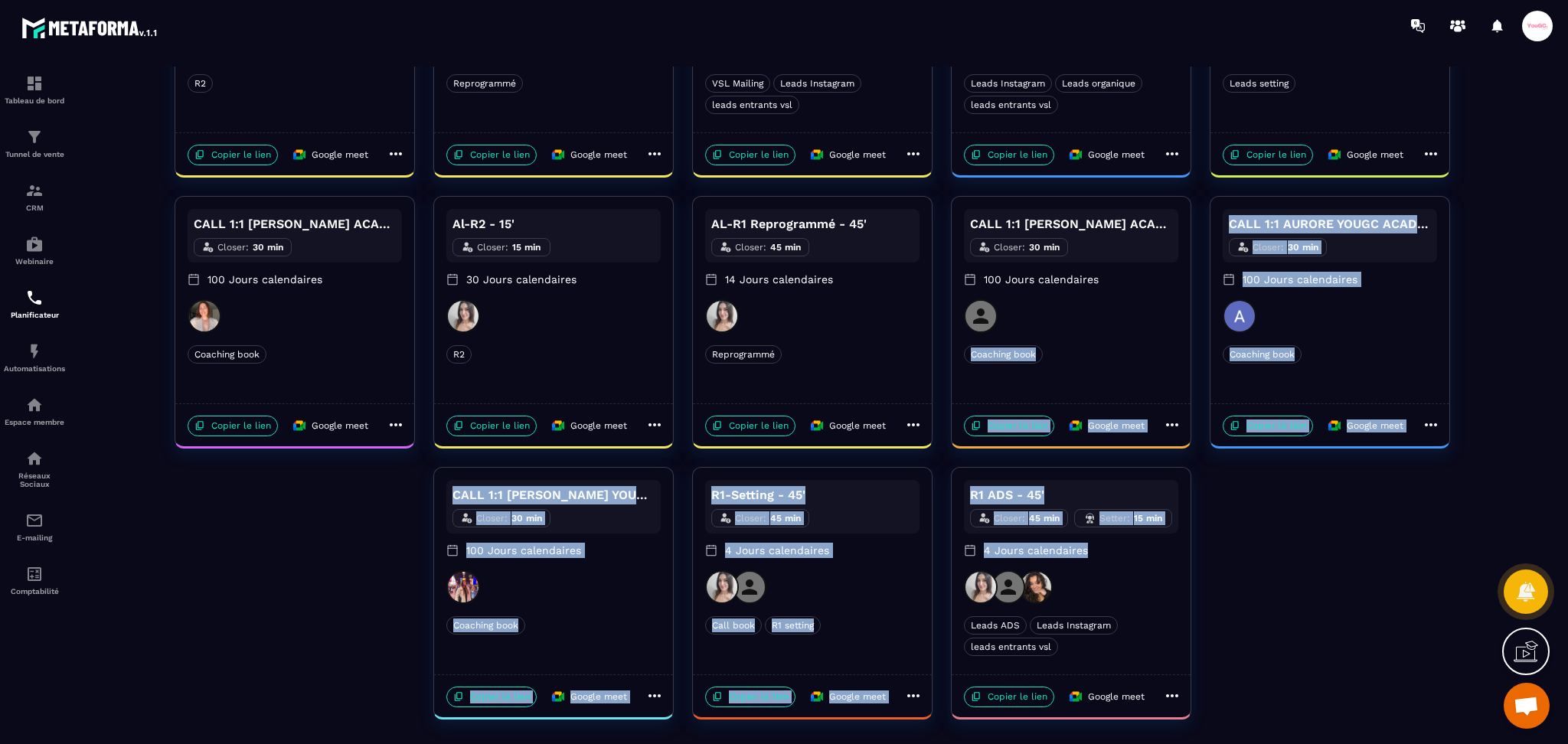
drag, startPoint x: 1115, startPoint y: 557, endPoint x: 1028, endPoint y: 307, distance: 264.7
click at [1028, 307] on div "Margot-R2 - 15' Closer : 15 min 30 Jours calendaires R2 R2 Copier le lien Googl…" at bounding box center [812, 323] width 1481 height 795
click at [1188, 551] on div "R1 ADS - 45' Closer : 45 min Setter : 15 min 4 Jours calendaires Leads ADS Lead…" at bounding box center [1071, 571] width 239 height 207
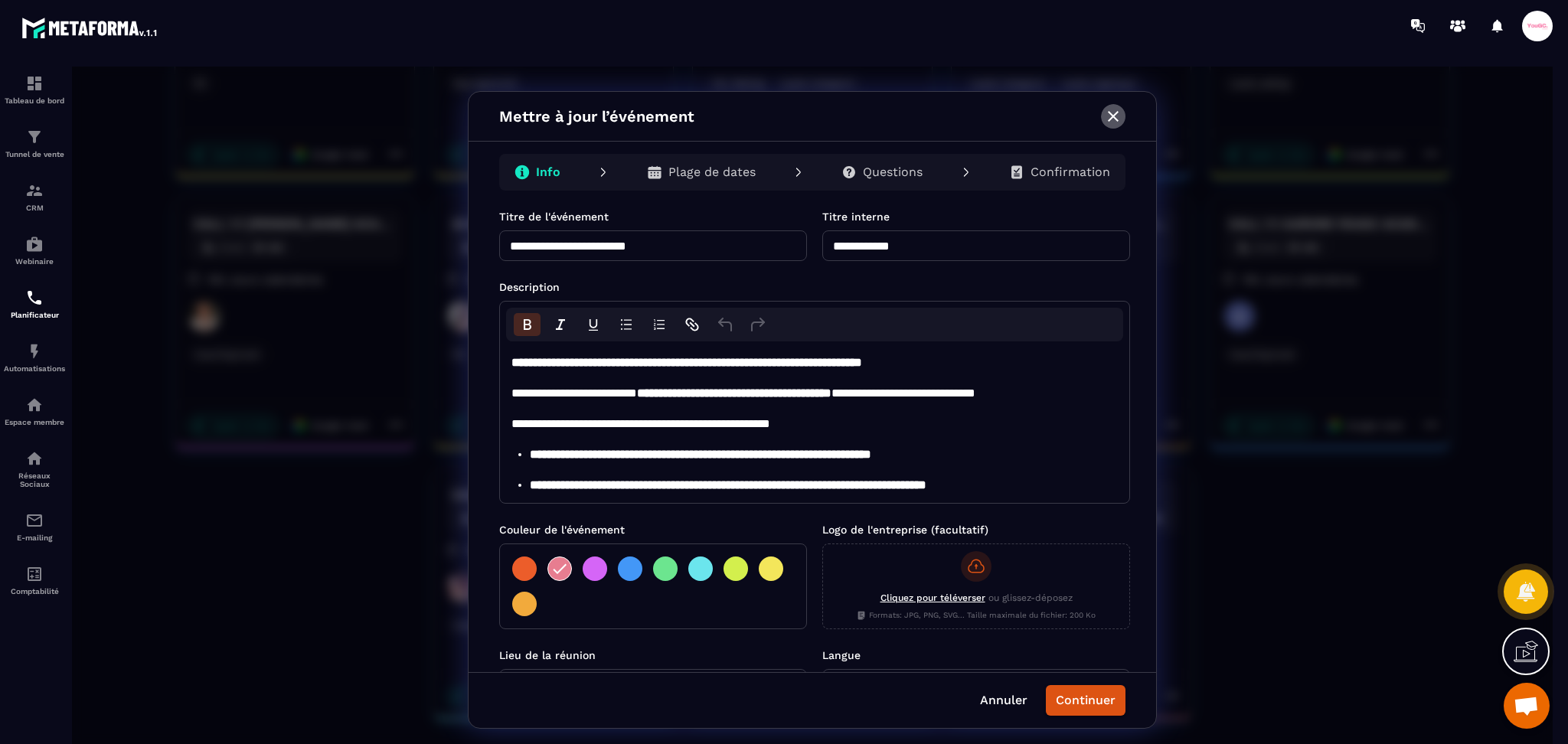
click at [1101, 120] on button "button" at bounding box center [1114, 116] width 25 height 25
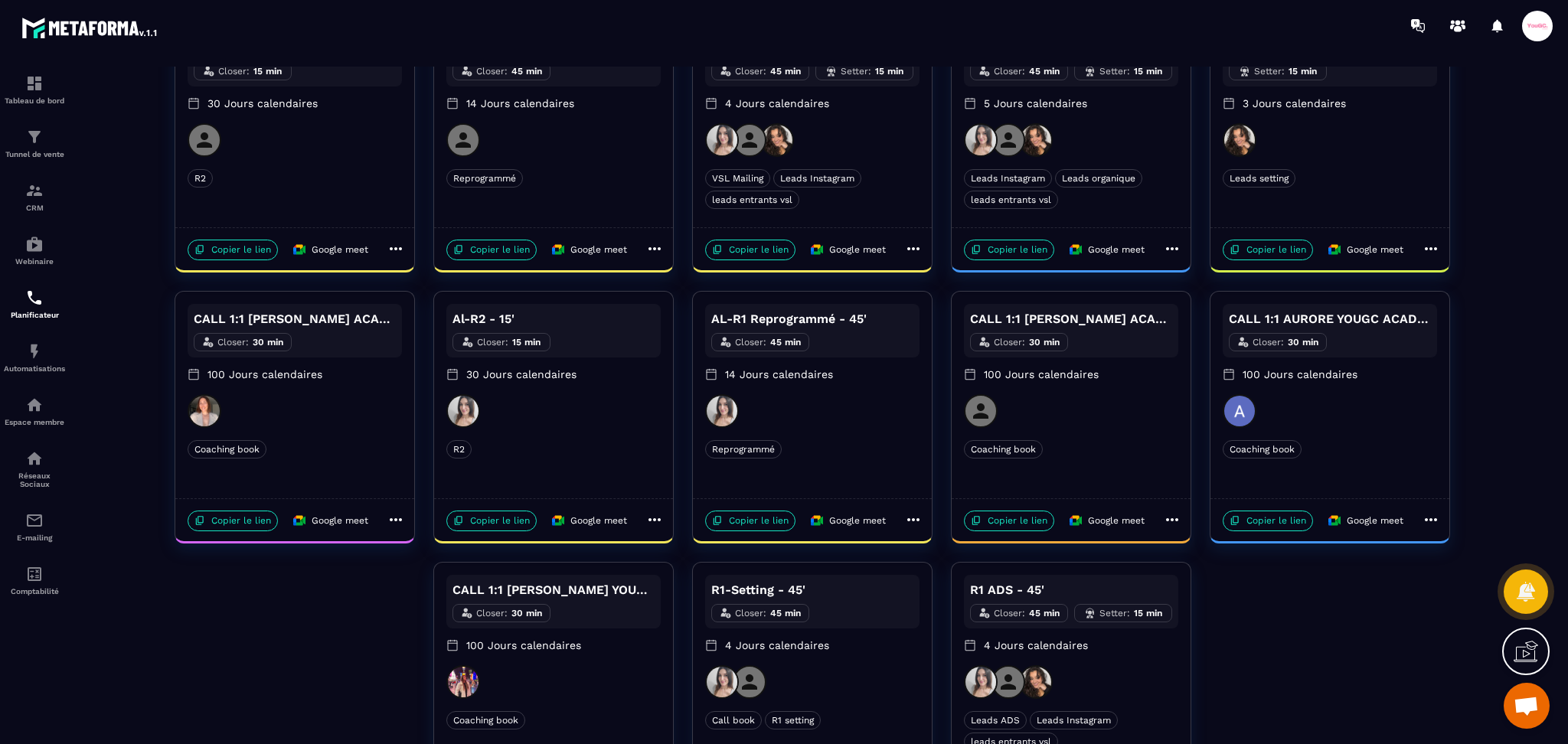
scroll to position [0, 0]
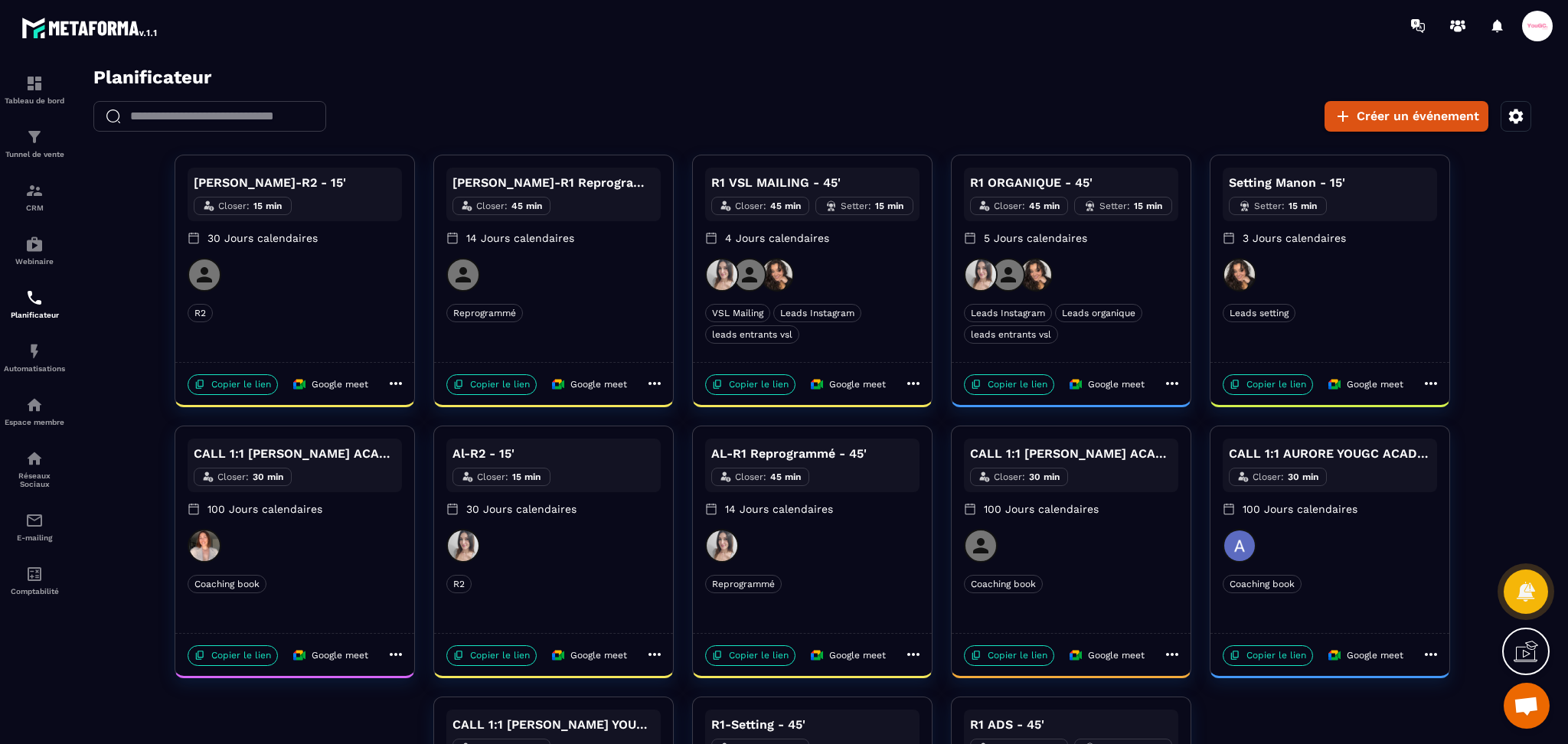
click at [1174, 382] on icon at bounding box center [1172, 383] width 19 height 19
drag, startPoint x: 1229, startPoint y: 418, endPoint x: 1536, endPoint y: 72, distance: 462.6
click at [1229, 418] on span "Modifier" at bounding box center [1226, 414] width 56 height 16
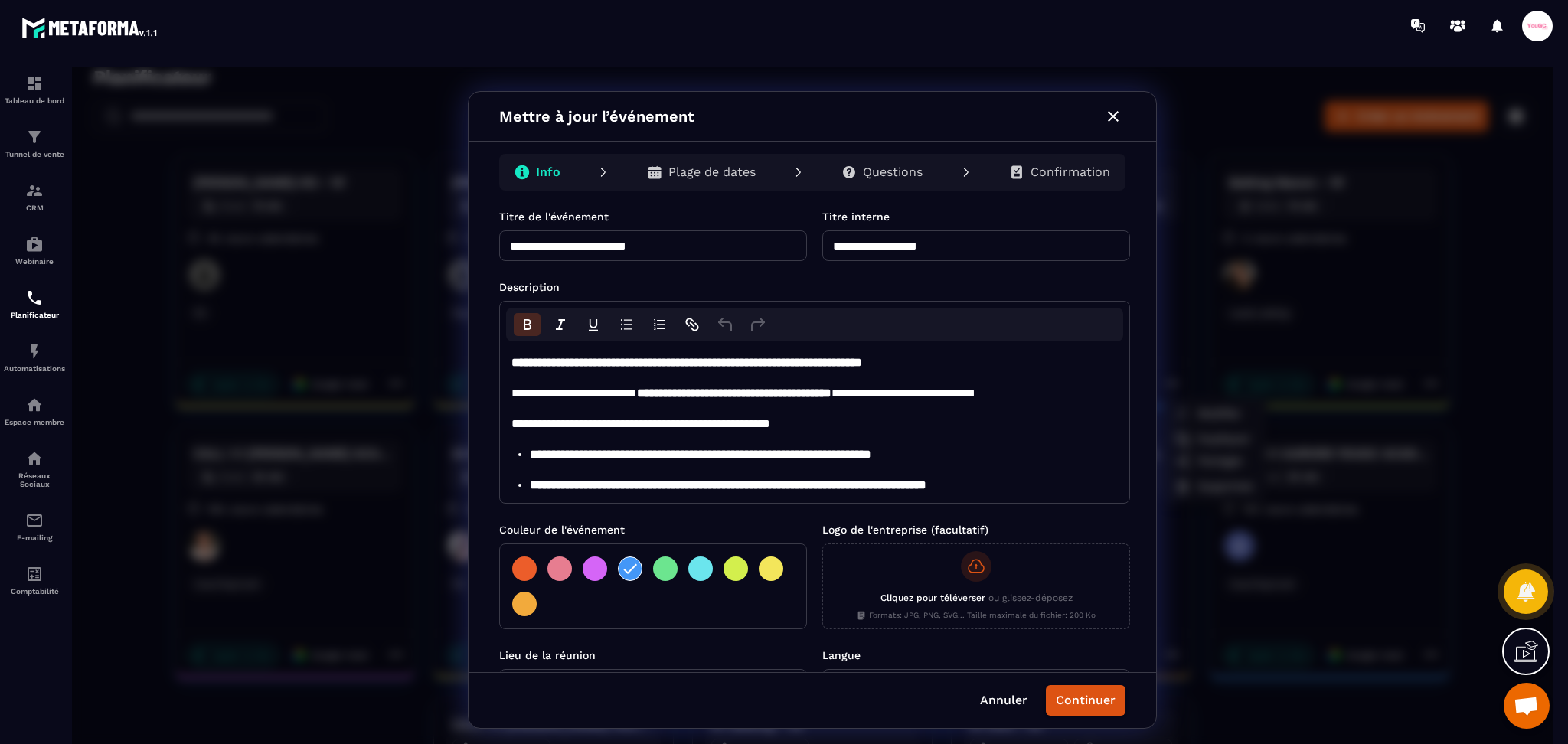
click at [719, 177] on p "Plage de dates" at bounding box center [712, 172] width 87 height 15
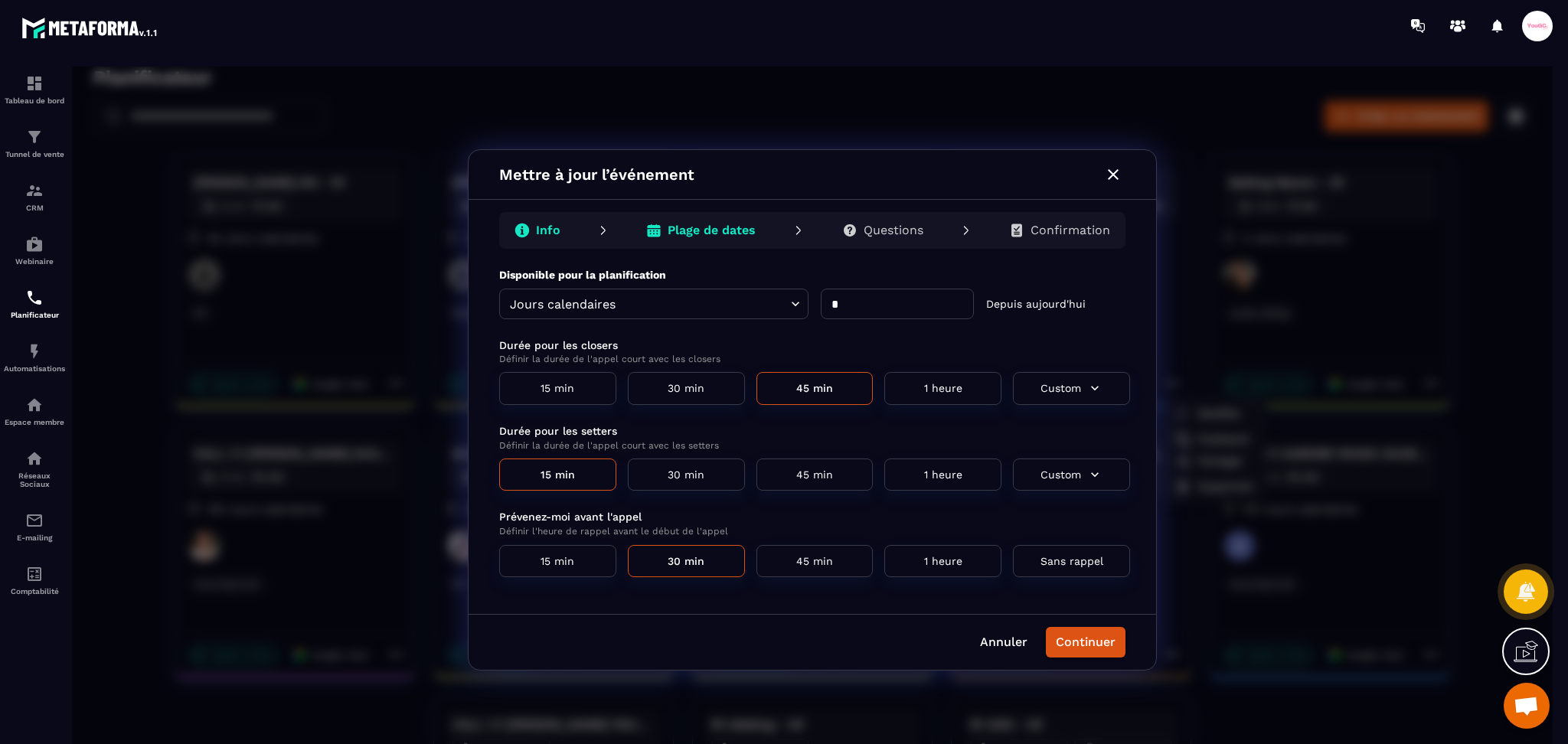
click at [854, 307] on input "*" at bounding box center [897, 304] width 153 height 30
type input "*"
click at [1060, 648] on button "Continuer" at bounding box center [1086, 642] width 80 height 30
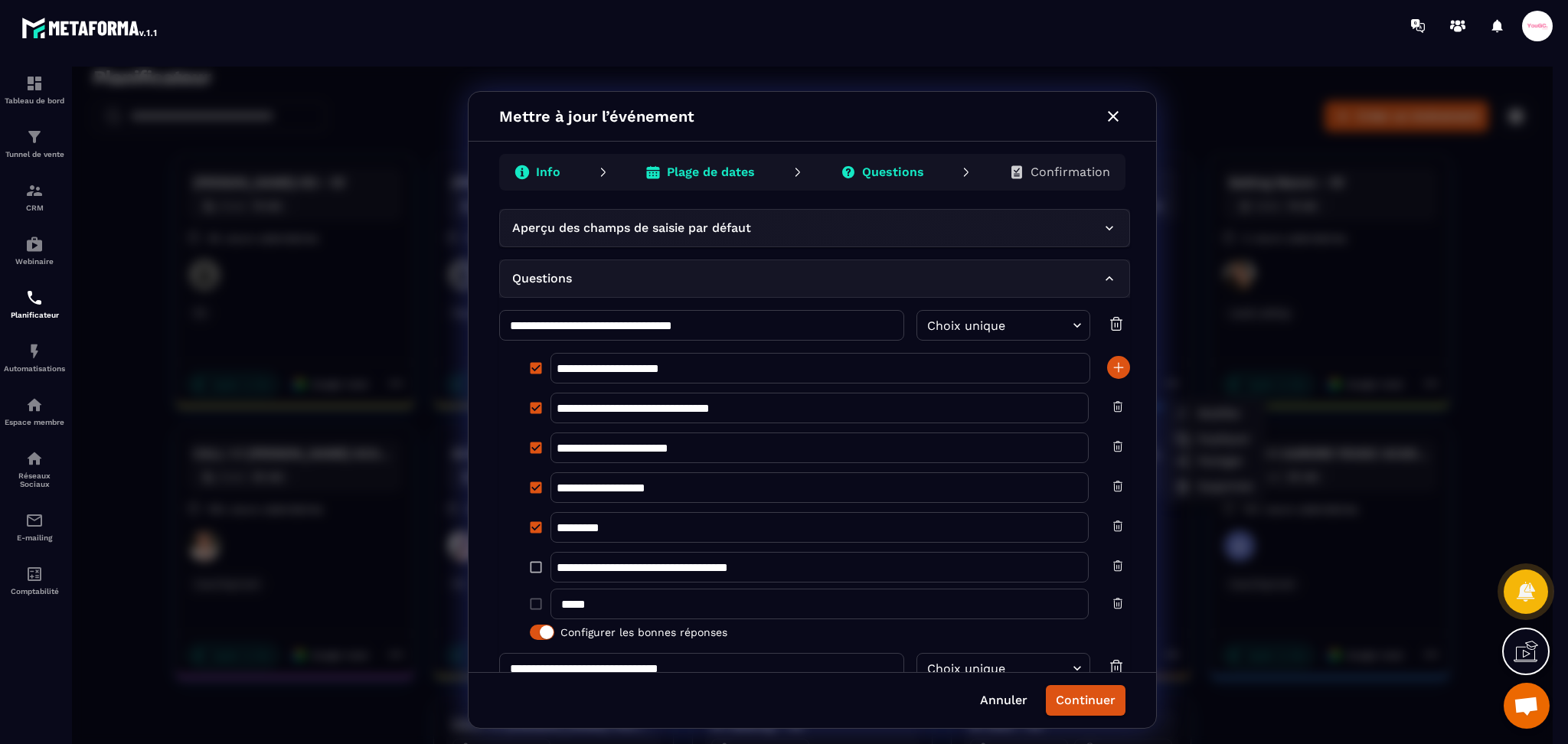
click at [1091, 174] on p "Confirmation" at bounding box center [1070, 172] width 80 height 15
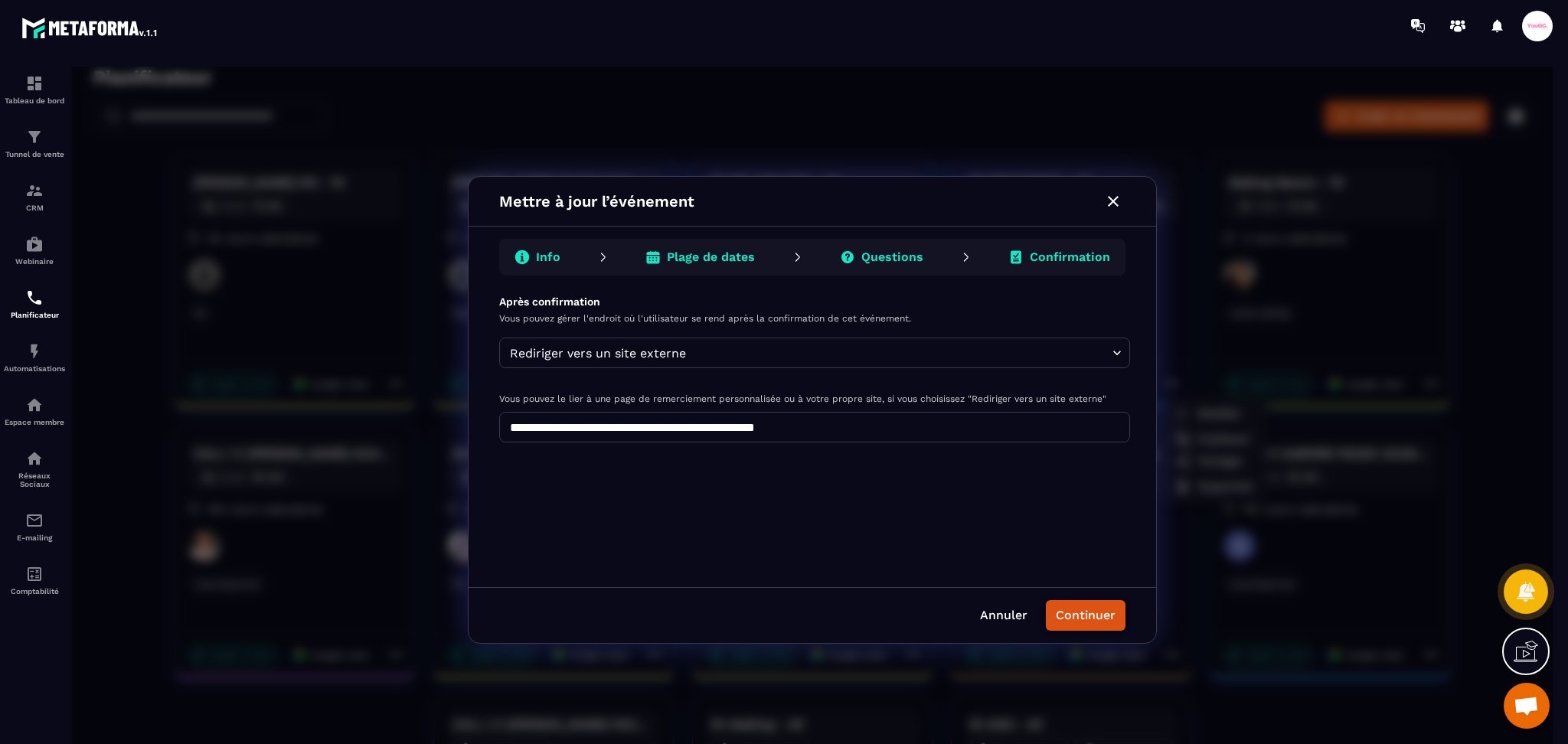
click at [1086, 624] on button "Continuer" at bounding box center [1086, 615] width 80 height 30
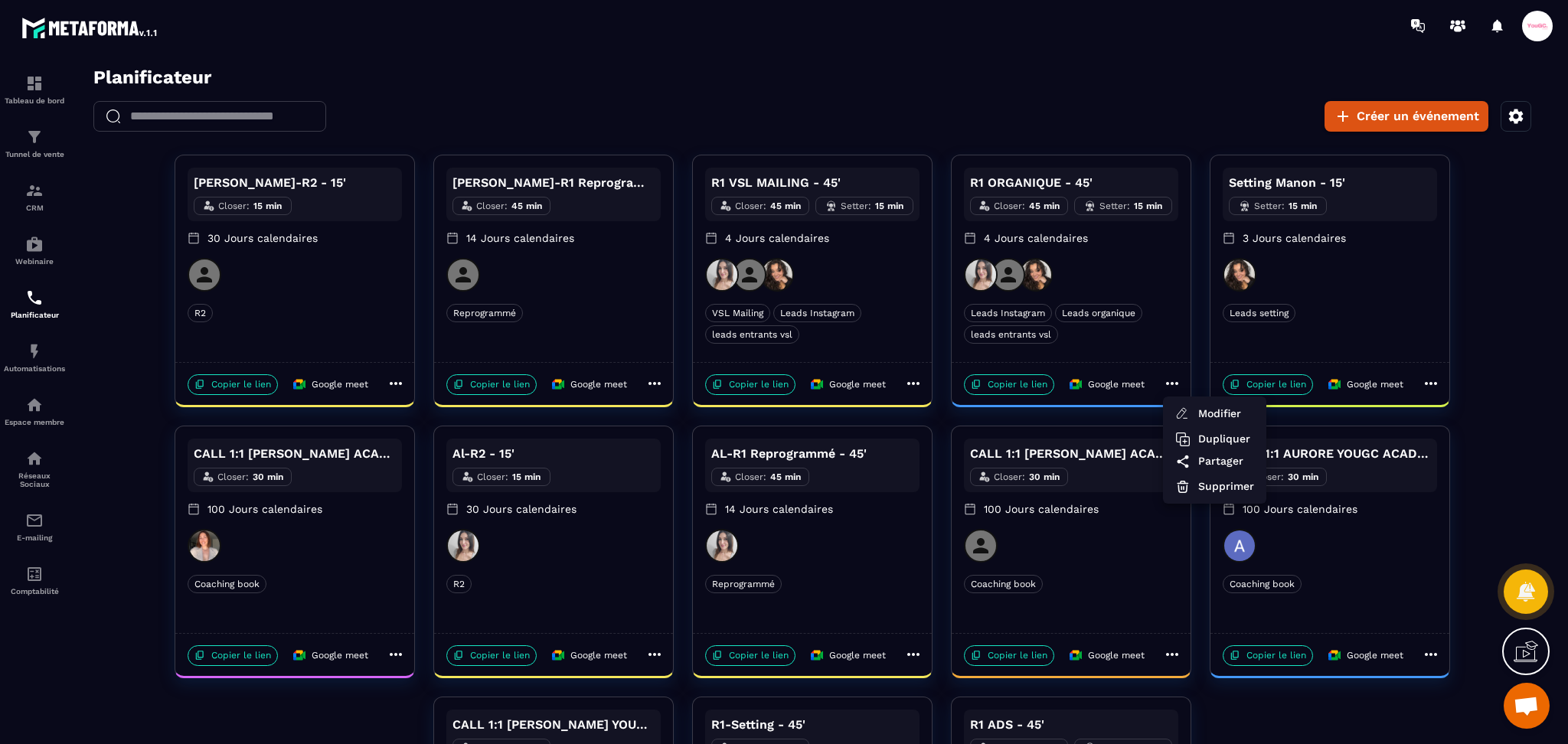
click at [646, 48] on div at bounding box center [874, 26] width 1388 height 52
click at [1535, 313] on div at bounding box center [812, 410] width 1481 height 687
click at [40, 196] on img at bounding box center [34, 190] width 19 height 19
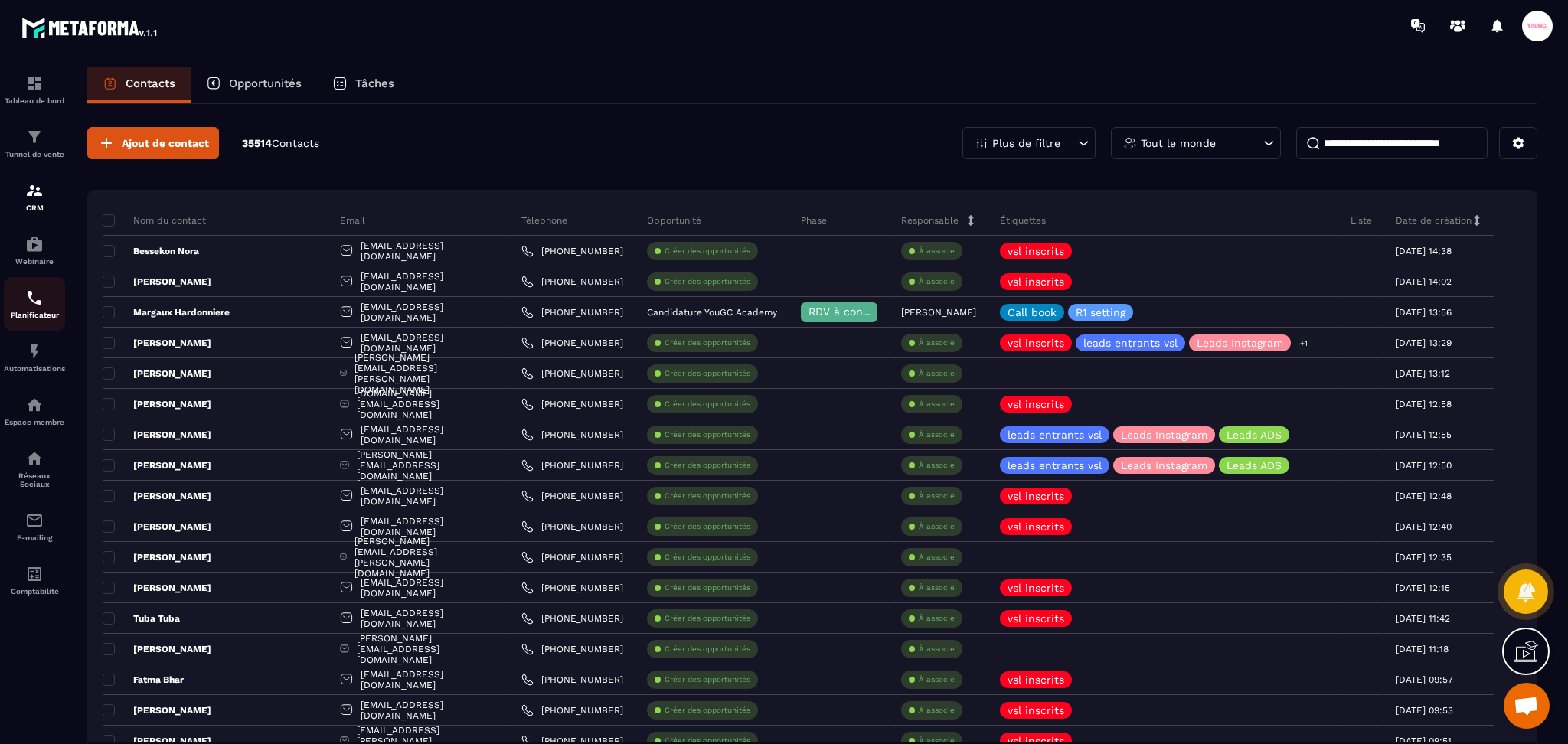
click at [33, 300] on img at bounding box center [34, 298] width 19 height 19
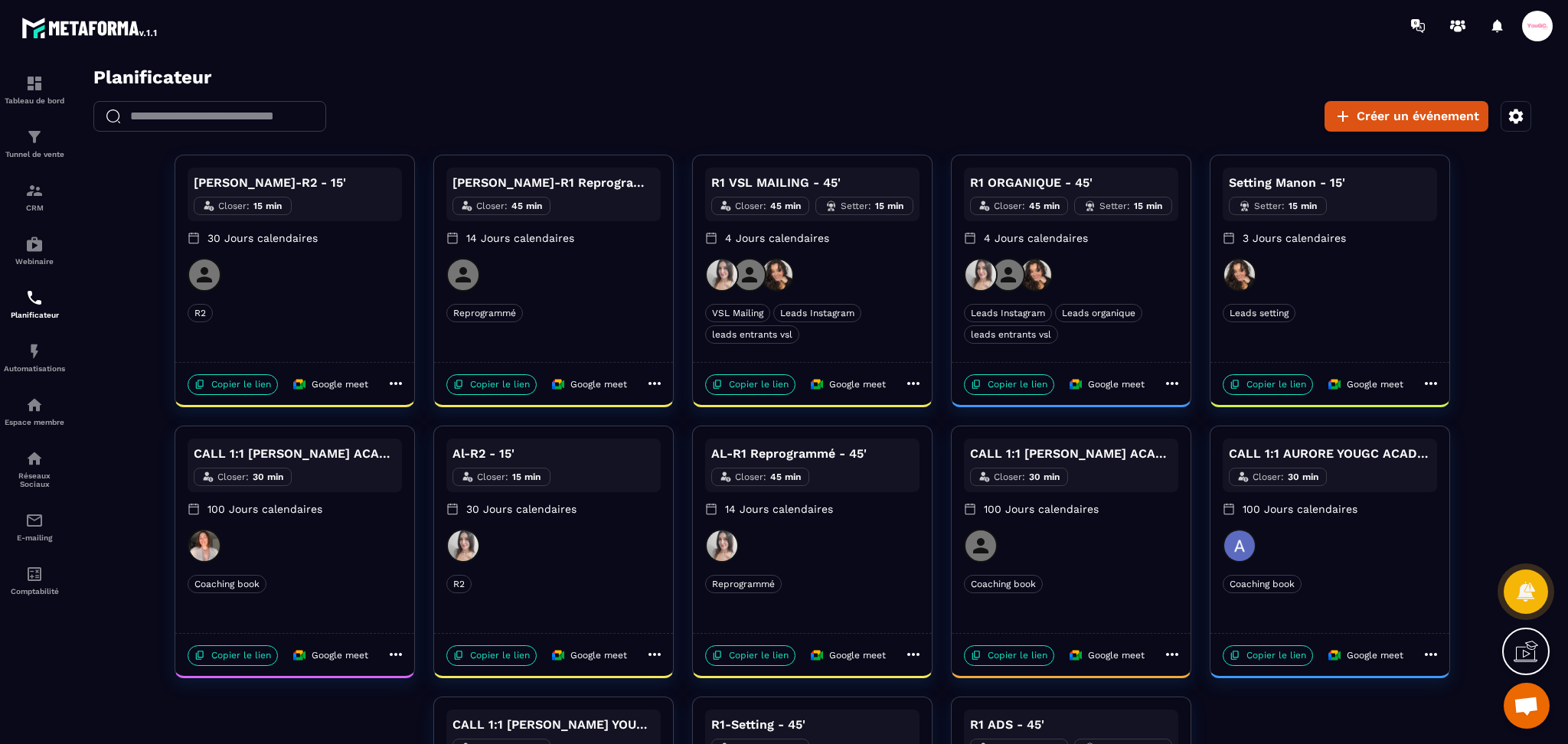
click at [915, 387] on icon at bounding box center [913, 383] width 19 height 19
click at [943, 409] on span "Modifier" at bounding box center [967, 414] width 56 height 16
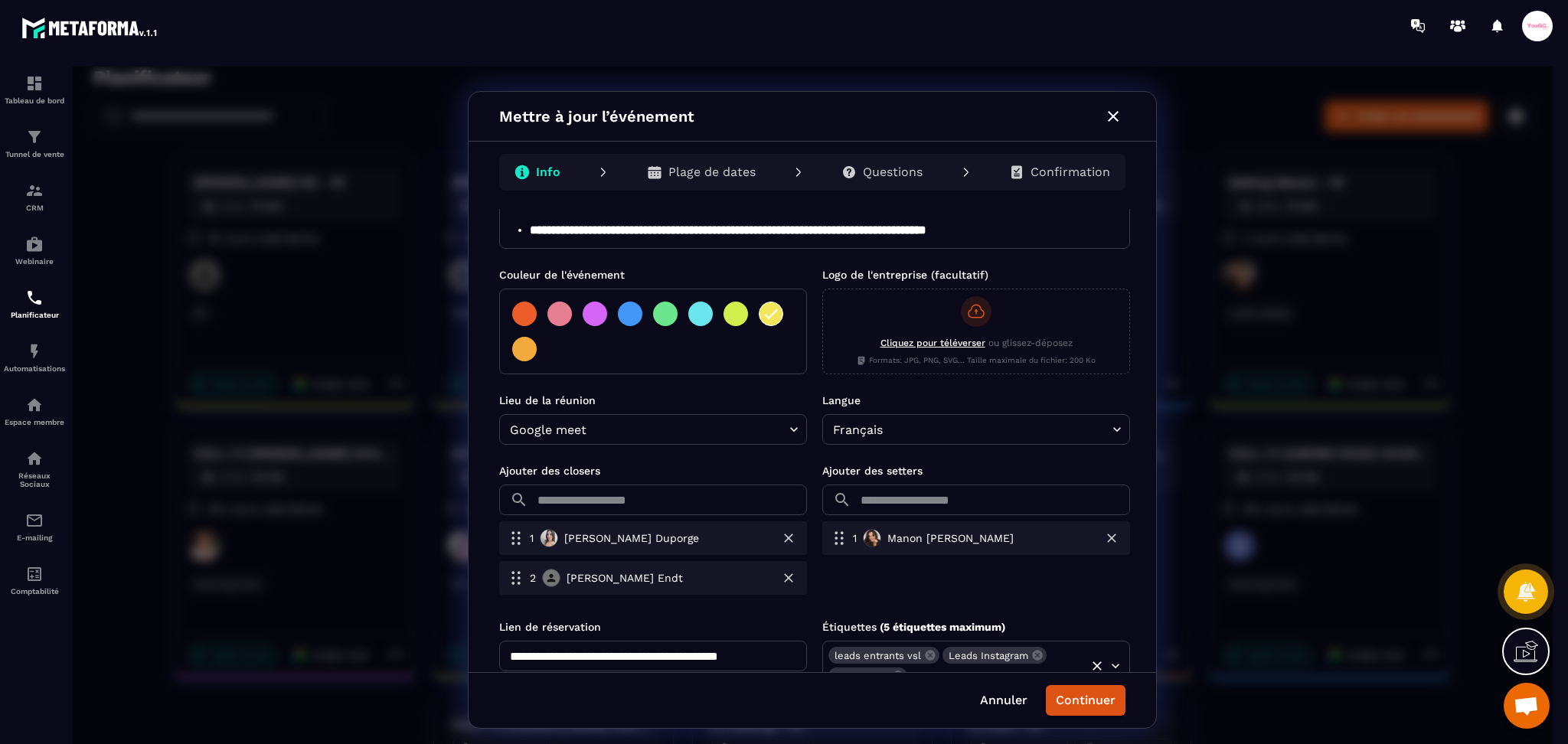
scroll to position [310, 0]
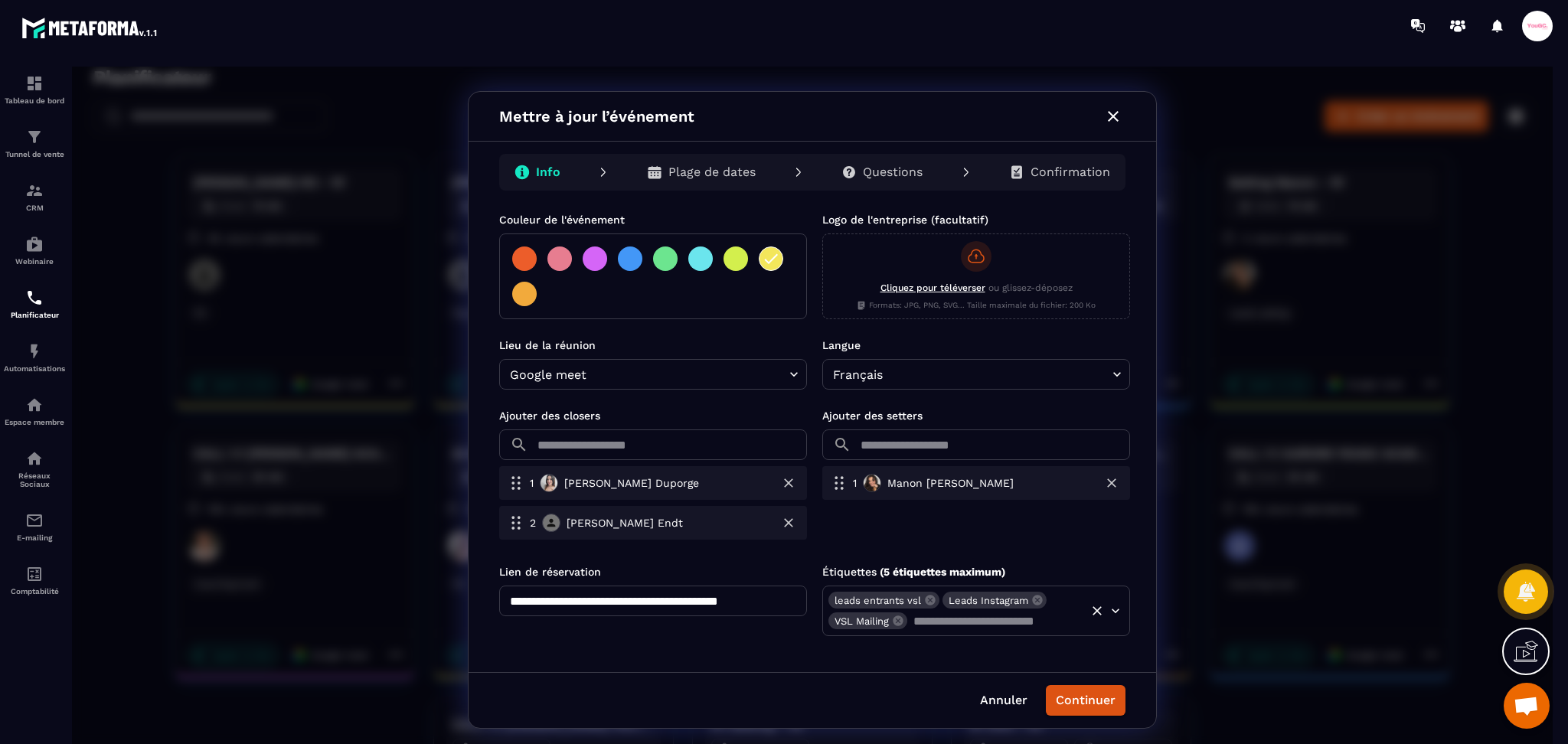
click at [929, 622] on input "text" at bounding box center [994, 620] width 172 height 21
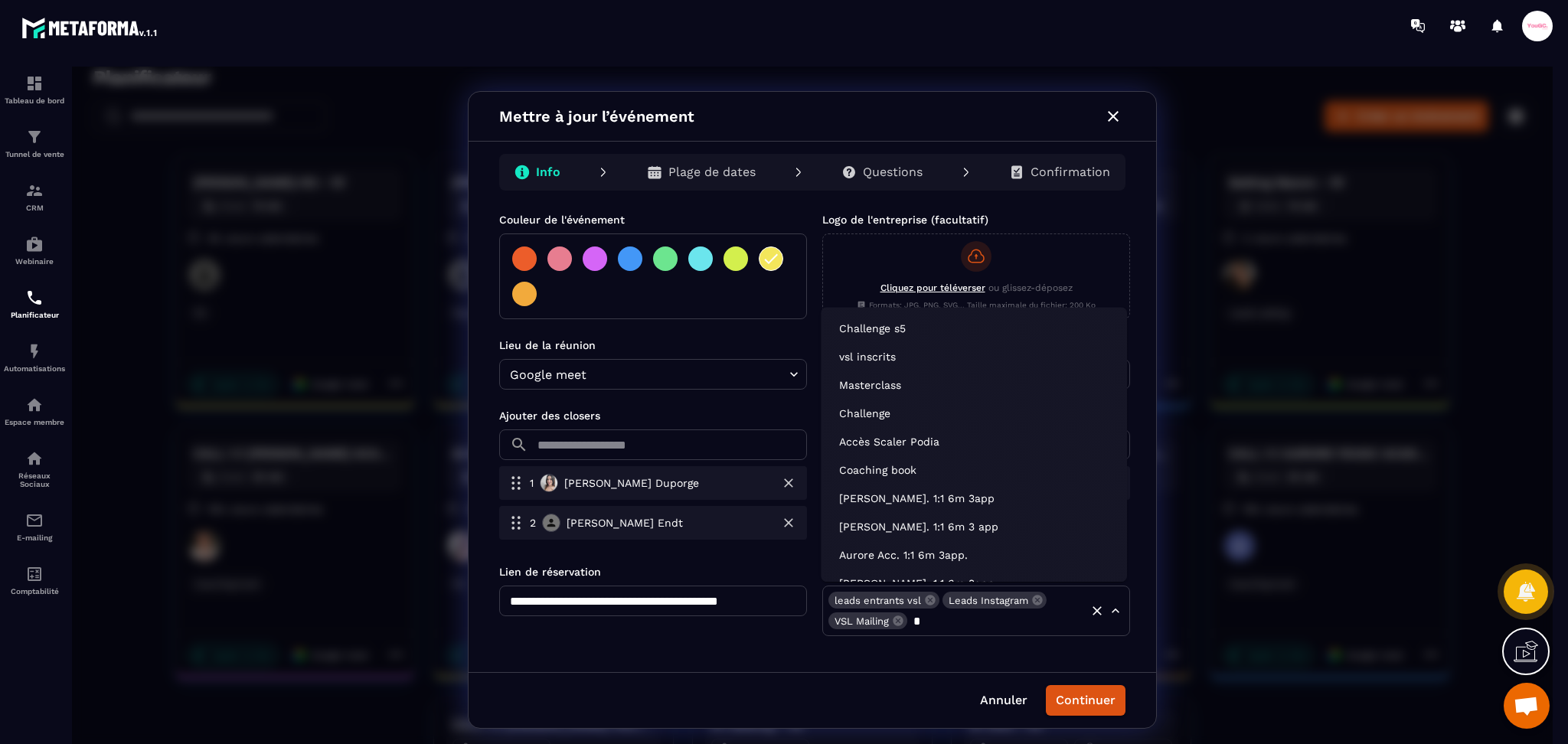
type input "**"
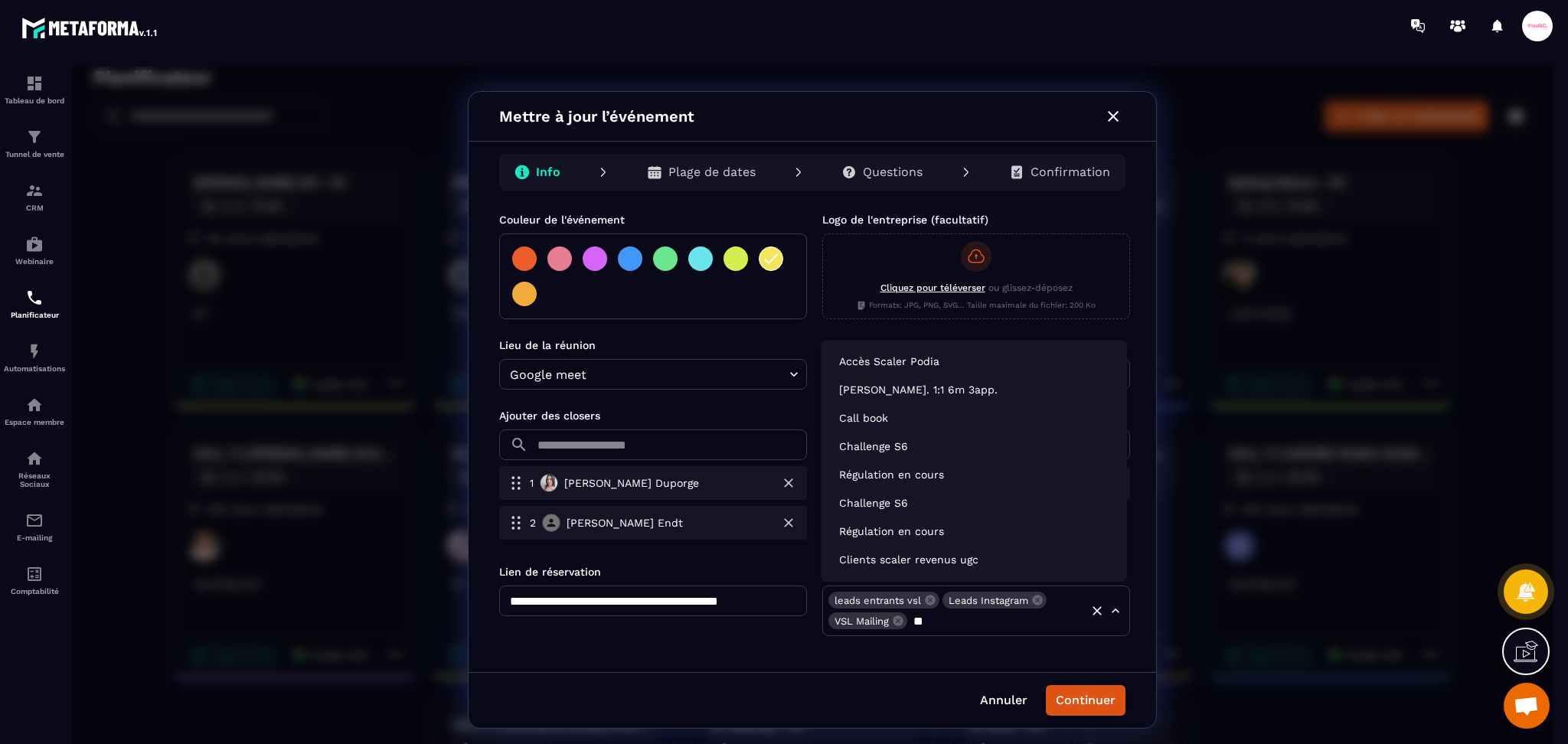
click at [875, 418] on li "Call book" at bounding box center [973, 419] width 294 height 25
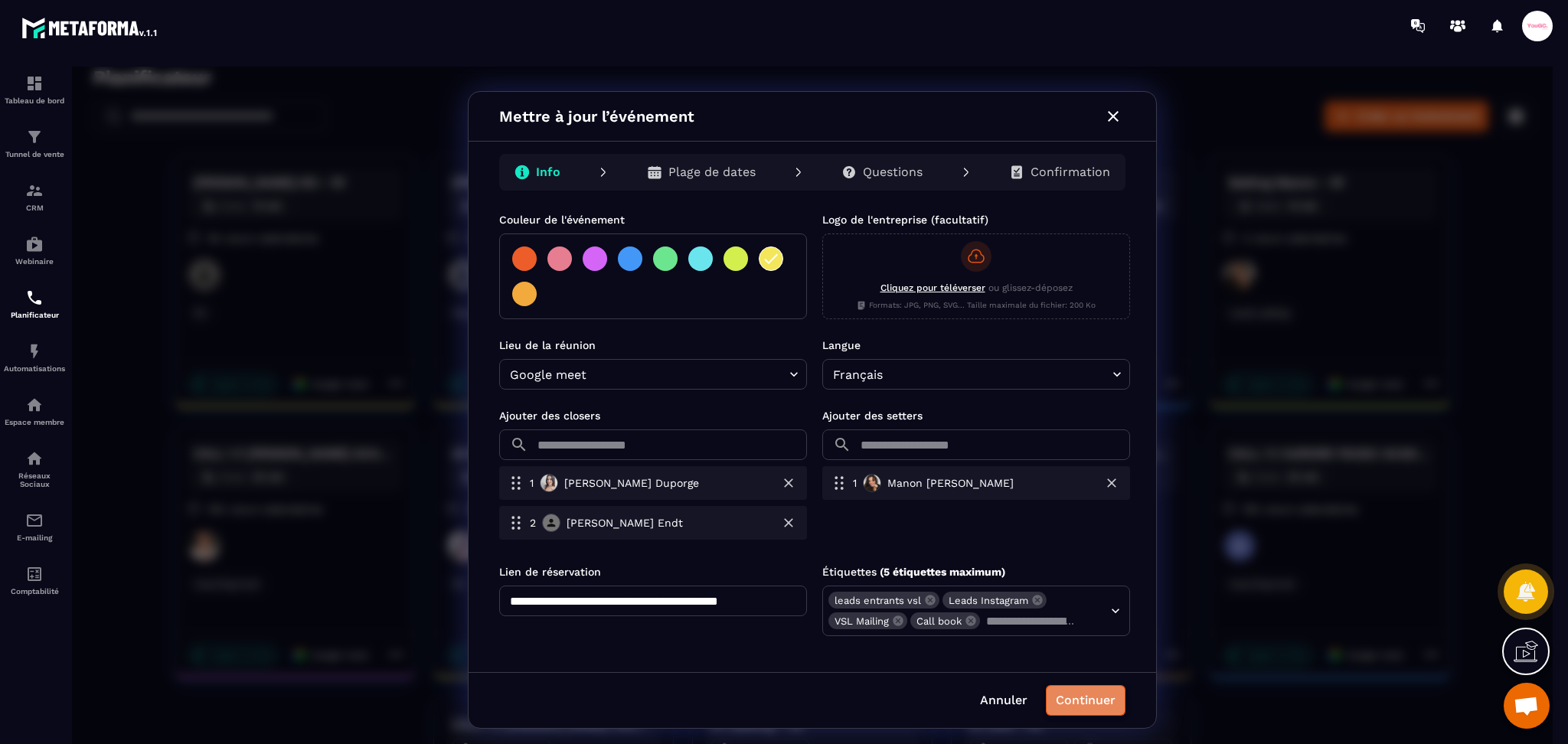
click at [1063, 711] on button "Continuer" at bounding box center [1086, 700] width 80 height 30
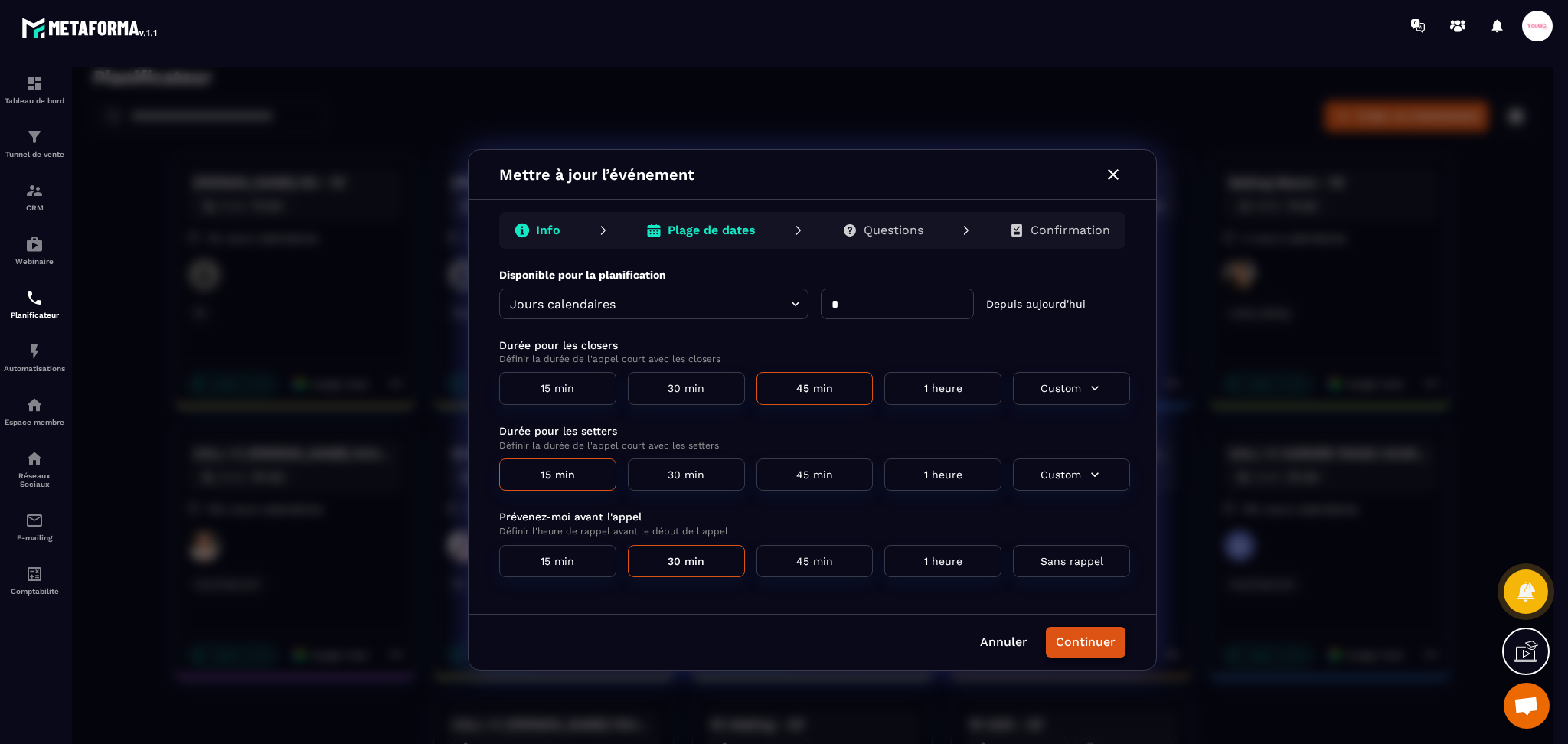
scroll to position [0, 0]
click at [1079, 232] on p "Confirmation" at bounding box center [1070, 230] width 80 height 15
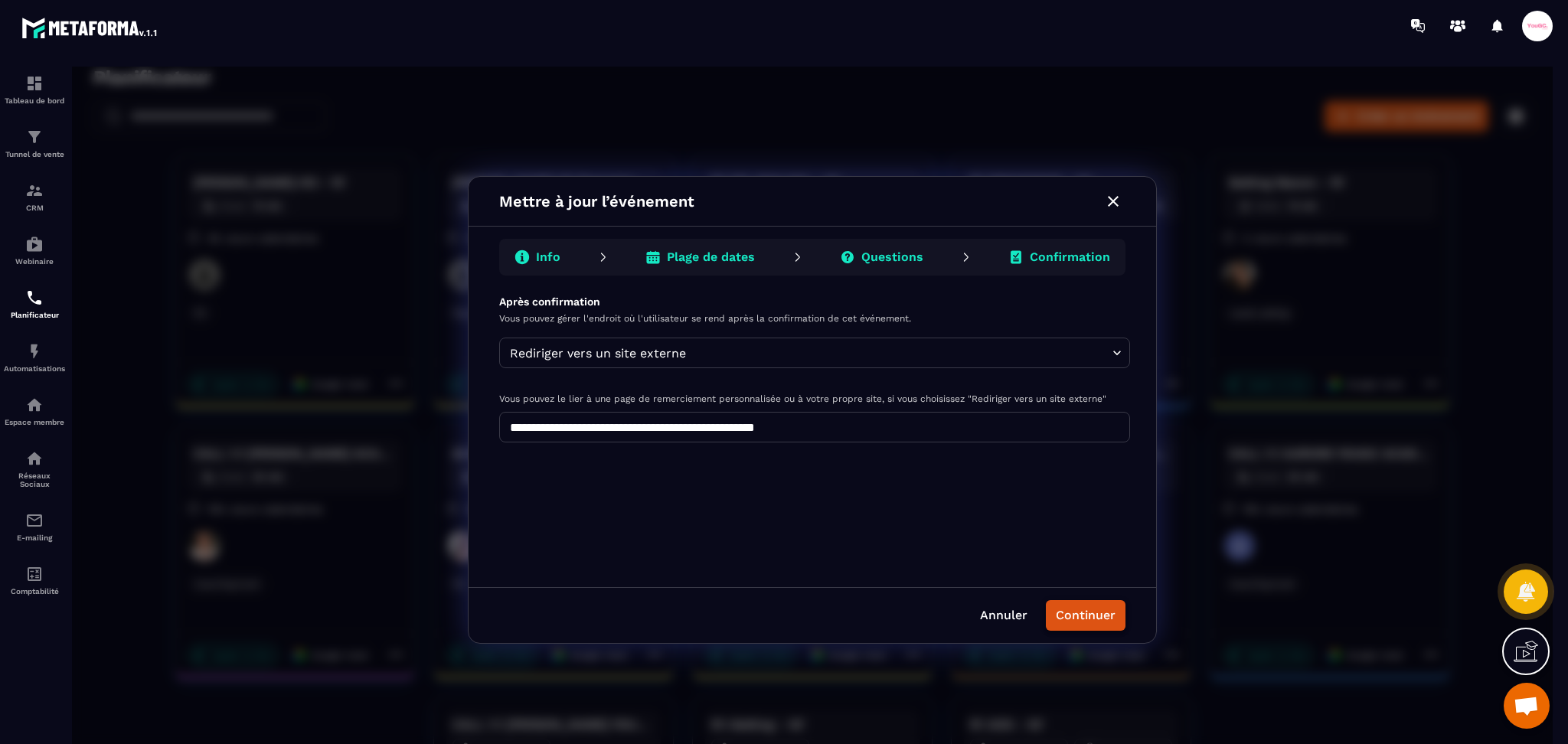
click at [1081, 626] on button "Continuer" at bounding box center [1086, 615] width 80 height 30
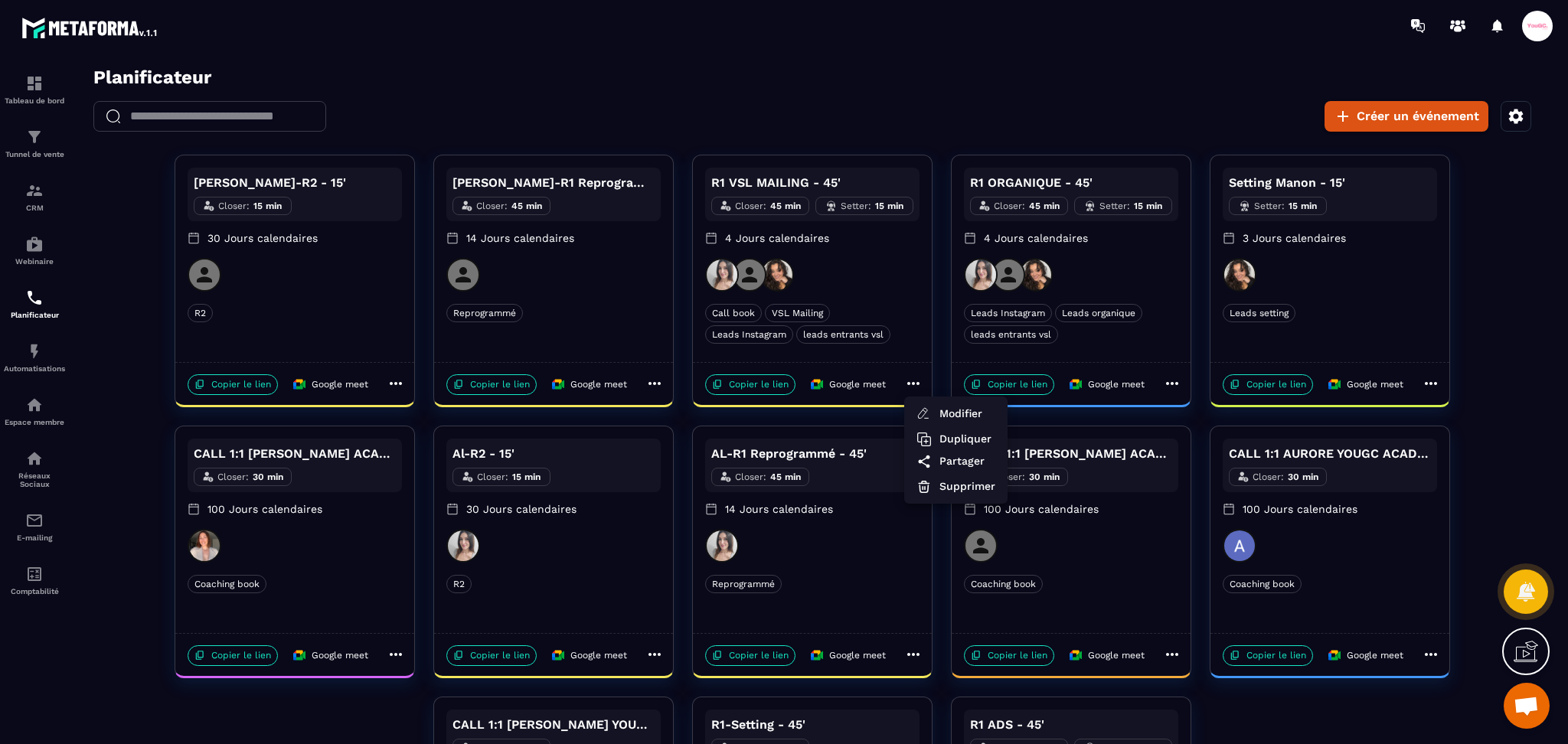
click at [1173, 384] on div at bounding box center [812, 410] width 1481 height 687
click at [1172, 384] on icon at bounding box center [1172, 383] width 12 height 3
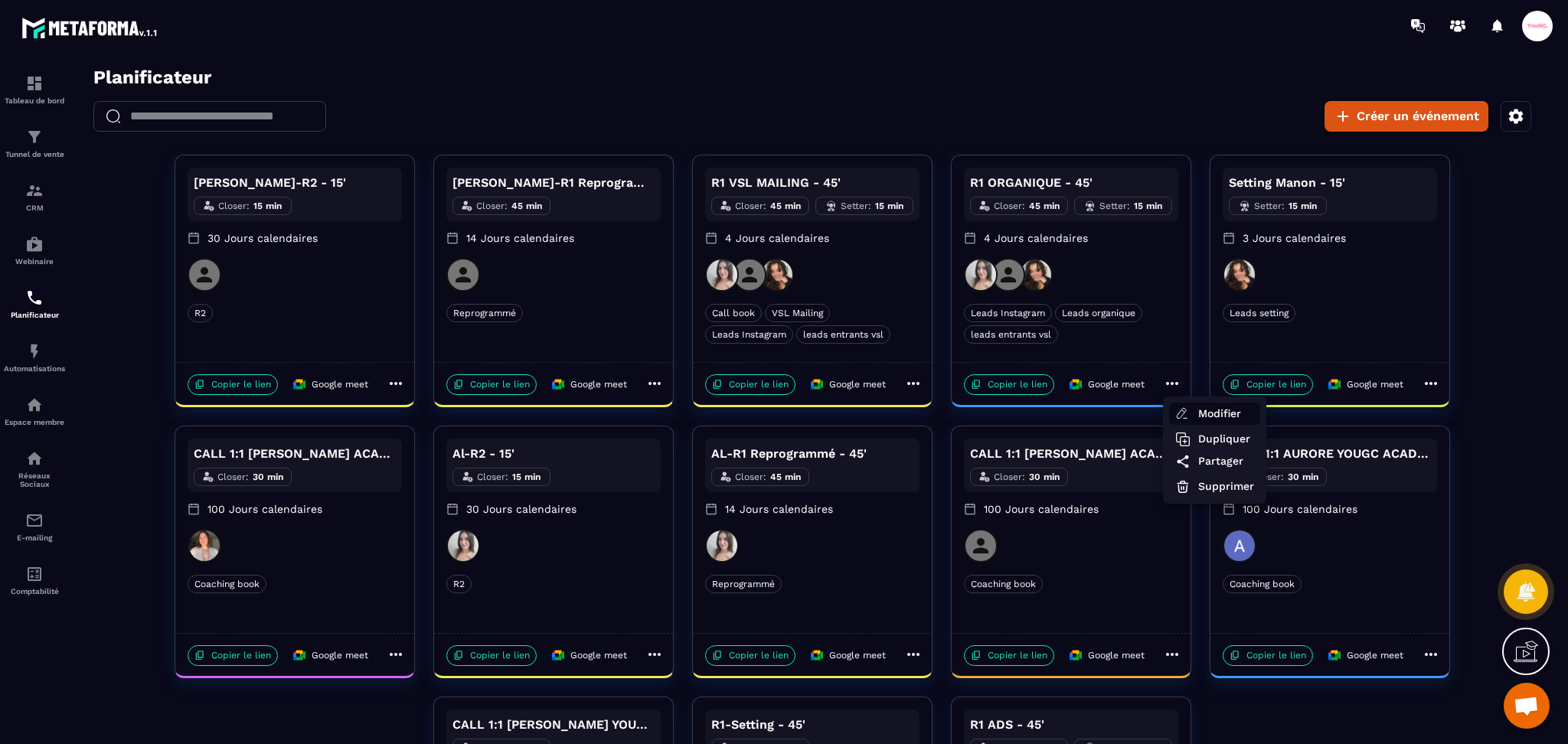
click at [1228, 408] on span "Modifier" at bounding box center [1226, 414] width 56 height 16
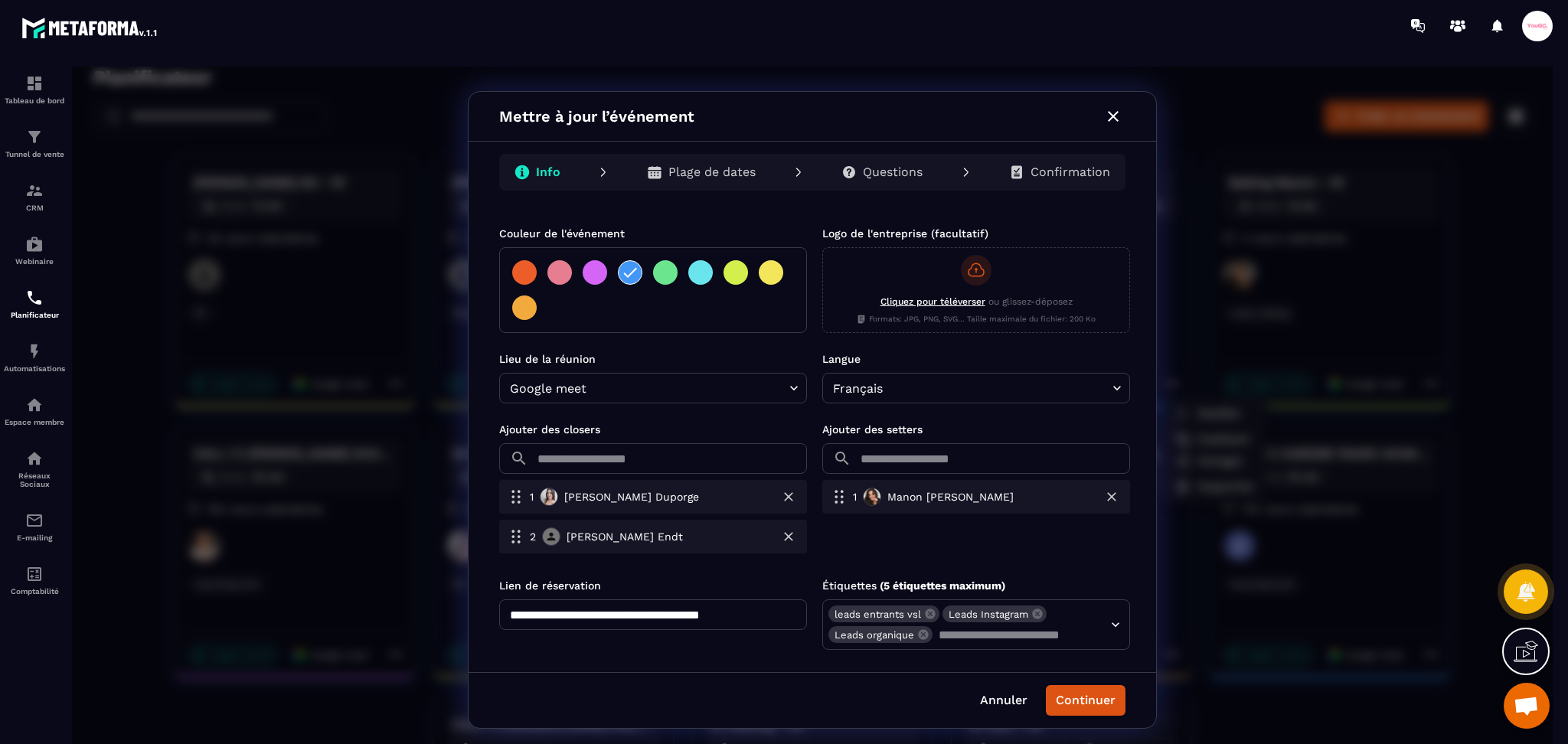
scroll to position [310, 0]
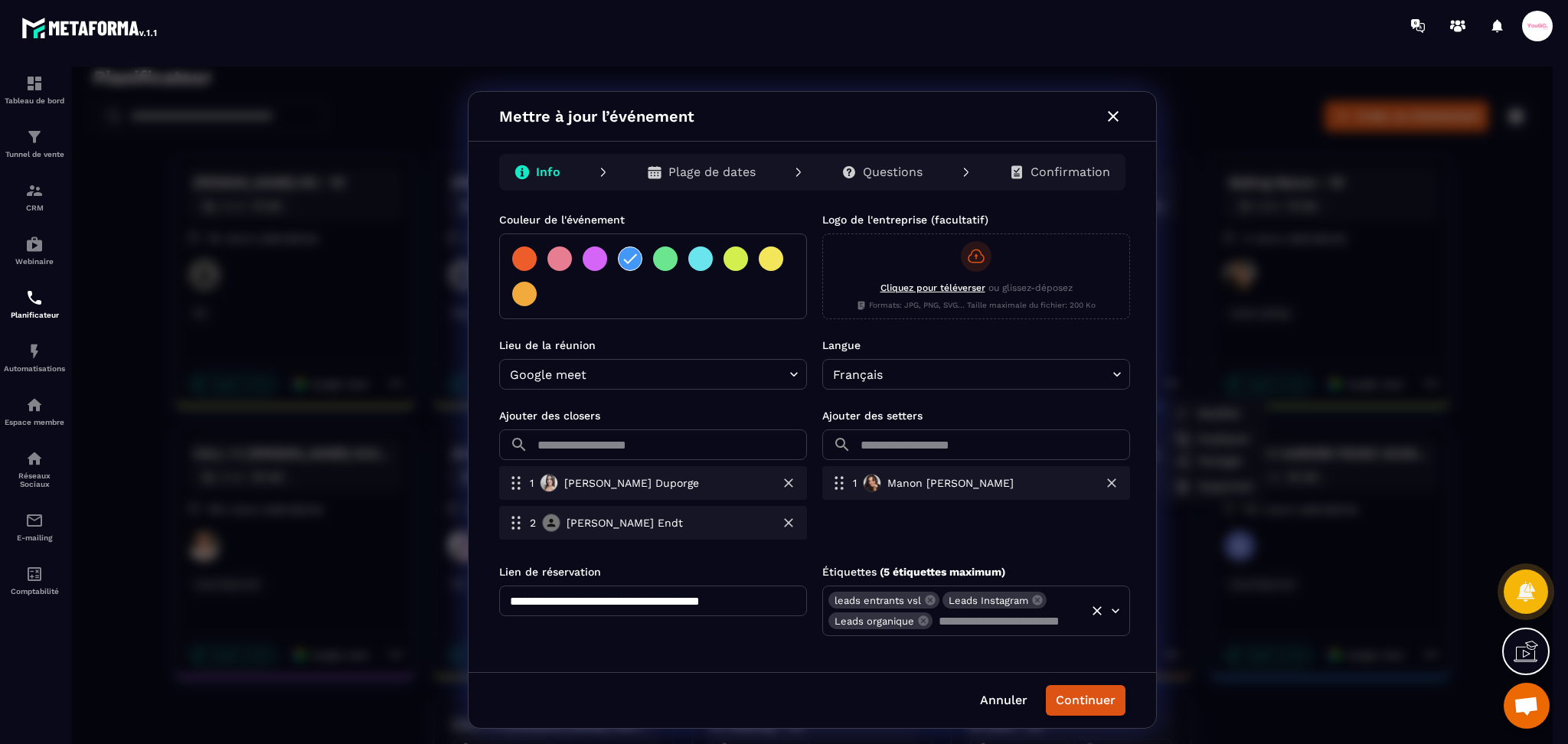
click at [964, 617] on input "text" at bounding box center [1007, 620] width 147 height 21
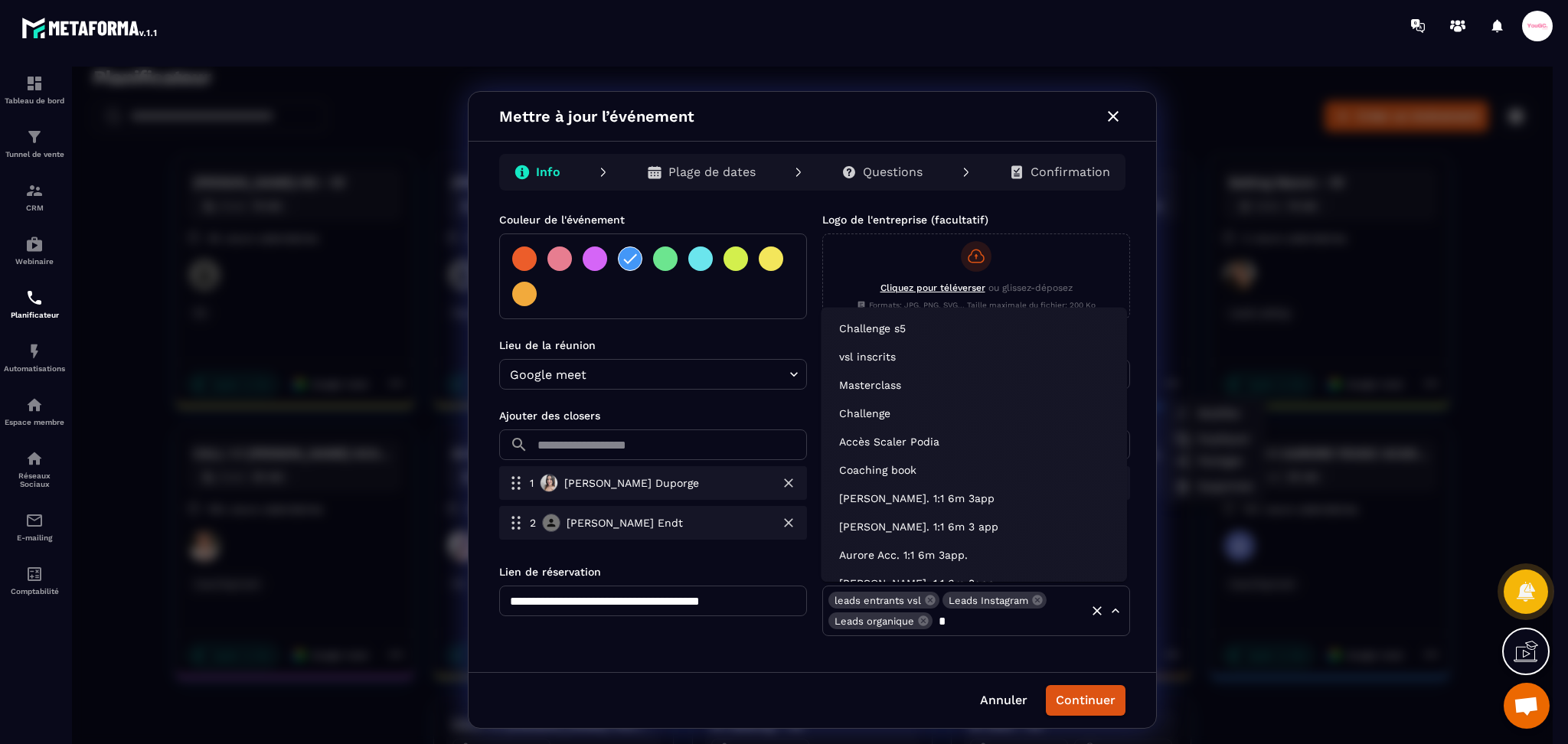
type input "**"
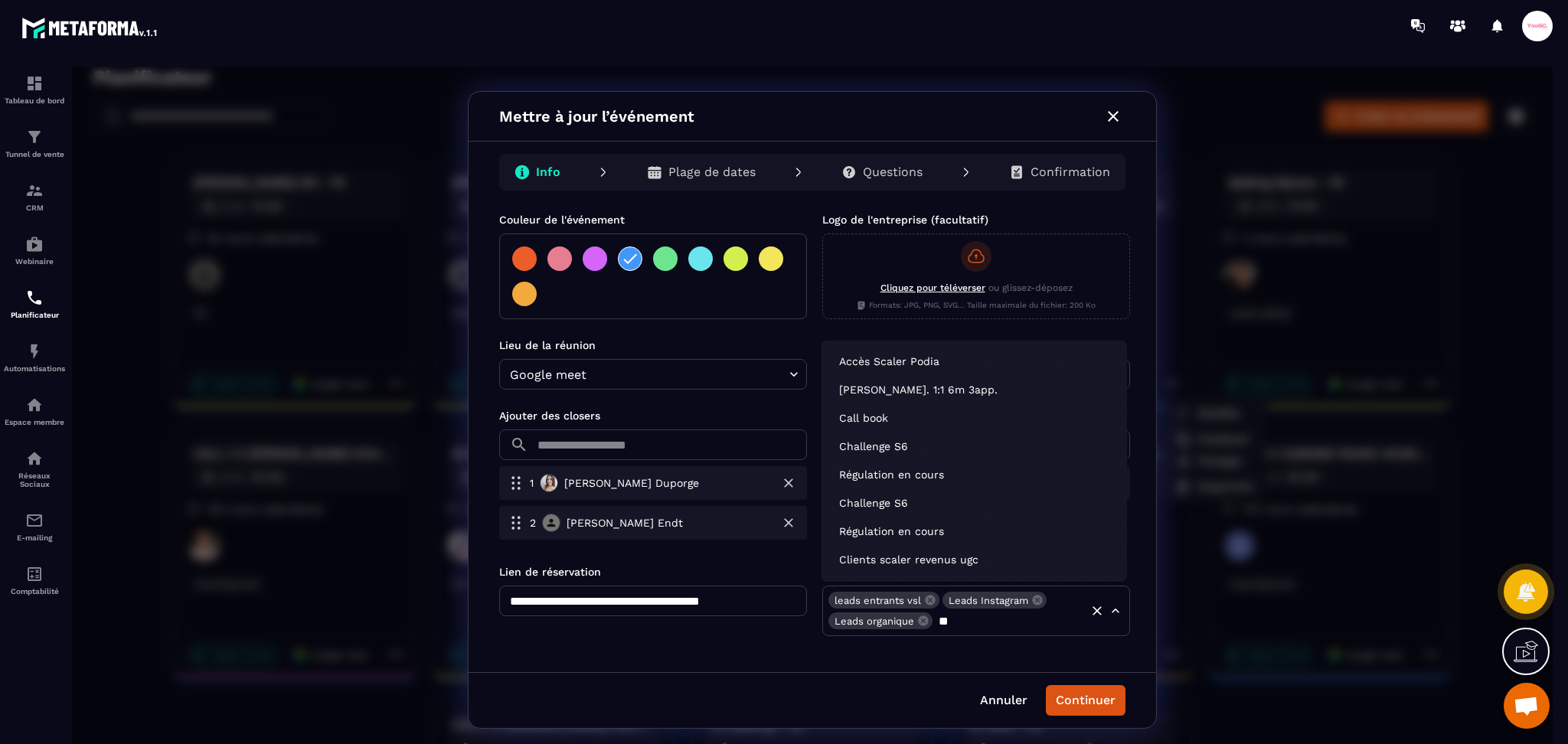
click at [881, 421] on li "Call book" at bounding box center [973, 419] width 294 height 25
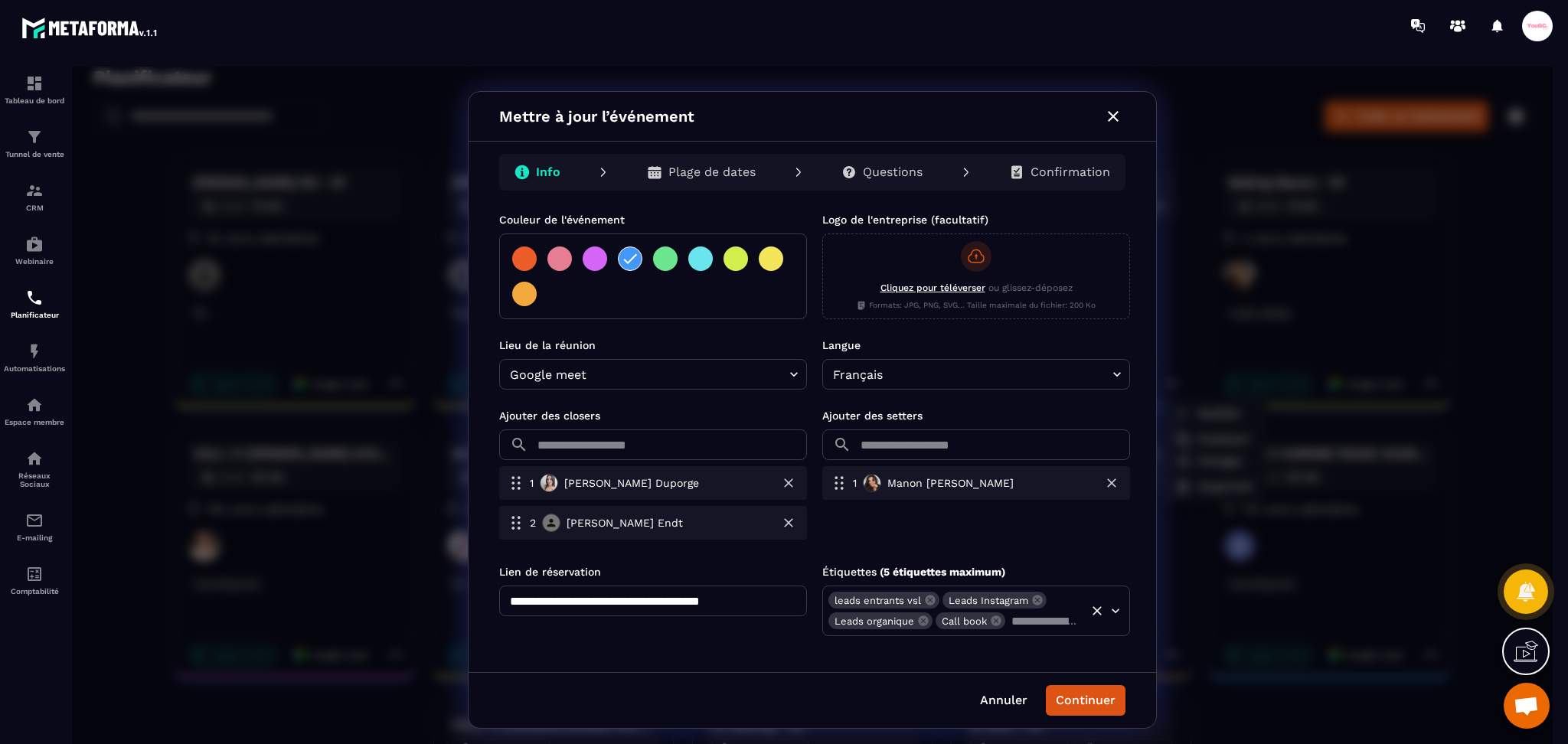
drag, startPoint x: 1076, startPoint y: 692, endPoint x: 1082, endPoint y: 685, distance: 9.2
click at [1078, 692] on button "Continuer" at bounding box center [1086, 700] width 80 height 30
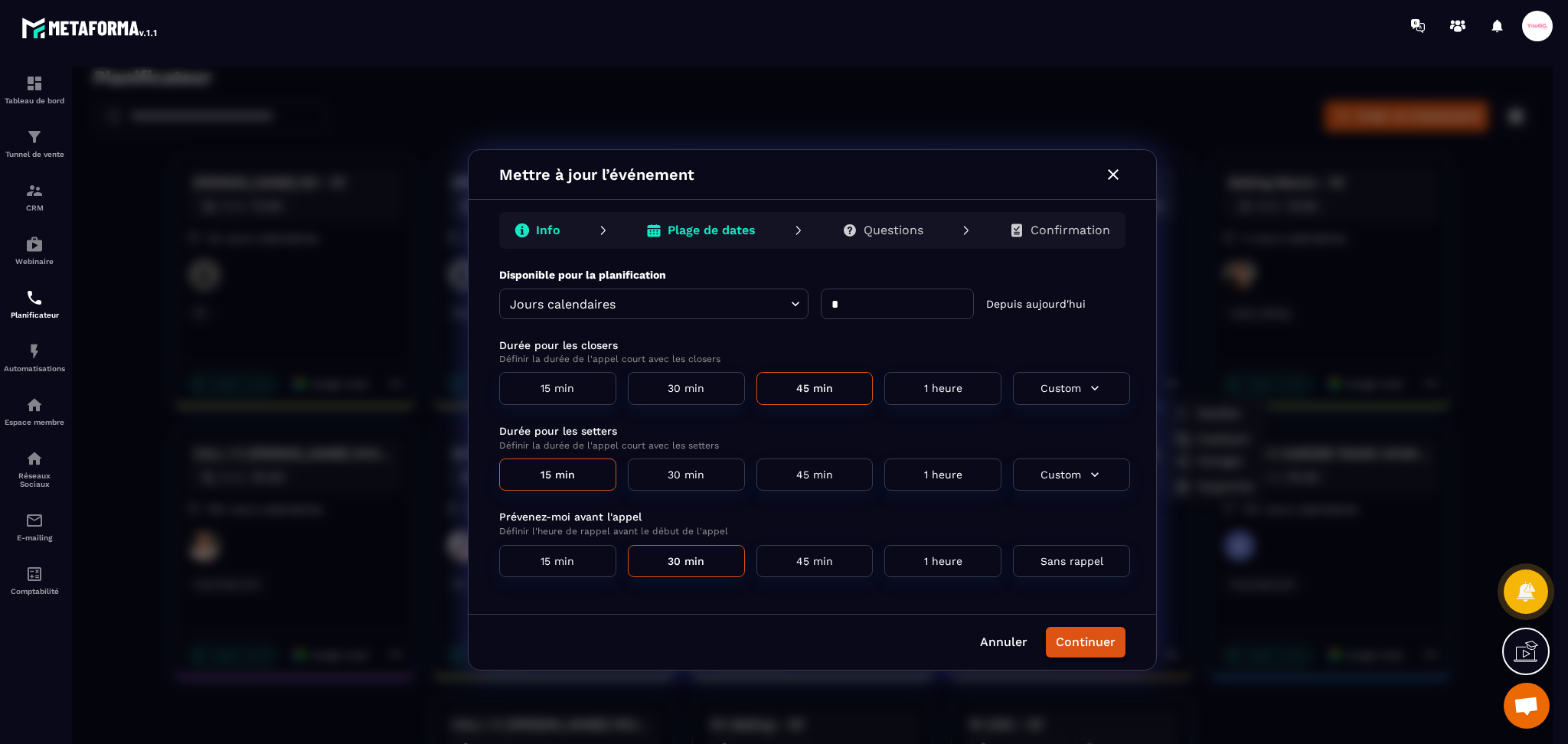
scroll to position [0, 0]
click at [1108, 637] on button "Continuer" at bounding box center [1086, 642] width 80 height 30
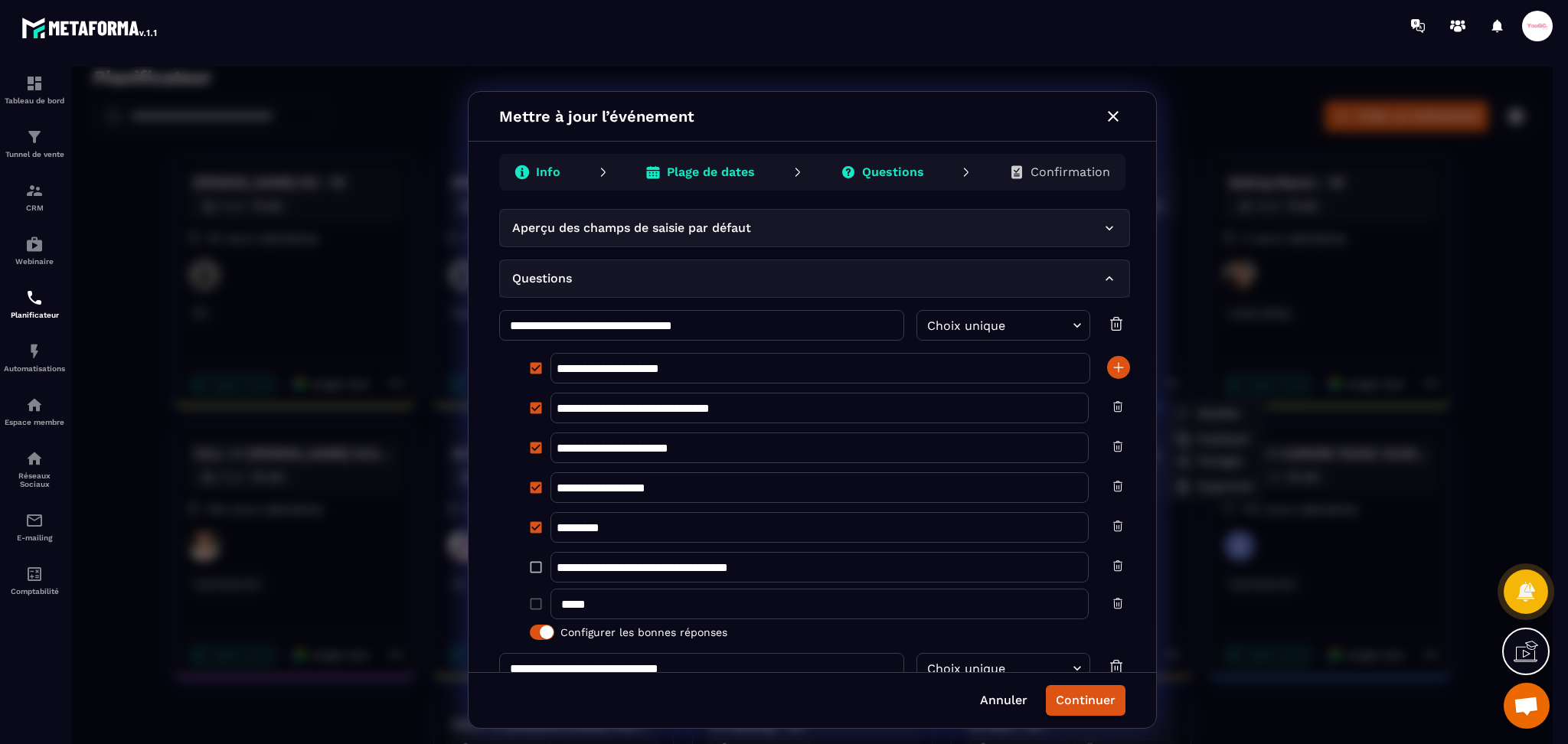
click at [1068, 172] on p "Confirmation" at bounding box center [1070, 172] width 80 height 15
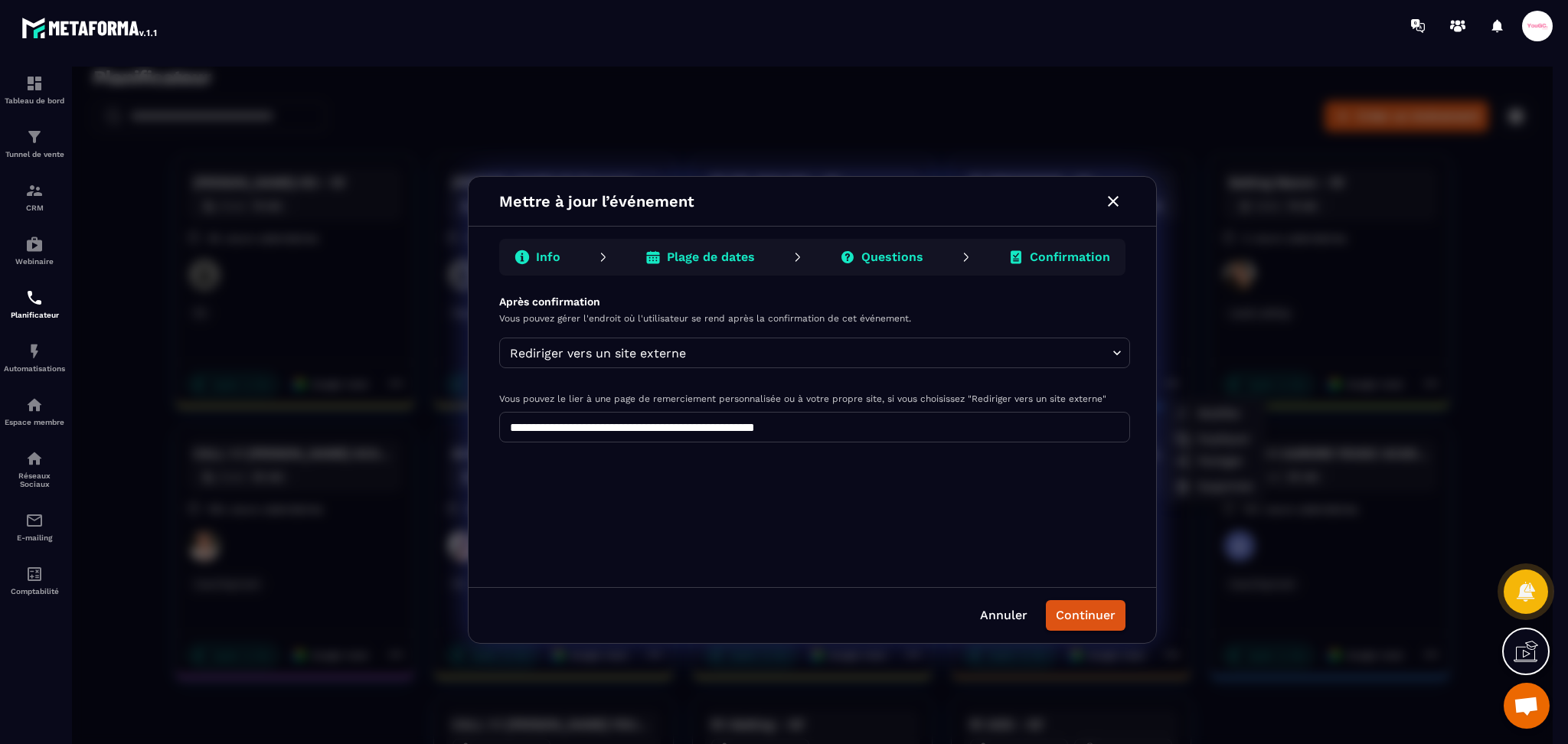
click at [1064, 613] on button "Continuer" at bounding box center [1086, 615] width 80 height 30
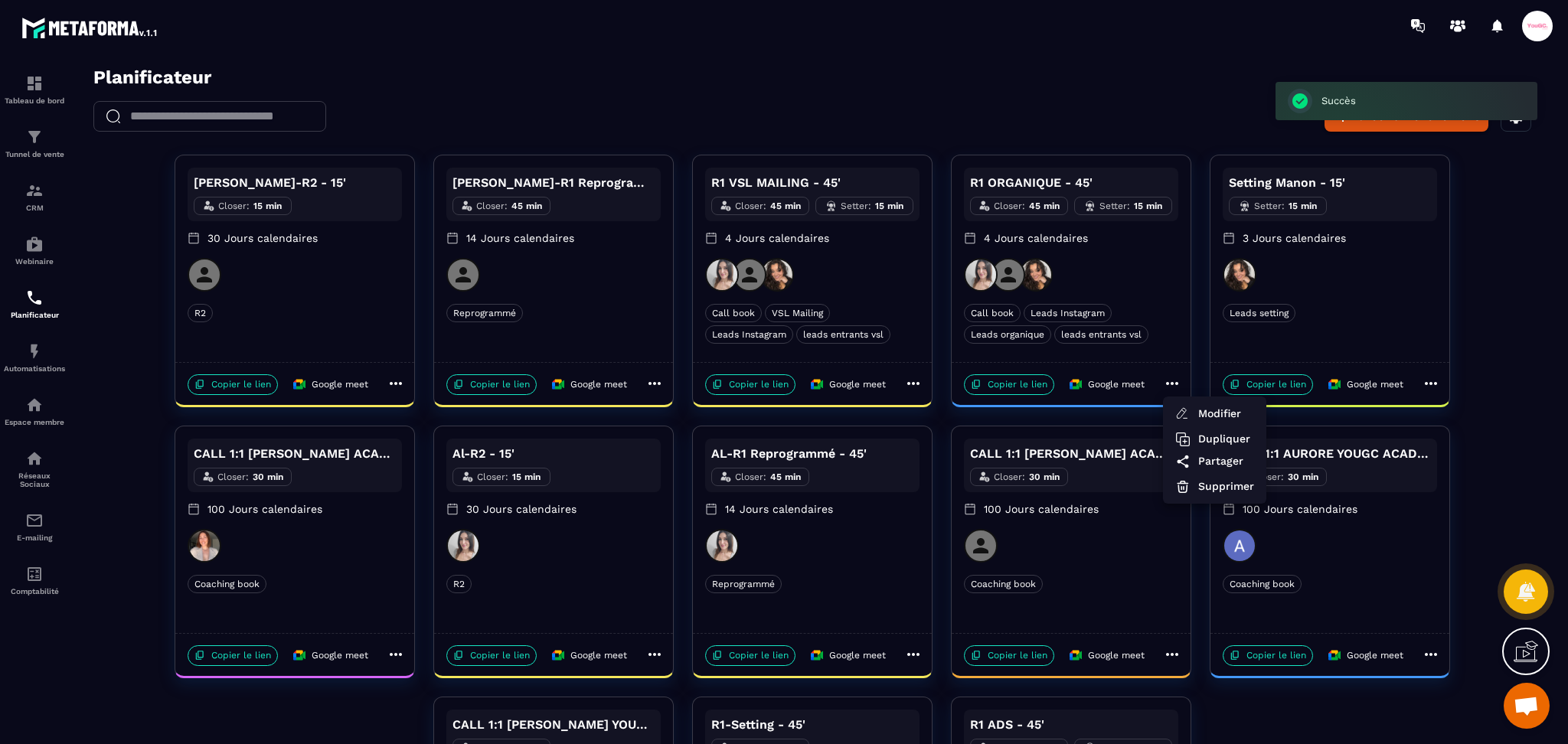
click at [1507, 421] on div at bounding box center [812, 410] width 1481 height 687
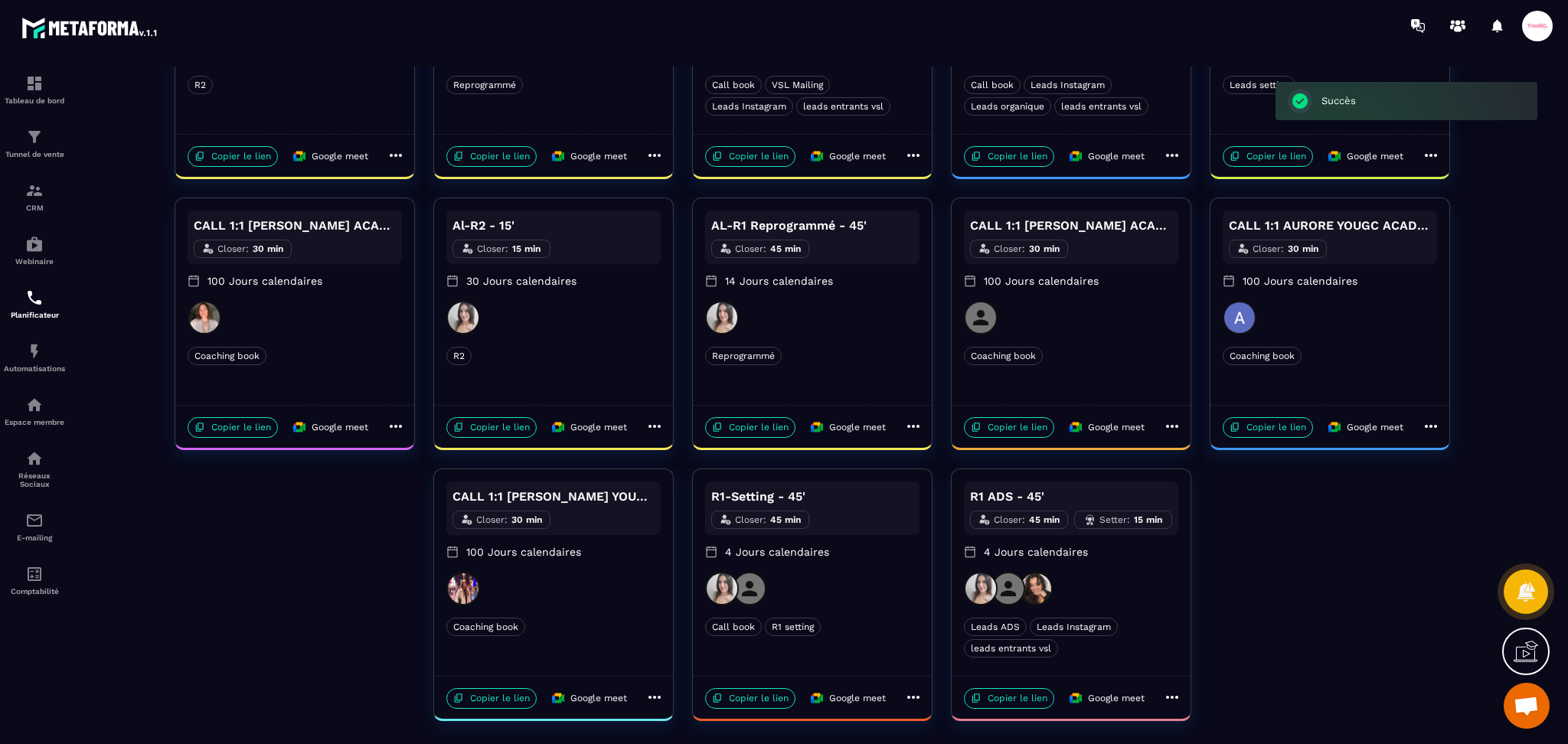
scroll to position [229, 0]
click at [1168, 694] on icon at bounding box center [1172, 695] width 12 height 3
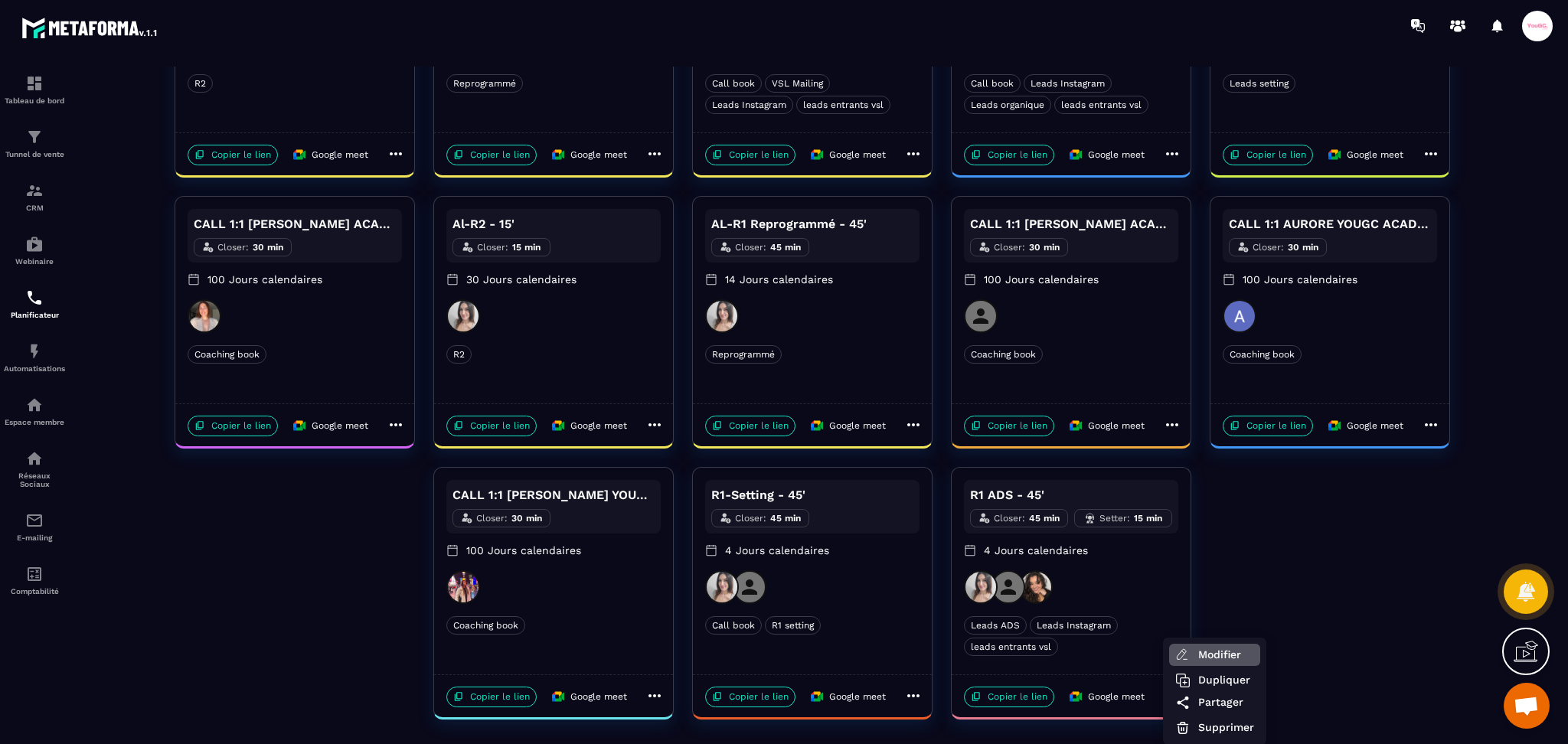
click at [1216, 655] on span "Modifier" at bounding box center [1226, 655] width 56 height 16
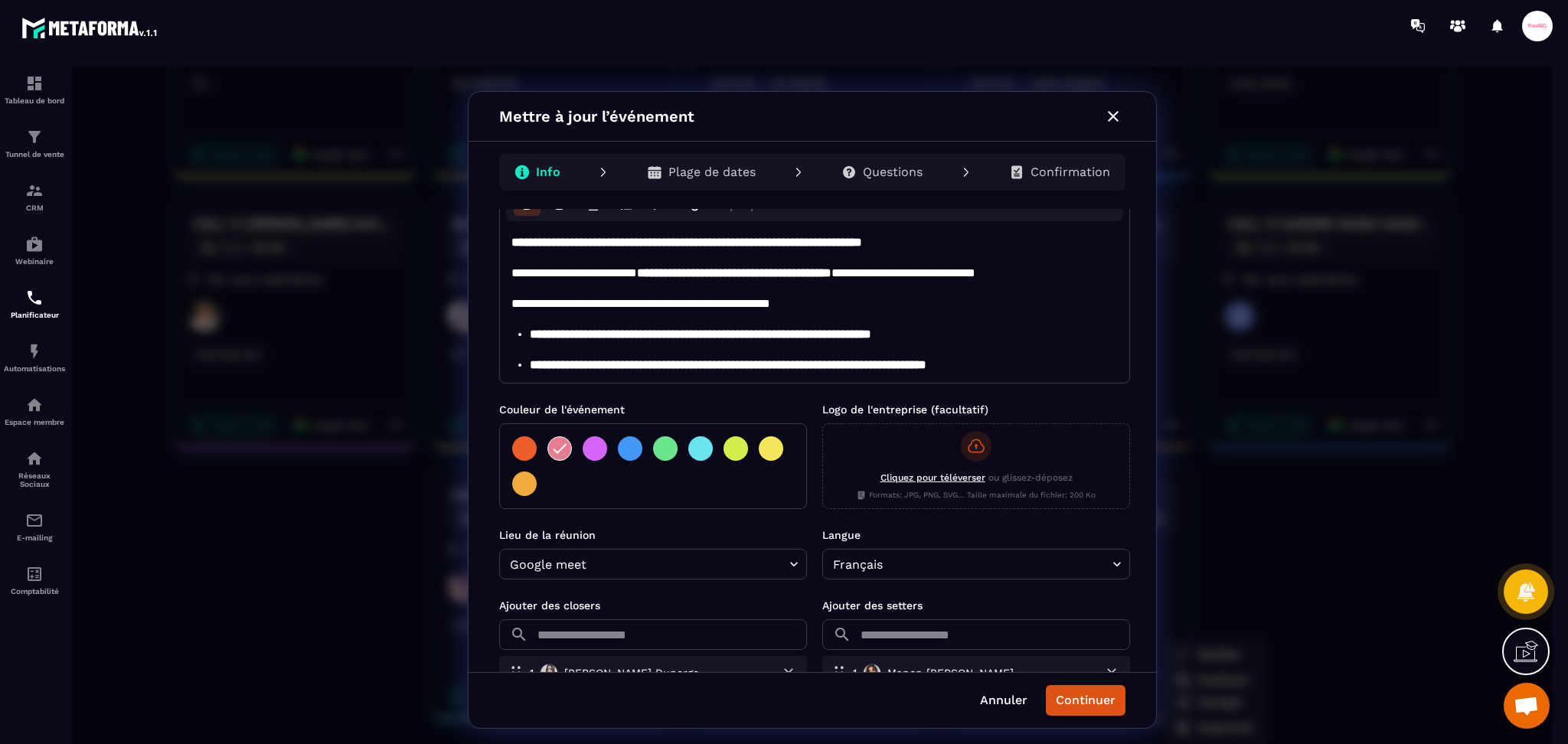
scroll to position [310, 0]
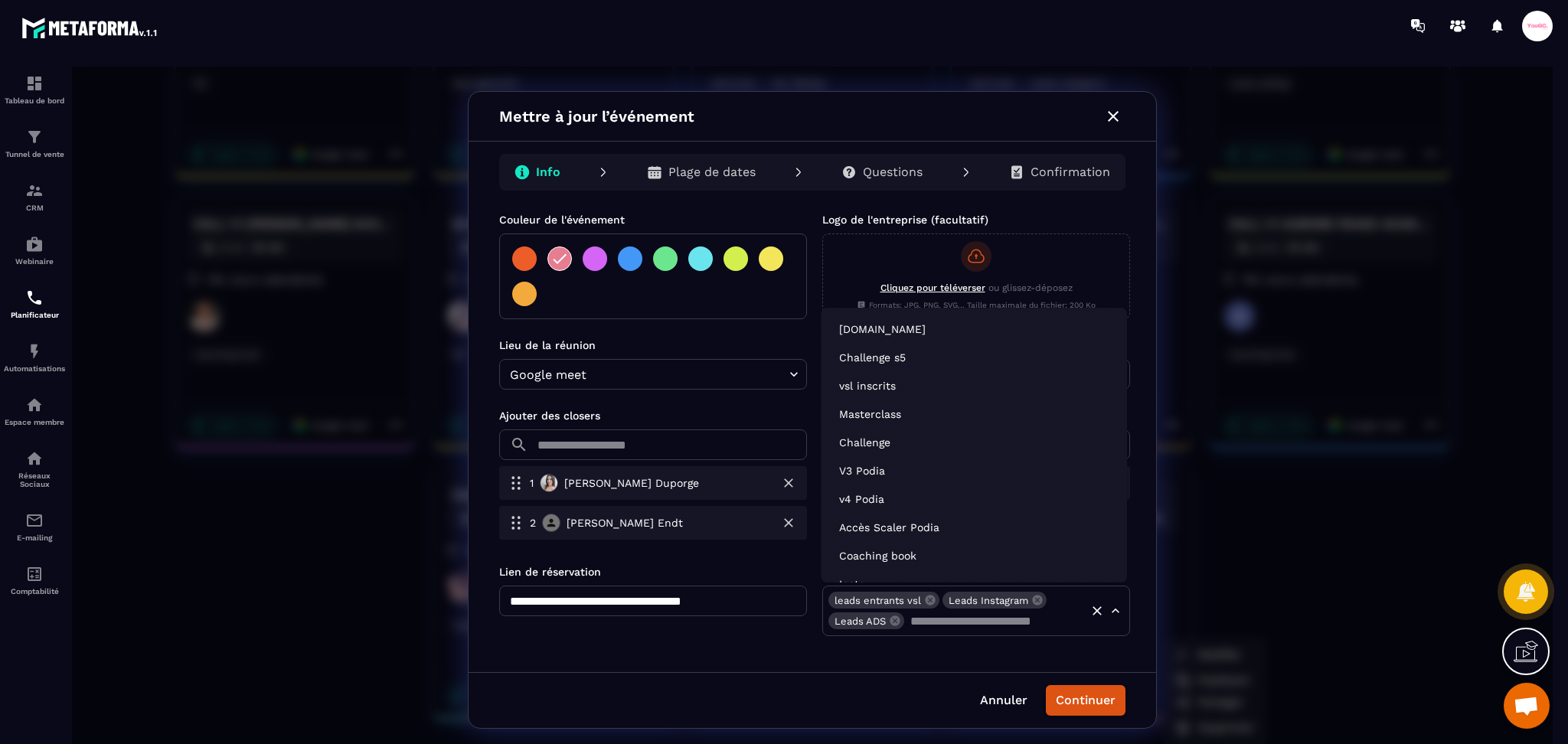
click at [926, 624] on input "text" at bounding box center [993, 620] width 174 height 21
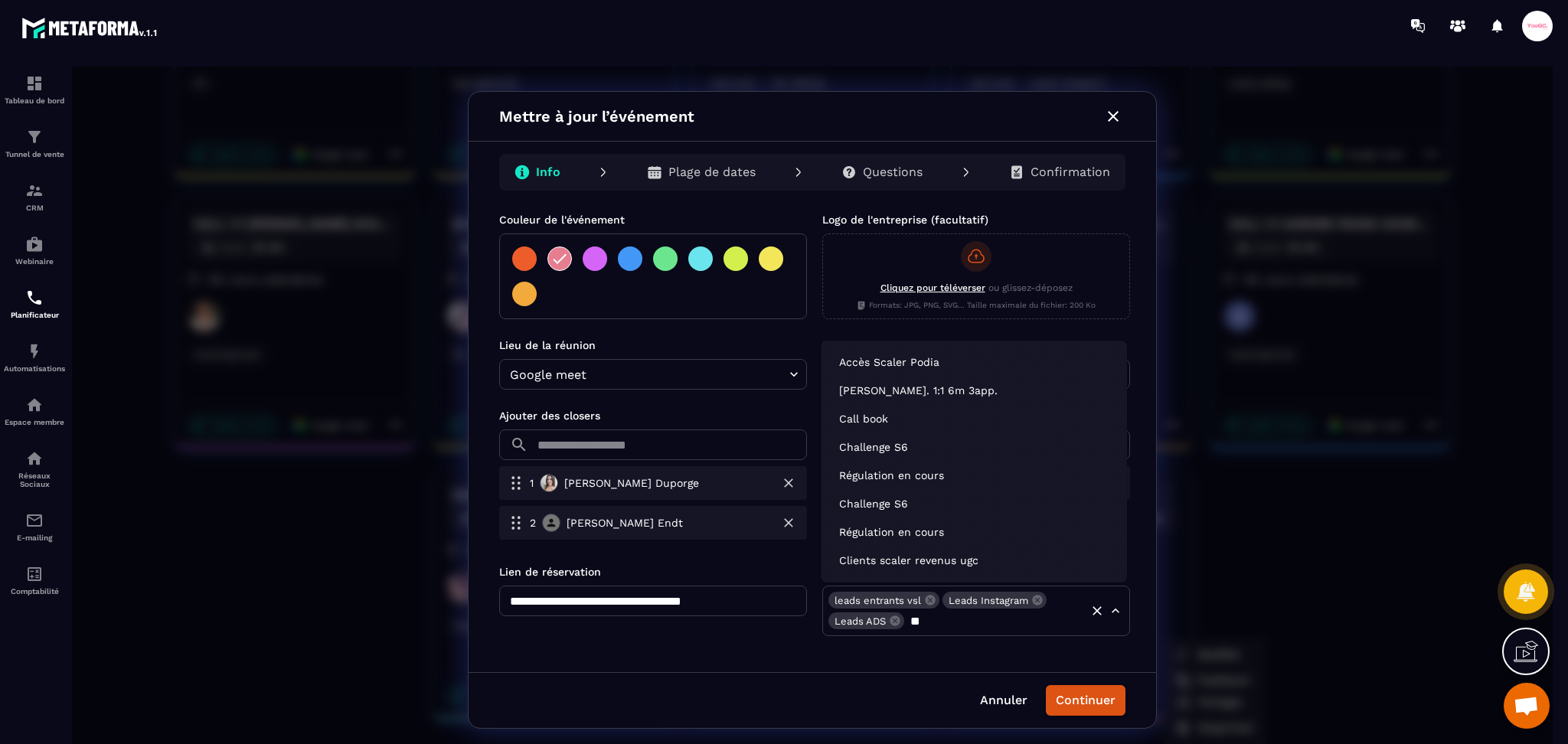
type input "***"
click at [887, 408] on li "Call book" at bounding box center [973, 419] width 294 height 25
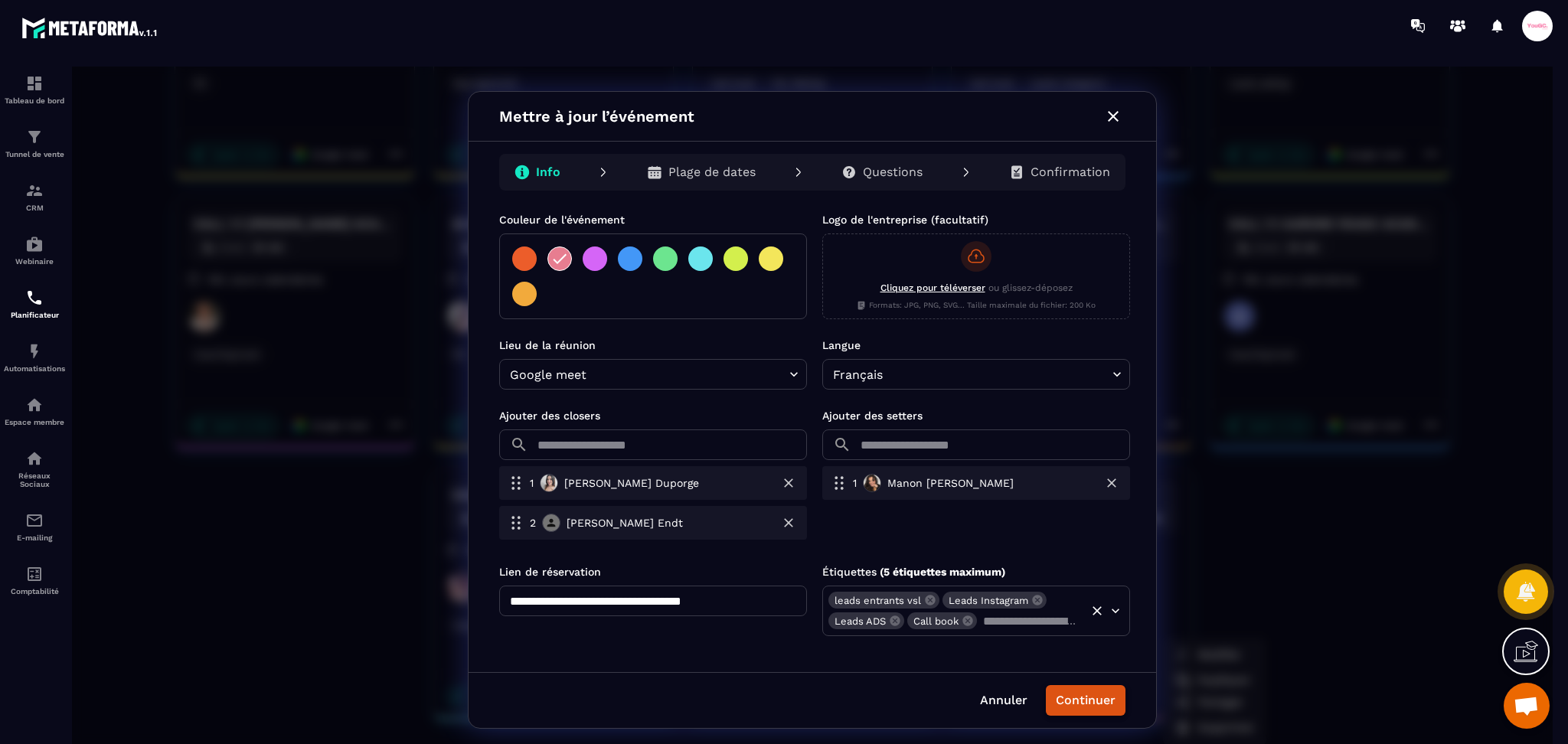
click at [1081, 709] on button "Continuer" at bounding box center [1086, 700] width 80 height 30
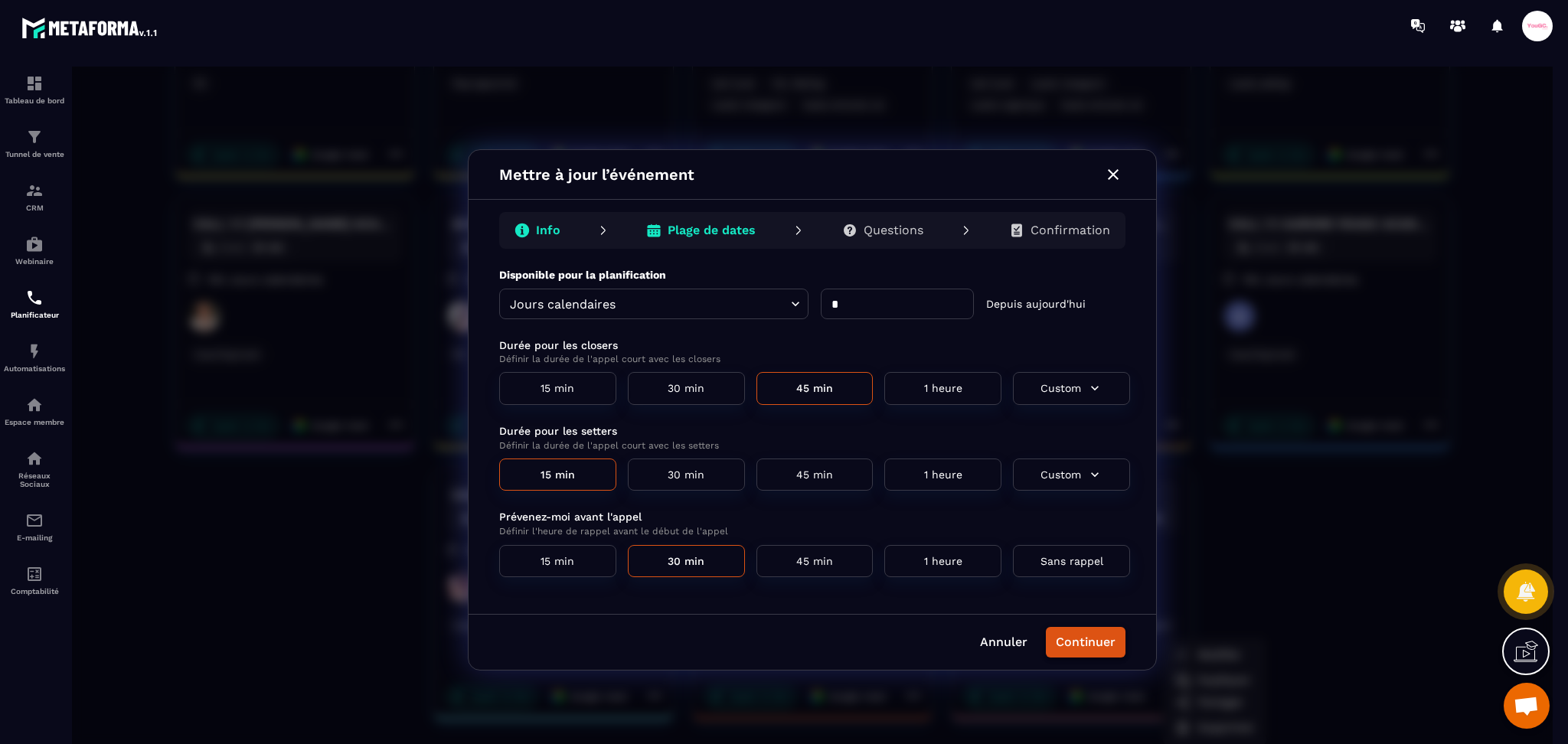
click at [1103, 640] on button "Continuer" at bounding box center [1086, 642] width 80 height 30
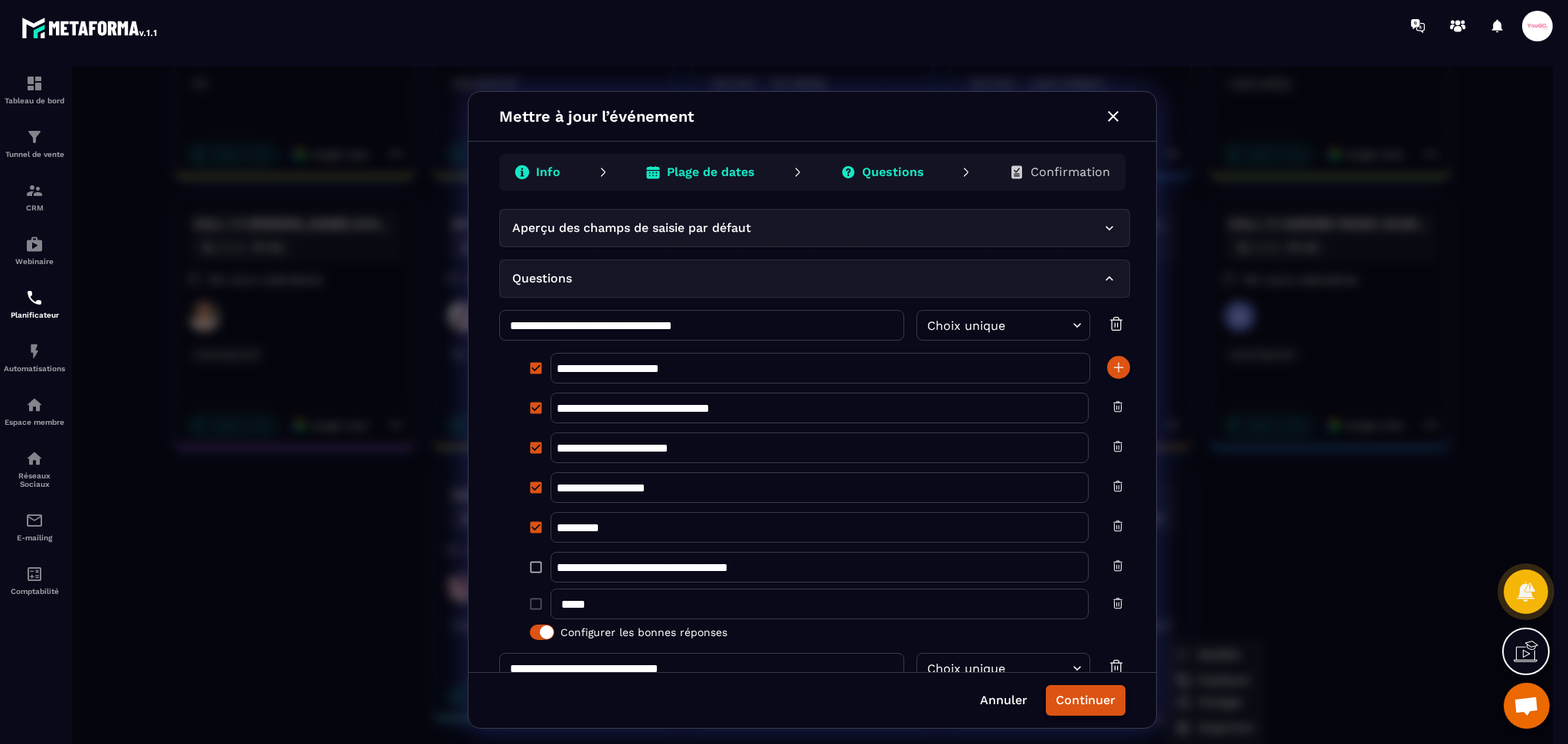
click at [1092, 690] on button "Continuer" at bounding box center [1086, 700] width 80 height 30
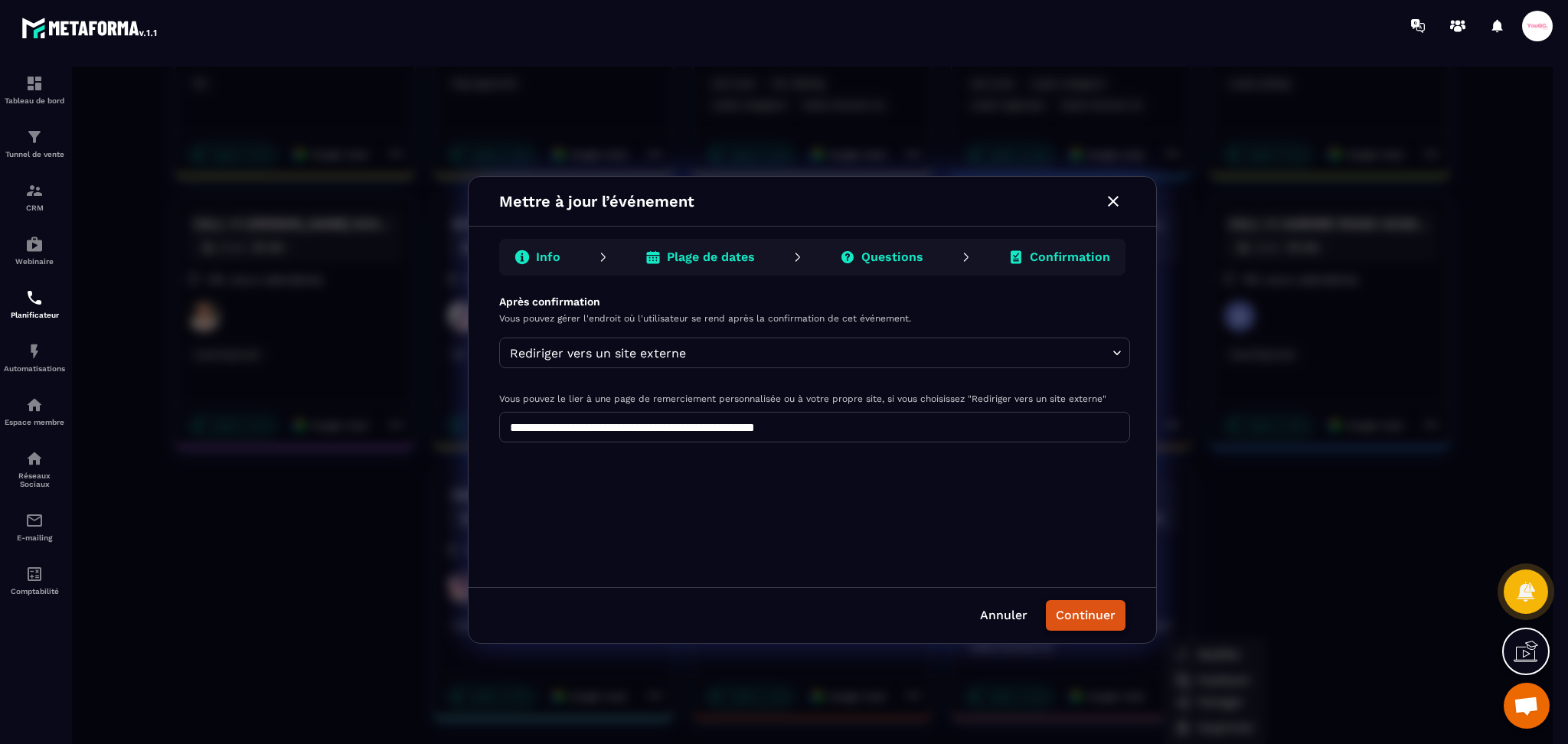
click at [1091, 615] on button "Continuer" at bounding box center [1086, 615] width 80 height 30
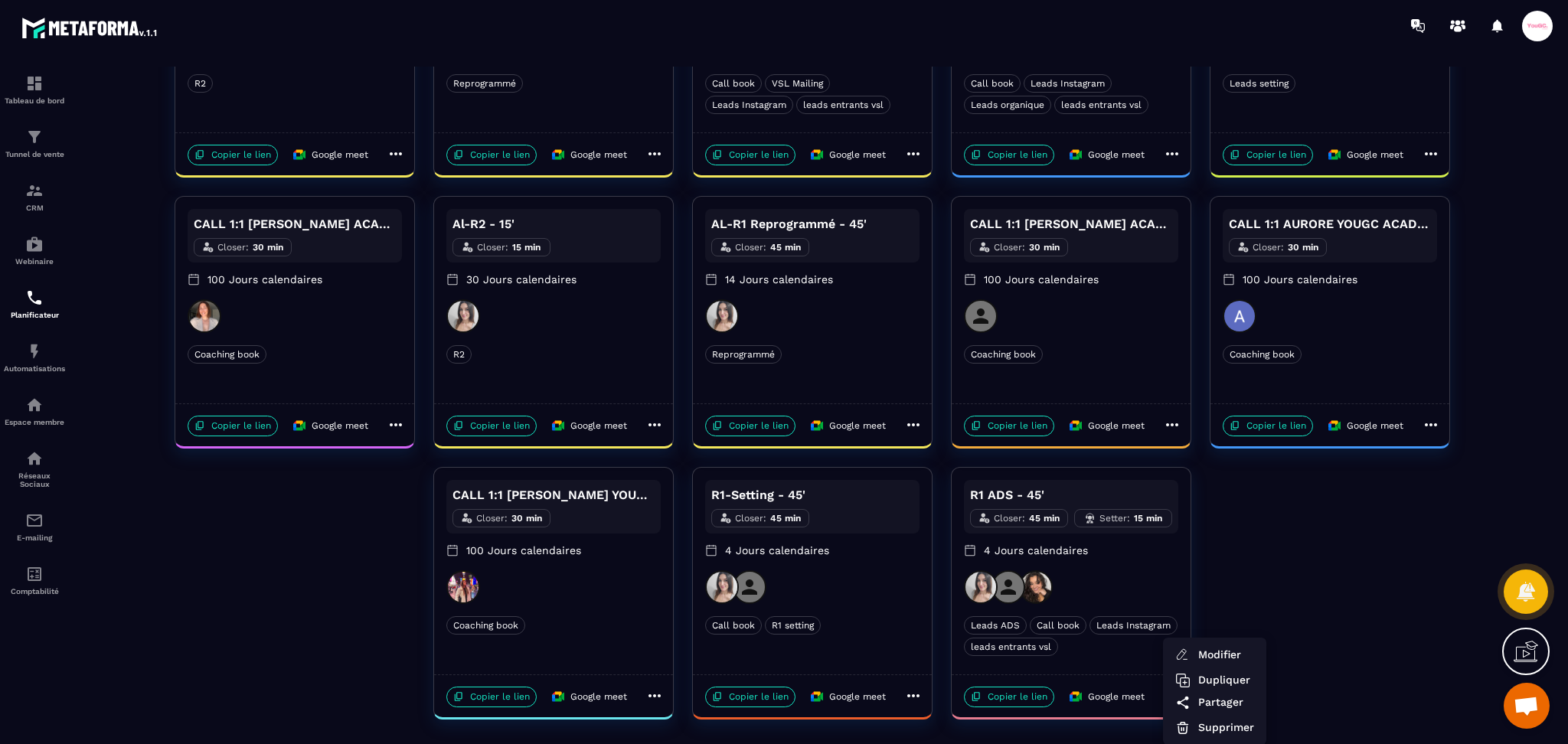
click at [1275, 572] on div at bounding box center [812, 410] width 1481 height 687
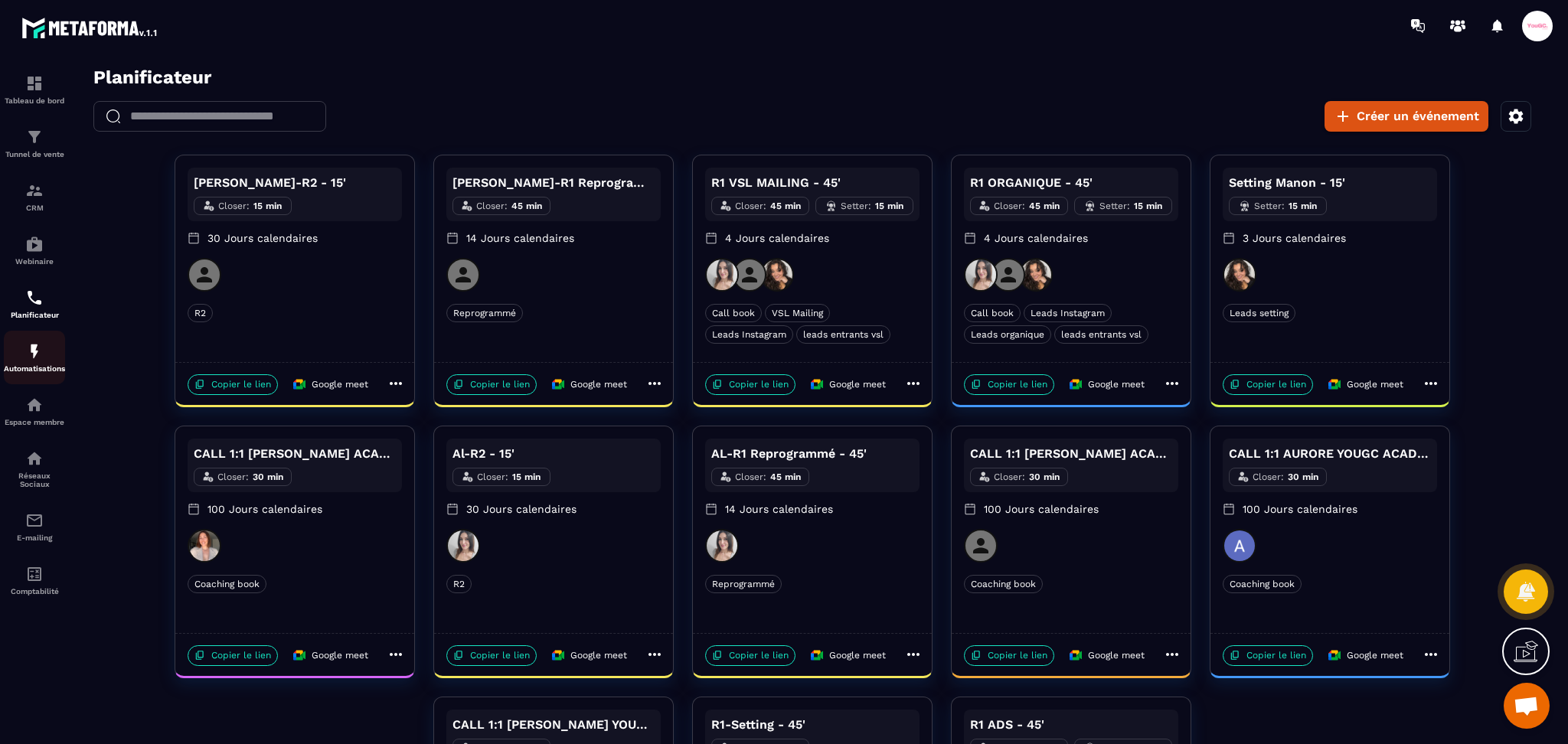
click at [28, 348] on img at bounding box center [34, 351] width 19 height 19
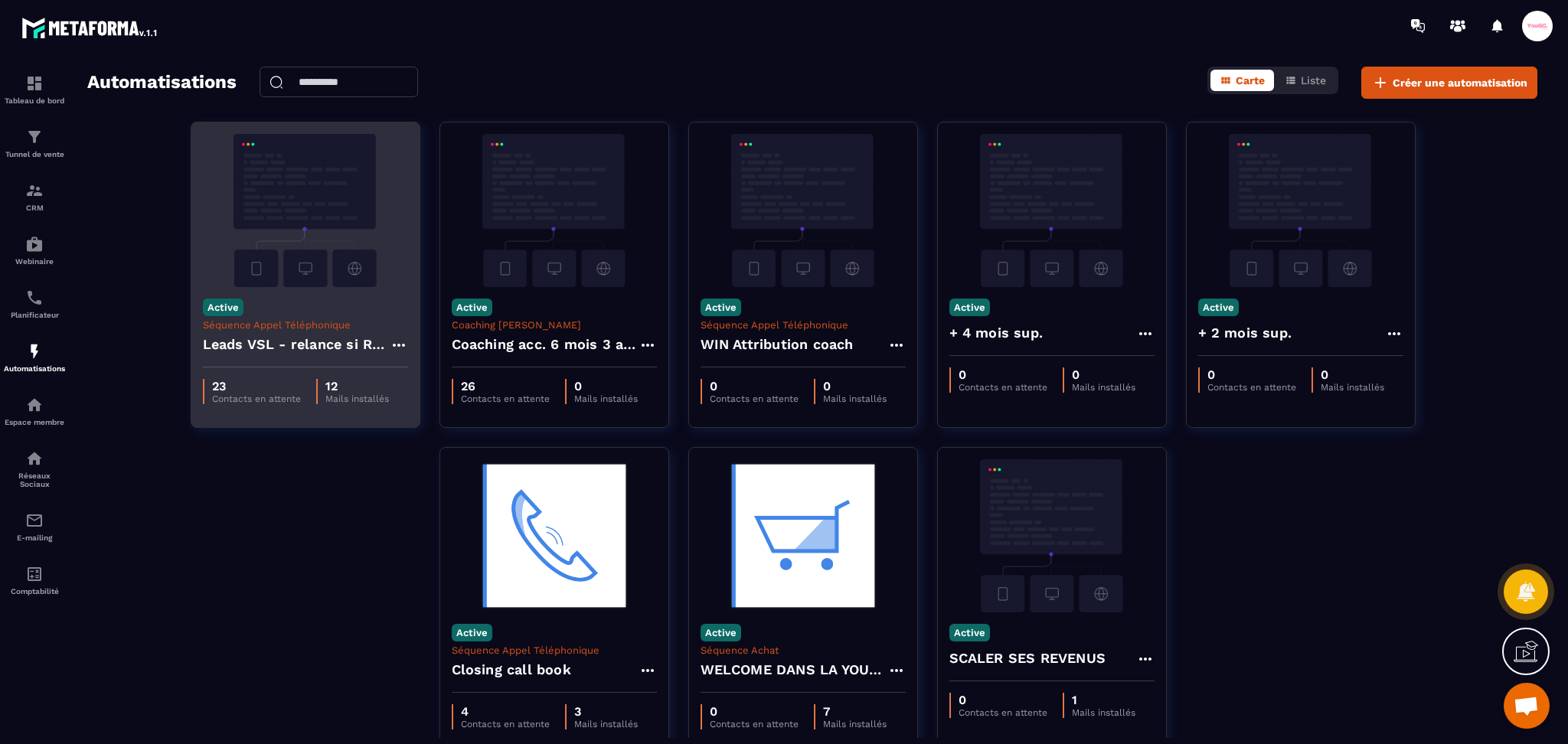
click at [300, 407] on div "23 Contacts en attente 12 Mails installés" at bounding box center [305, 391] width 228 height 48
click at [357, 389] on p "12" at bounding box center [356, 386] width 63 height 14
click at [397, 347] on icon at bounding box center [398, 345] width 19 height 19
click at [436, 371] on link "Modifier" at bounding box center [436, 380] width 83 height 34
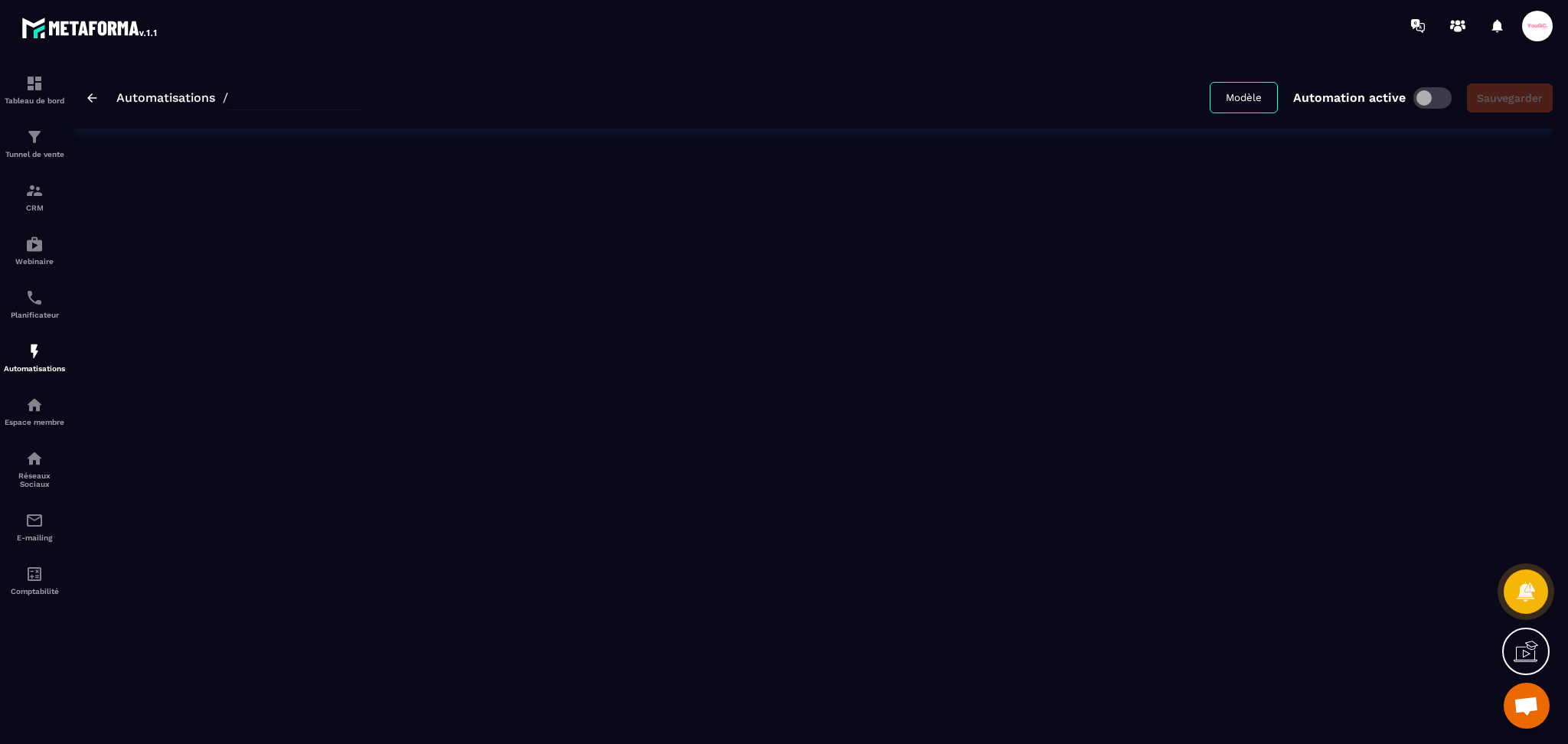
type input "**********"
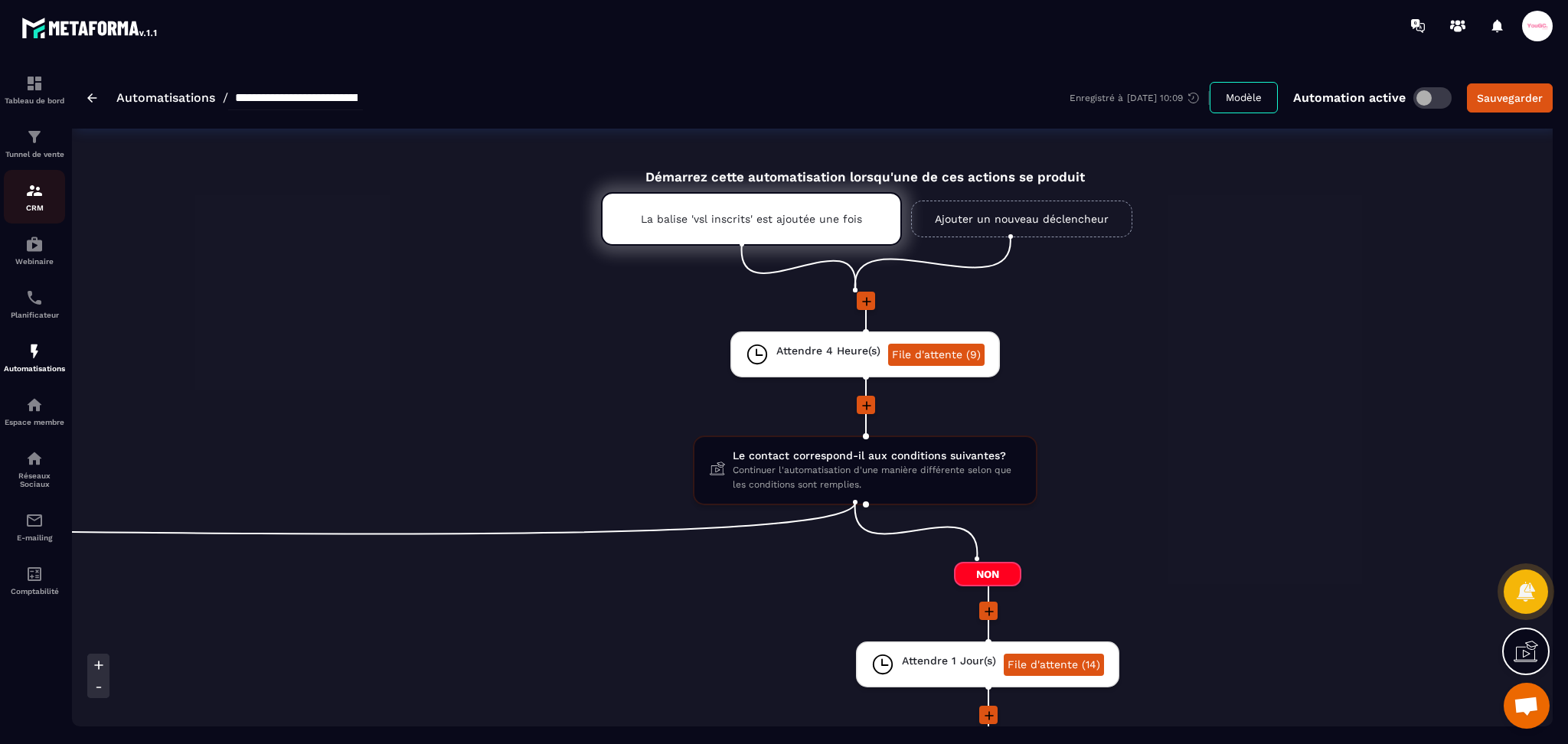
click at [44, 194] on div "CRM" at bounding box center [34, 196] width 61 height 30
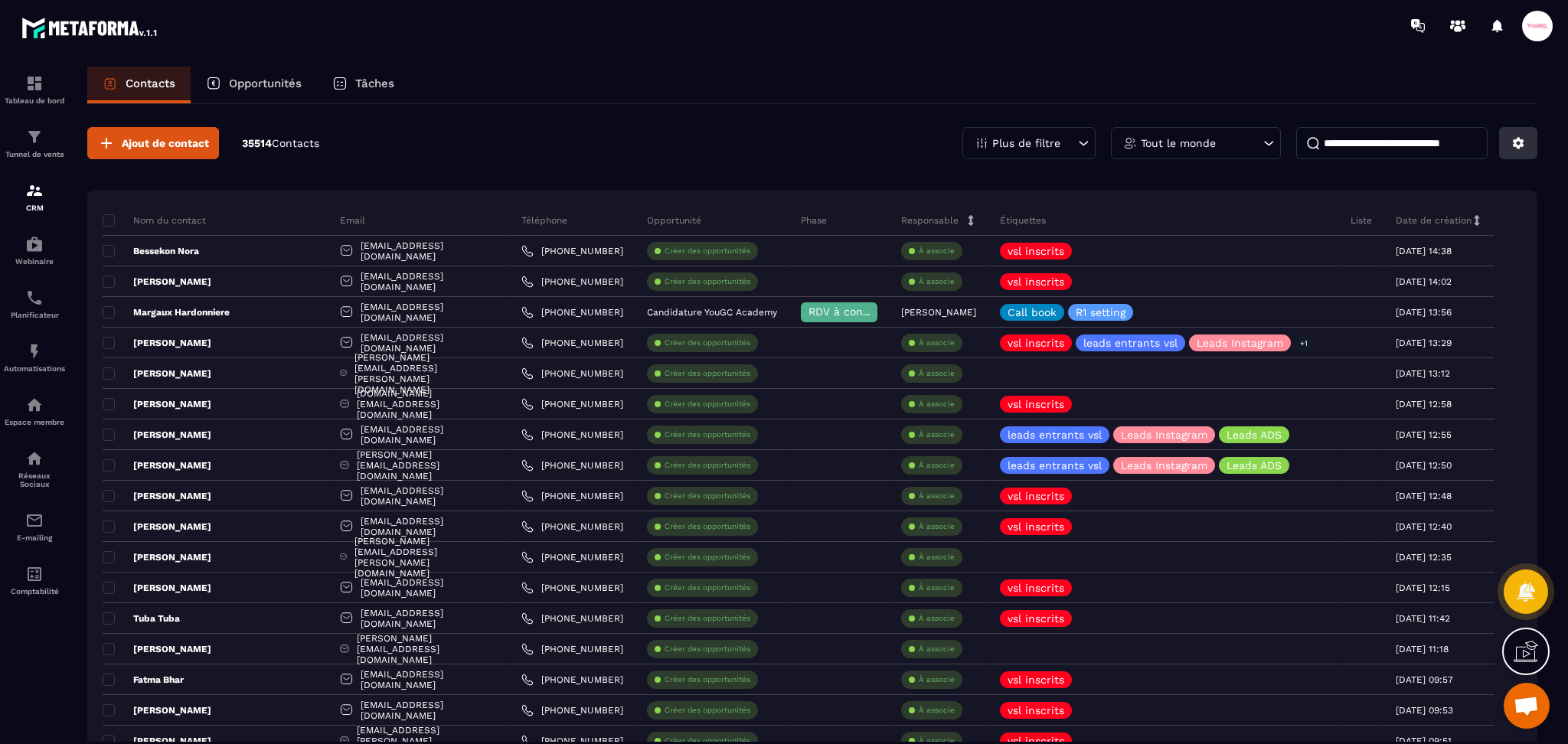
click at [1516, 147] on icon at bounding box center [1518, 143] width 14 height 14
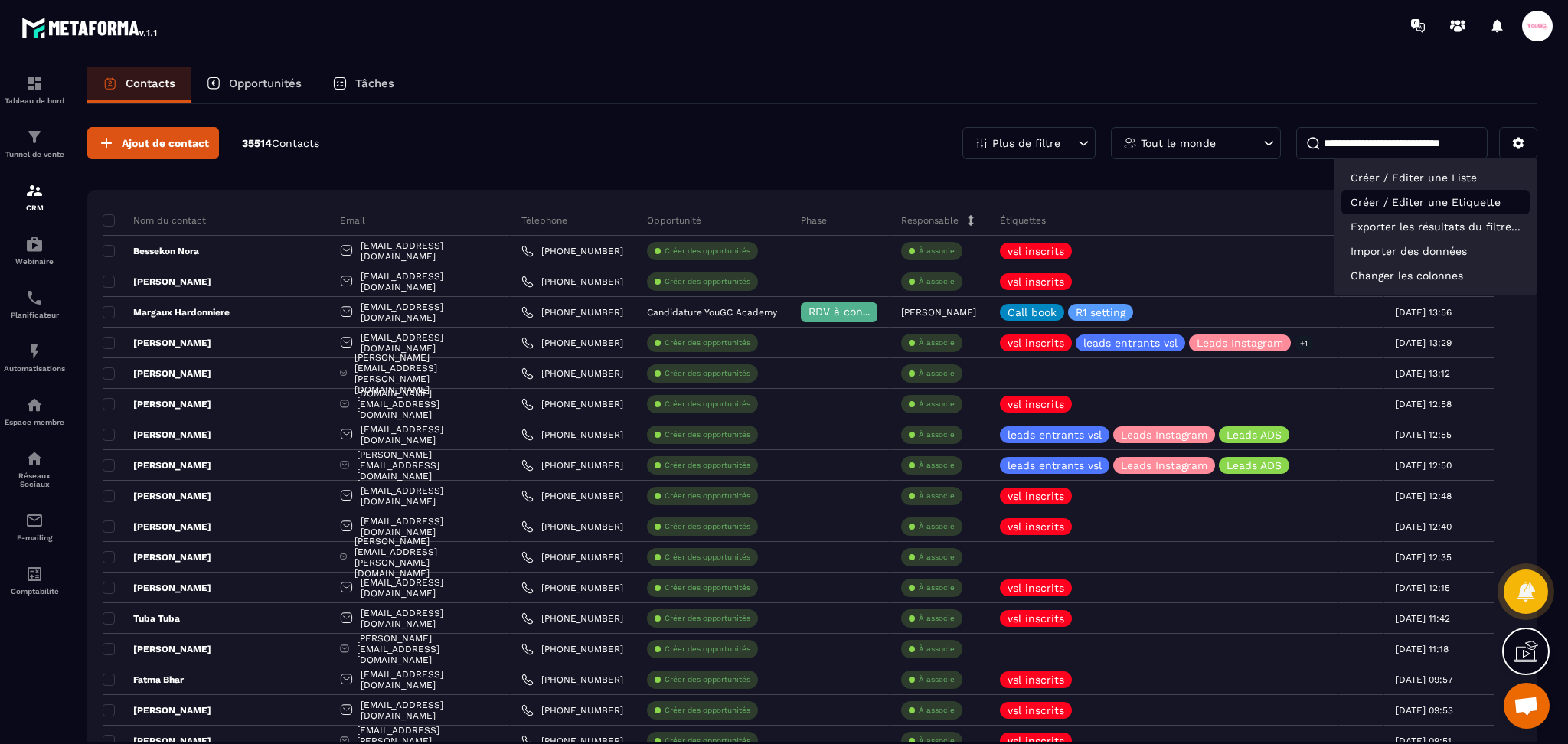
click at [1416, 194] on p "Créer / Editer une Etiquette" at bounding box center [1436, 203] width 188 height 25
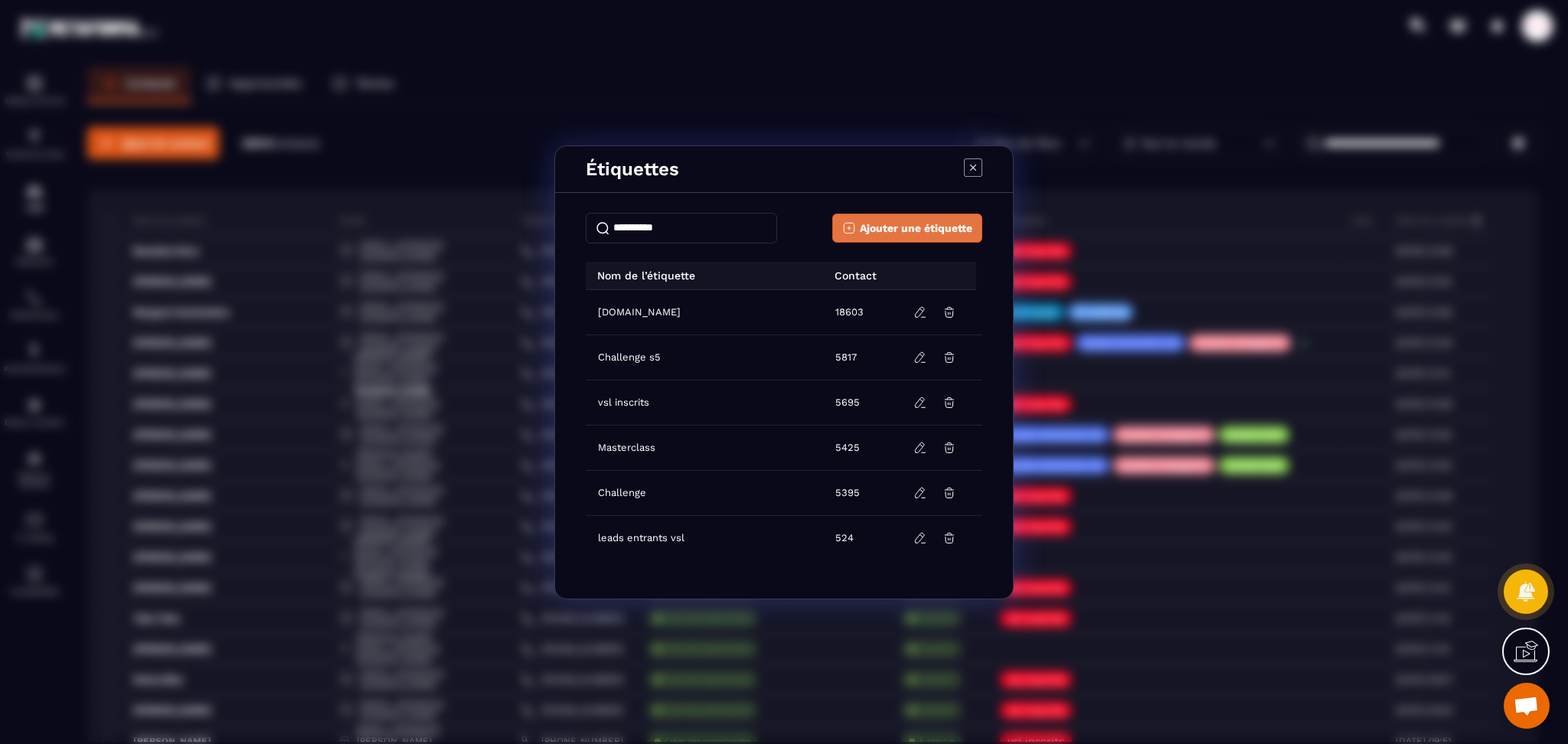
click at [935, 221] on span "Ajouter une étiquette" at bounding box center [916, 228] width 113 height 15
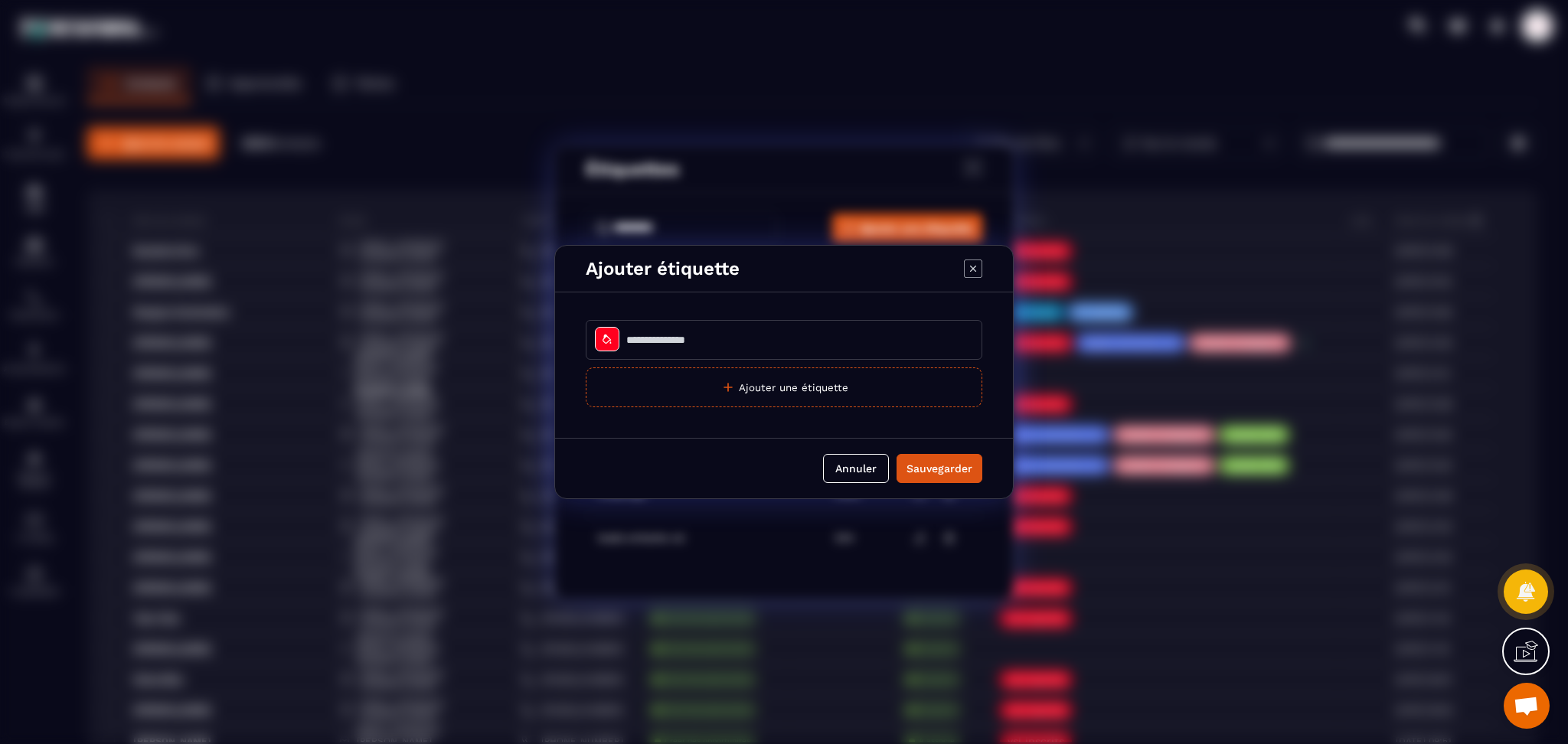
click at [604, 346] on div "Modal window" at bounding box center [607, 340] width 25 height 25
click at [971, 268] on icon "Modal window" at bounding box center [972, 268] width 19 height 19
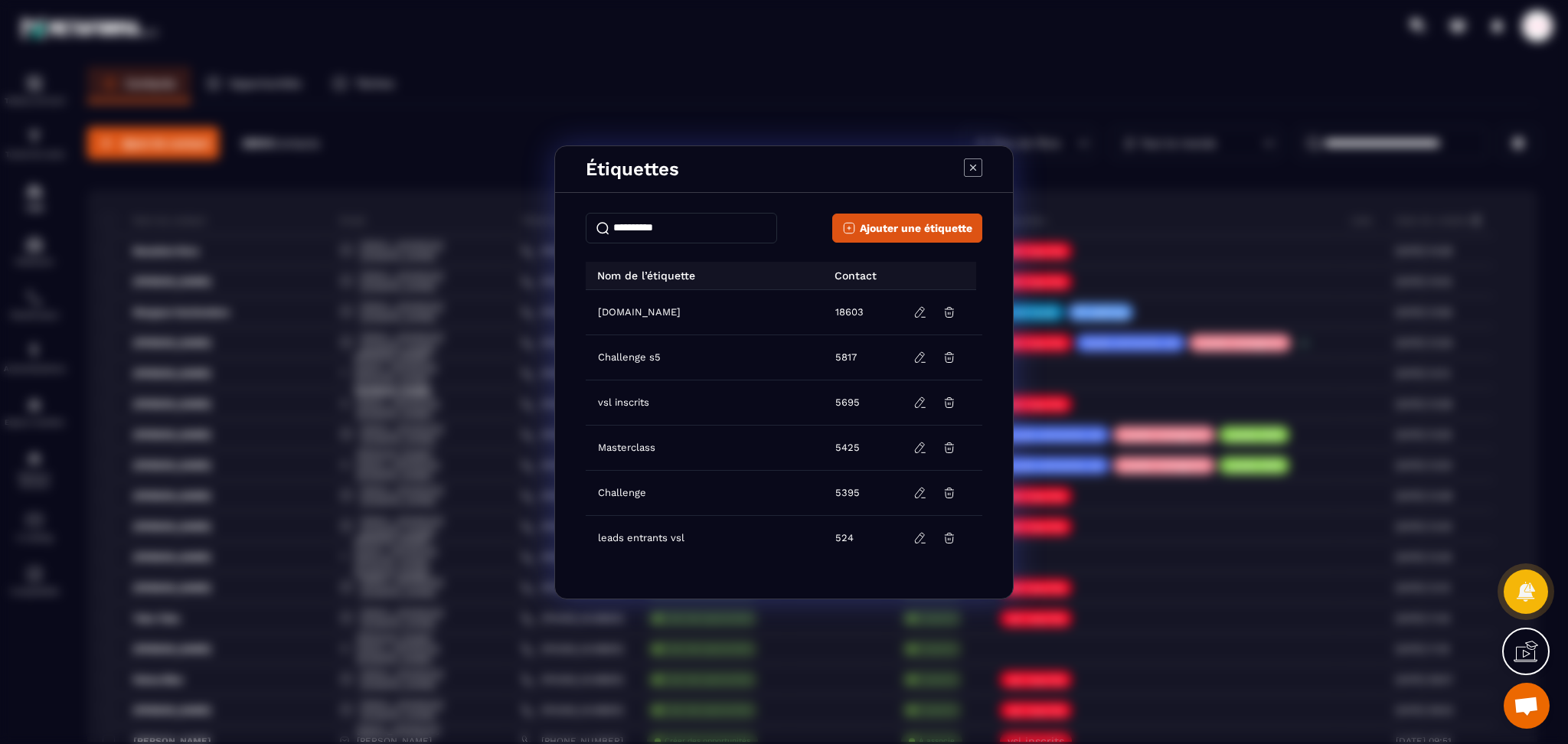
click at [682, 220] on input "Modal window" at bounding box center [681, 228] width 191 height 30
type input "**"
click at [964, 171] on icon "Modal window" at bounding box center [972, 167] width 19 height 19
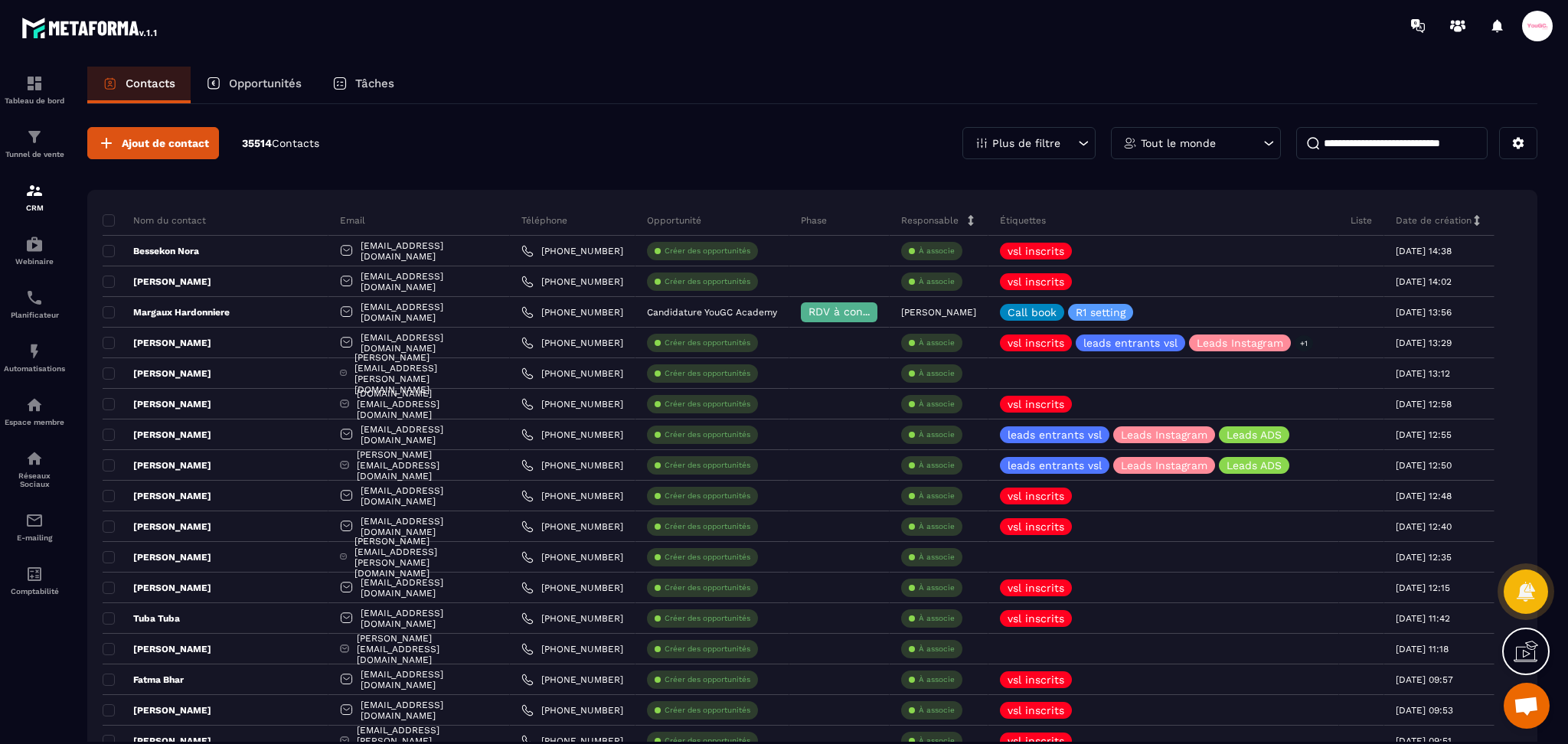
click at [283, 84] on p "Opportunités" at bounding box center [266, 84] width 73 height 14
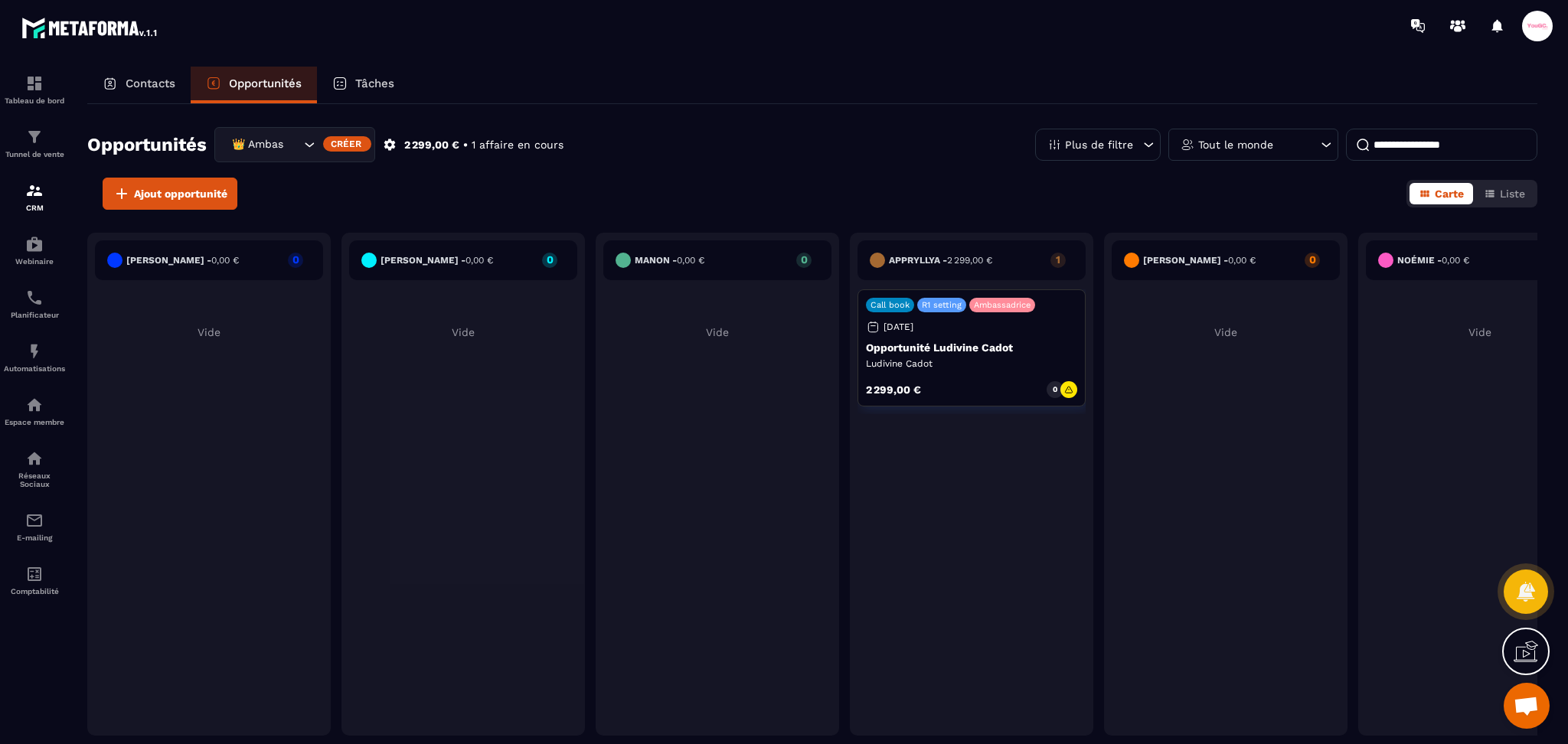
click at [277, 148] on div "👑 Ambassadrices" at bounding box center [264, 144] width 75 height 17
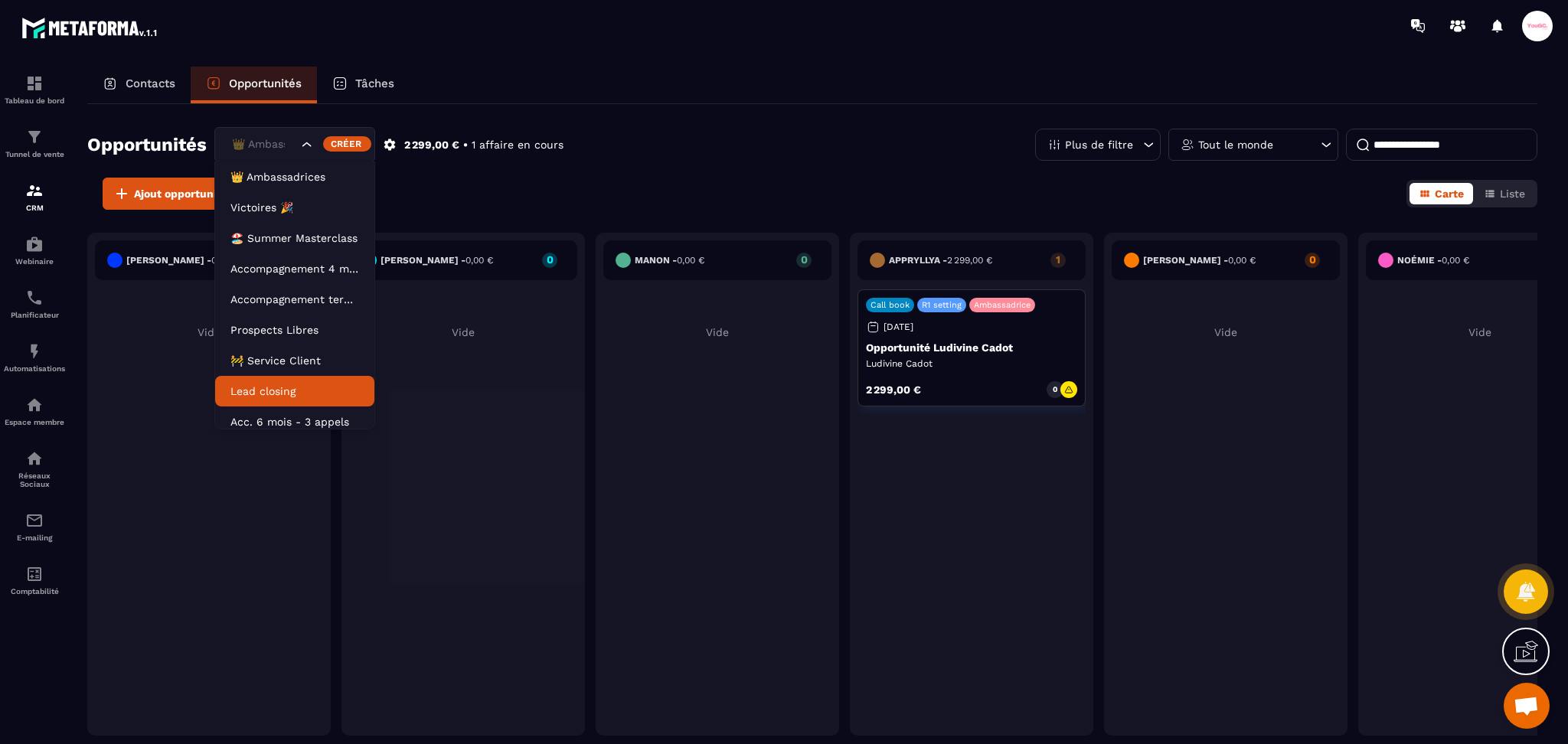
click at [273, 379] on li "Lead closing" at bounding box center [294, 391] width 159 height 30
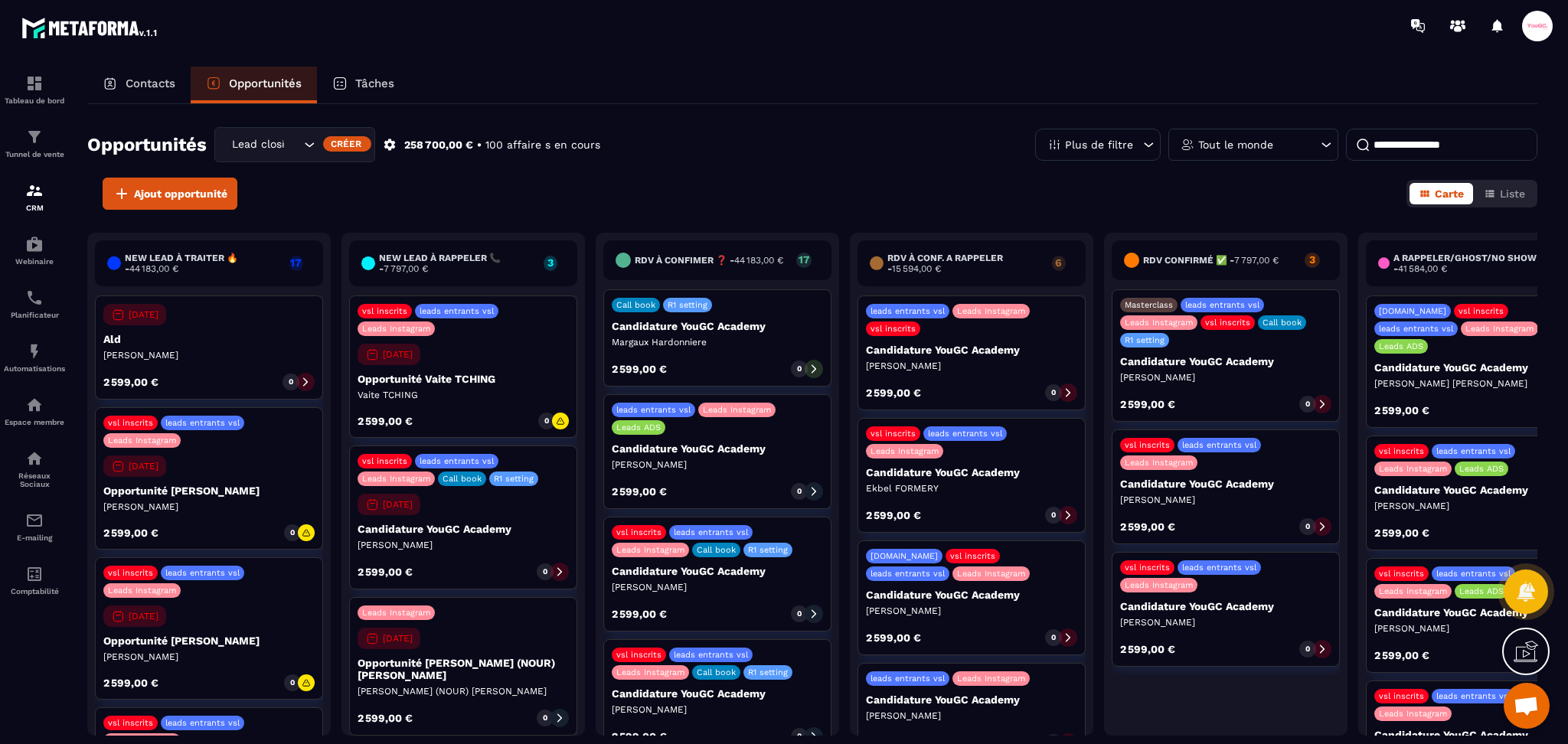
click at [1290, 150] on div "Tout le monde" at bounding box center [1252, 145] width 170 height 32
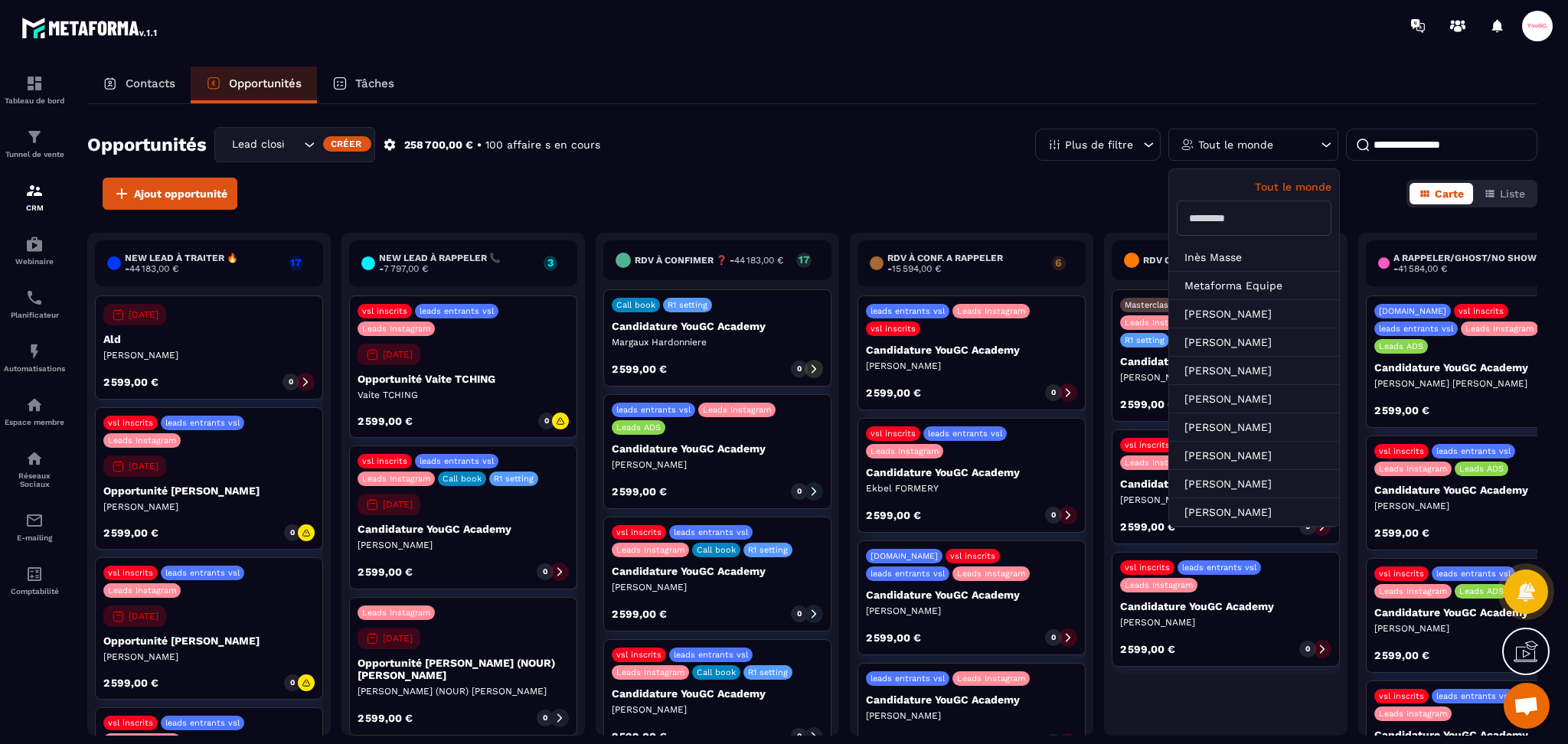
click at [1272, 213] on input "text" at bounding box center [1254, 219] width 155 height 36
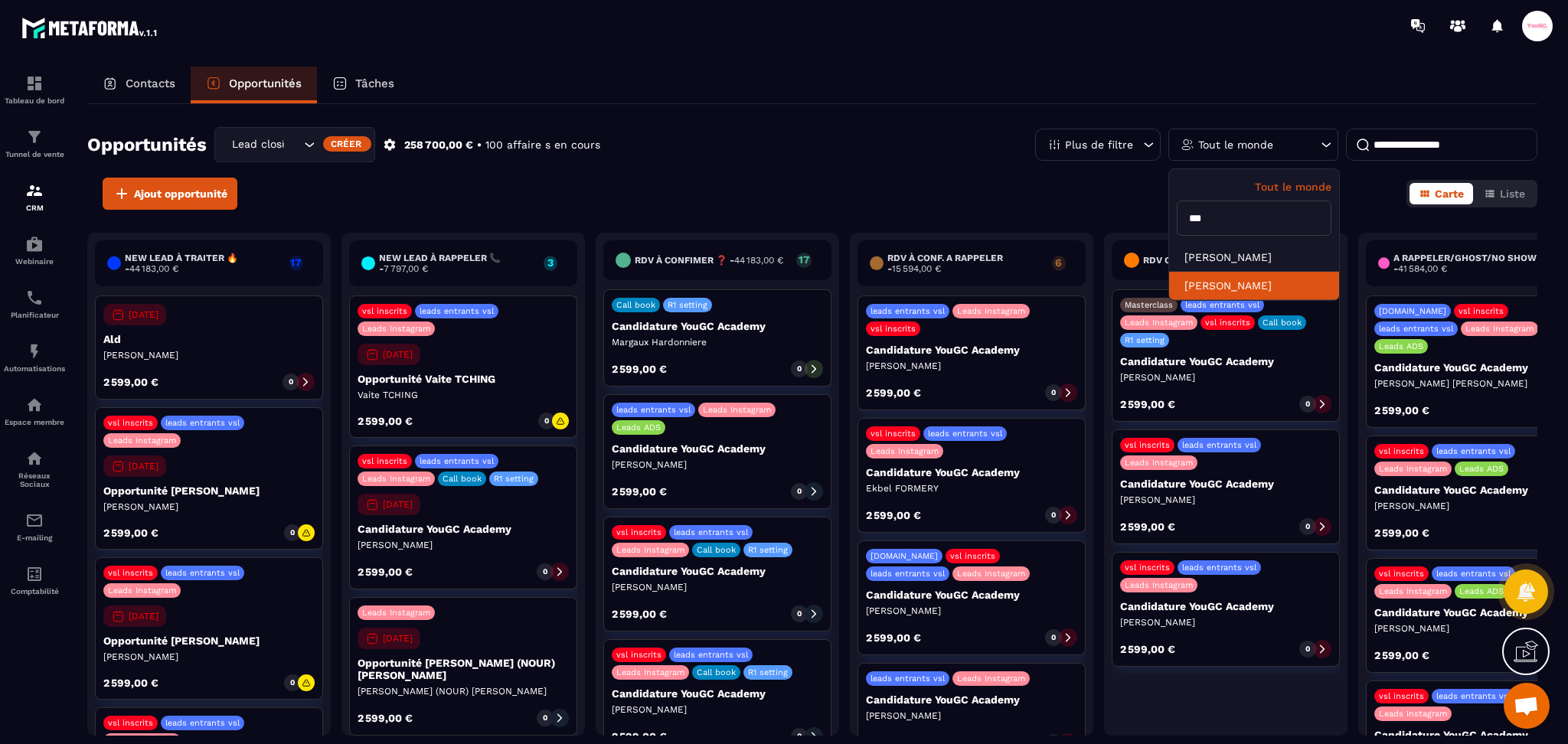
type input "***"
click at [1238, 288] on li "Margot Endt" at bounding box center [1253, 286] width 170 height 28
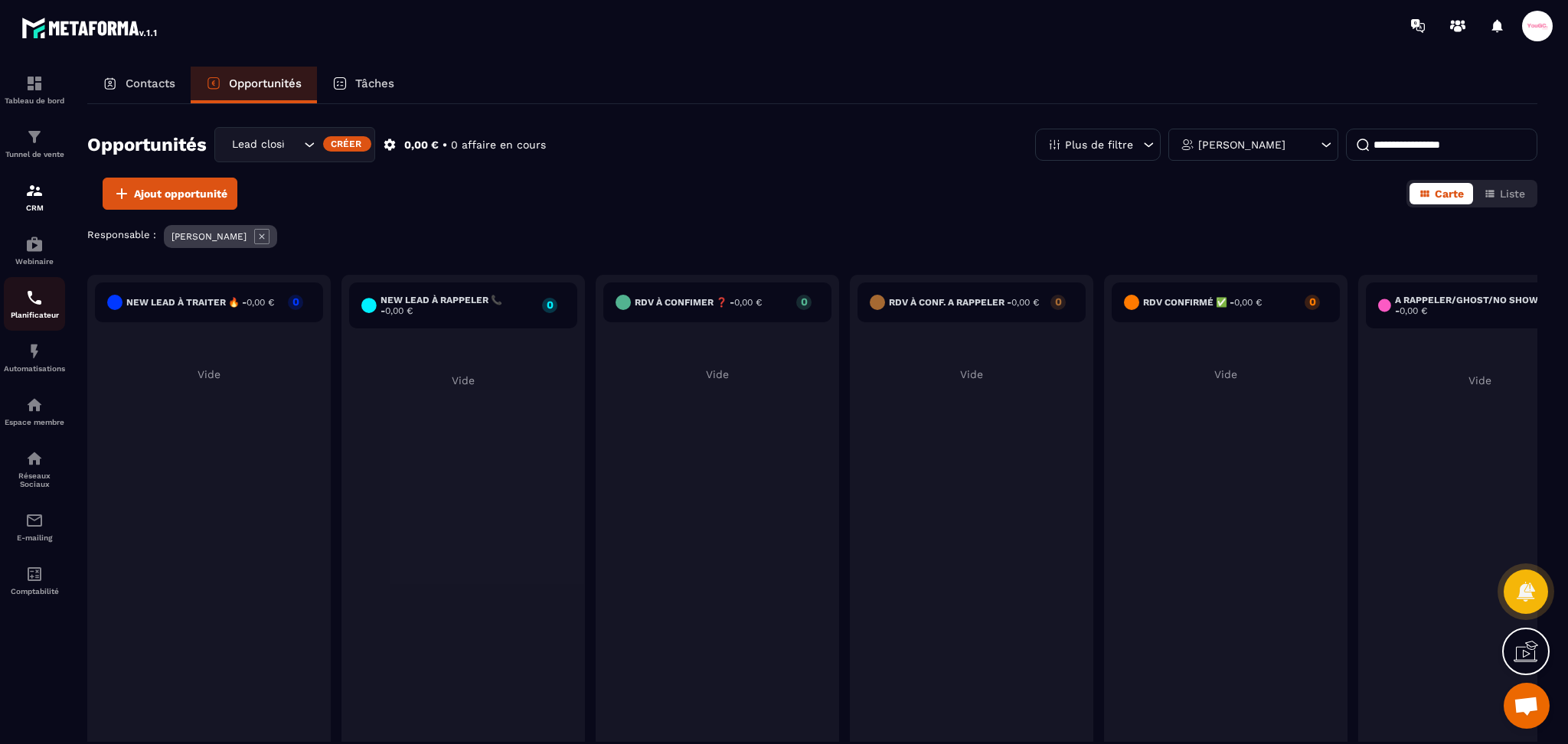
click at [33, 298] on img at bounding box center [34, 298] width 19 height 19
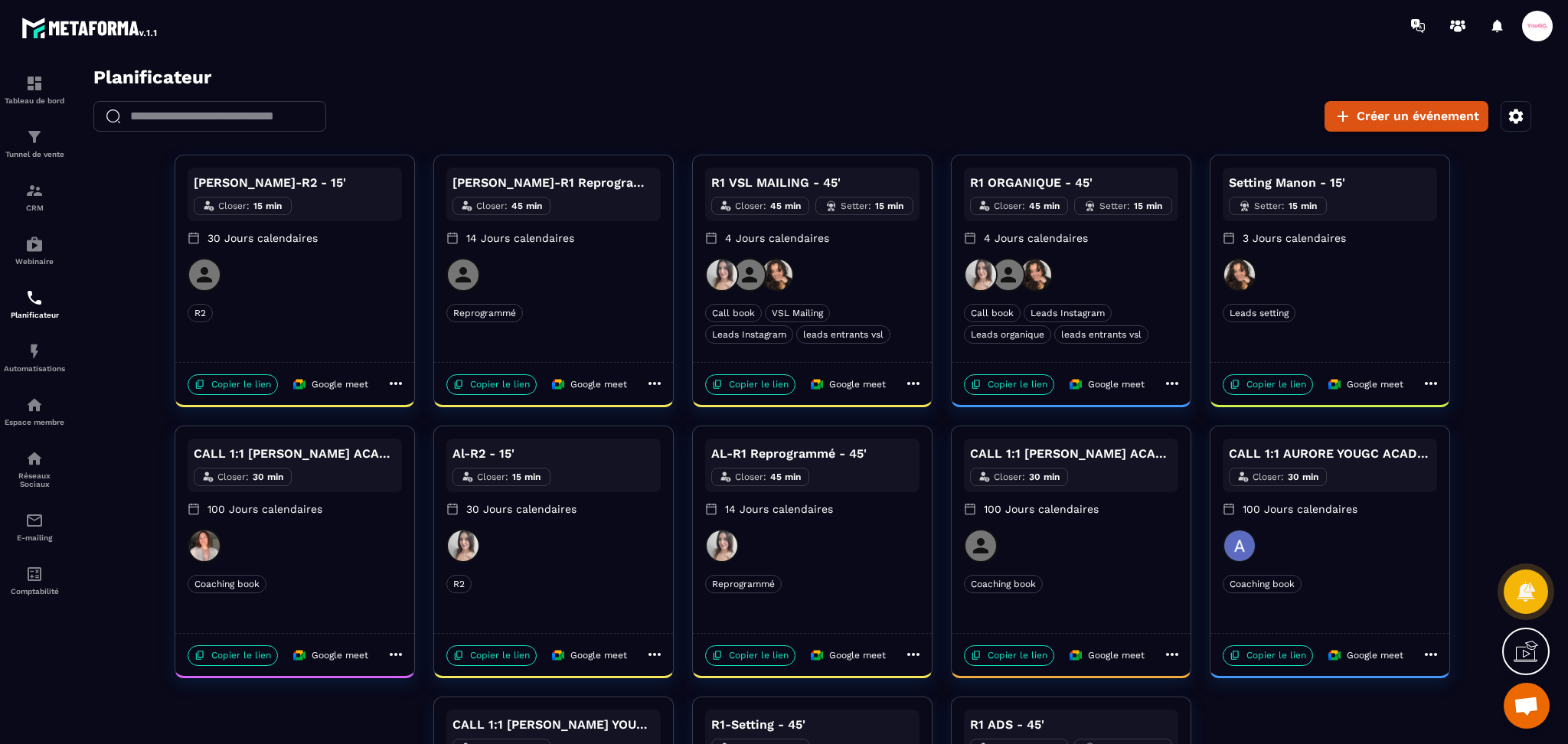
click at [787, 230] on p "4 Jours calendaires" at bounding box center [812, 237] width 214 height 15
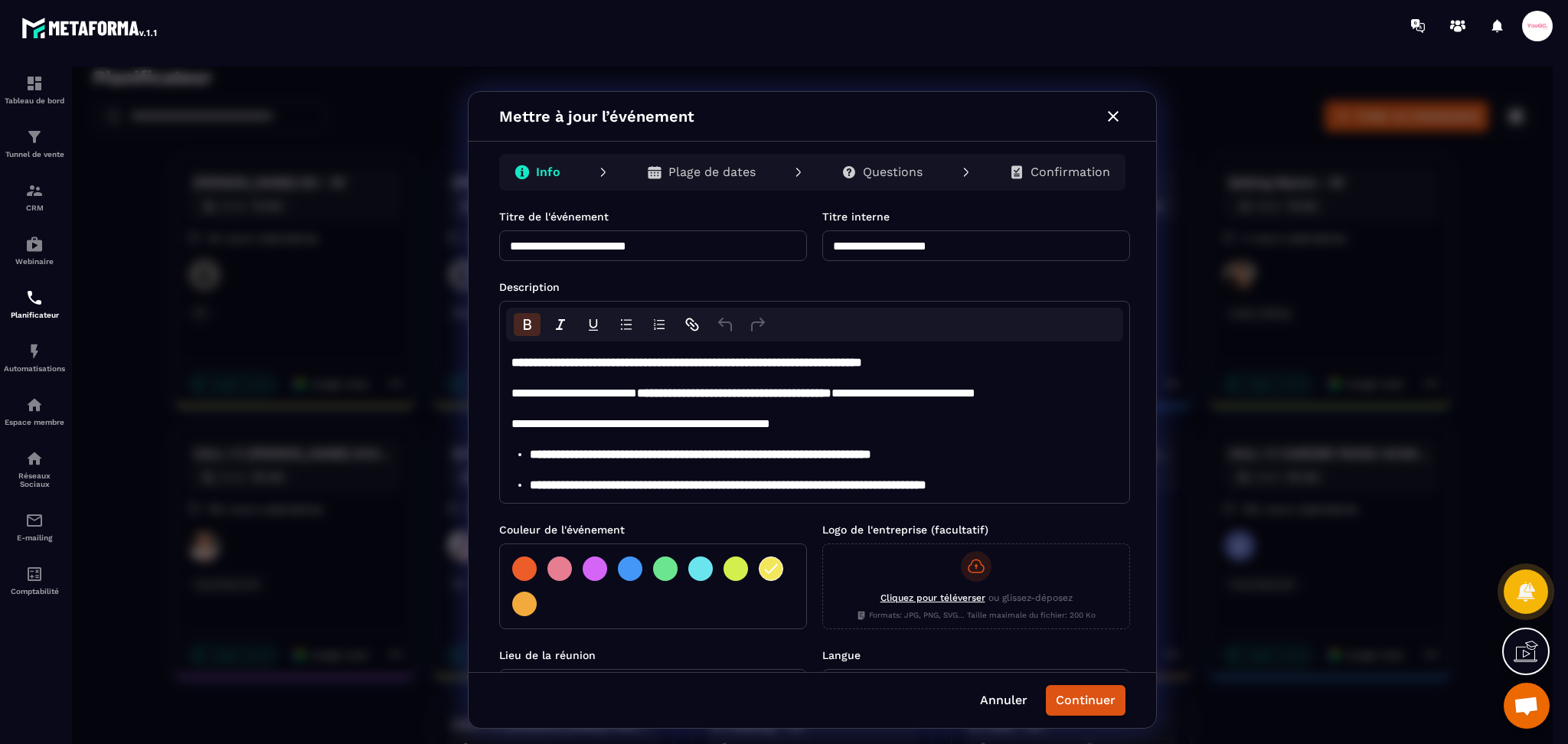
click at [708, 176] on p "Plage de dates" at bounding box center [712, 172] width 87 height 15
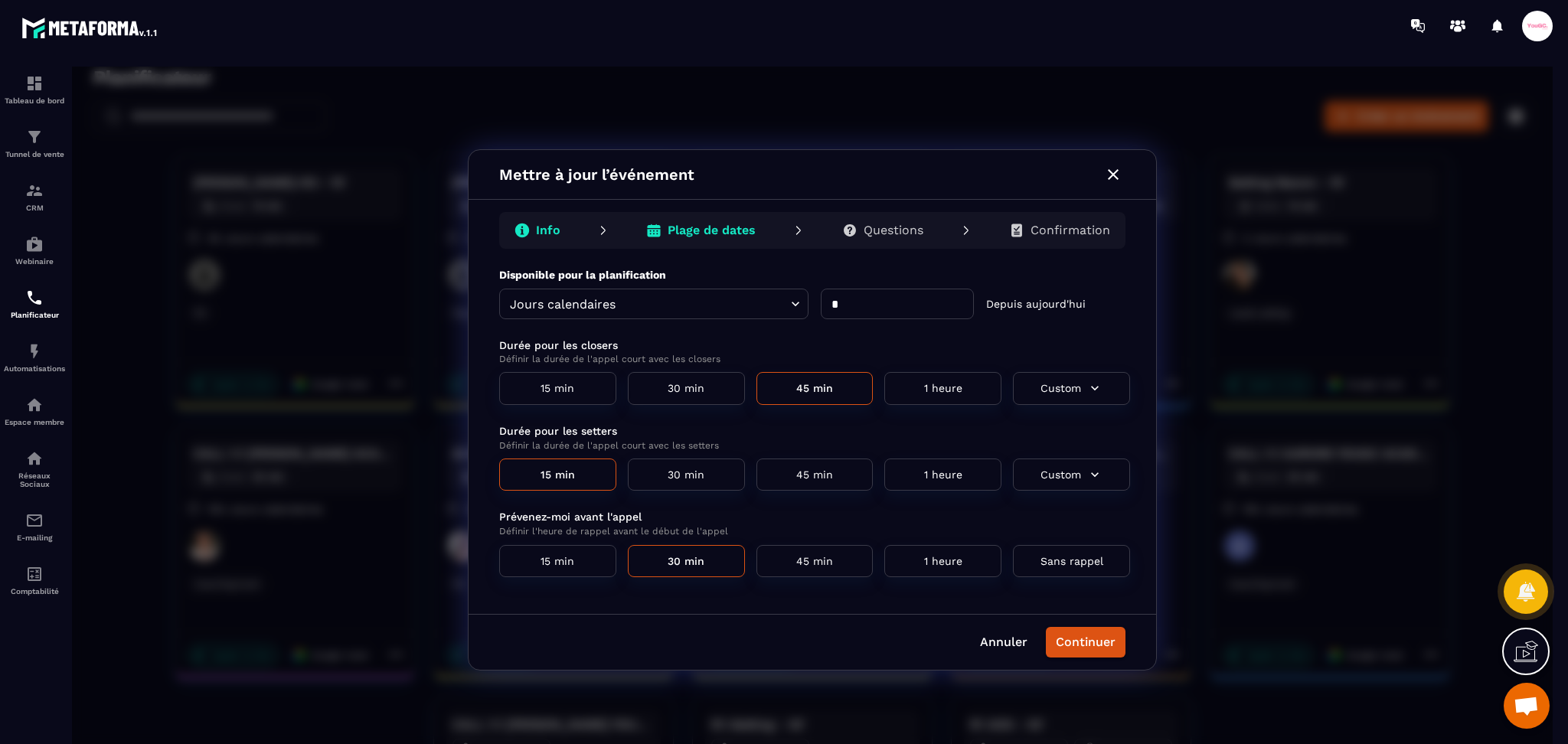
click at [854, 308] on input "*" at bounding box center [897, 304] width 153 height 30
type input "*"
click at [1058, 647] on button "Continuer" at bounding box center [1086, 642] width 80 height 30
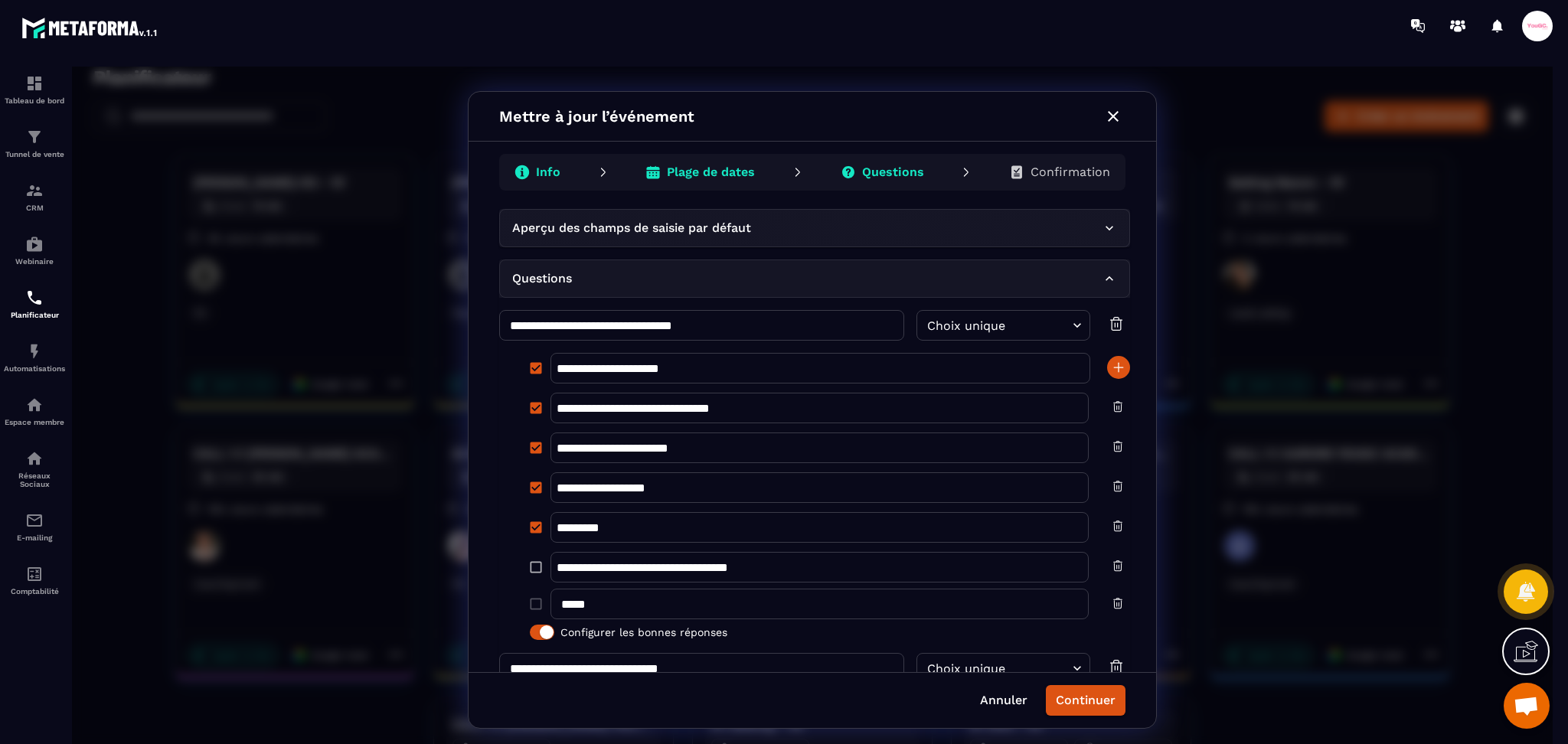
click at [1063, 180] on p "Confirmation" at bounding box center [1070, 172] width 80 height 15
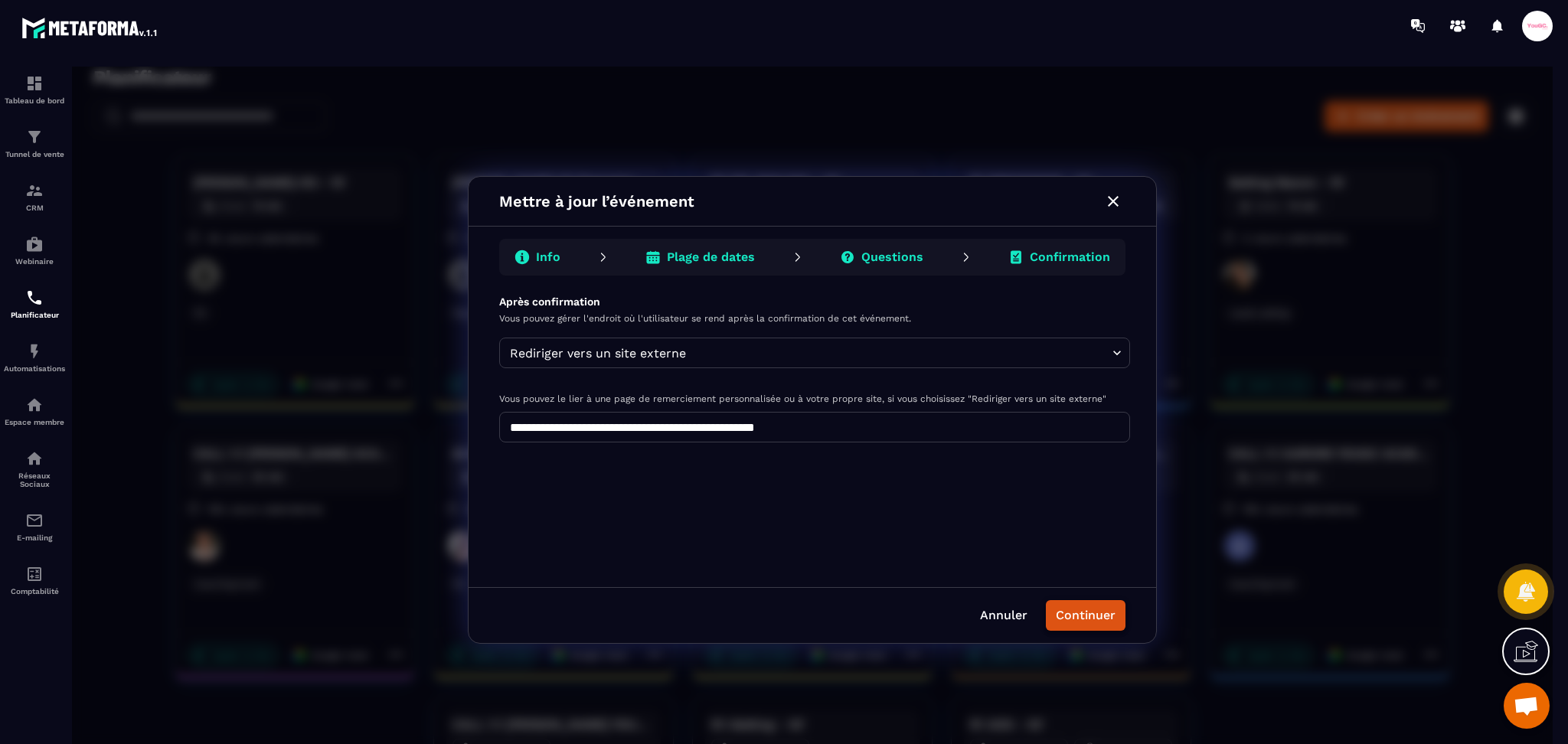
click at [1081, 615] on button "Continuer" at bounding box center [1086, 615] width 80 height 30
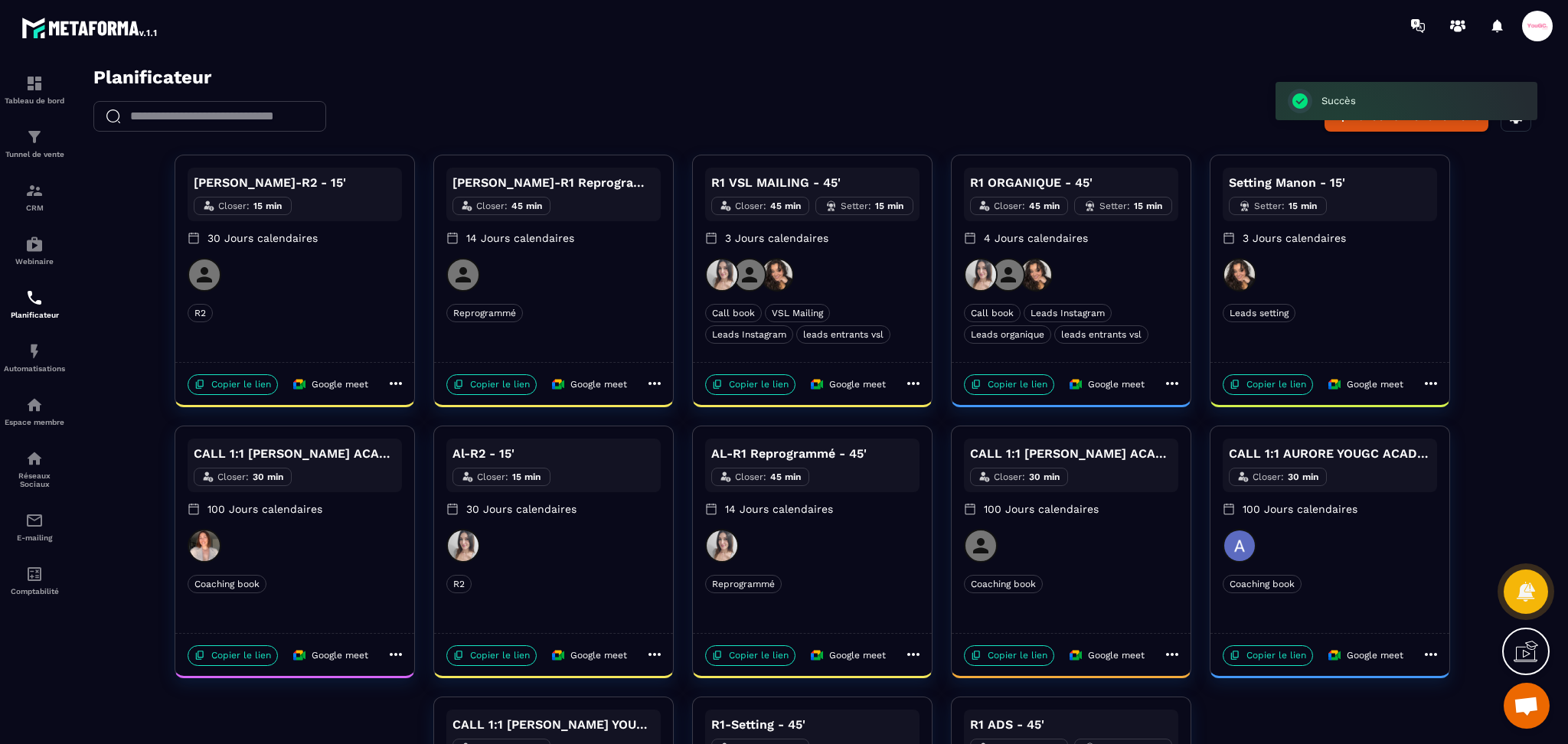
click at [1121, 244] on p "4 Jours calendaires" at bounding box center [1070, 237] width 214 height 15
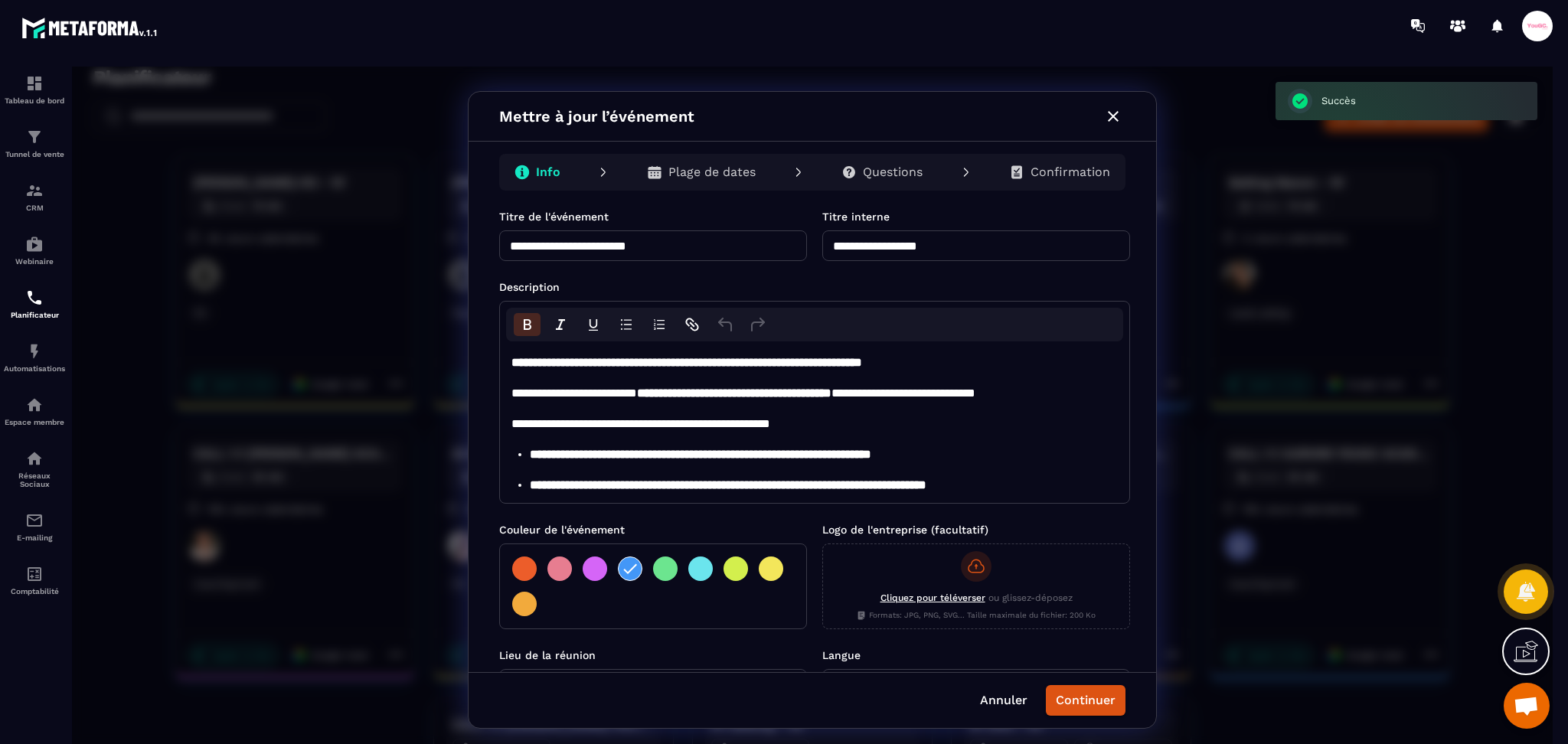
click at [725, 168] on p "Plage de dates" at bounding box center [712, 172] width 87 height 15
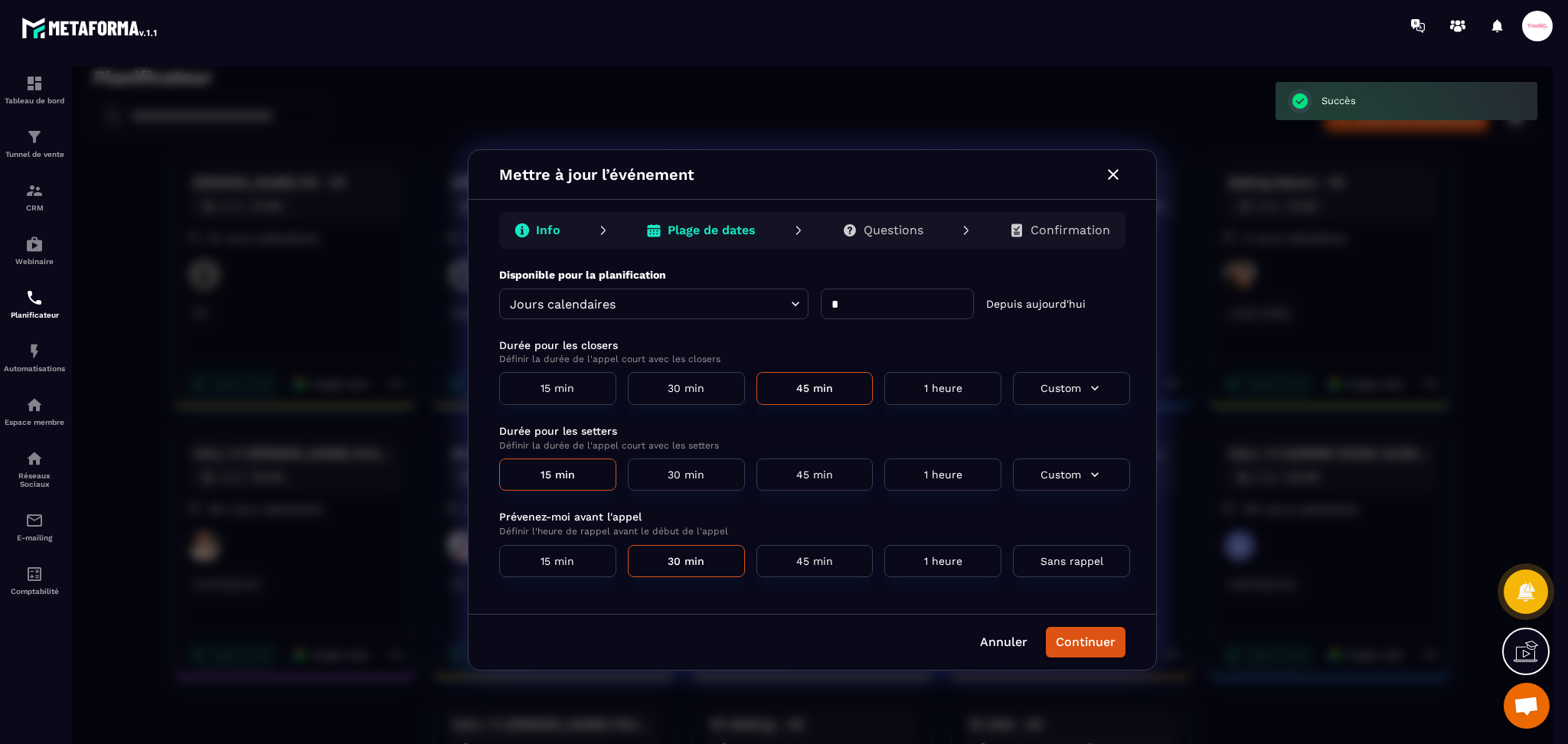
click at [879, 312] on input "*" at bounding box center [897, 304] width 153 height 30
type input "*"
click at [1108, 643] on button "Continuer" at bounding box center [1086, 642] width 80 height 30
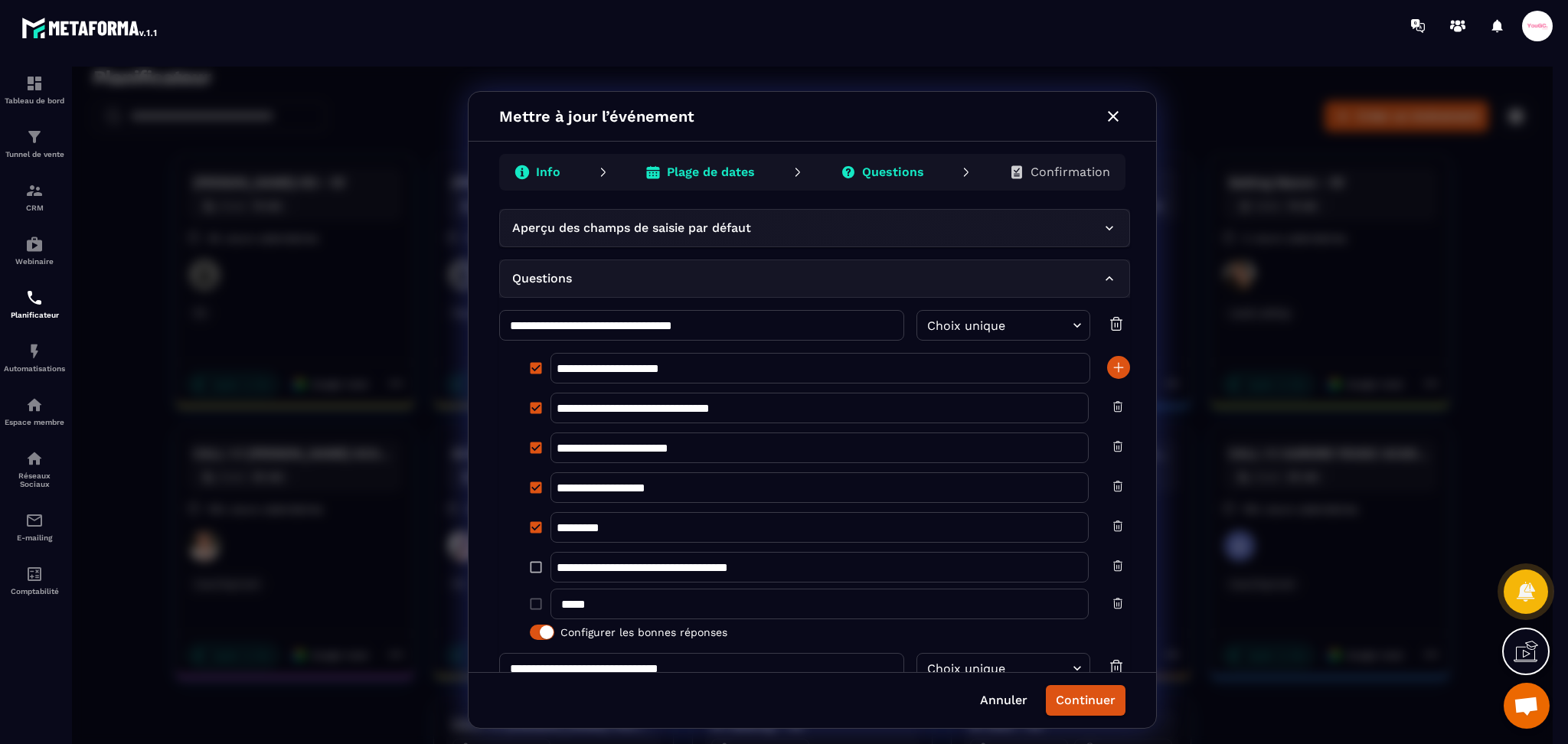
click at [1104, 183] on div "Confirmation" at bounding box center [1059, 172] width 125 height 30
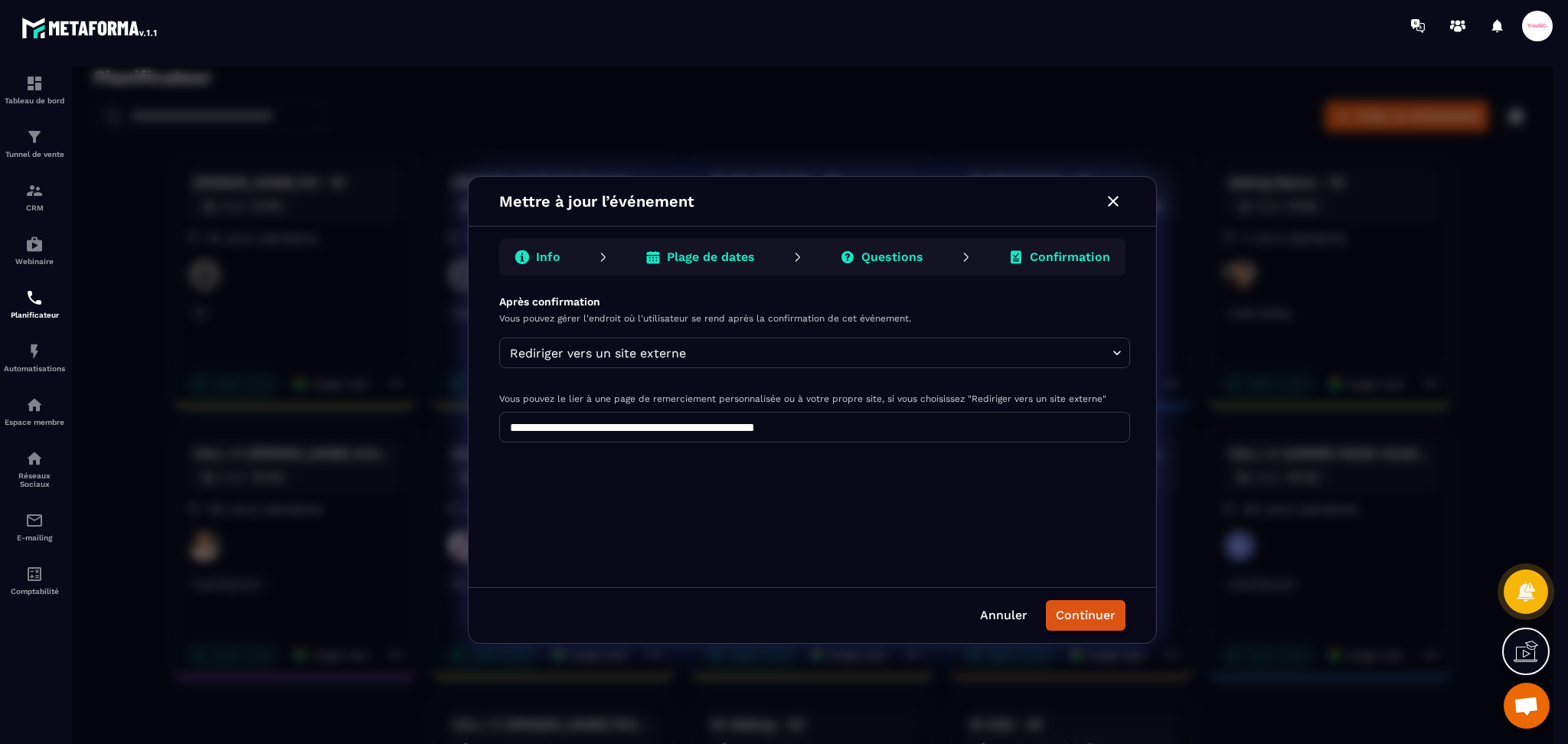
click at [1093, 610] on button "Continuer" at bounding box center [1086, 615] width 80 height 30
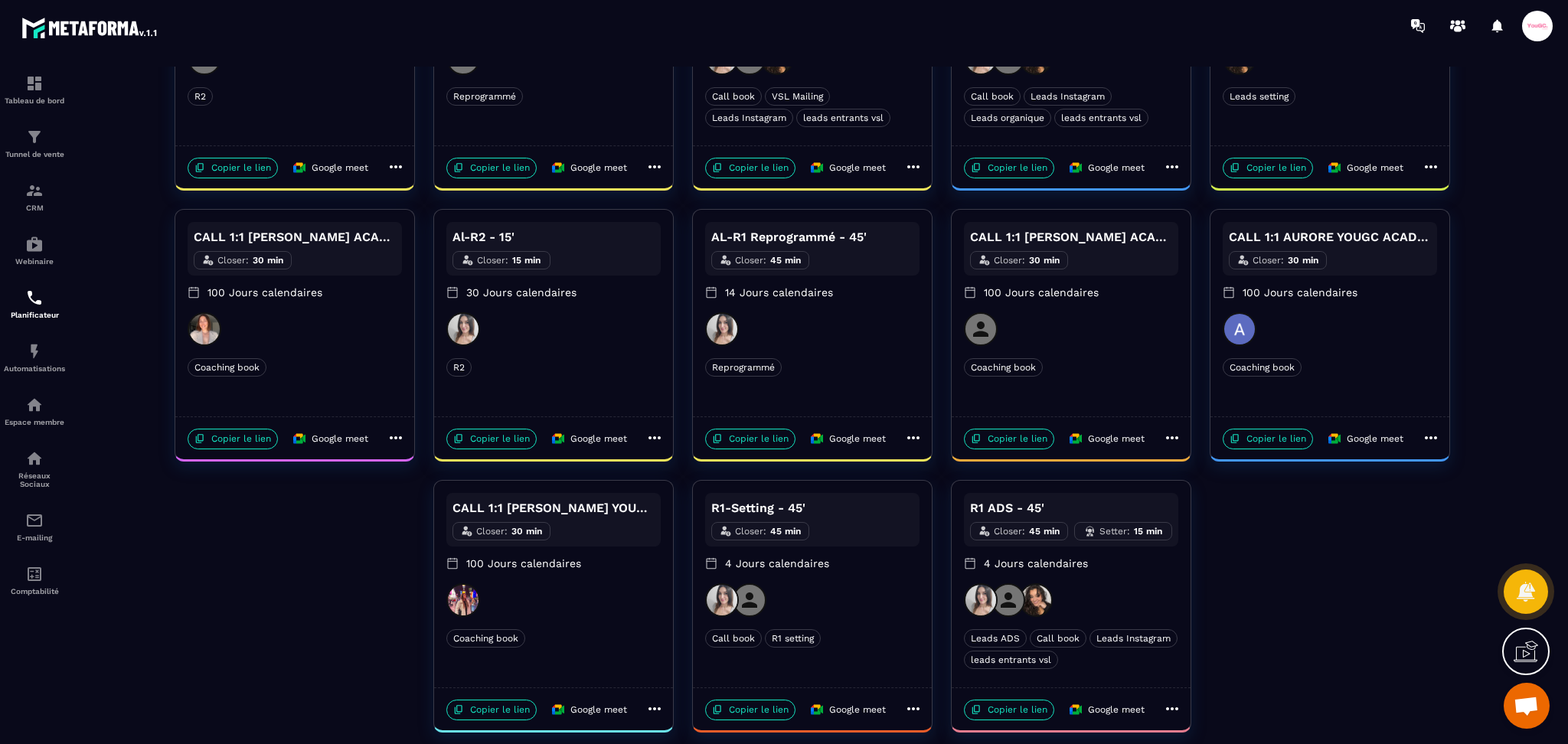
scroll to position [229, 0]
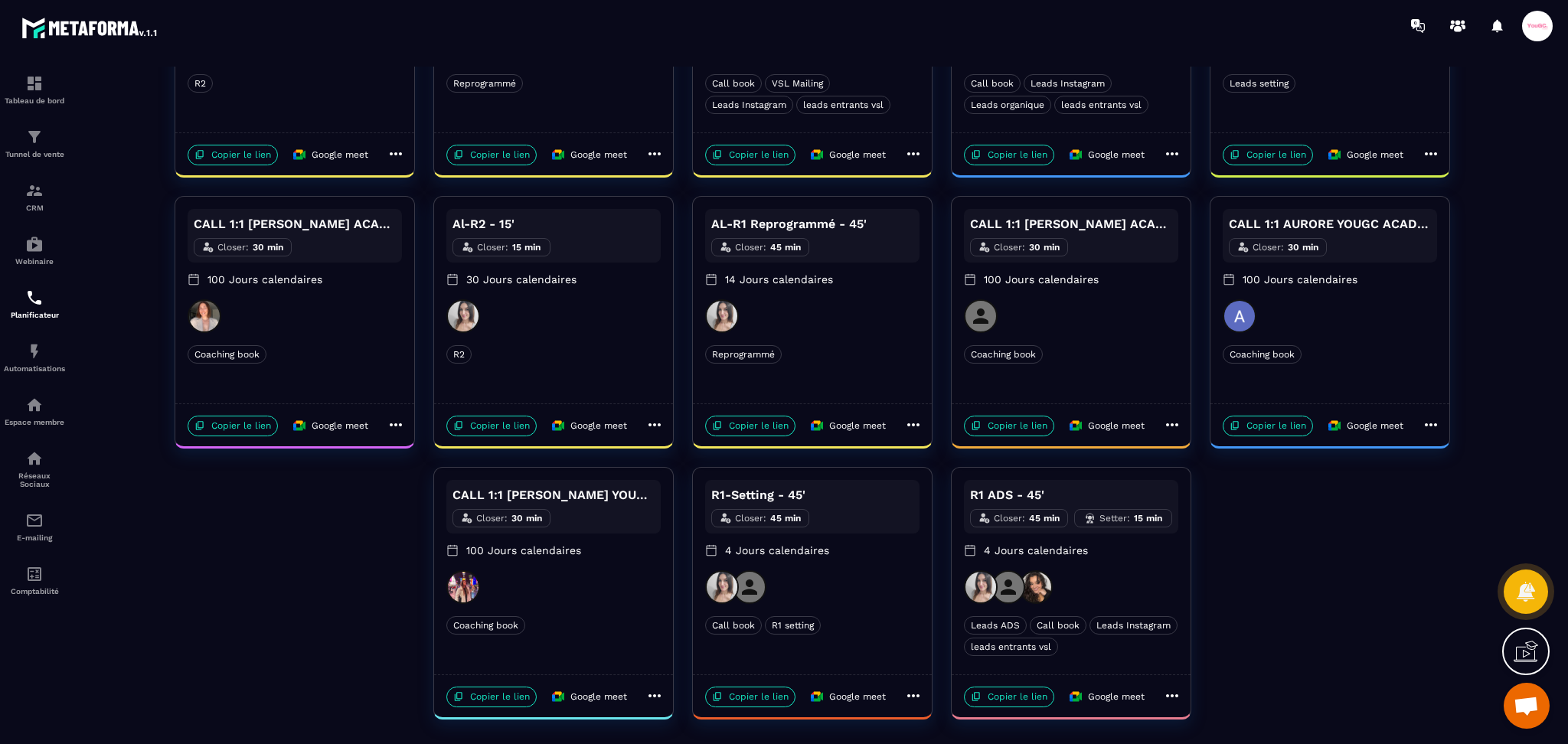
click at [876, 566] on div "R1-Setting - 45' Closer : 45 min 4 Jours calendaires" at bounding box center [812, 525] width 214 height 91
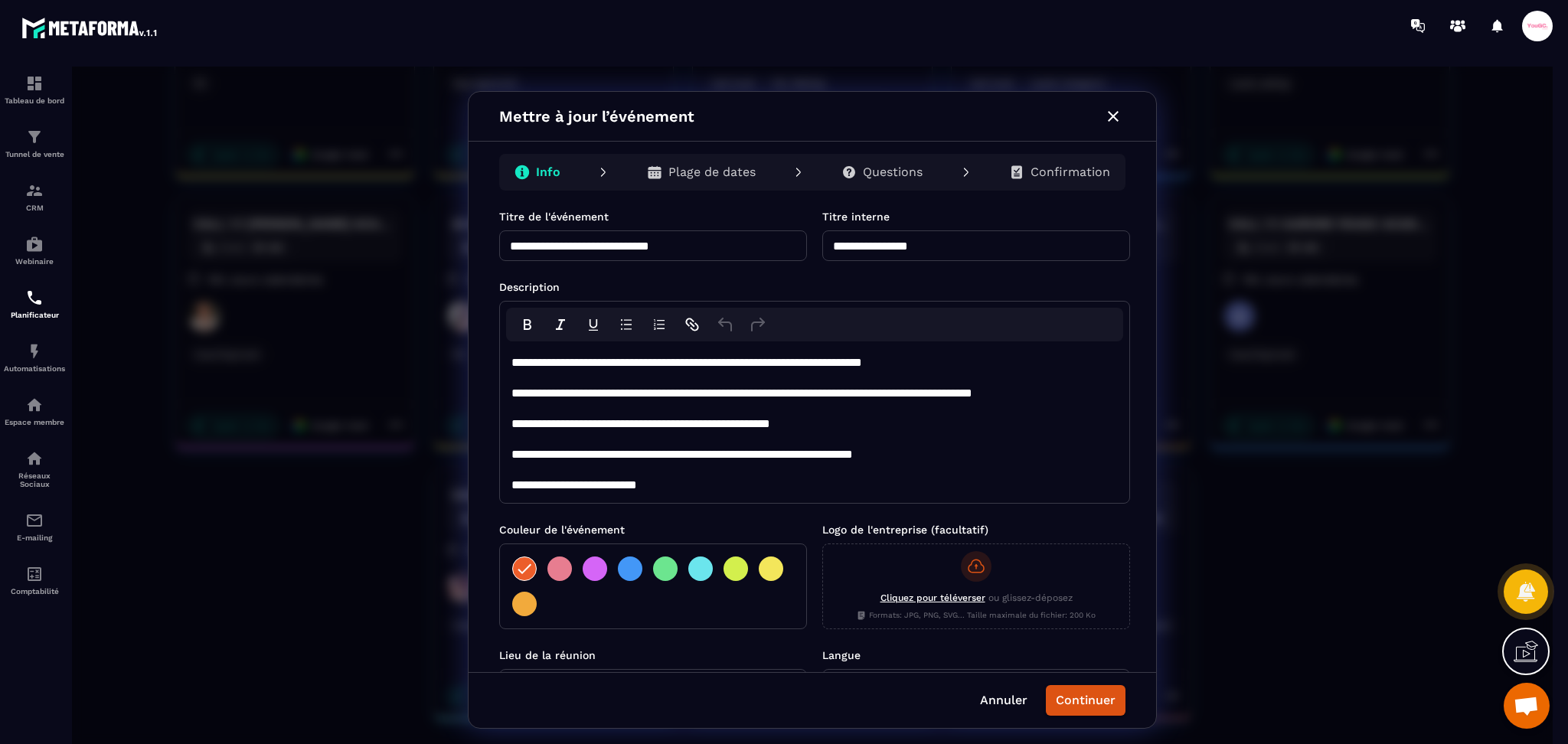
click at [736, 180] on p "Plage de dates" at bounding box center [712, 172] width 87 height 15
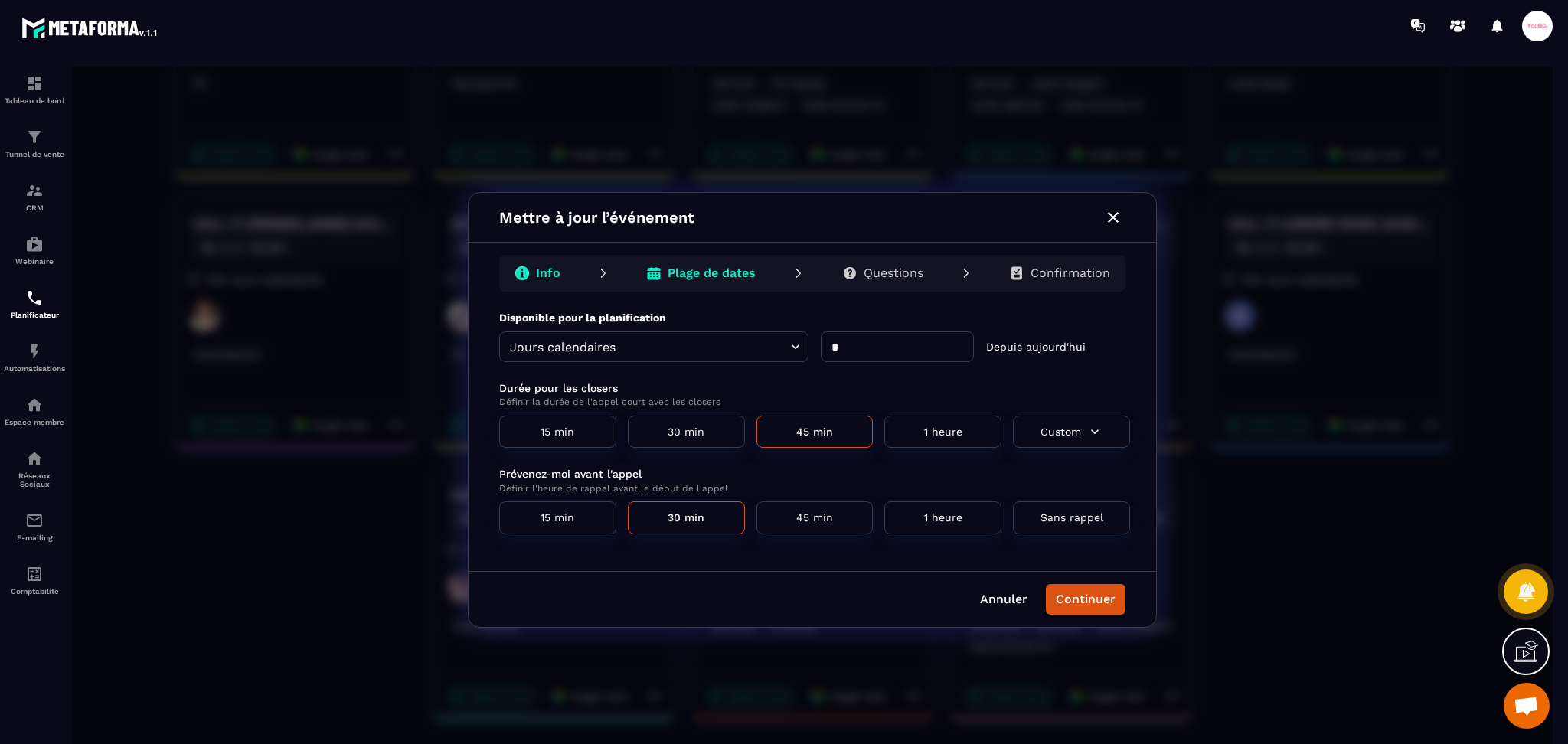
click at [862, 338] on input "*" at bounding box center [897, 347] width 153 height 30
type input "*"
click at [1101, 600] on button "Continuer" at bounding box center [1086, 599] width 80 height 30
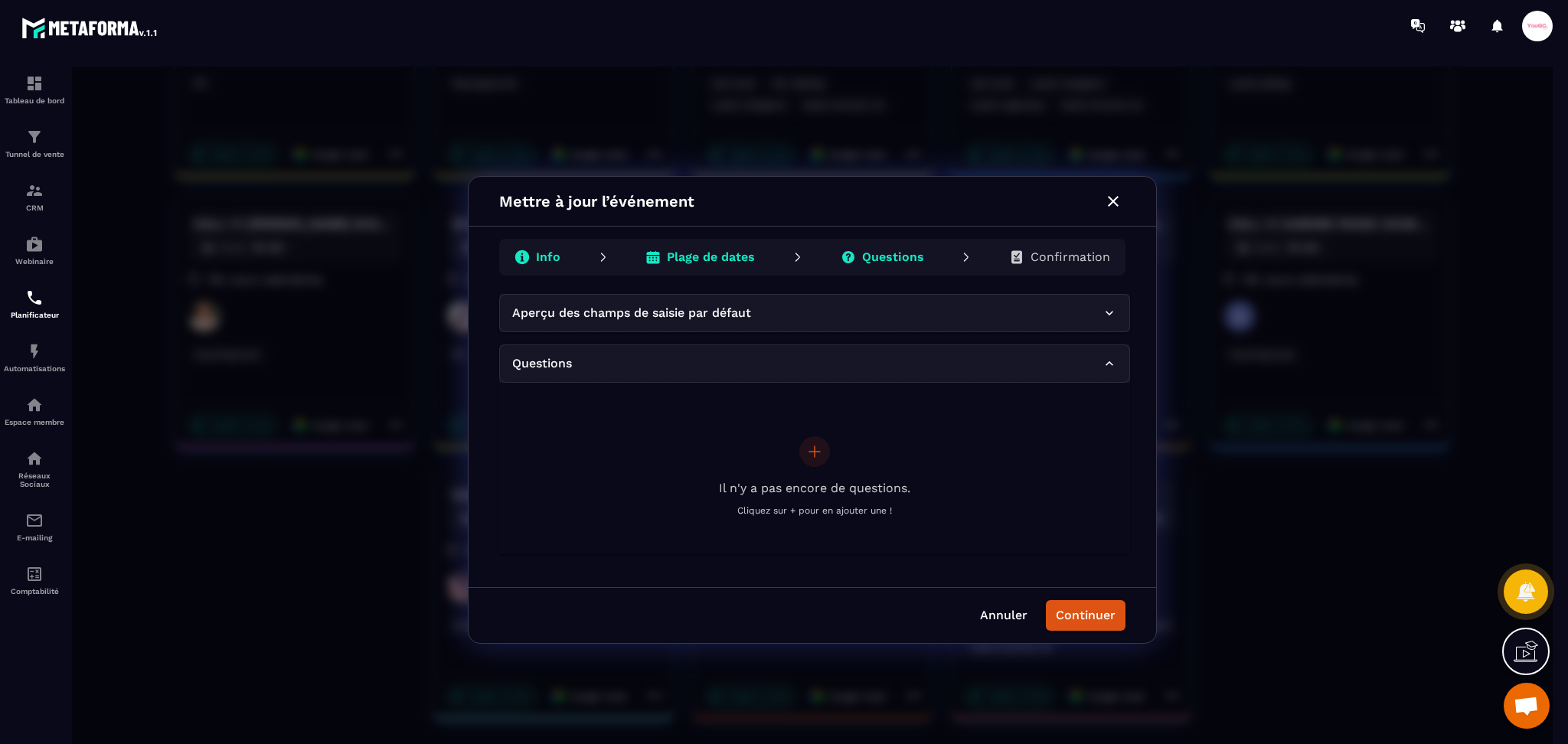
click at [1093, 264] on p "Confirmation" at bounding box center [1070, 257] width 80 height 15
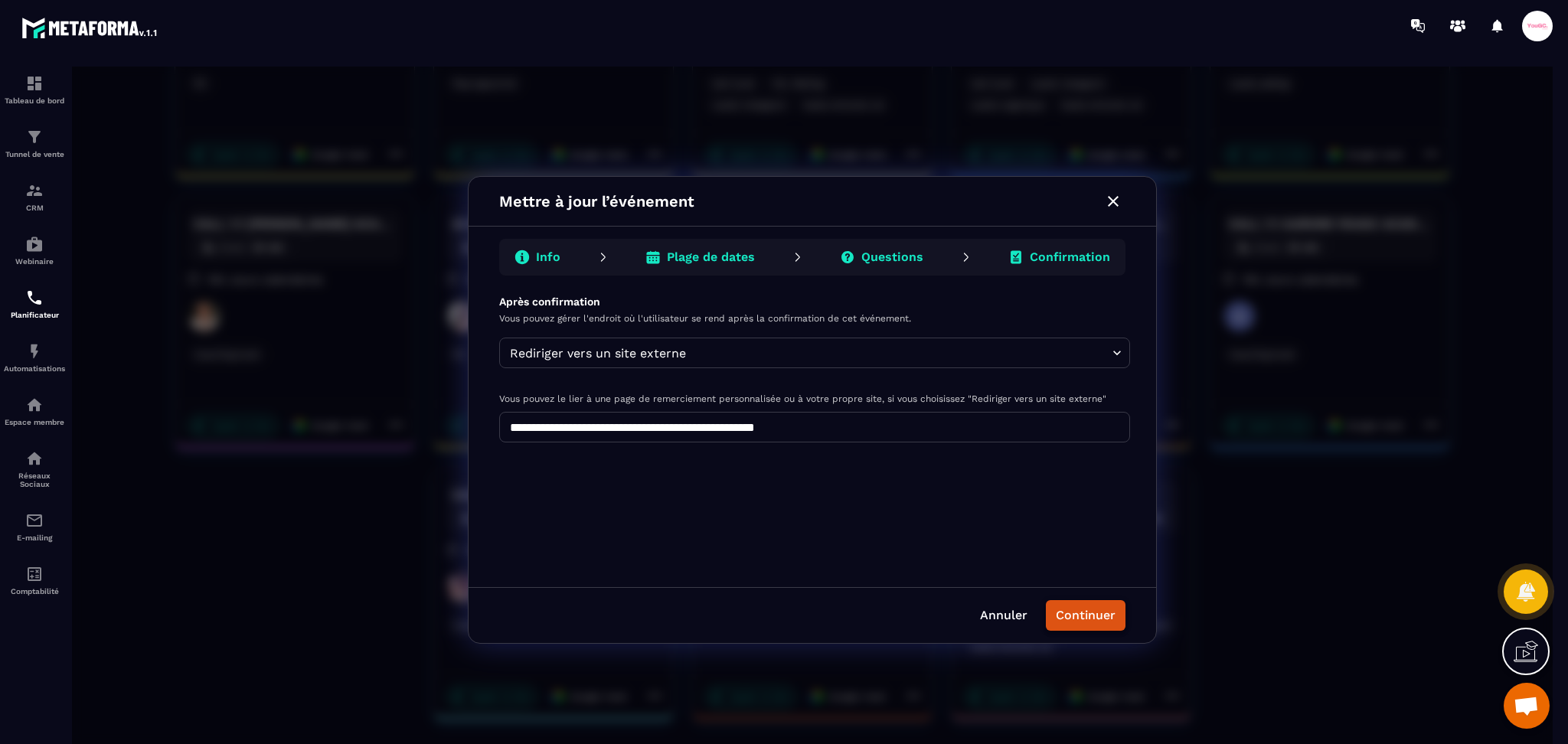
click at [1070, 617] on button "Continuer" at bounding box center [1086, 615] width 80 height 30
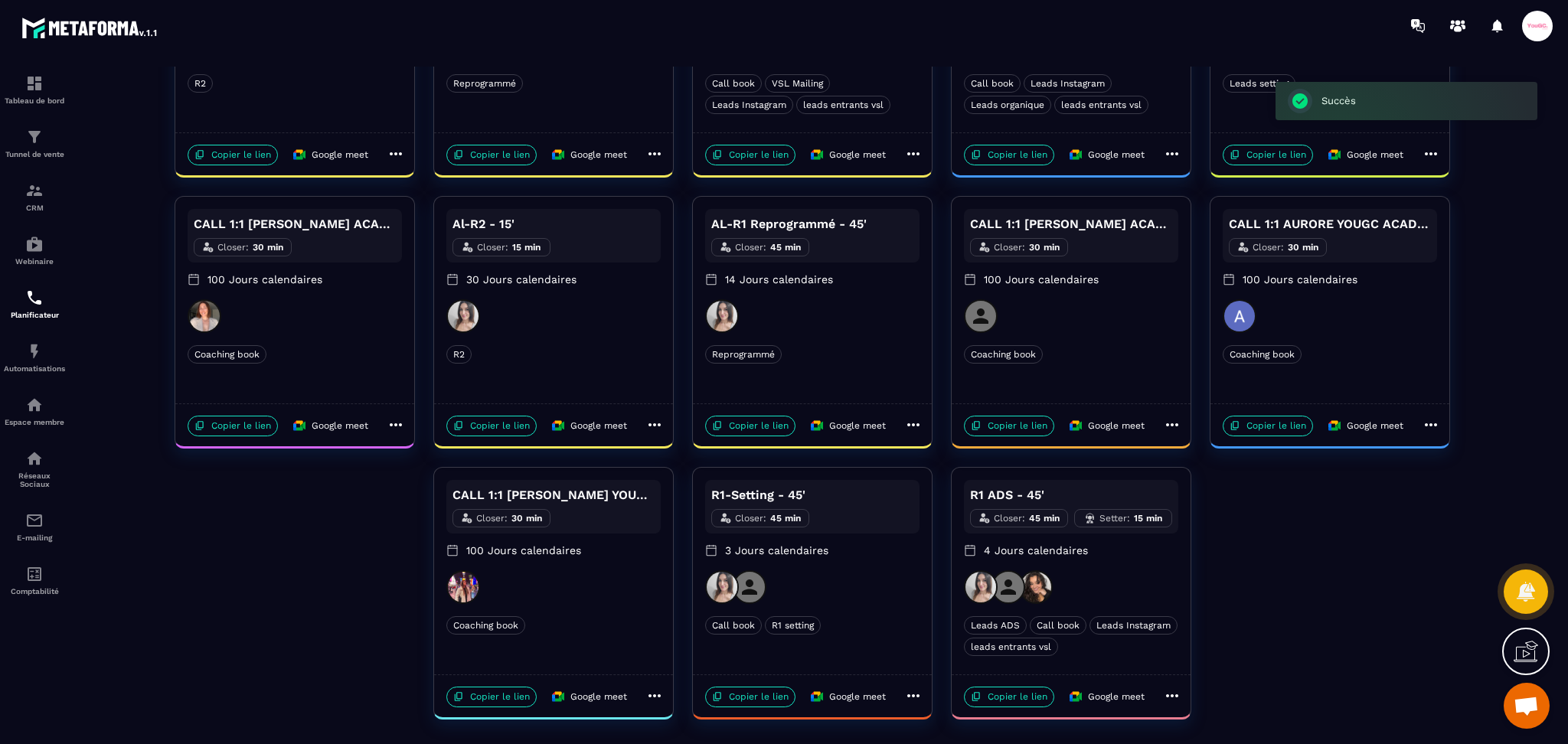
click at [1140, 568] on div "R1 ADS - 45' Closer : 45 min Setter : 15 min 4 Jours calendaires" at bounding box center [1070, 525] width 214 height 91
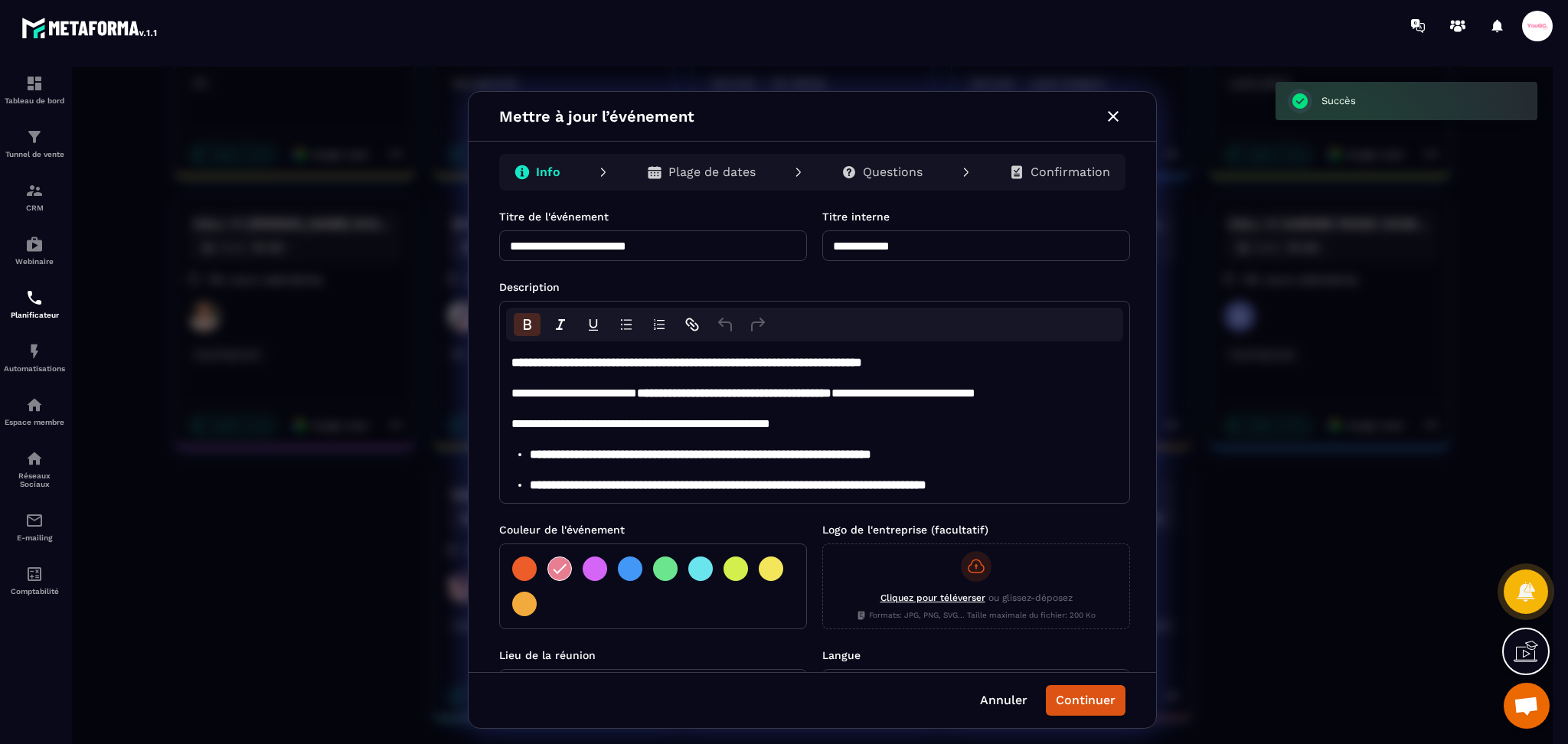
click at [742, 171] on p "Plage de dates" at bounding box center [712, 172] width 87 height 15
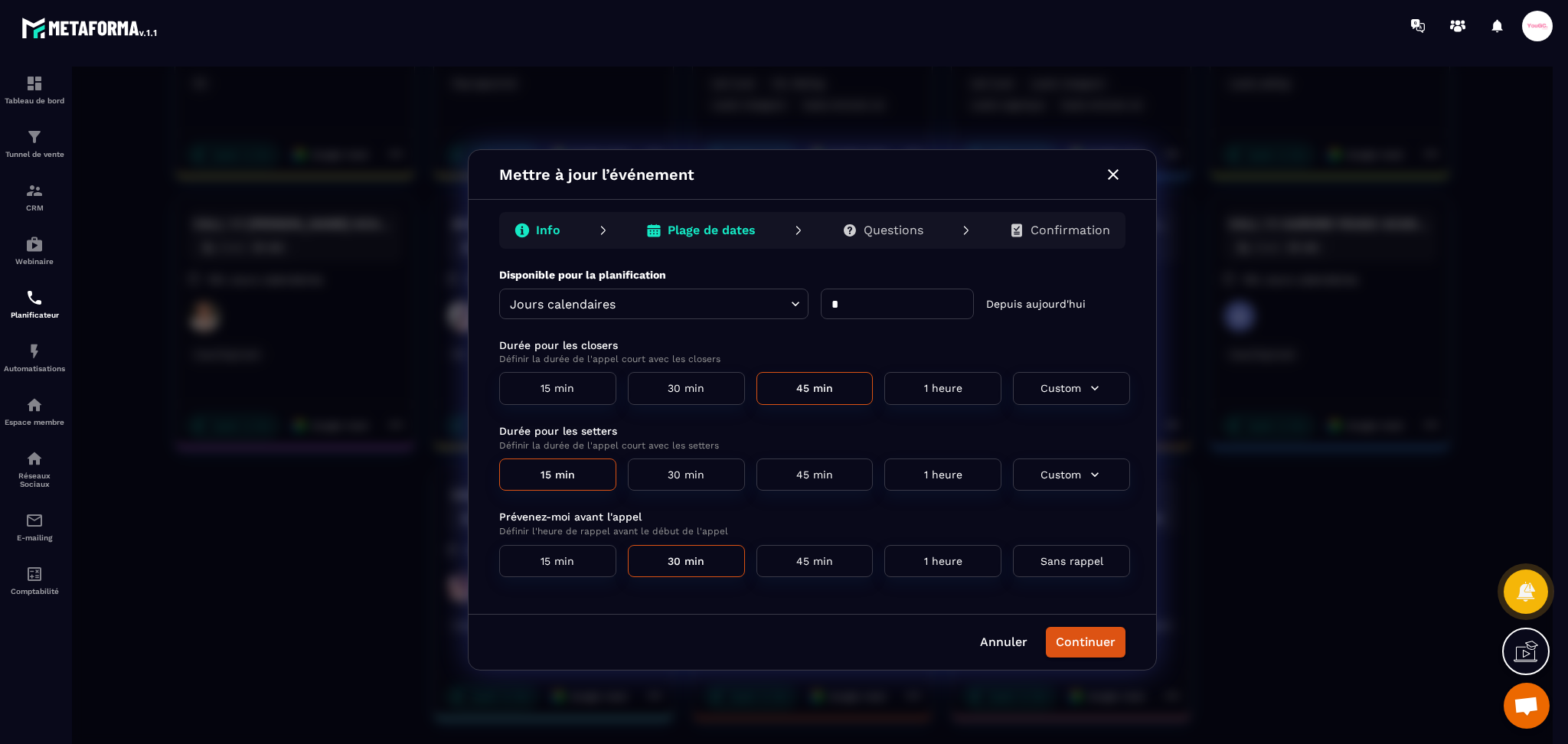
click at [885, 314] on input "*" at bounding box center [897, 304] width 153 height 30
type input "*"
click at [791, 310] on body "Planificateur ​ ​ Créer un événement Margot-R2 - 15' Closer : 15 min 30 Jours c…" at bounding box center [812, 180] width 1481 height 687
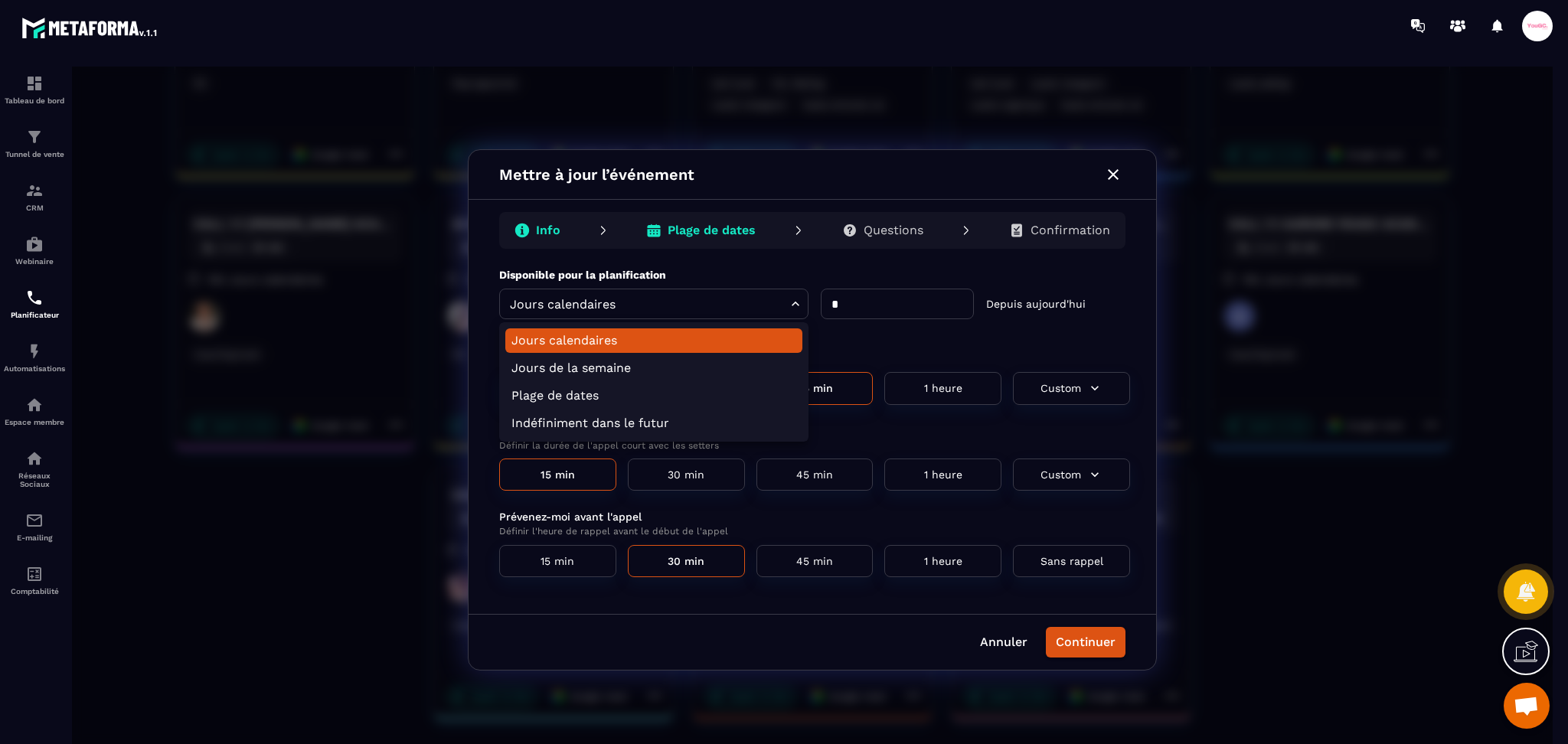
click at [791, 310] on div at bounding box center [812, 410] width 1481 height 687
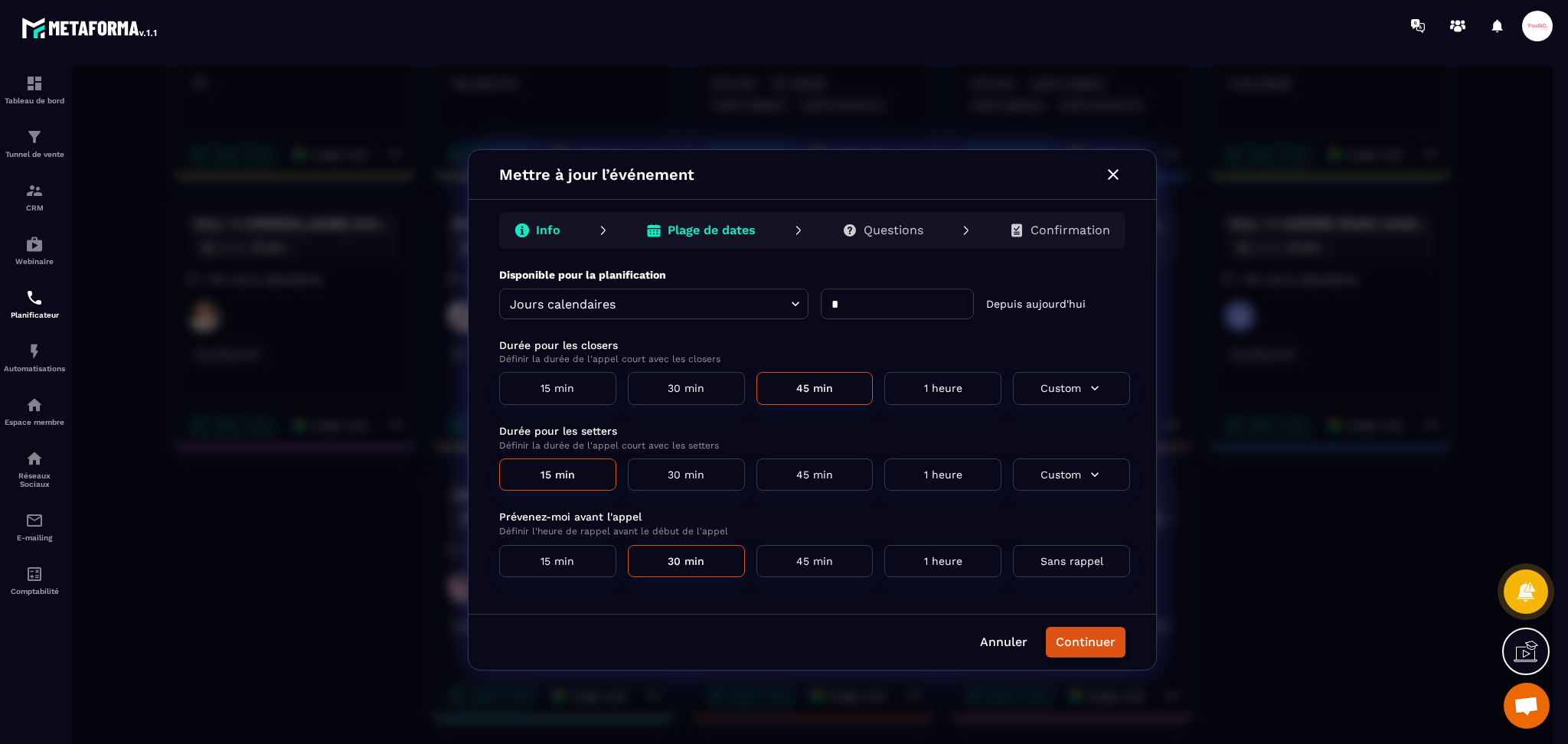
click at [1066, 642] on button "Continuer" at bounding box center [1086, 642] width 80 height 30
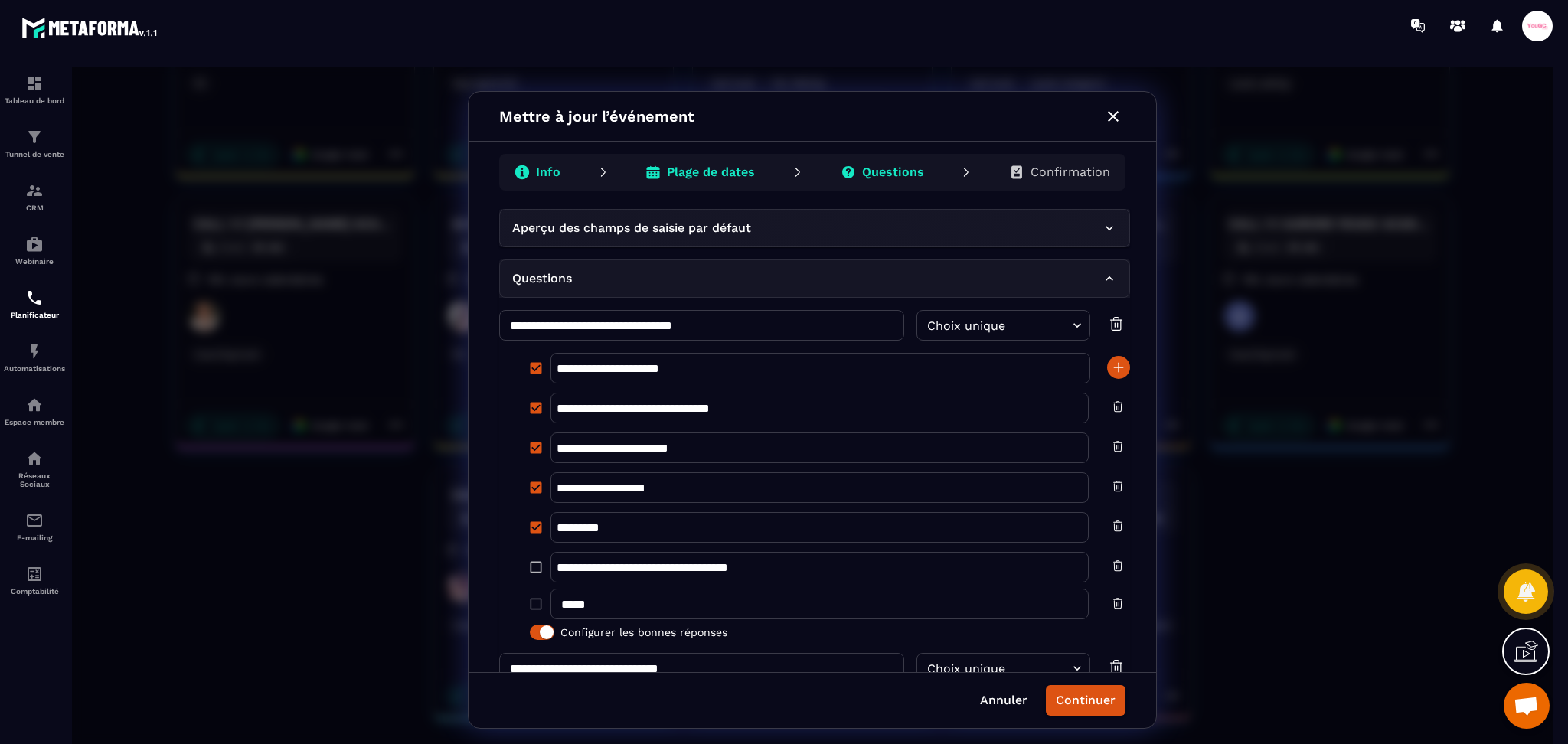
click at [1100, 180] on p "Confirmation" at bounding box center [1070, 172] width 80 height 15
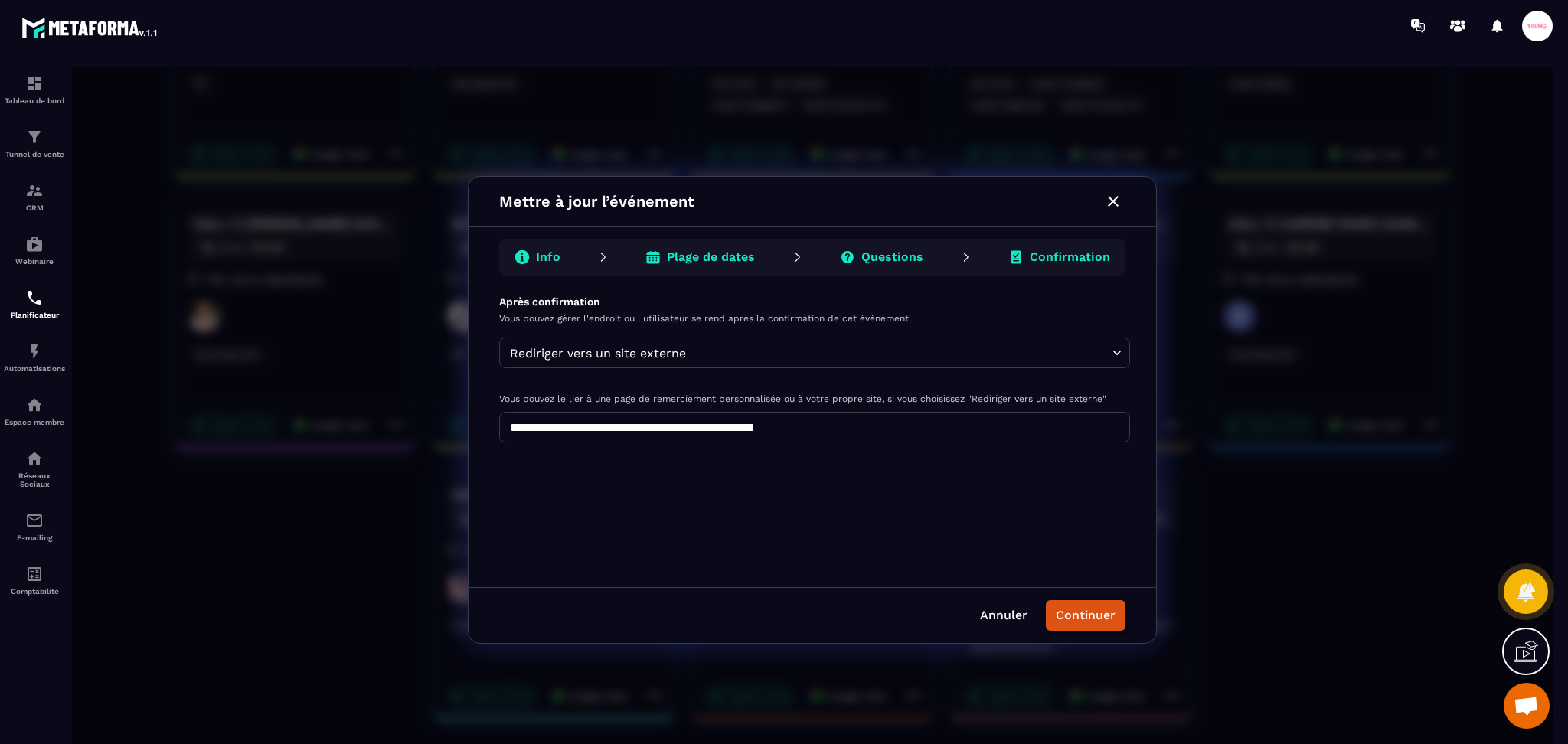
click at [1110, 625] on button "Continuer" at bounding box center [1086, 615] width 80 height 30
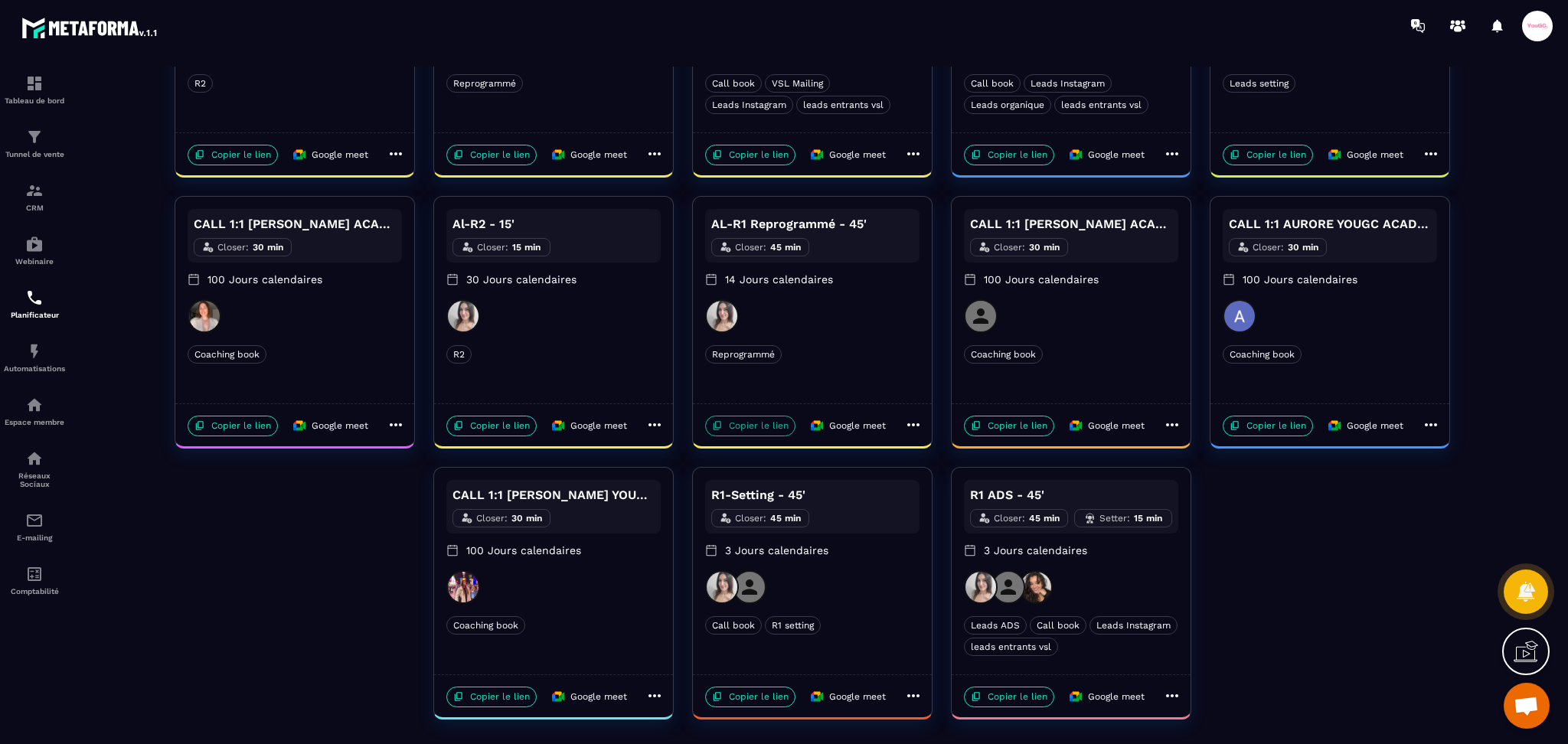
drag, startPoint x: 748, startPoint y: 433, endPoint x: 905, endPoint y: 300, distance: 205.8
click at [748, 432] on p "Copier le lien" at bounding box center [750, 426] width 91 height 20
click at [751, 692] on p "Copier le lien" at bounding box center [750, 697] width 91 height 20
click at [1019, 700] on p "Copier le lien" at bounding box center [1009, 697] width 91 height 20
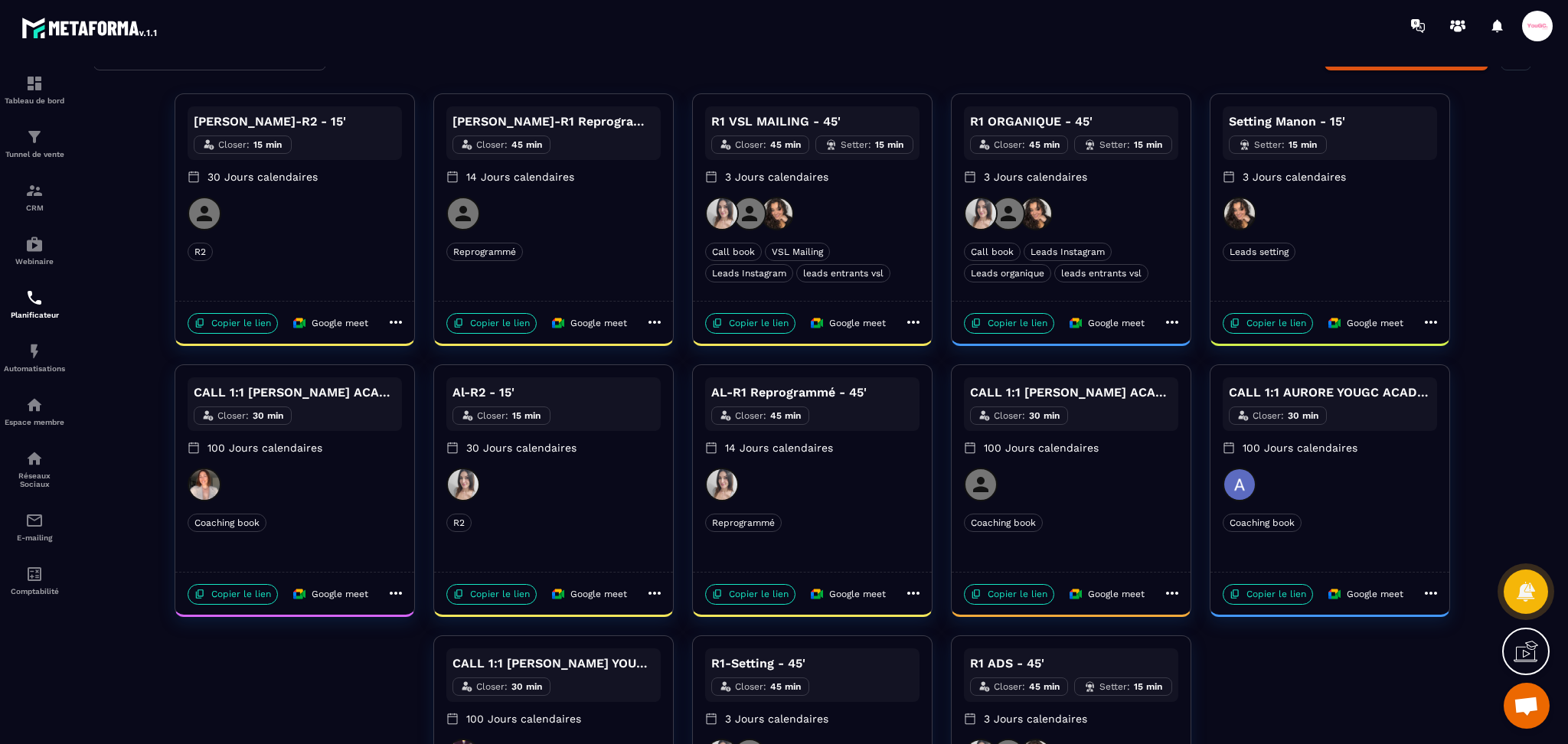
scroll to position [0, 0]
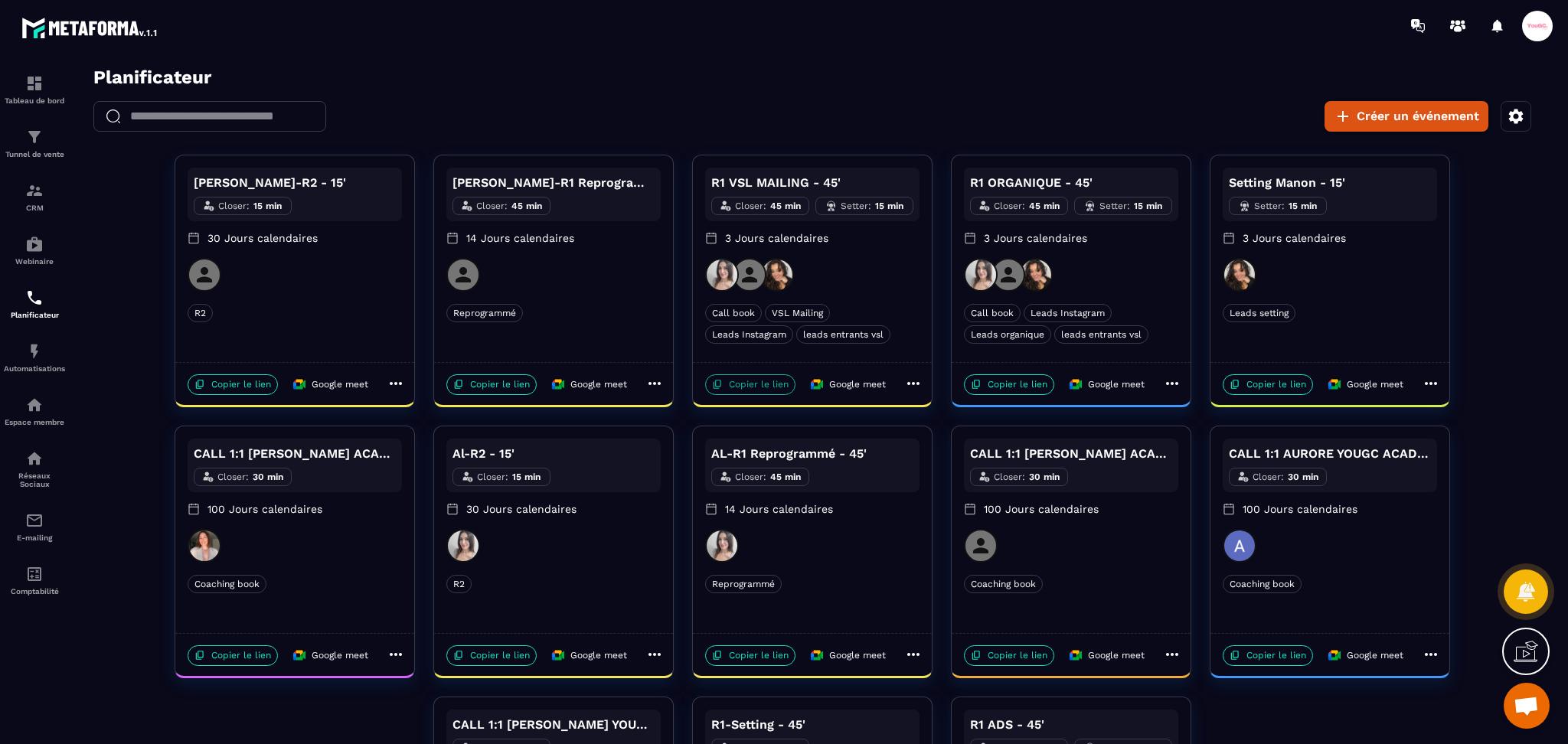
click at [776, 392] on p "Copier le lien" at bounding box center [750, 384] width 91 height 20
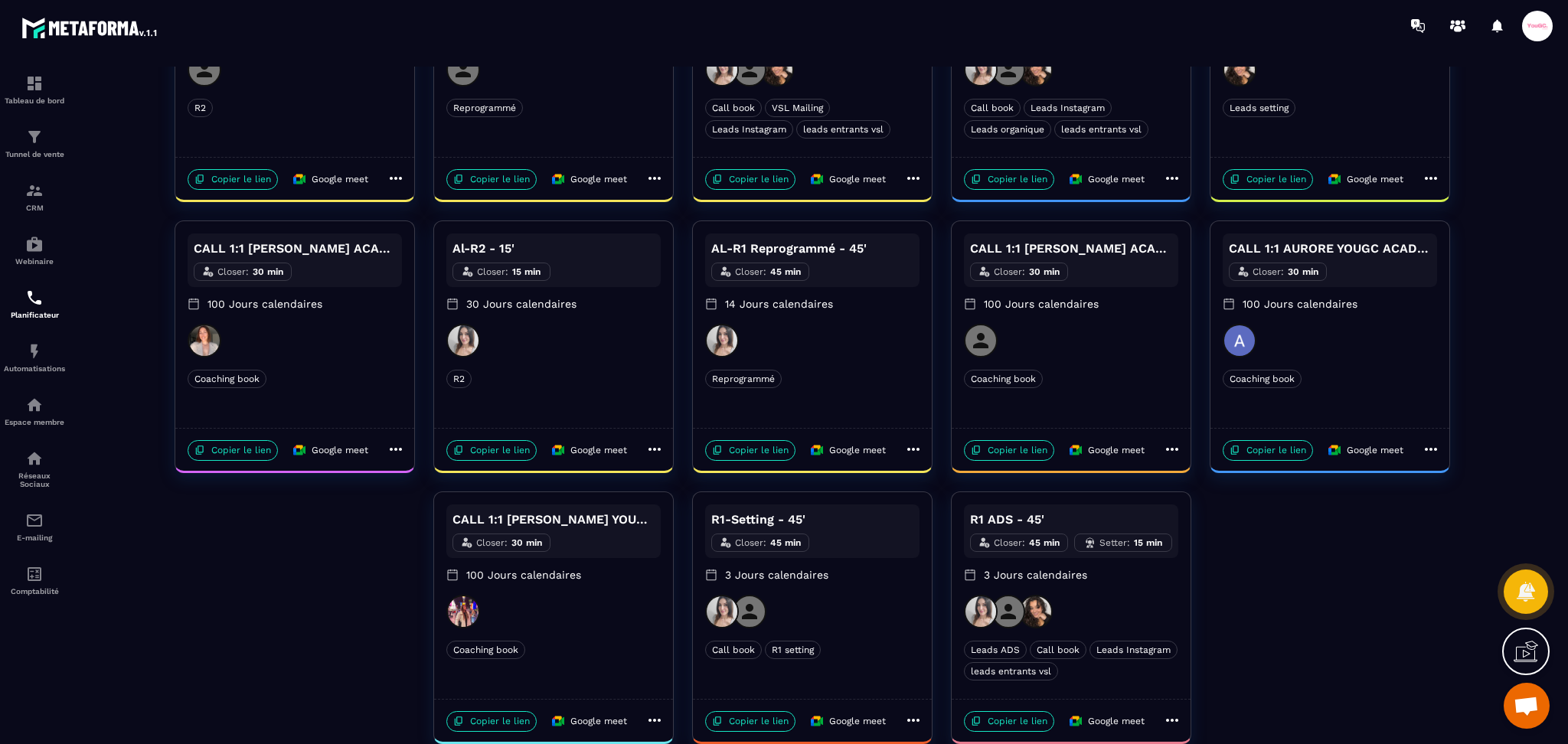
scroll to position [229, 0]
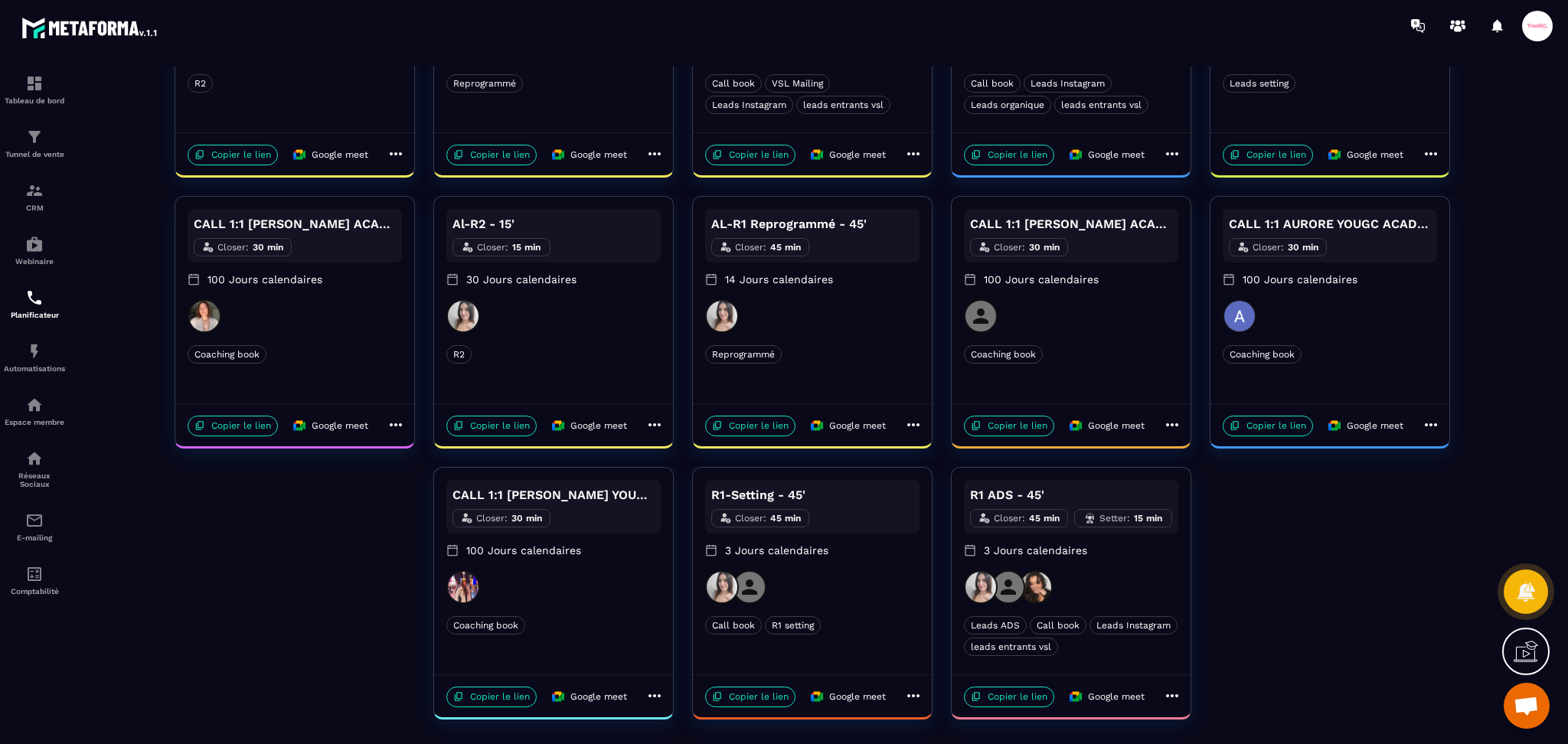
click at [986, 695] on p "Copier le lien" at bounding box center [1009, 697] width 91 height 20
click at [776, 698] on p "Copier le lien" at bounding box center [750, 697] width 91 height 20
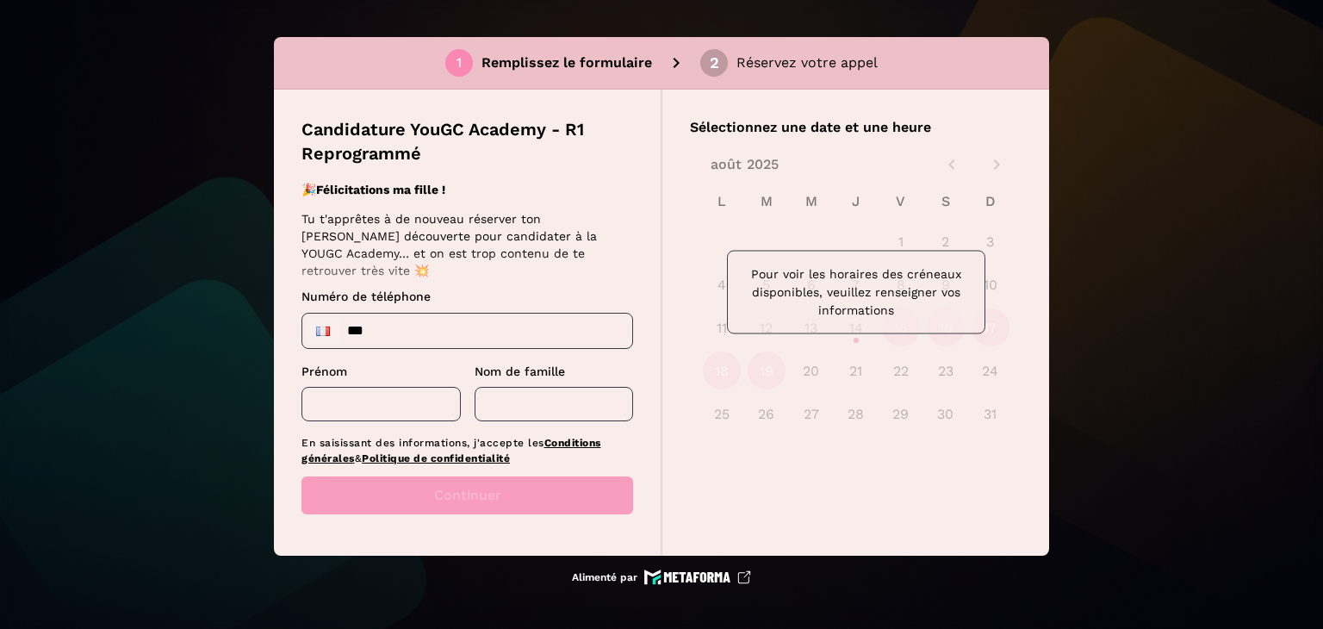
click at [398, 330] on input "***" at bounding box center [467, 331] width 330 height 34
type input "**********"
type input "****"
type input "**********"
click at [543, 400] on input "text" at bounding box center [554, 404] width 159 height 34
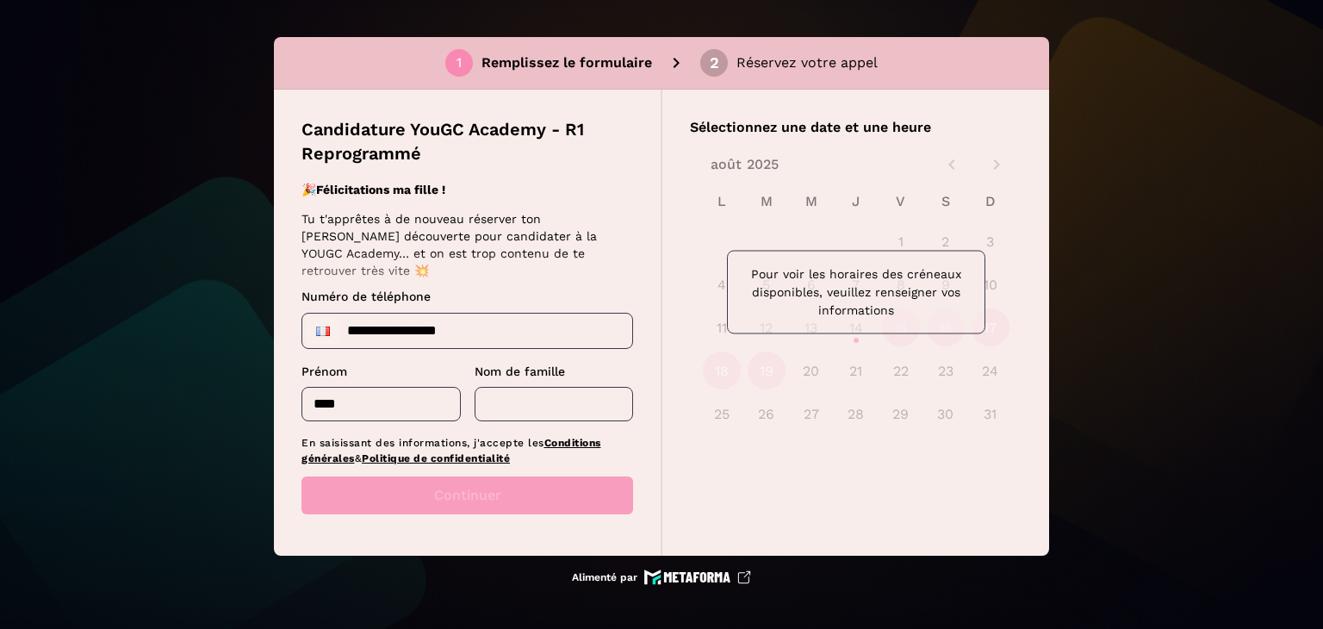
type input "*****"
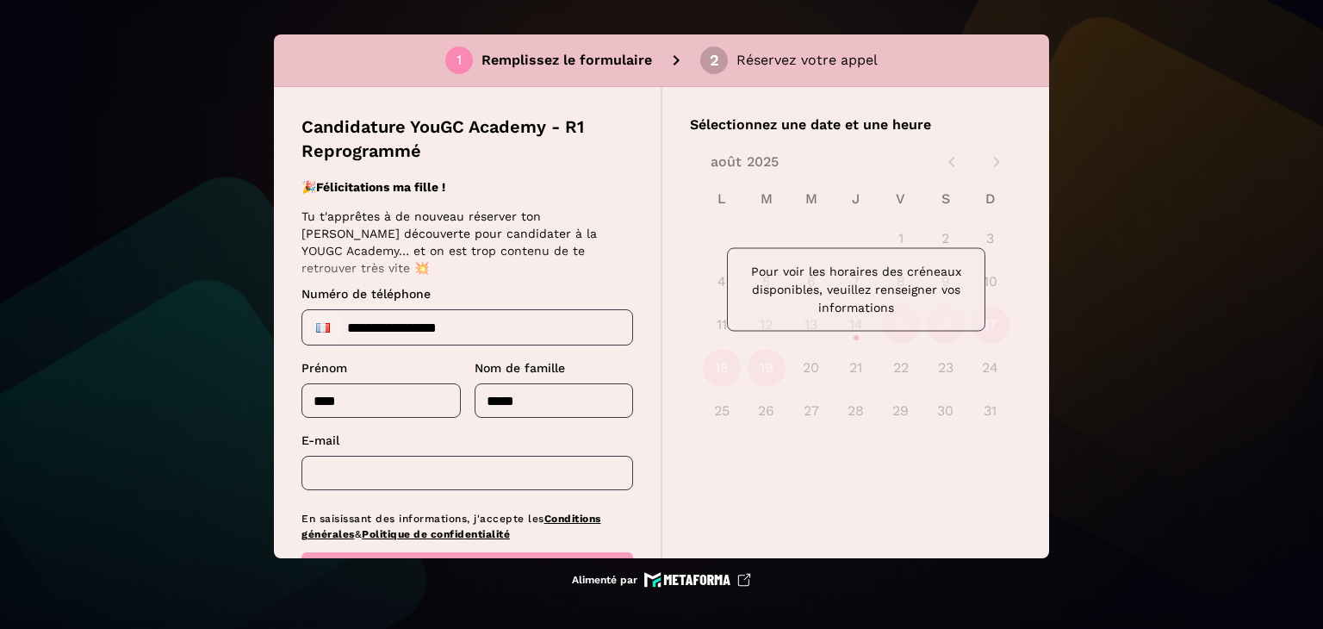
click at [441, 480] on input "text" at bounding box center [467, 473] width 332 height 34
type input "**********"
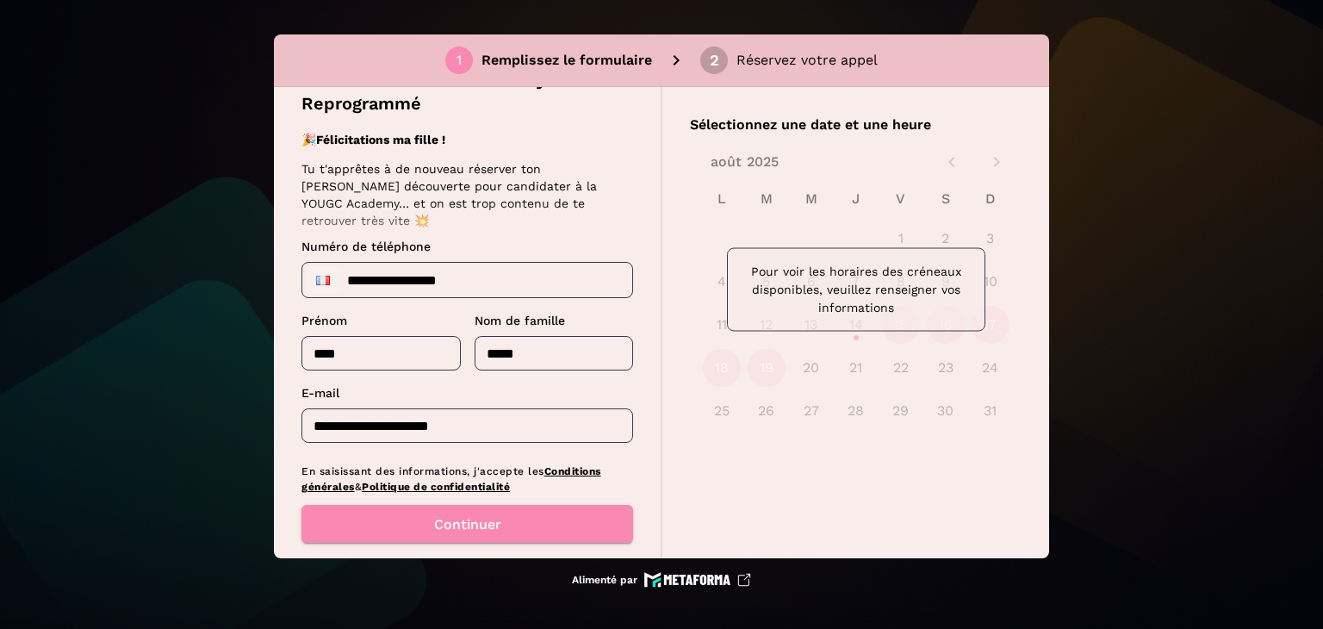
scroll to position [72, 0]
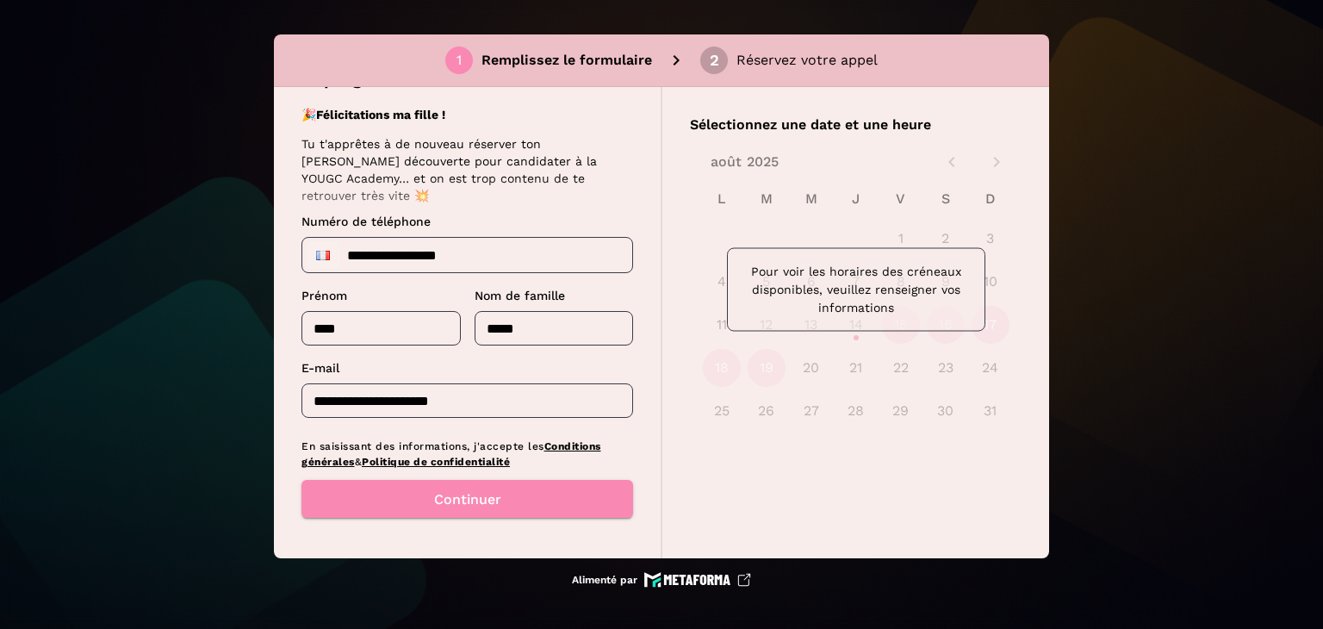
click at [535, 488] on button "Continuer" at bounding box center [467, 499] width 332 height 38
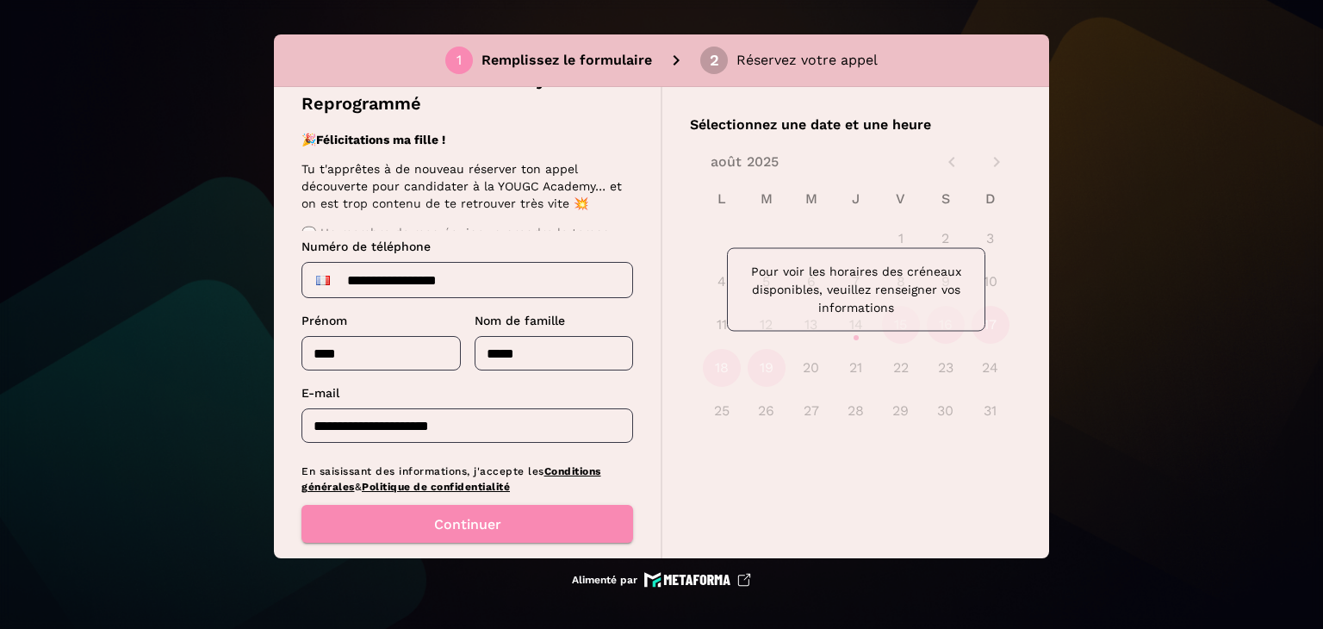
scroll to position [72, 0]
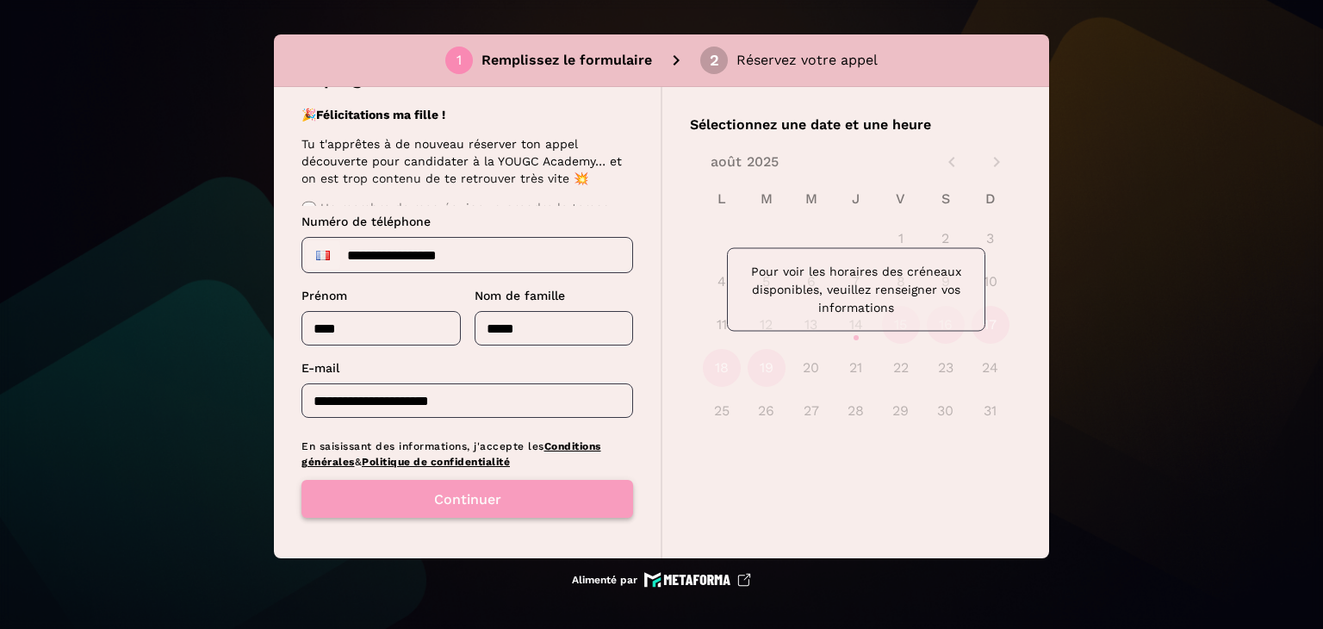
click at [449, 492] on font "Continuer" at bounding box center [467, 499] width 67 height 16
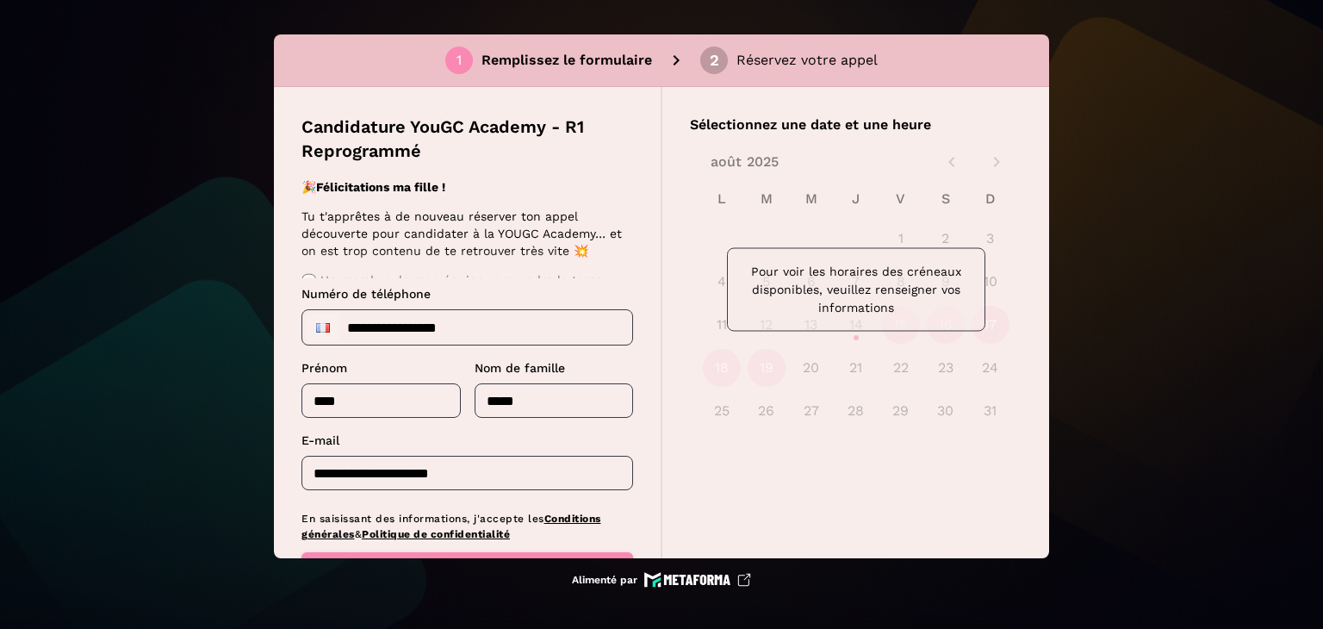
click at [1166, 370] on div "**********" at bounding box center [661, 314] width 1323 height 629
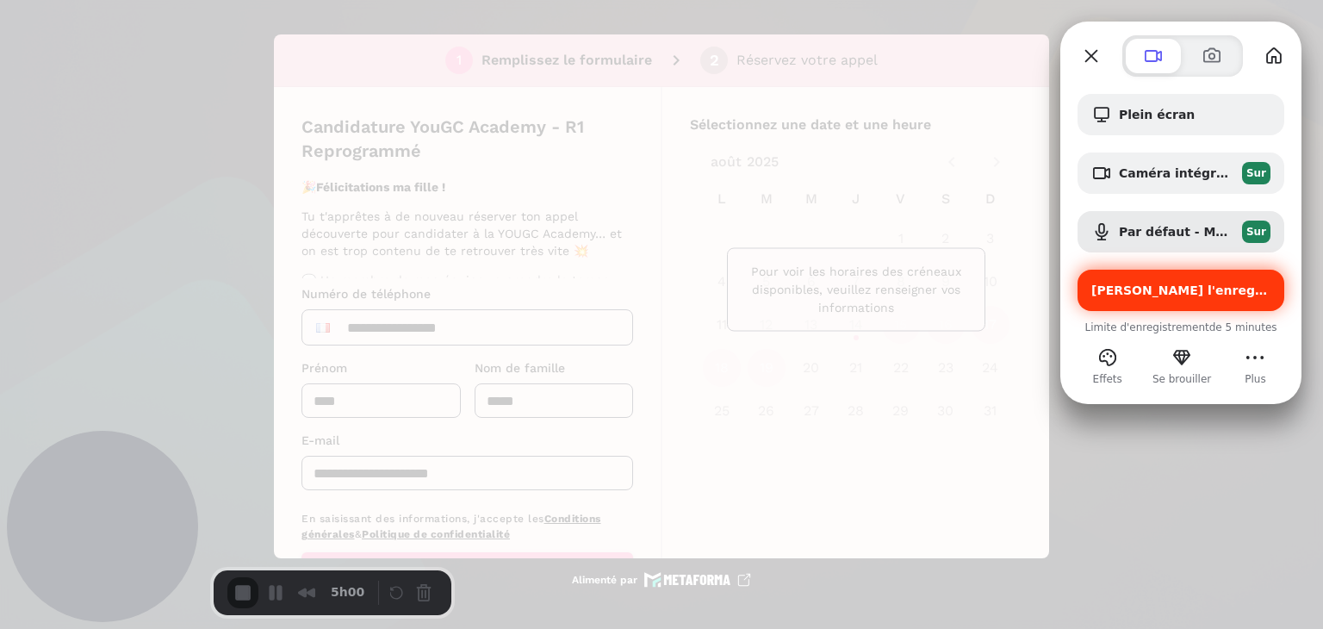
click at [1123, 298] on div "Démarrer l'enregistrement" at bounding box center [1181, 290] width 207 height 41
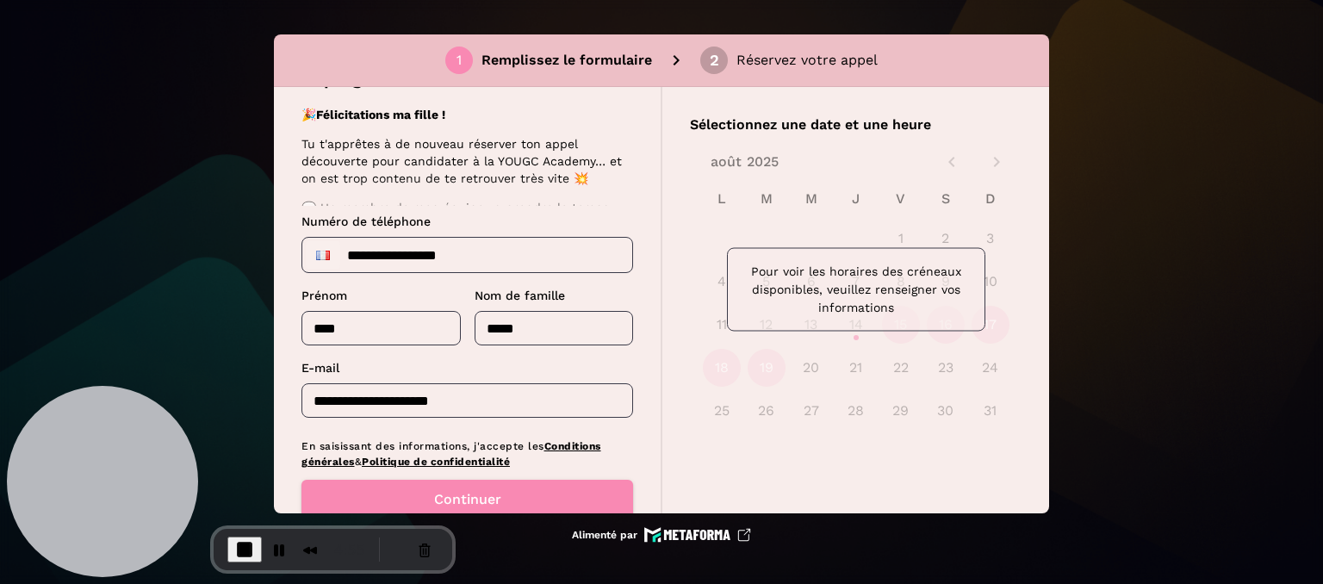
scroll to position [86, 0]
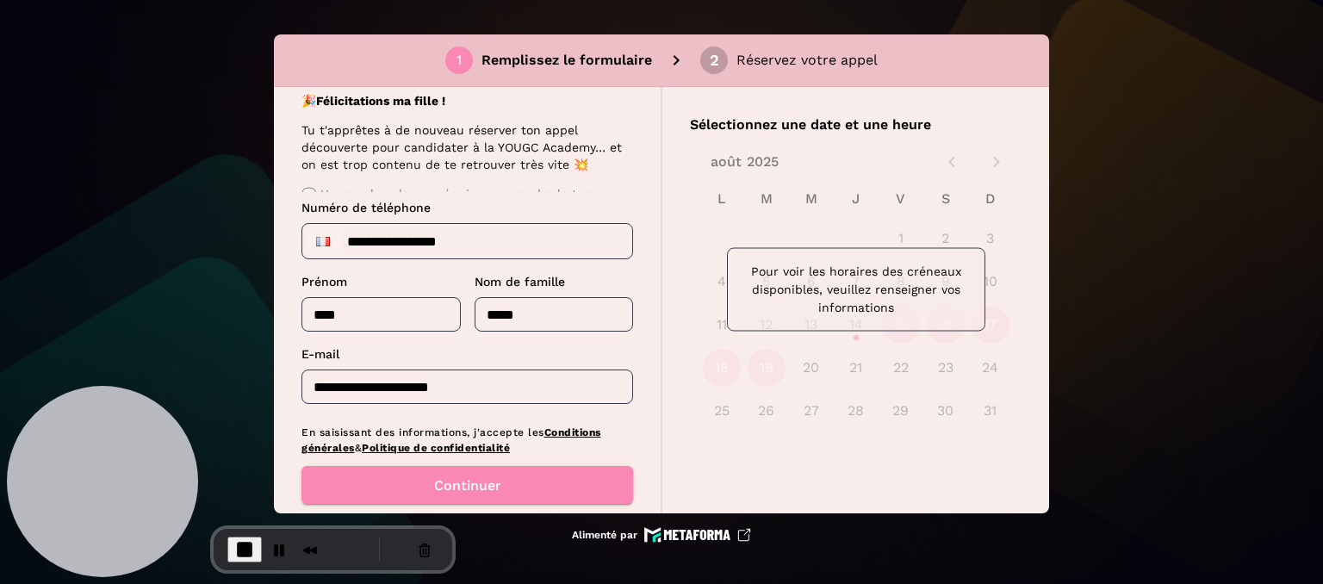
click at [377, 239] on input "**********" at bounding box center [467, 241] width 330 height 34
click at [358, 327] on input "****" at bounding box center [380, 314] width 159 height 34
click at [582, 281] on label "Nom de famille" at bounding box center [554, 281] width 159 height 17
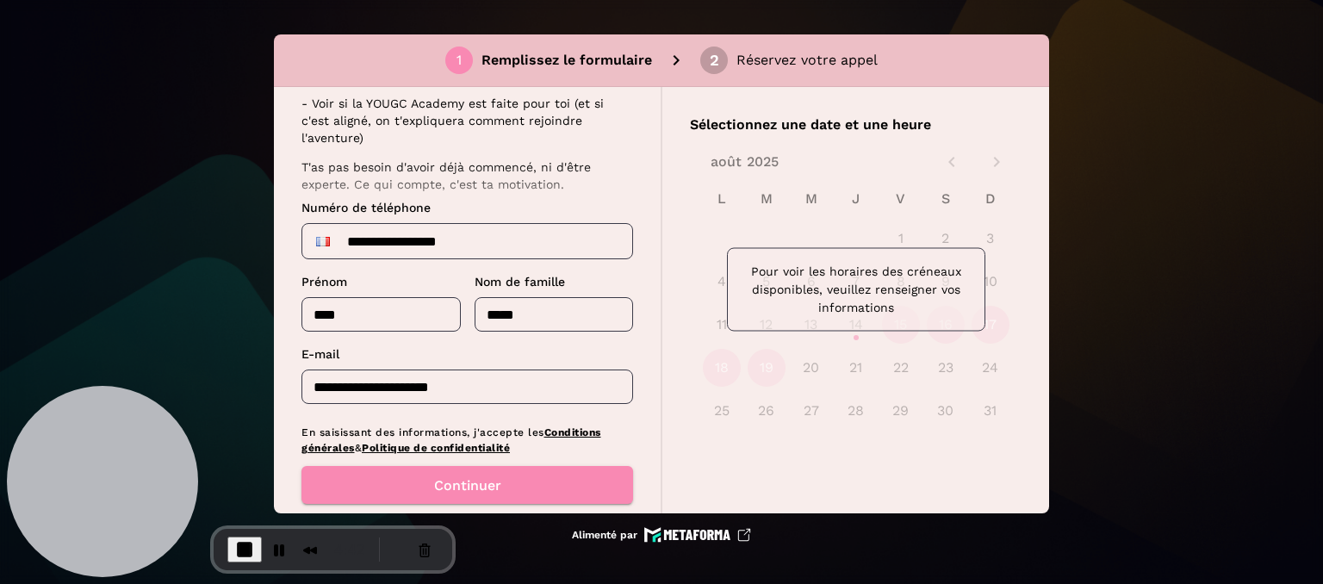
scroll to position [258, 0]
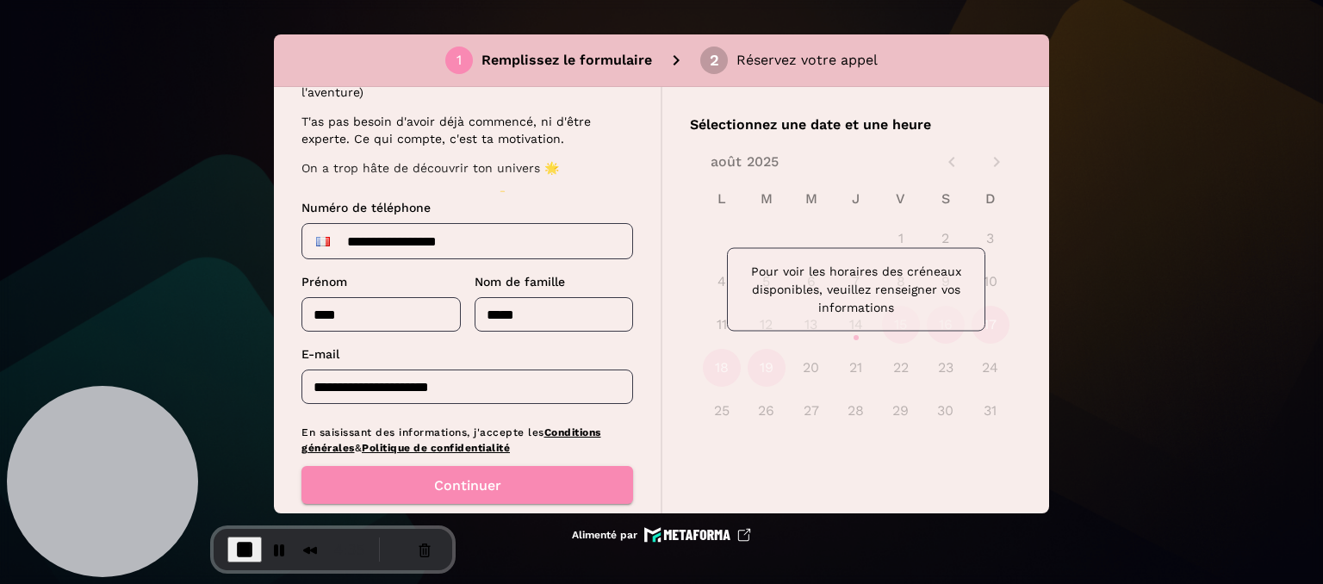
drag, startPoint x: 451, startPoint y: 485, endPoint x: 813, endPoint y: 358, distance: 383.3
click at [451, 485] on font "Continuer" at bounding box center [467, 485] width 67 height 16
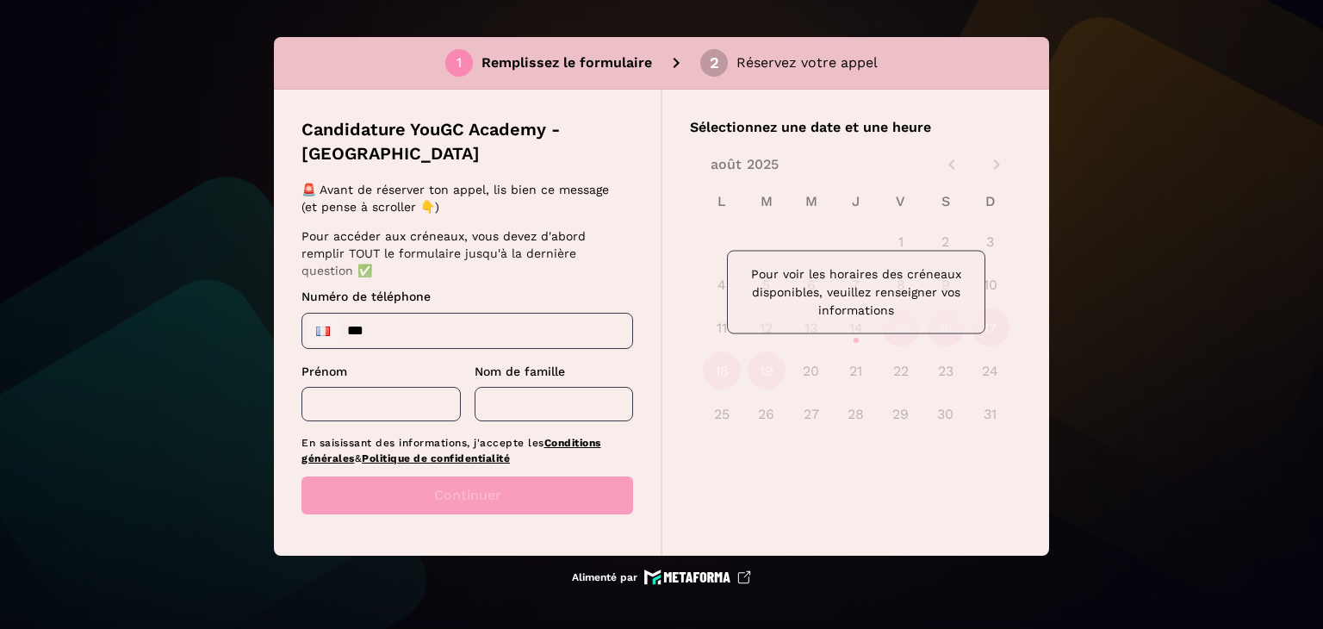
click at [431, 332] on input "***" at bounding box center [467, 331] width 330 height 34
type input "**********"
type input "****"
click at [528, 392] on input "text" at bounding box center [554, 404] width 159 height 34
type input "*****"
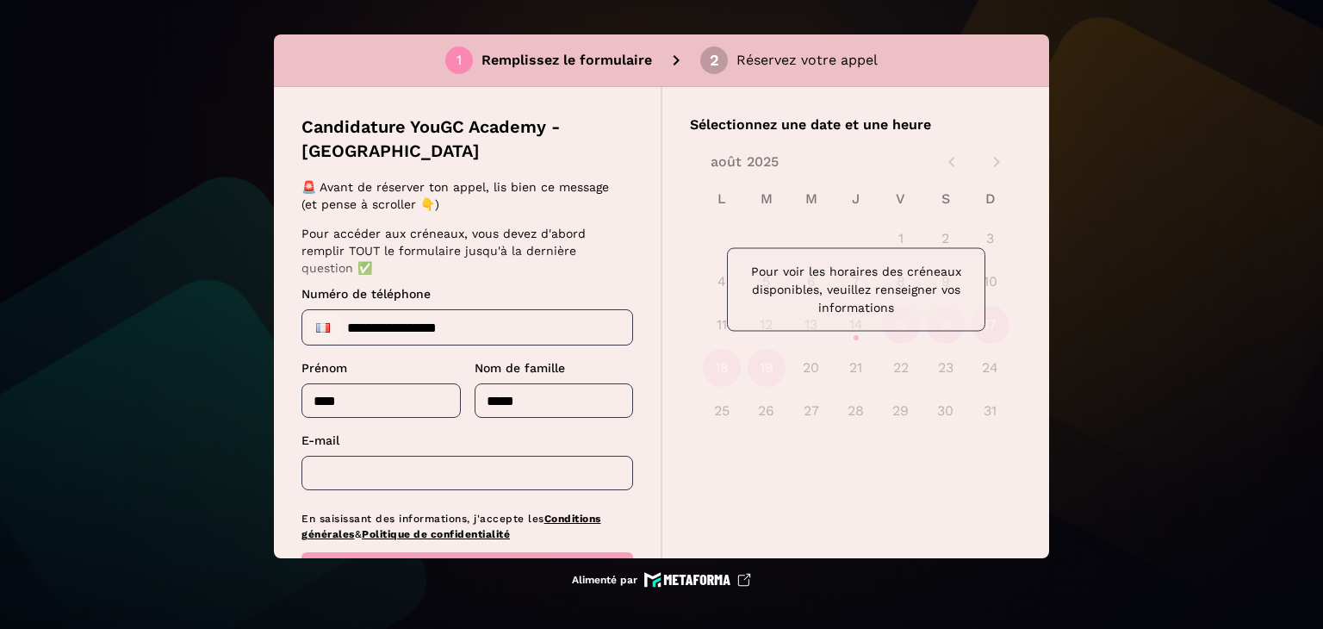
click at [443, 456] on input "text" at bounding box center [467, 473] width 332 height 34
type input "**********"
click at [475, 562] on font "Continuer" at bounding box center [467, 571] width 67 height 18
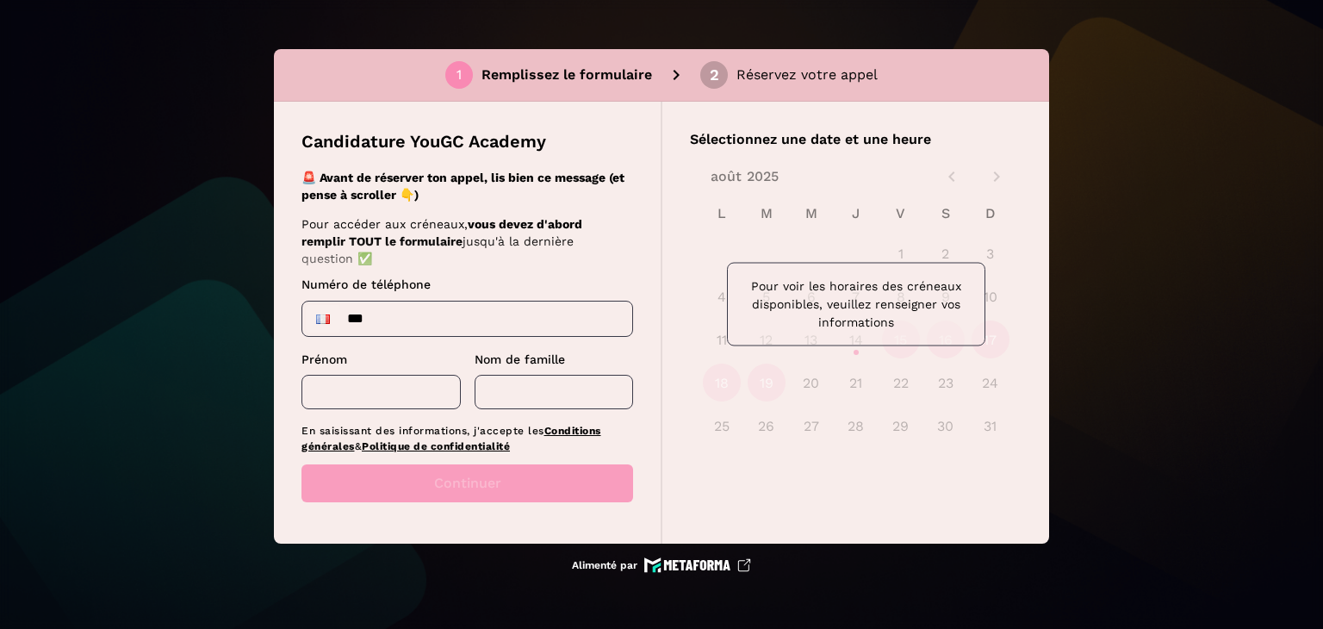
click at [456, 307] on input "***" at bounding box center [467, 318] width 330 height 34
type input "**********"
type input "****"
click at [553, 377] on input "text" at bounding box center [554, 392] width 159 height 34
type input "*****"
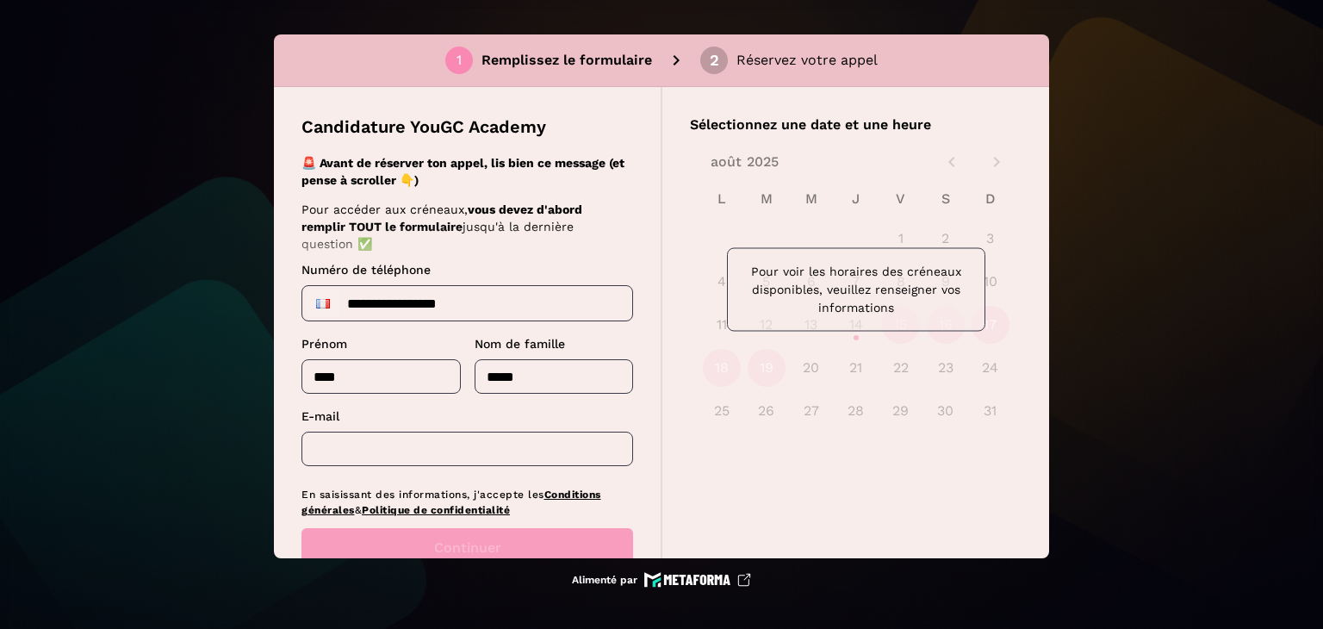
drag, startPoint x: 437, startPoint y: 456, endPoint x: 450, endPoint y: 438, distance: 22.1
click at [437, 456] on input "text" at bounding box center [467, 449] width 332 height 34
type input "**********"
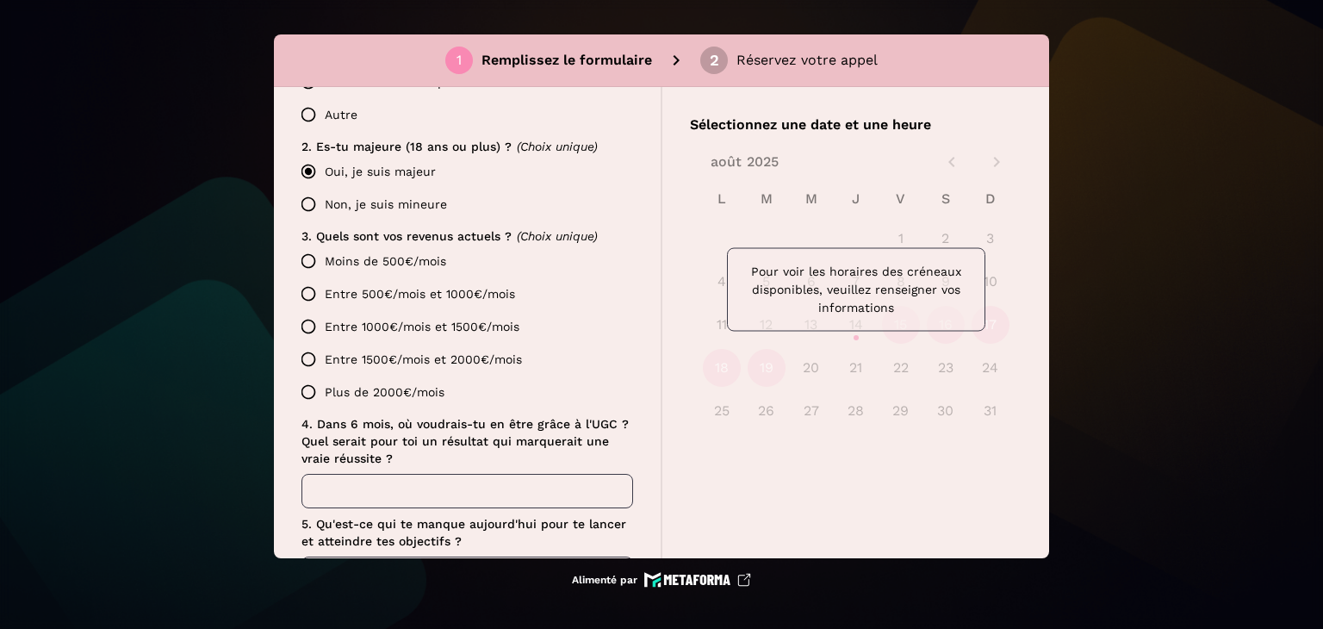
scroll to position [658, 0]
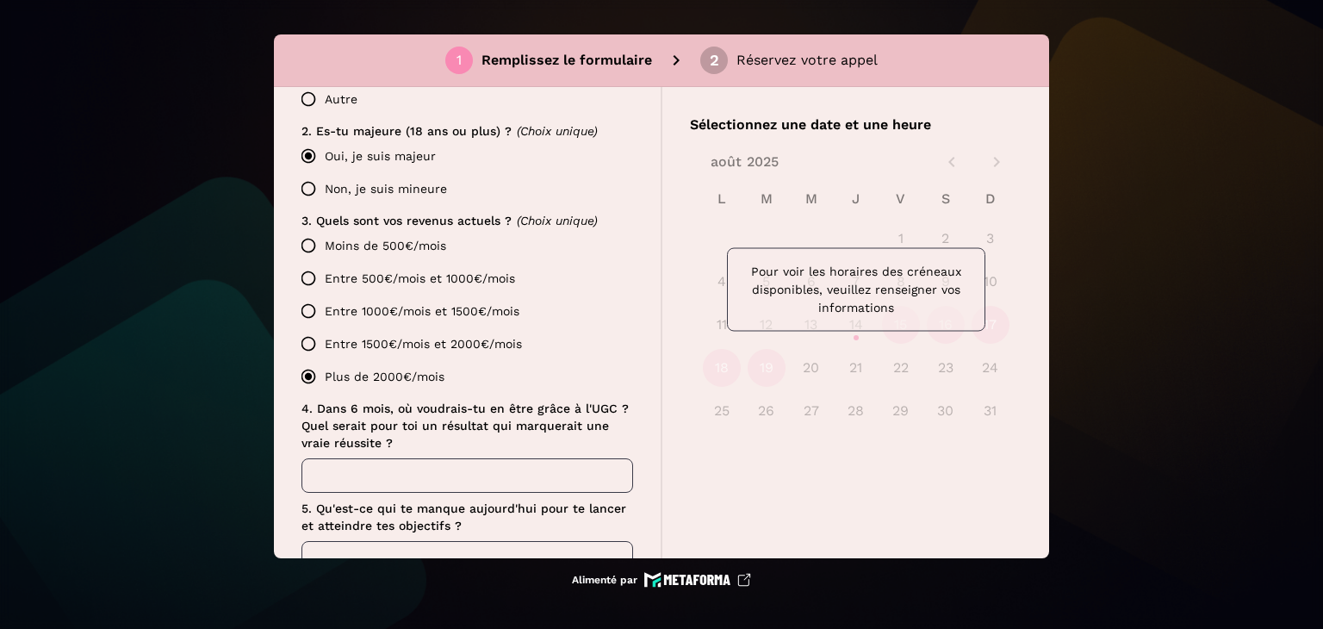
click at [354, 460] on input "text" at bounding box center [467, 475] width 332 height 34
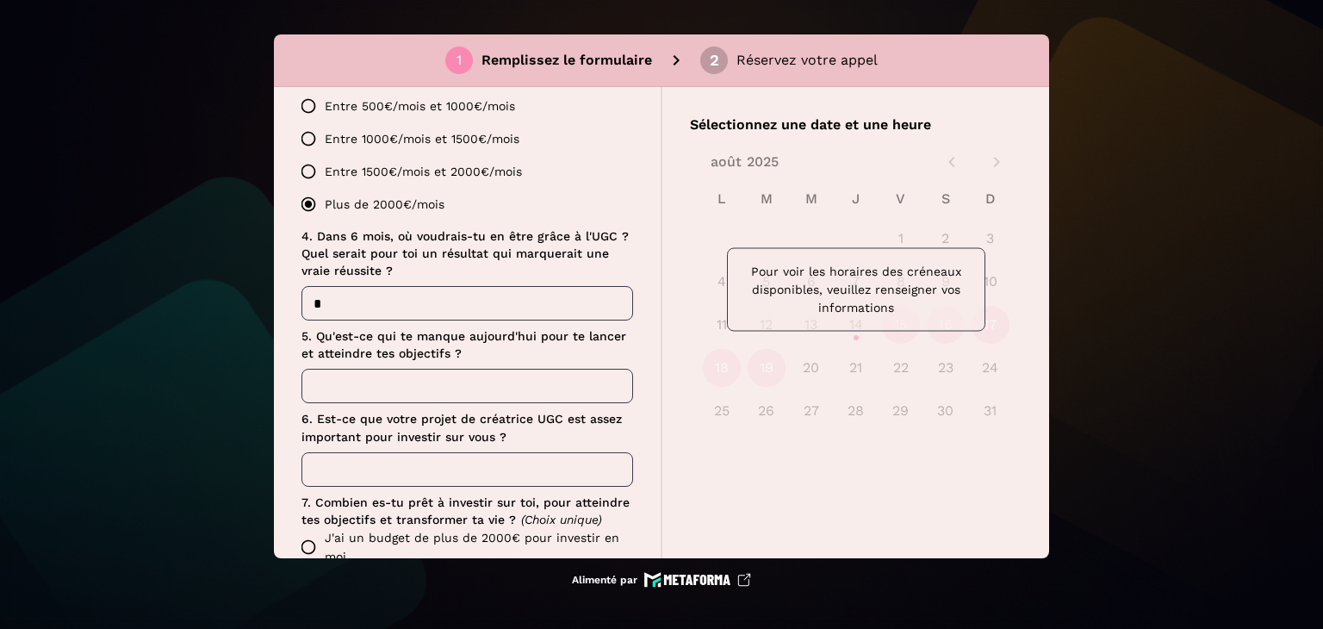
type input "*"
click at [395, 380] on input "text" at bounding box center [467, 386] width 332 height 34
type input "*"
click at [363, 463] on input "text" at bounding box center [467, 469] width 332 height 34
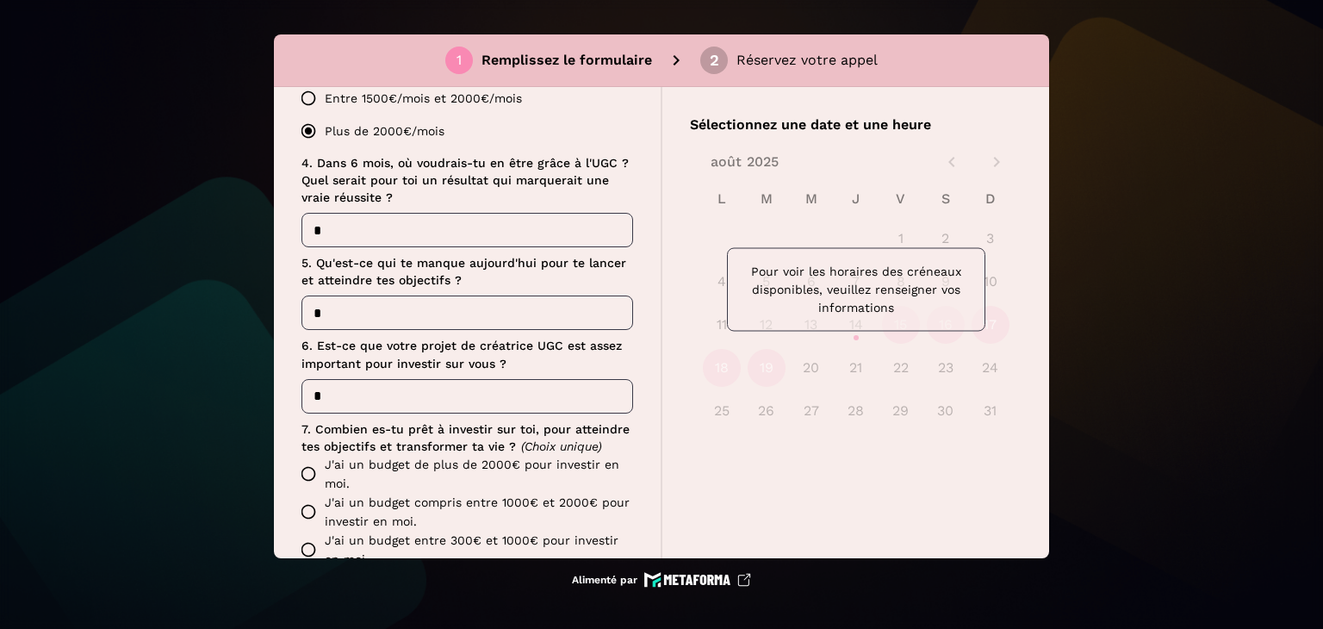
scroll to position [1003, 0]
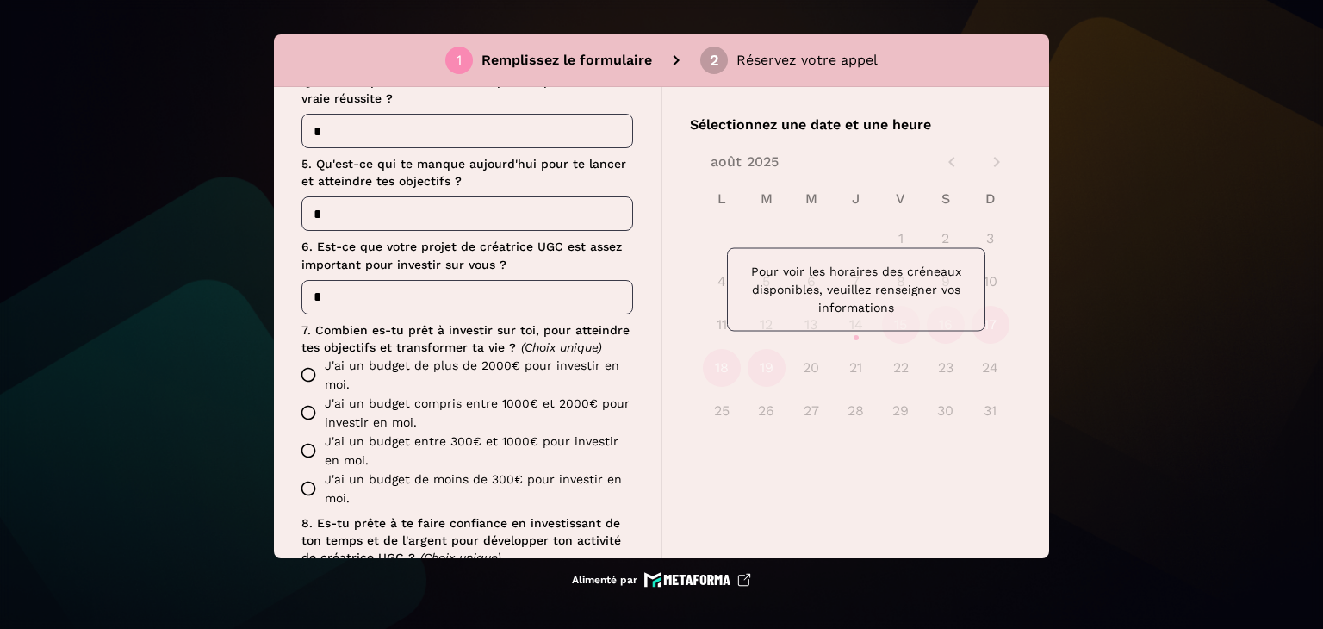
type input "*"
click at [296, 367] on div "Candidature YouGC Academy 🚨 Avant de réserver ton appel, lis bien ce message (e…" at bounding box center [468, 322] width 388 height 471
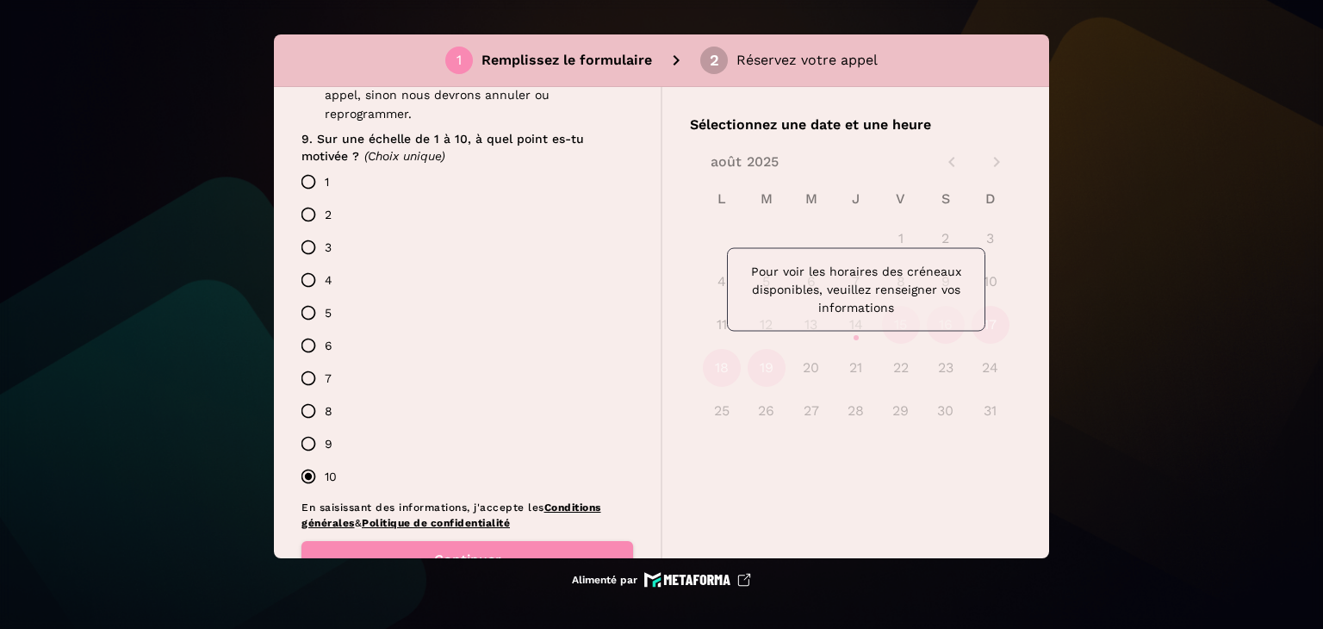
scroll to position [1668, 0]
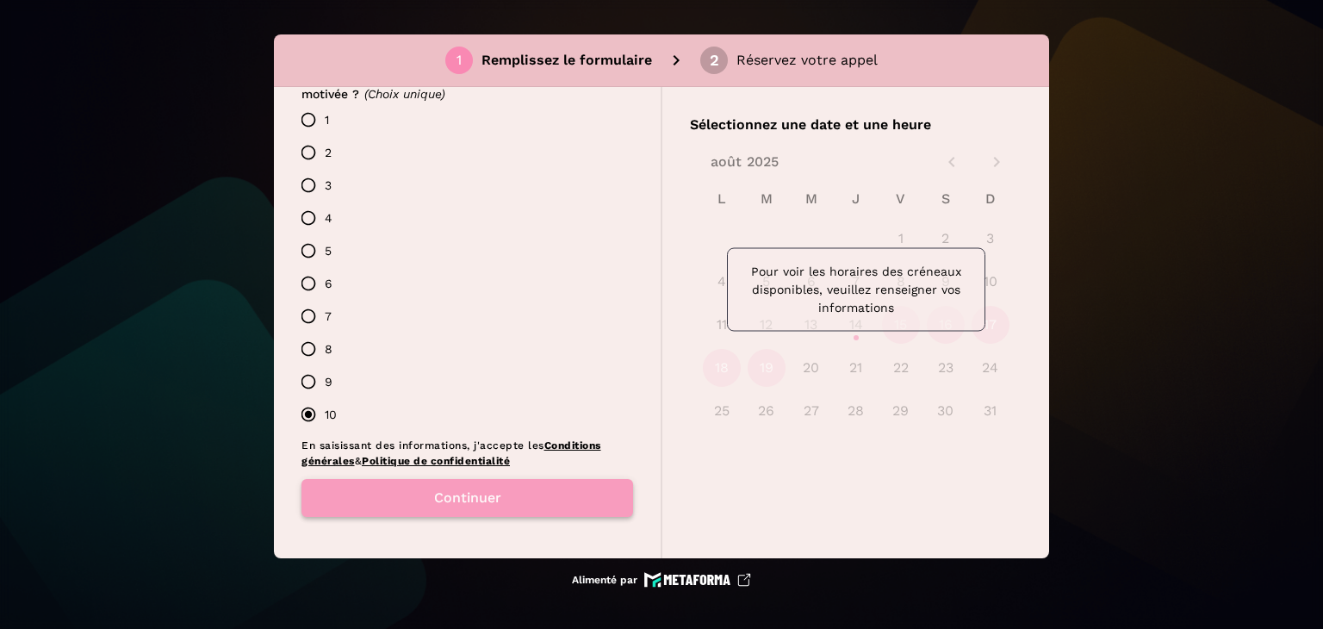
click at [455, 504] on font "Continuer" at bounding box center [467, 497] width 67 height 16
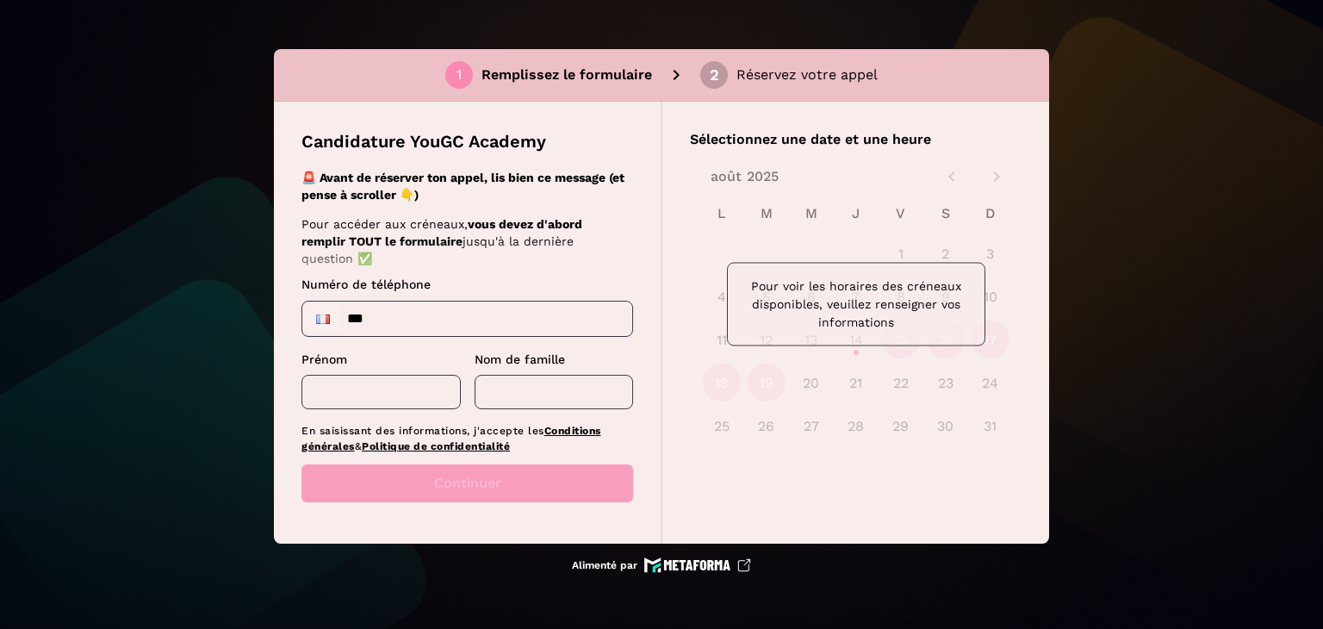
click at [465, 312] on input "***" at bounding box center [467, 318] width 330 height 34
type input "**********"
type input "****"
drag, startPoint x: 510, startPoint y: 384, endPoint x: 527, endPoint y: 390, distance: 18.3
click at [510, 384] on input "text" at bounding box center [554, 392] width 159 height 34
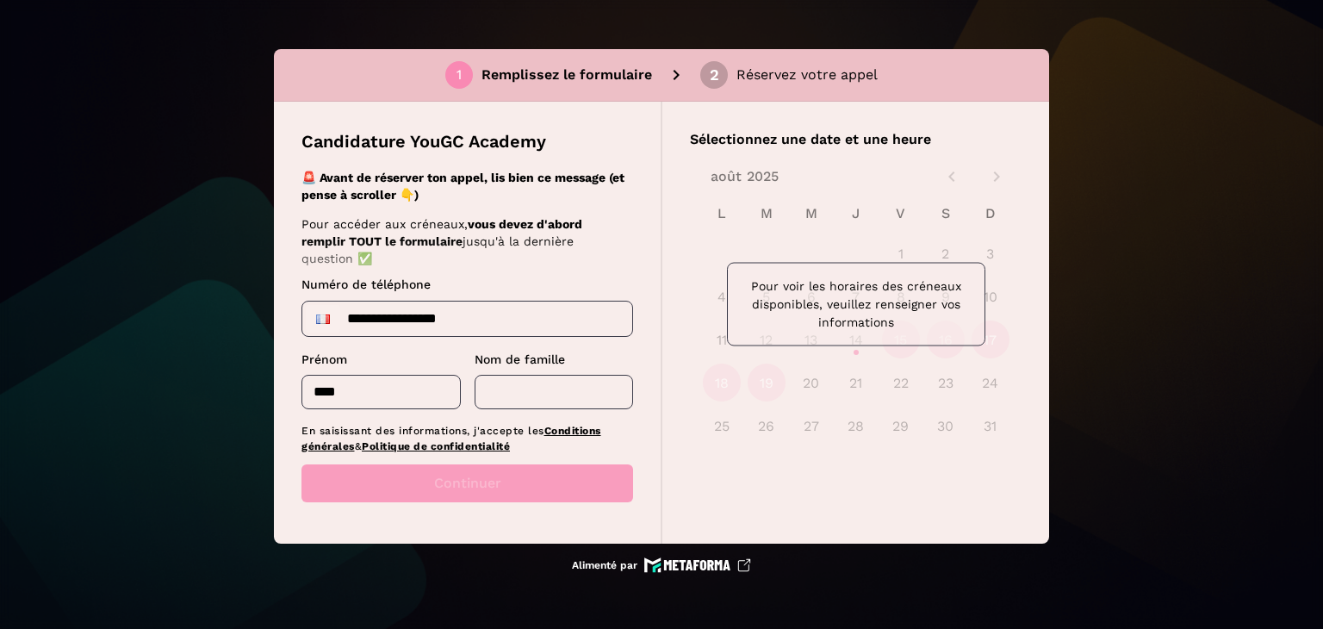
type input "*****"
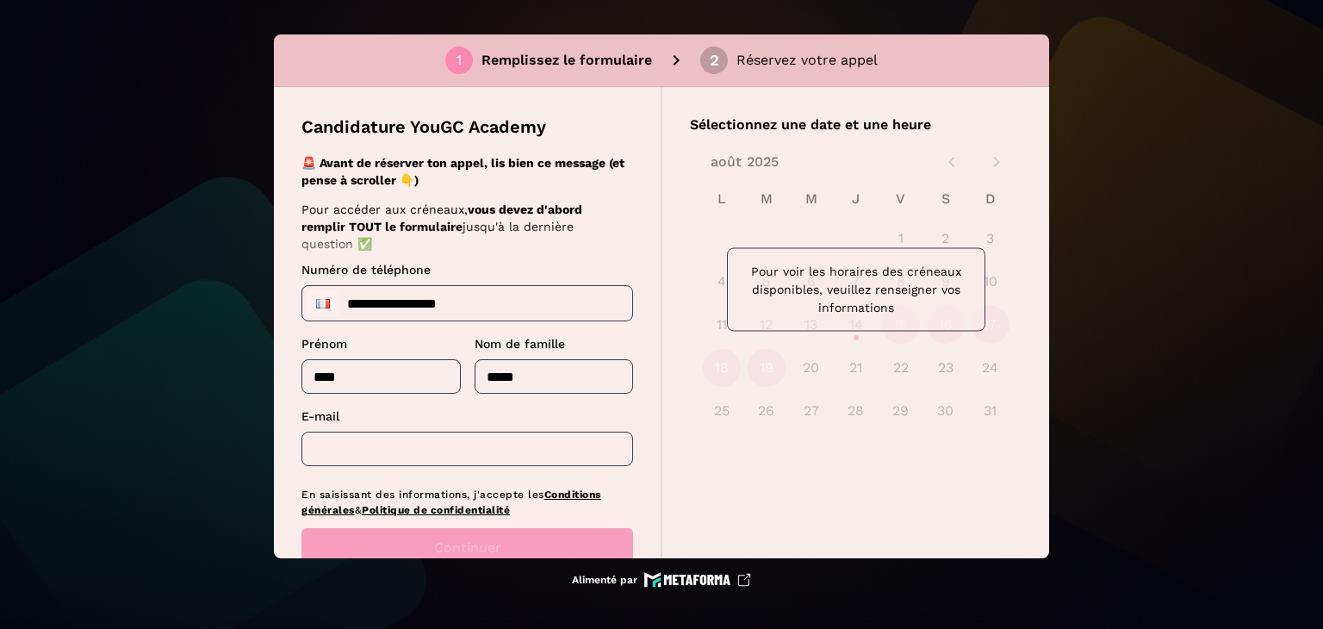
click at [468, 448] on input "text" at bounding box center [467, 449] width 332 height 34
type input "**********"
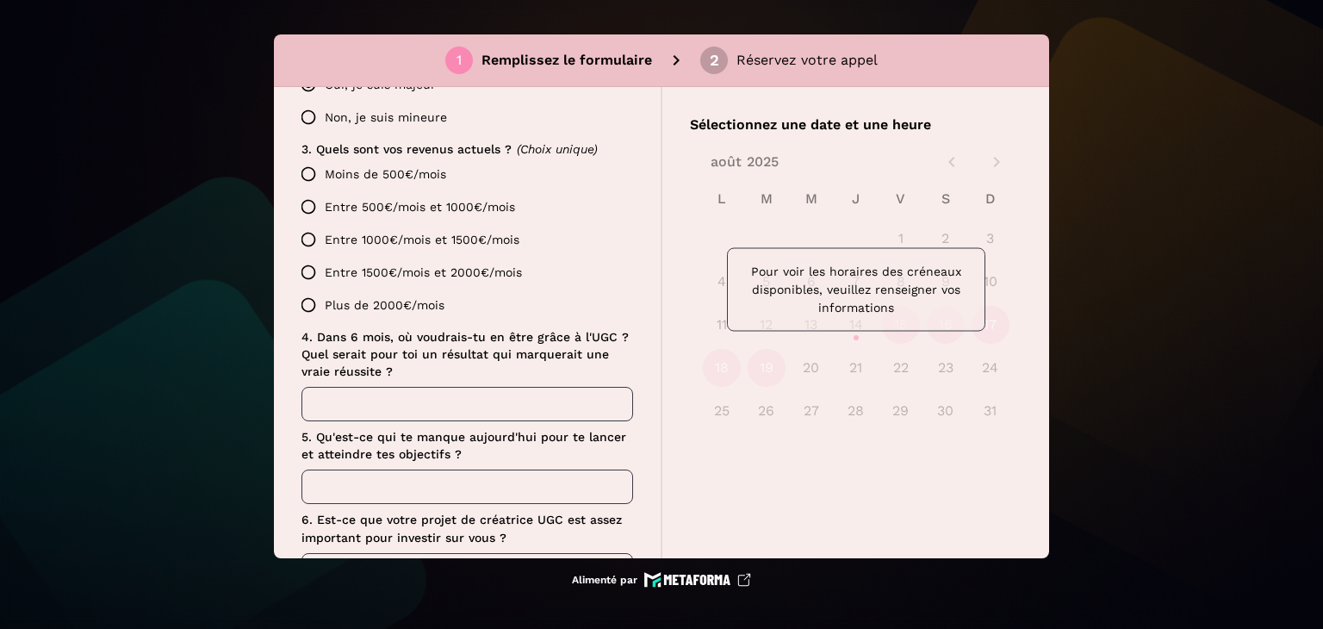
scroll to position [744, 0]
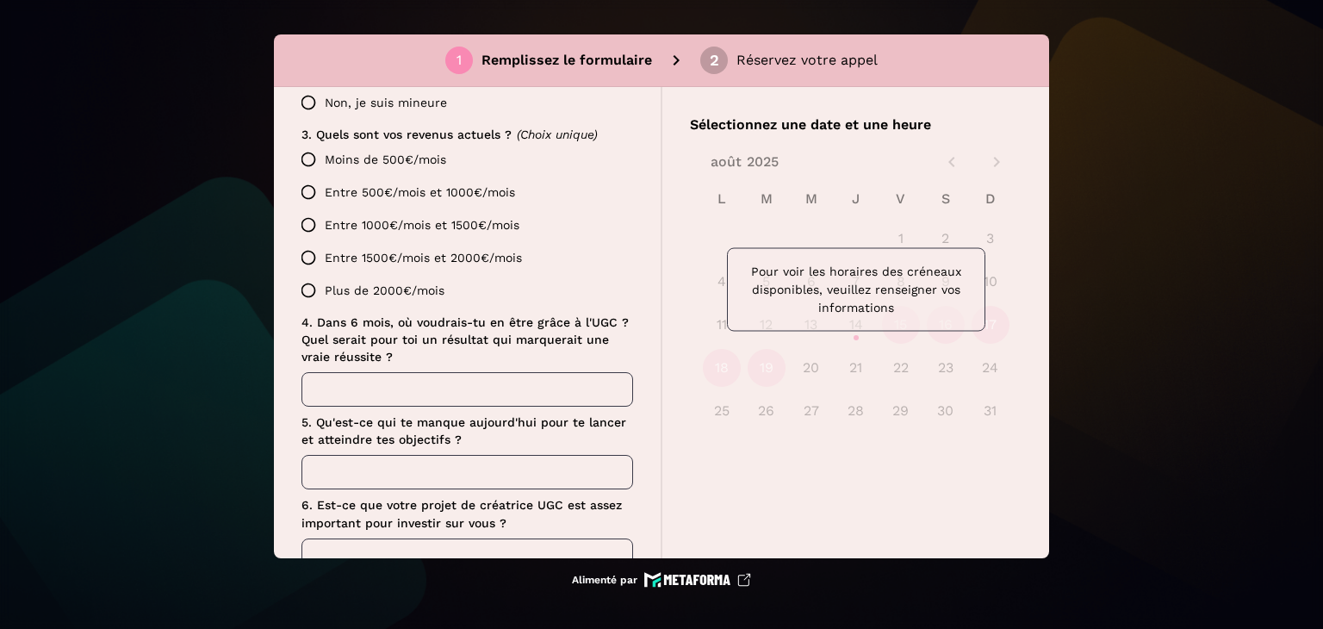
click at [300, 287] on div "Candidature YouGC Academy 🚨 Avant de réserver ton appel, lis bien ce message (e…" at bounding box center [468, 322] width 388 height 471
click at [358, 368] on div "4. Dans 6 mois, où voudrais-tu en être grâce à l'UGC ? Quel serait pour toi un …" at bounding box center [467, 360] width 332 height 93
click at [358, 370] on div "4. Dans 6 mois, où voudrais-tu en être grâce à l'UGC ? Quel serait pour toi un …" at bounding box center [467, 360] width 332 height 93
drag, startPoint x: 361, startPoint y: 380, endPoint x: 370, endPoint y: 404, distance: 25.9
click at [361, 380] on input "text" at bounding box center [467, 389] width 332 height 34
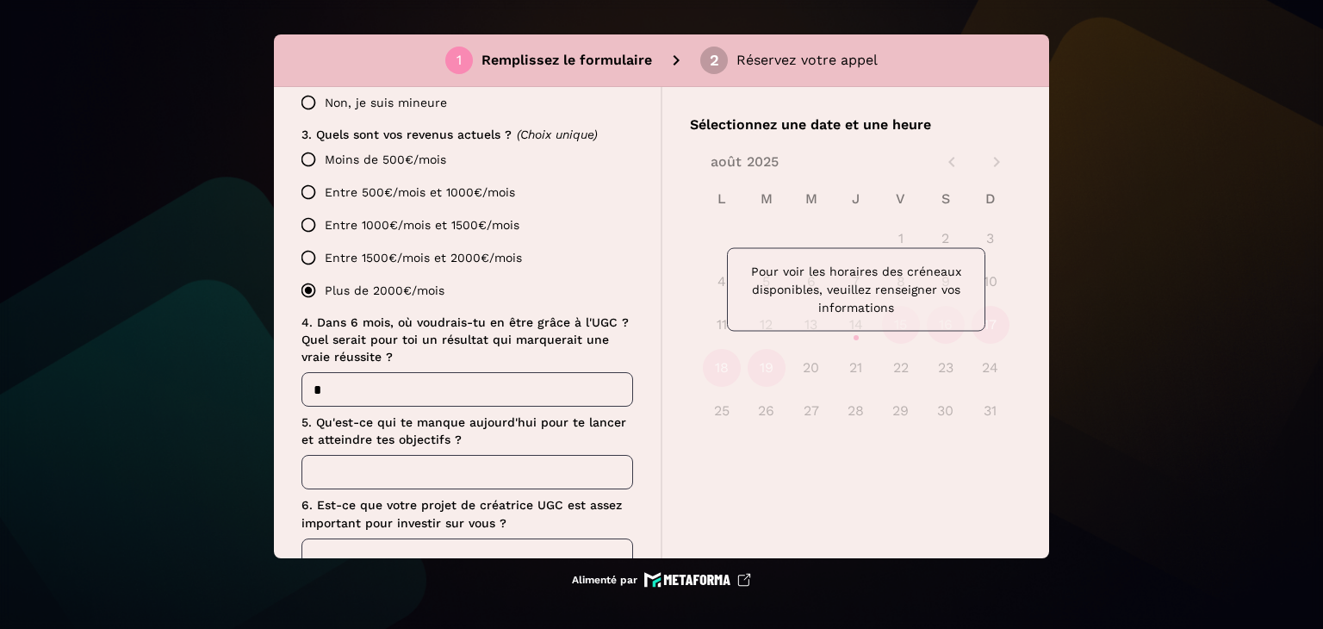
type input "*"
click at [360, 480] on input "text" at bounding box center [467, 472] width 332 height 34
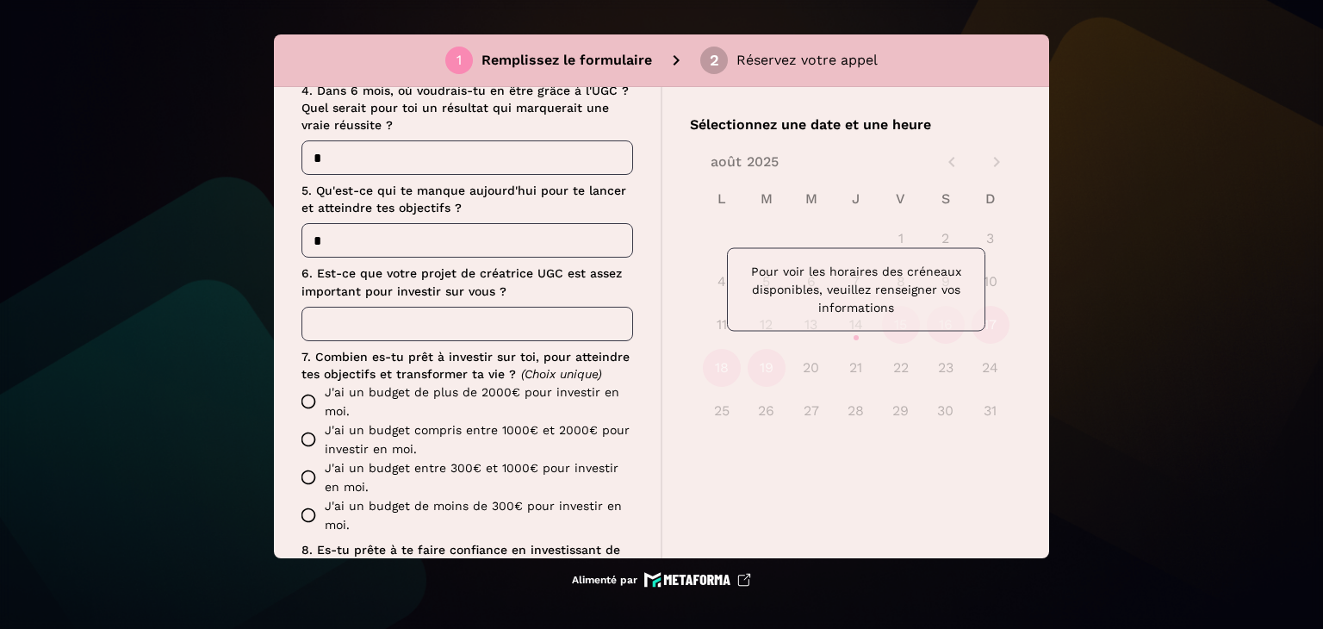
scroll to position [1003, 0]
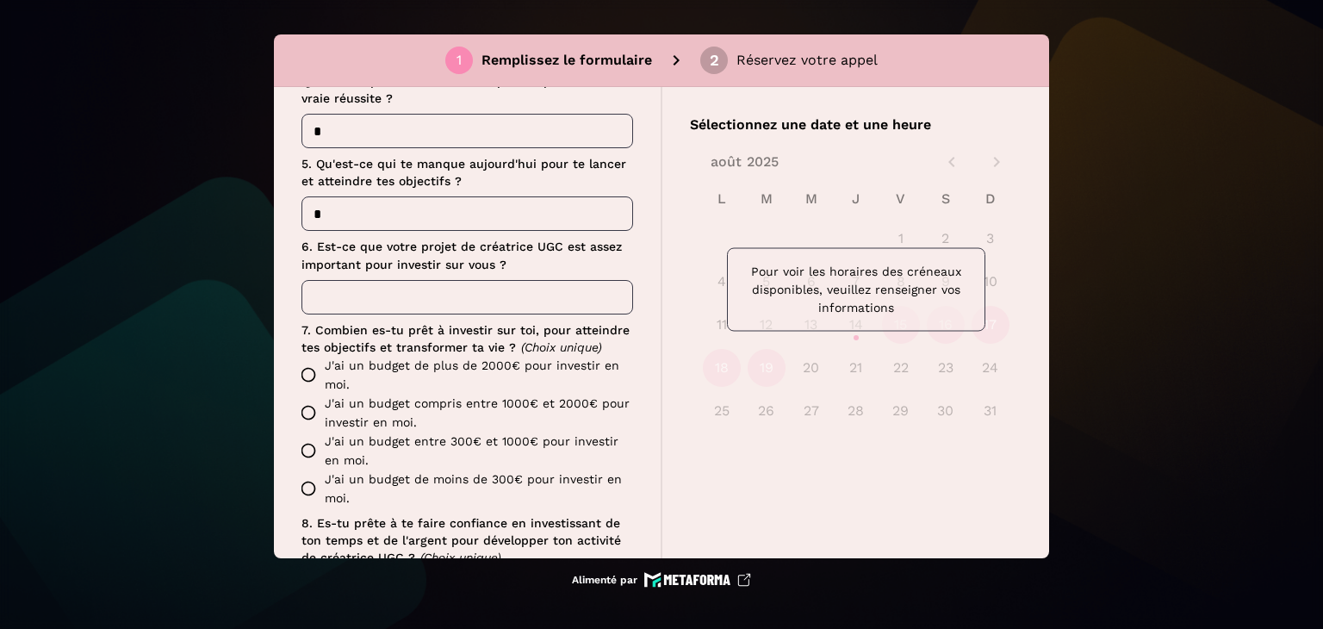
type input "*"
click at [362, 304] on input "text" at bounding box center [467, 297] width 332 height 34
type input "*"
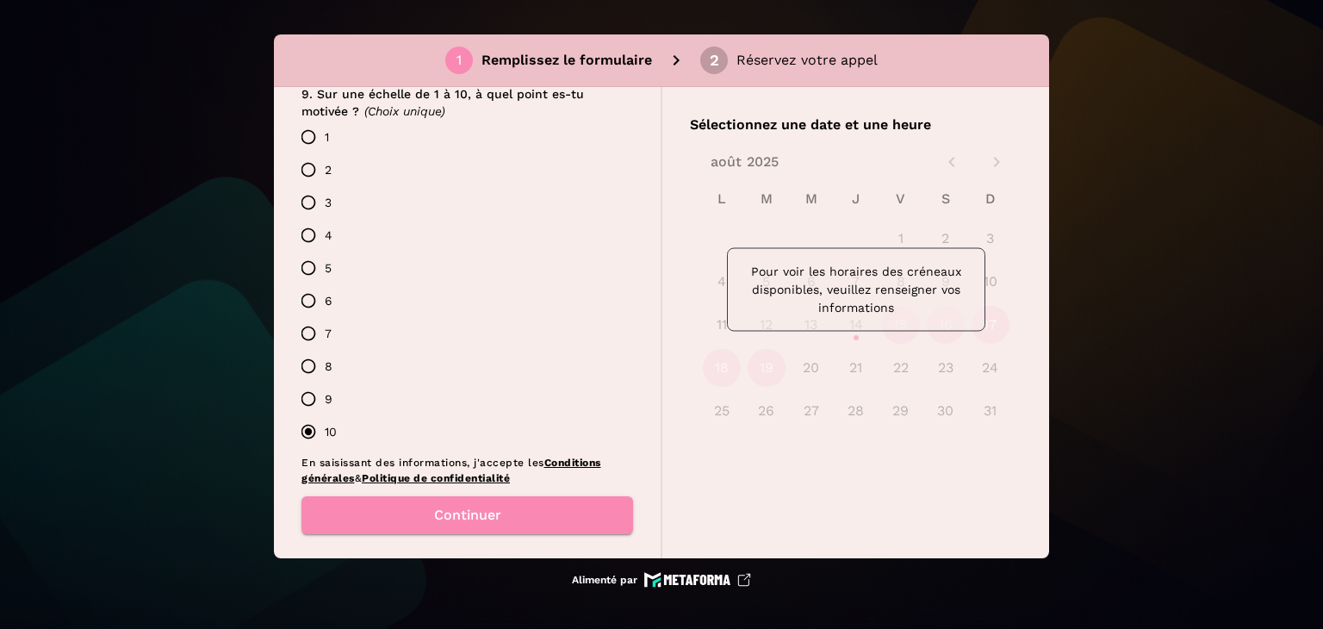
scroll to position [1668, 0]
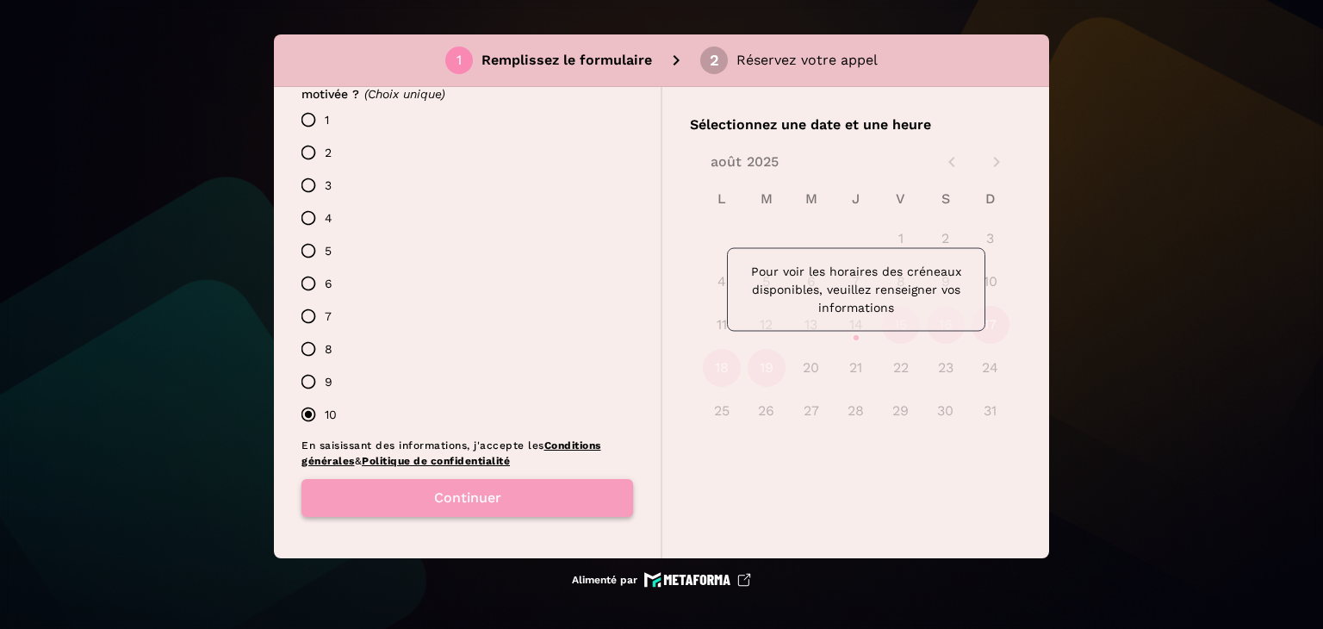
click at [417, 489] on button "Continuer" at bounding box center [467, 498] width 332 height 38
